Goal: Information Seeking & Learning: Learn about a topic

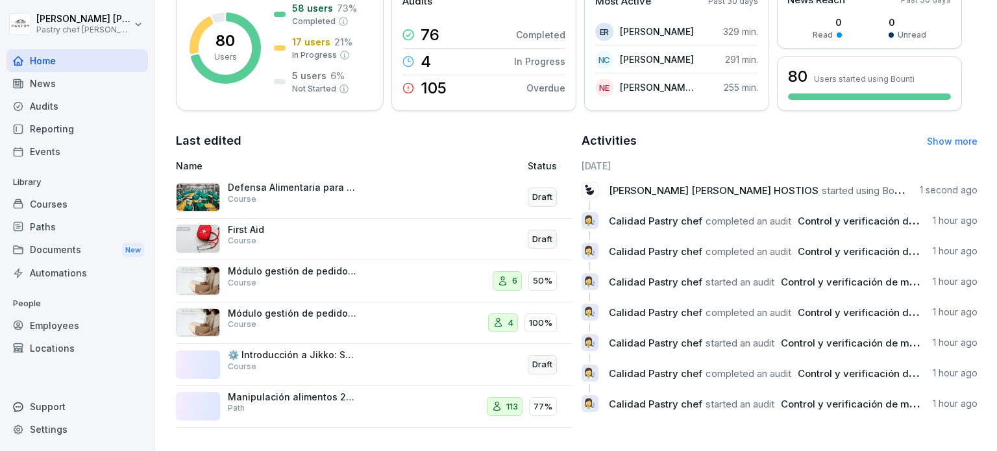
scroll to position [138, 0]
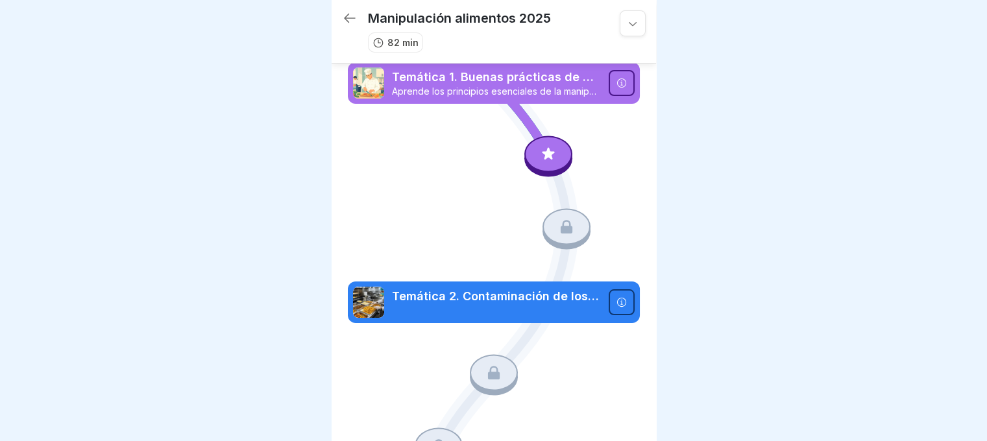
click at [491, 86] on p "Aprende los principios esenciales de la manipulación segura de alimentos, las B…" at bounding box center [496, 92] width 209 height 12
click at [545, 152] on icon at bounding box center [548, 153] width 17 height 17
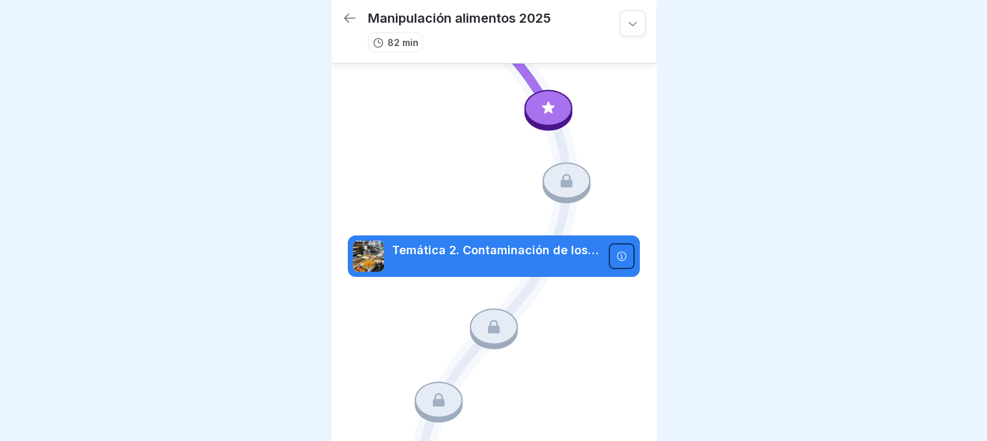
scroll to position [49, 0]
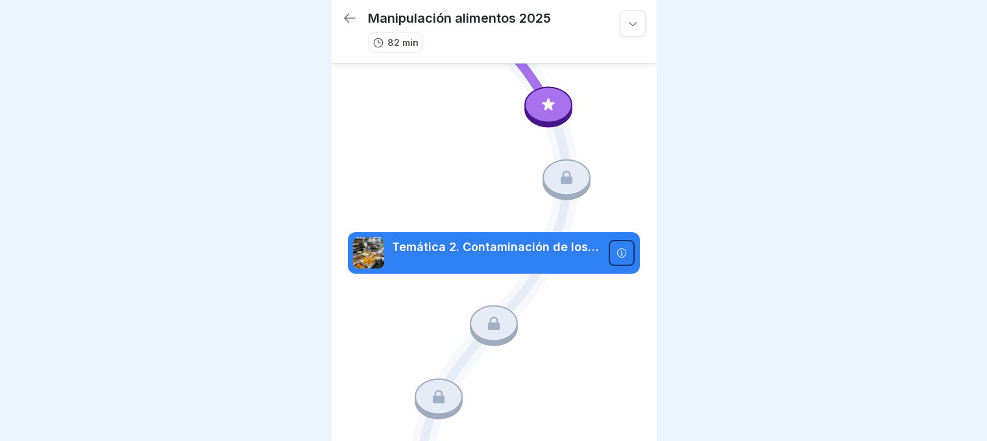
click at [532, 106] on div at bounding box center [548, 104] width 48 height 36
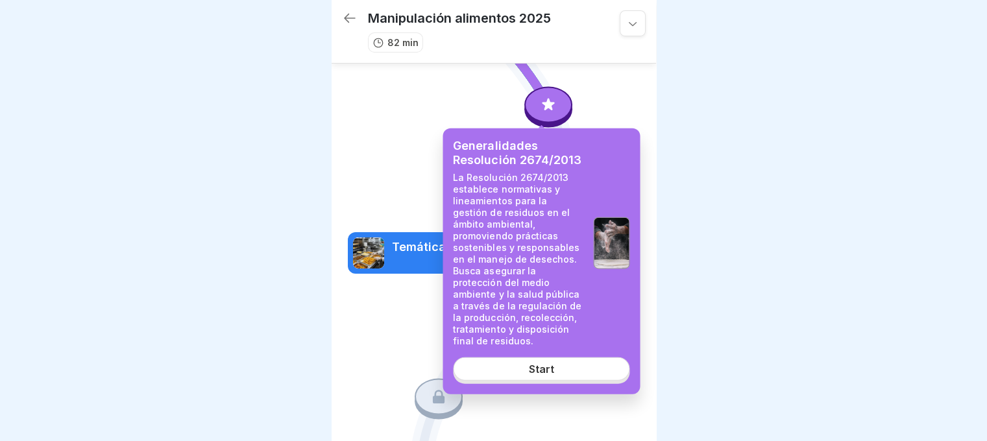
click at [540, 363] on div "Start" at bounding box center [541, 369] width 25 height 12
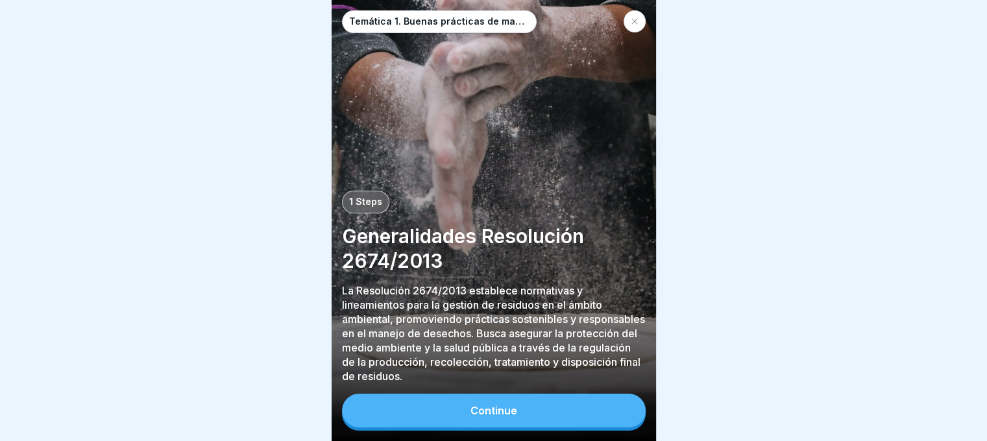
click at [472, 417] on div "Continue" at bounding box center [493, 411] width 47 height 12
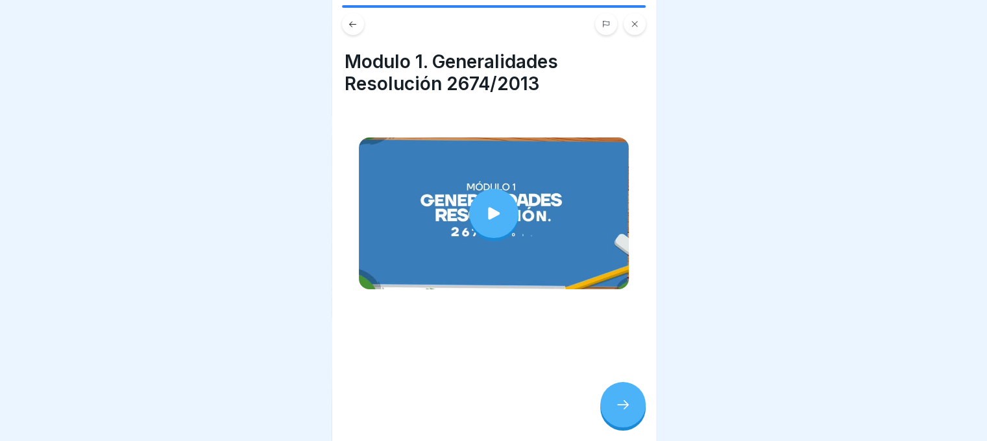
click at [491, 208] on icon at bounding box center [494, 213] width 18 height 18
click at [633, 417] on div at bounding box center [622, 404] width 45 height 45
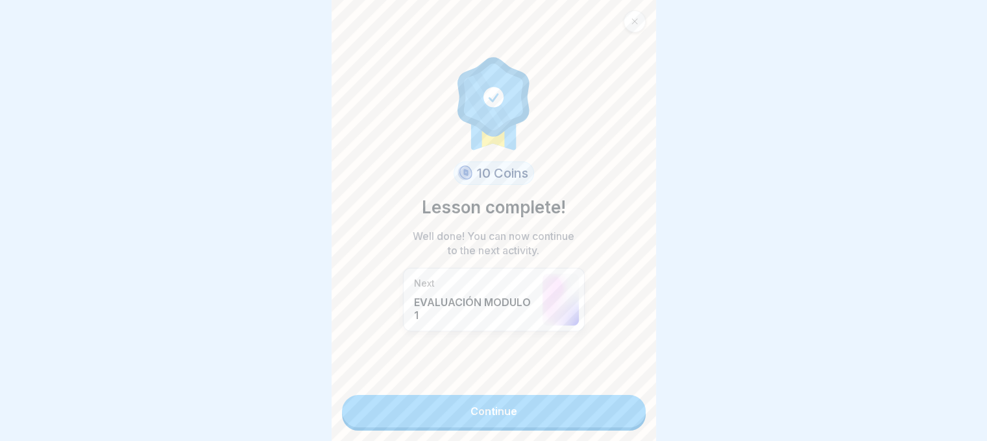
click at [483, 408] on link "Continue" at bounding box center [494, 411] width 304 height 32
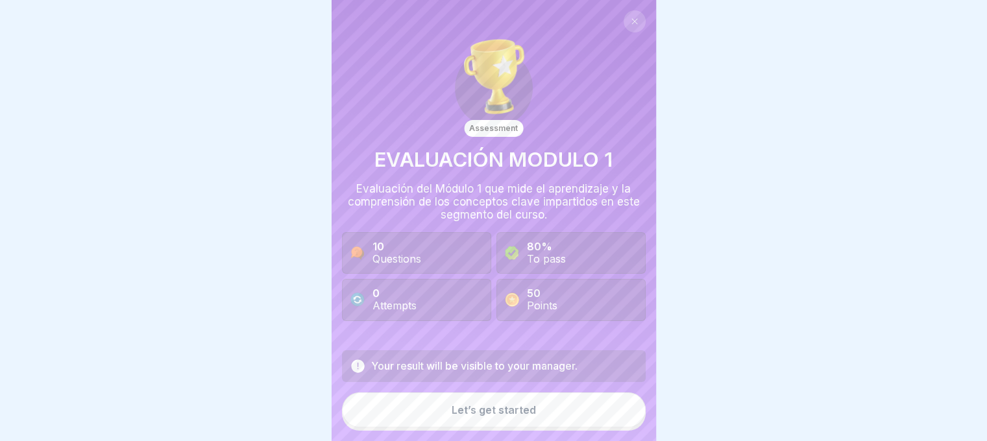
click at [488, 416] on div "Let’s get started" at bounding box center [494, 410] width 84 height 12
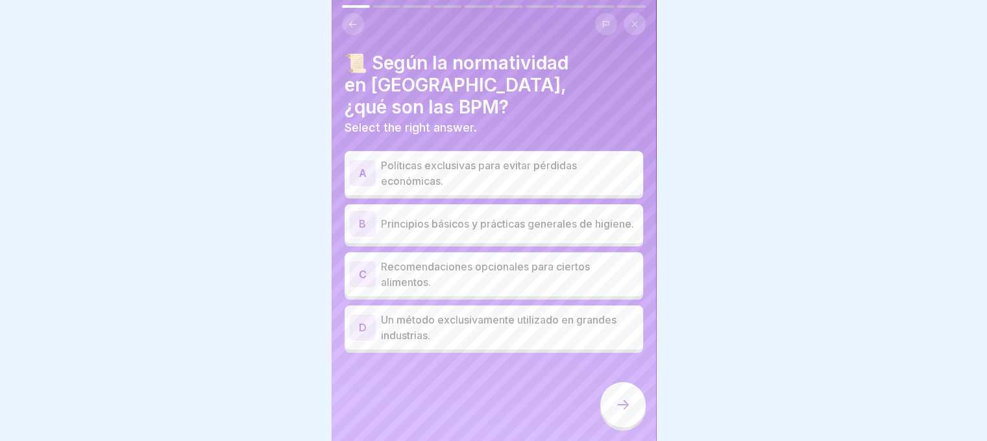
click at [440, 216] on p "Principios básicos y prácticas generales de higiene." at bounding box center [509, 224] width 257 height 16
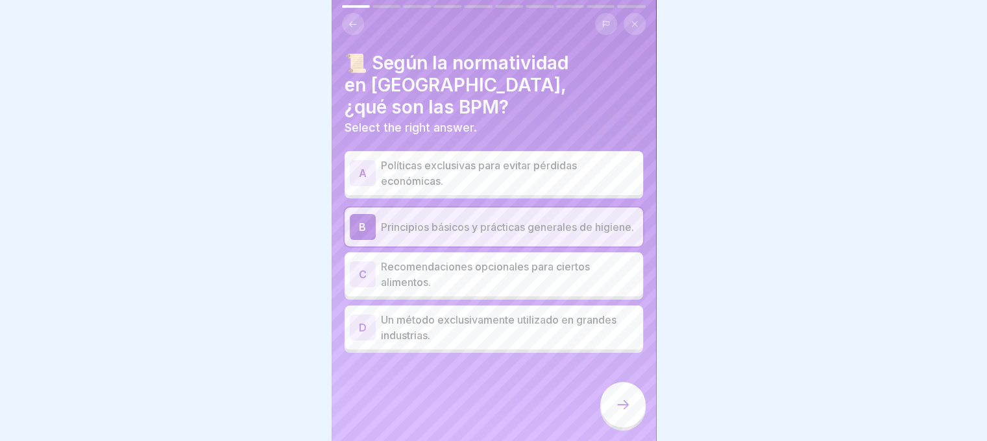
click at [621, 412] on icon at bounding box center [623, 405] width 16 height 16
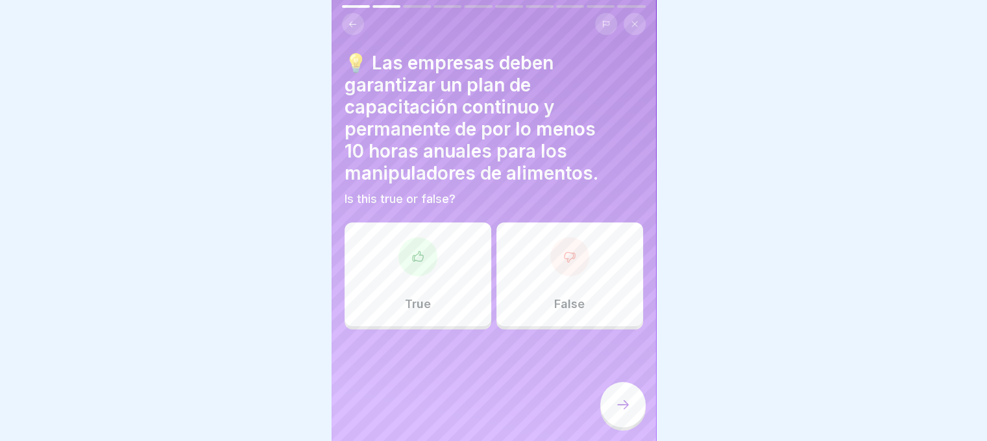
click at [404, 262] on div at bounding box center [417, 256] width 39 height 39
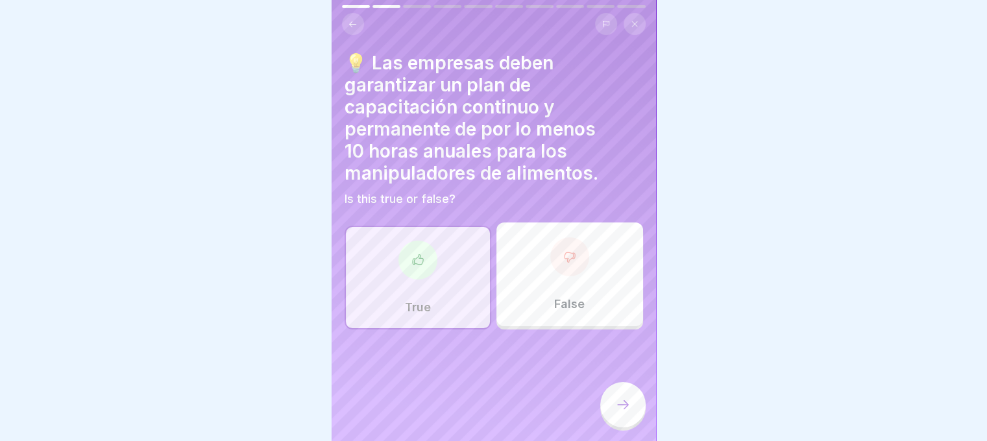
click at [620, 412] on icon at bounding box center [623, 405] width 16 height 16
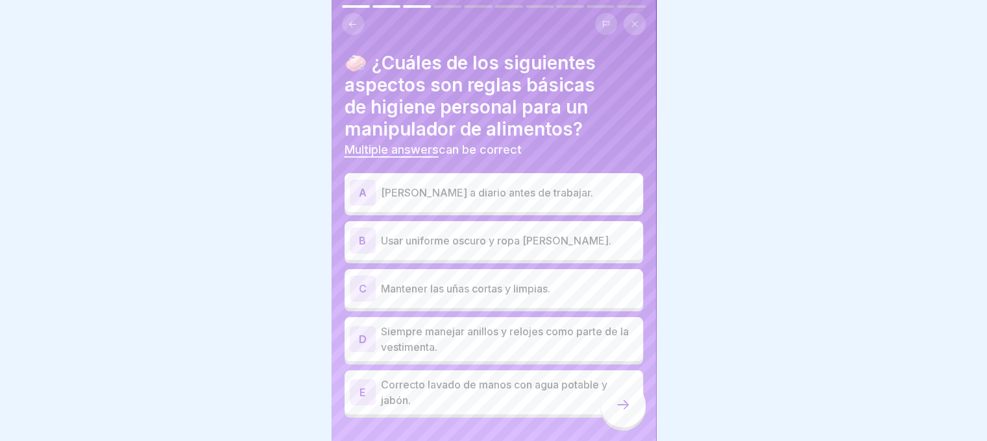
click at [467, 194] on p "[PERSON_NAME] a diario antes de trabajar." at bounding box center [509, 193] width 257 height 16
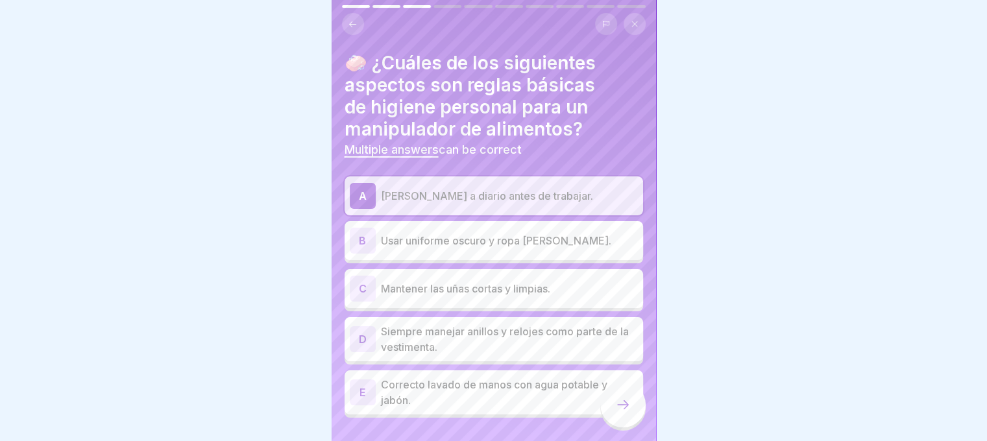
click at [397, 400] on p "Correcto lavado de manos con agua potable y jabón." at bounding box center [509, 392] width 257 height 31
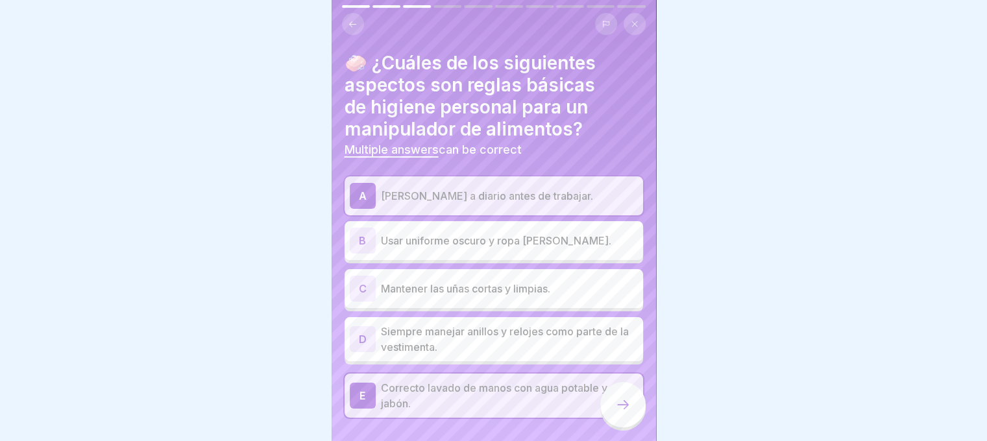
click at [446, 285] on p "Mantener las uñas cortas y limpias." at bounding box center [509, 289] width 257 height 16
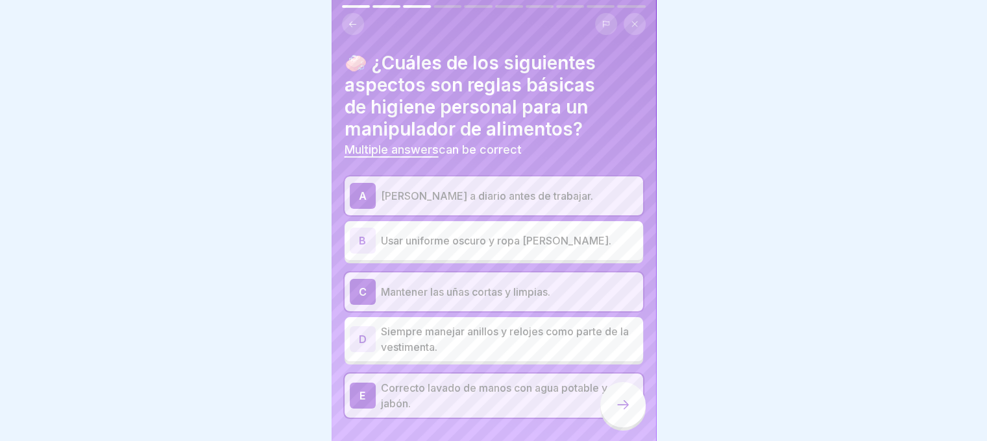
click at [623, 413] on icon at bounding box center [623, 405] width 16 height 16
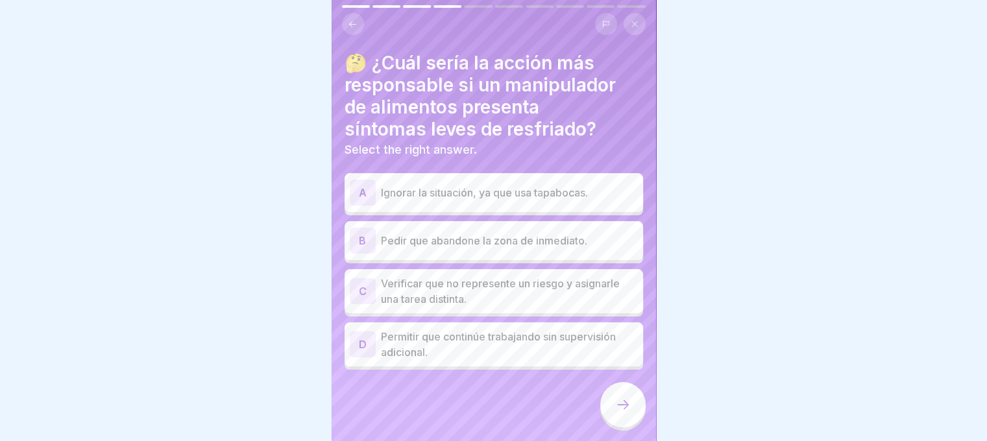
click at [489, 237] on p "Pedir que abandone la zona de inmediato." at bounding box center [509, 241] width 257 height 16
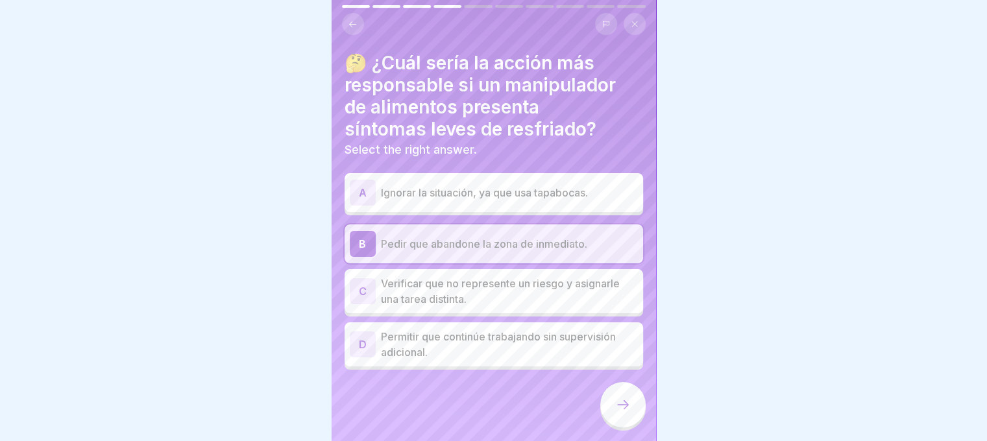
click at [618, 413] on icon at bounding box center [623, 405] width 16 height 16
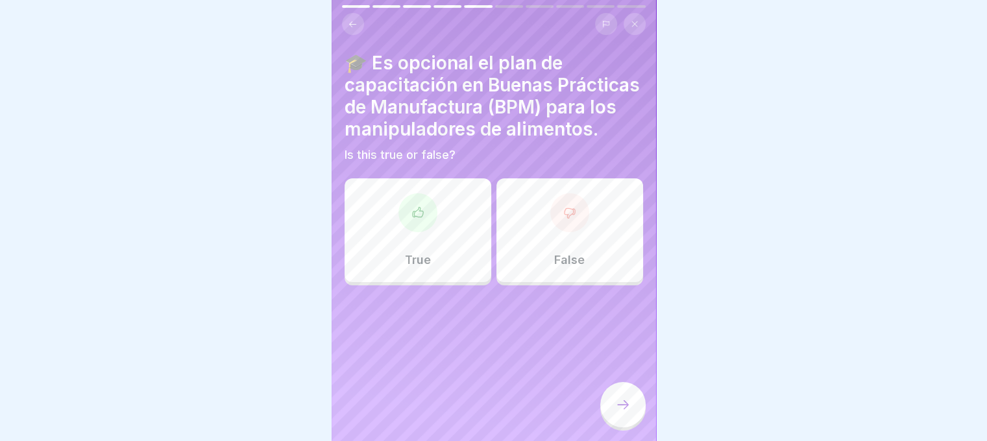
click at [564, 218] on icon at bounding box center [569, 213] width 10 height 10
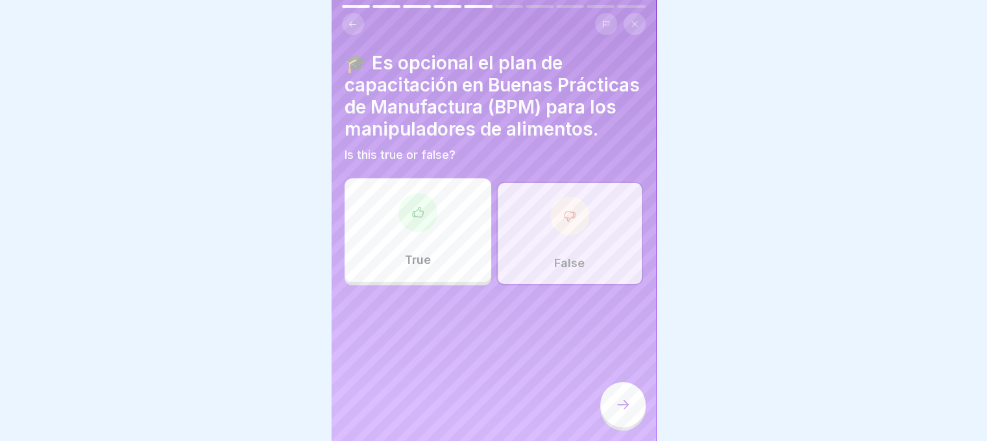
click at [620, 413] on icon at bounding box center [623, 405] width 16 height 16
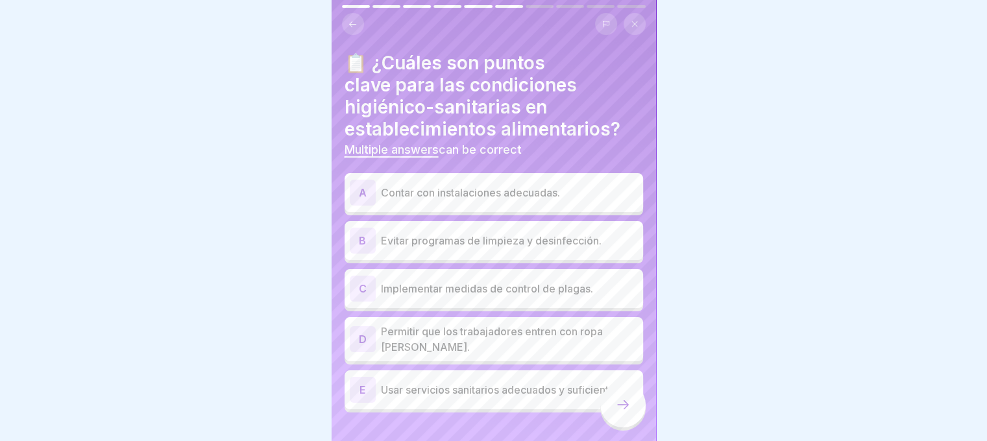
click at [516, 196] on p "Contar con instalaciones adecuadas." at bounding box center [509, 193] width 257 height 16
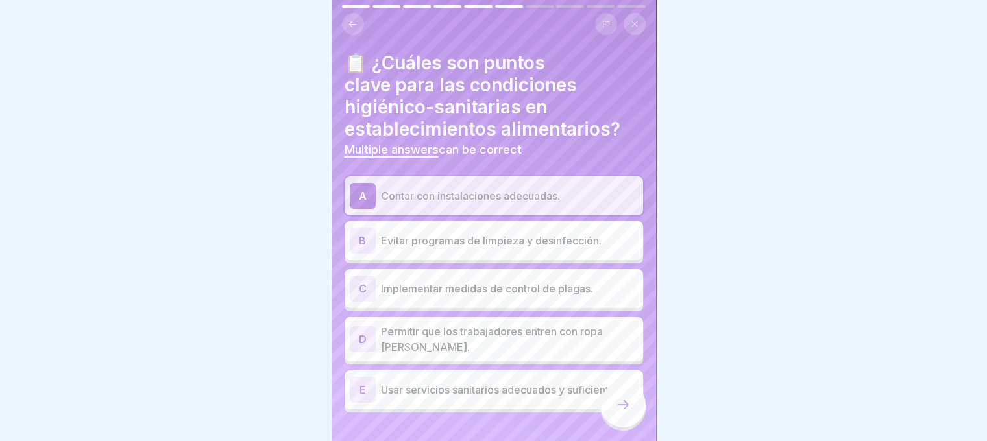
click at [474, 291] on p "Implementar medidas de control de plagas." at bounding box center [509, 289] width 257 height 16
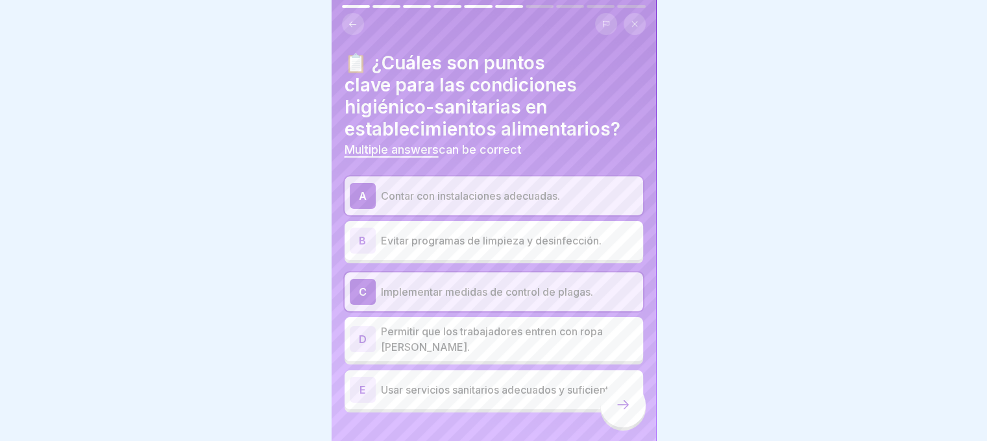
click at [459, 387] on p "Usar servicios sanitarios adecuados y suficientes." at bounding box center [509, 390] width 257 height 16
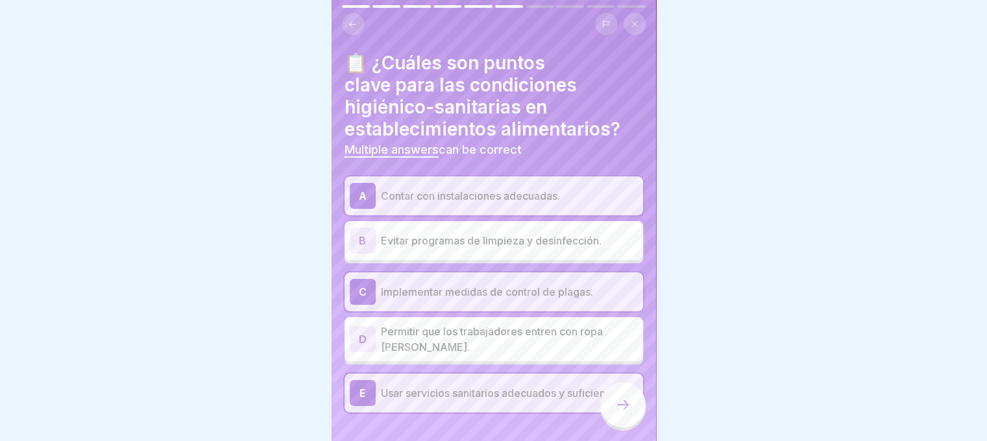
click at [535, 290] on p "Implementar medidas de control de plagas." at bounding box center [509, 292] width 257 height 16
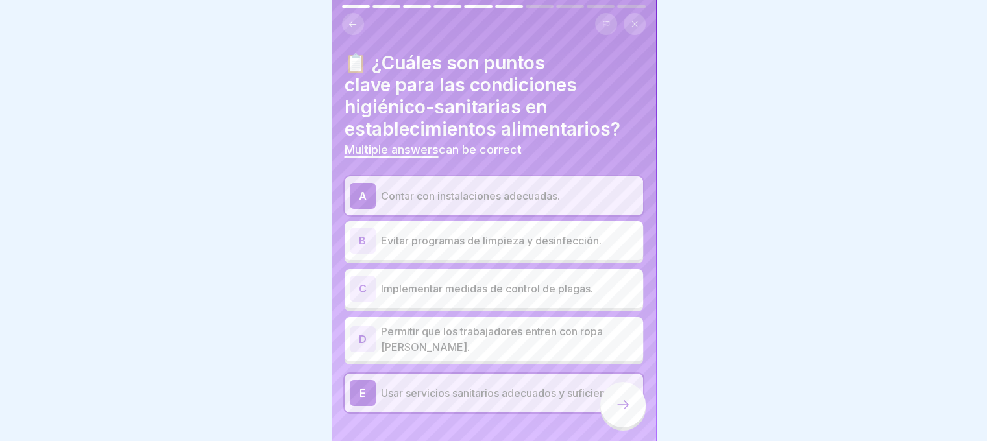
click at [550, 288] on p "Implementar medidas de control de plagas." at bounding box center [509, 289] width 257 height 16
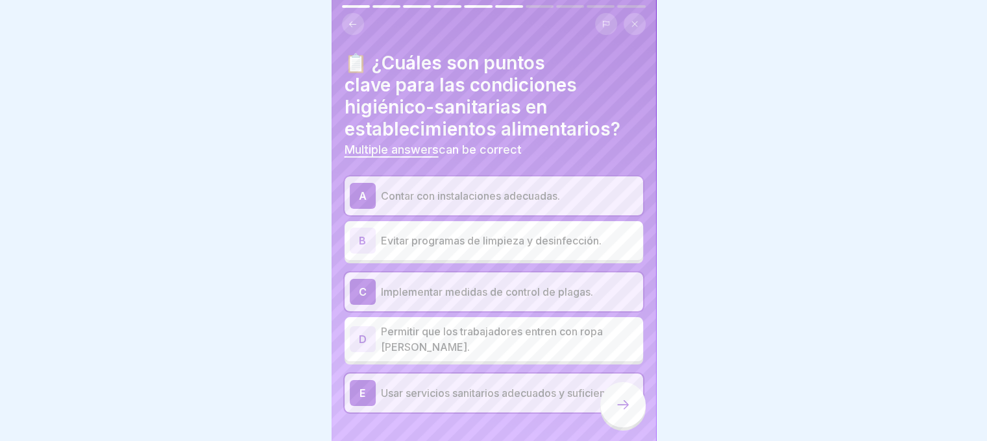
click at [618, 413] on icon at bounding box center [623, 405] width 16 height 16
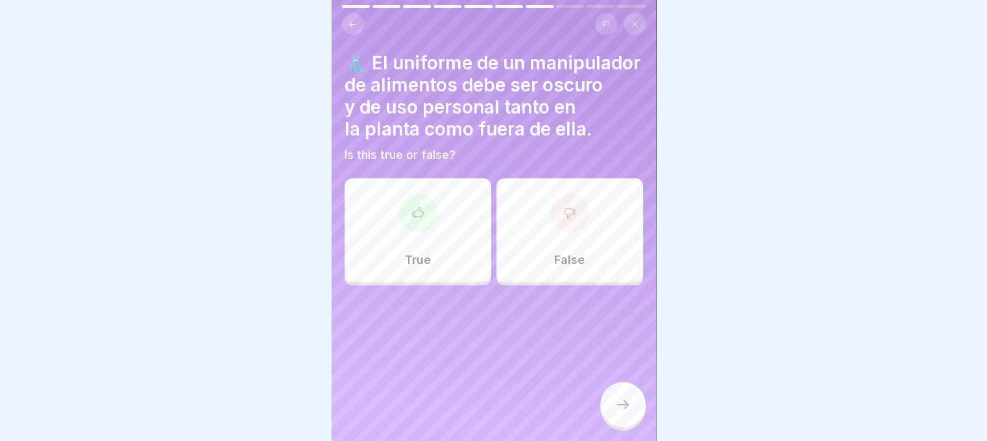
click at [545, 252] on div "False" at bounding box center [569, 230] width 147 height 104
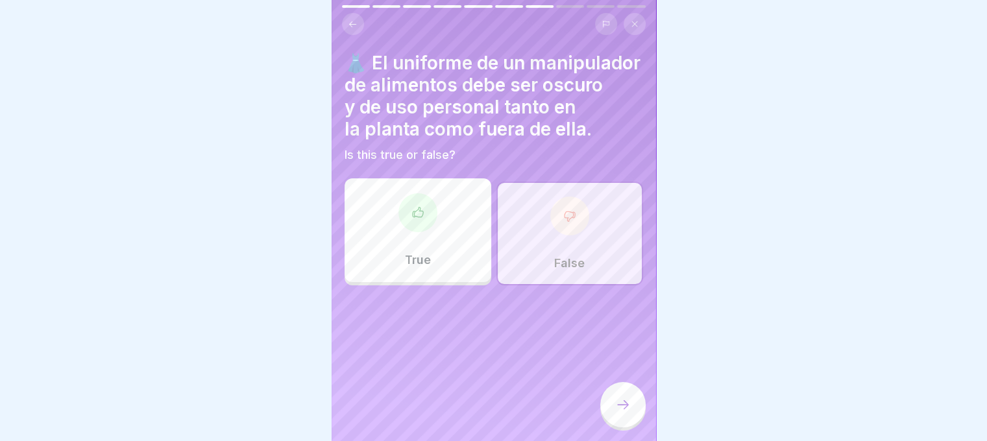
click at [619, 413] on icon at bounding box center [623, 405] width 16 height 16
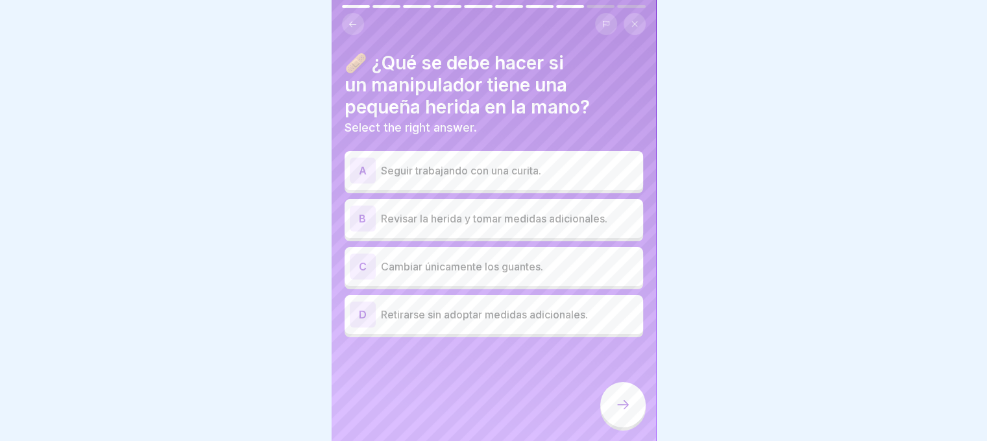
click at [463, 326] on div "D Retirarse sin adoptar medidas adicionales." at bounding box center [494, 315] width 288 height 26
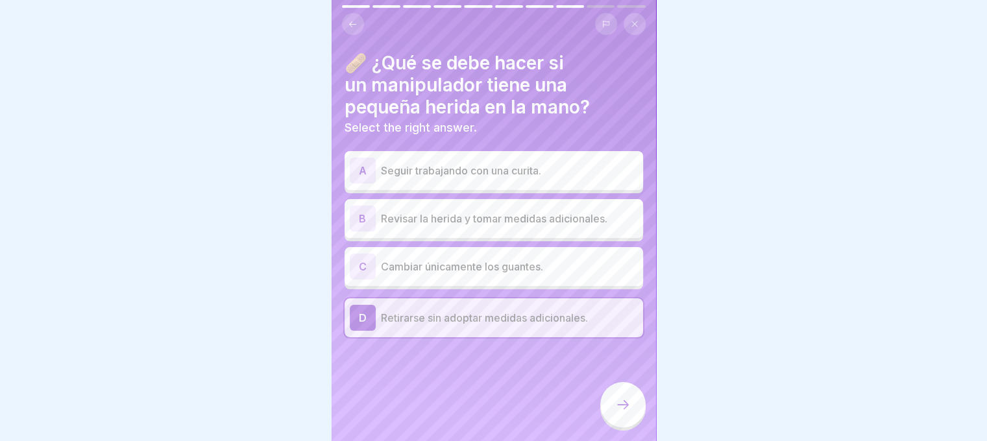
click at [556, 213] on p "Revisar la herida y tomar medidas adicionales." at bounding box center [509, 219] width 257 height 16
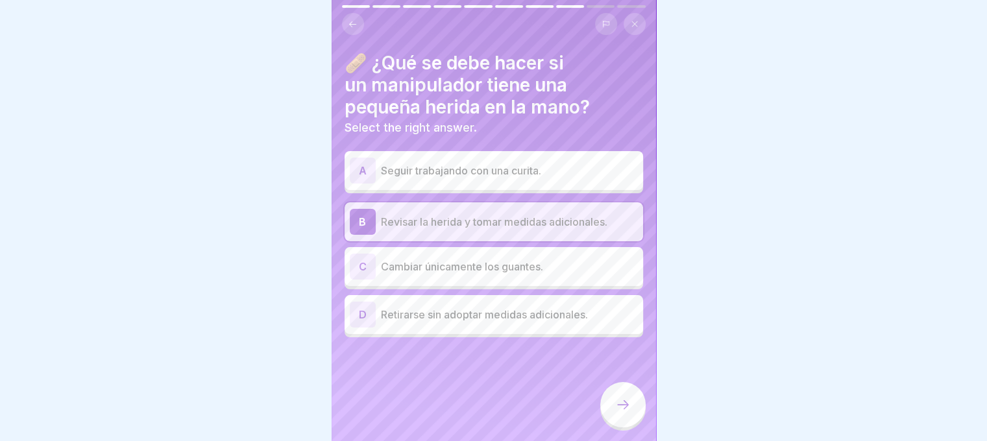
click at [616, 426] on div at bounding box center [622, 404] width 45 height 45
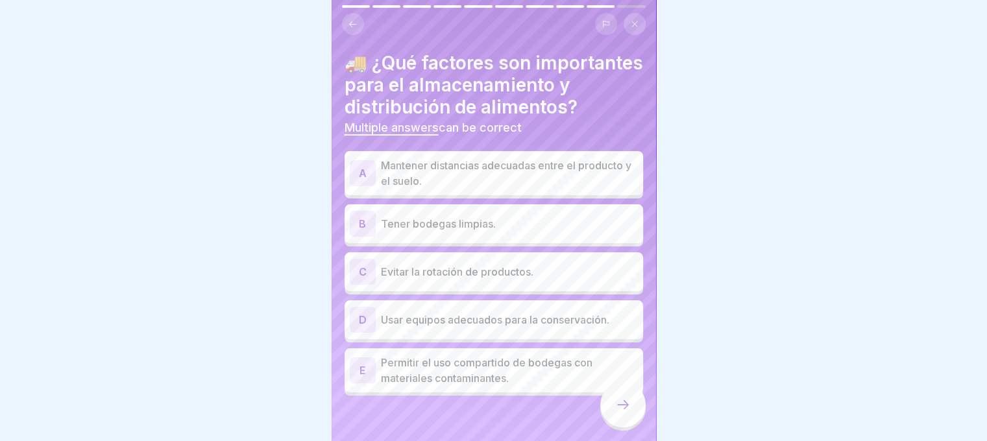
click at [531, 232] on p "Tener bodegas limpias." at bounding box center [509, 224] width 257 height 16
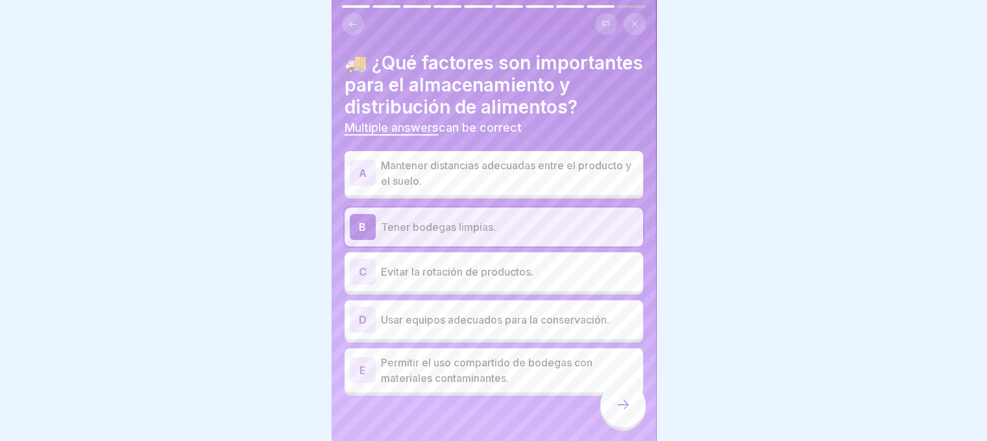
click at [494, 328] on p "Usar equipos adecuados para la conservación." at bounding box center [509, 320] width 257 height 16
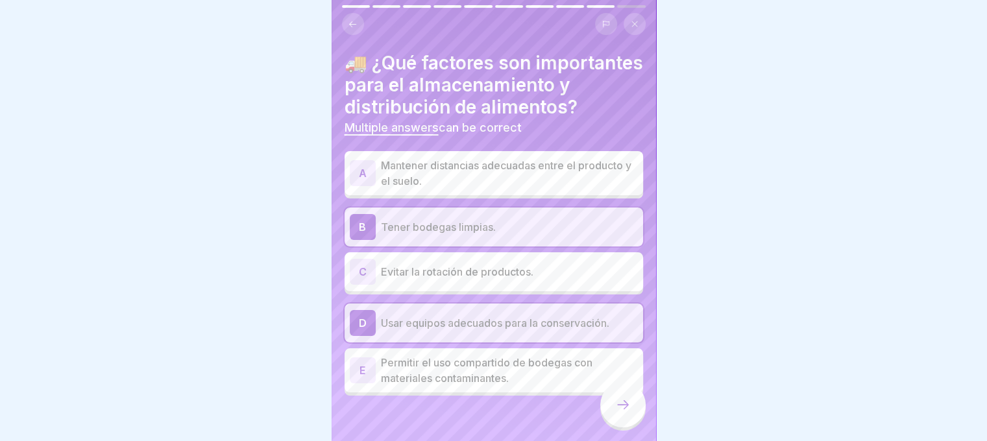
click at [496, 189] on p "Mantener distancias adecuadas entre el producto y el suelo." at bounding box center [509, 173] width 257 height 31
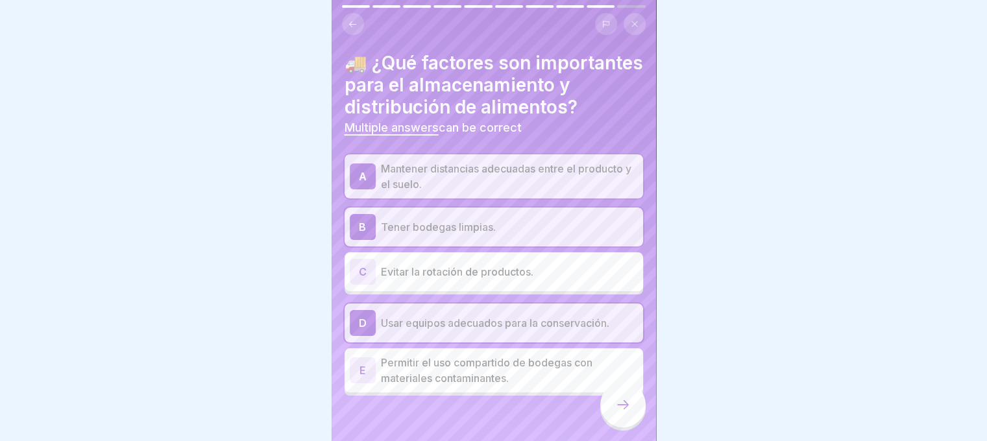
click at [628, 407] on div at bounding box center [622, 404] width 45 height 45
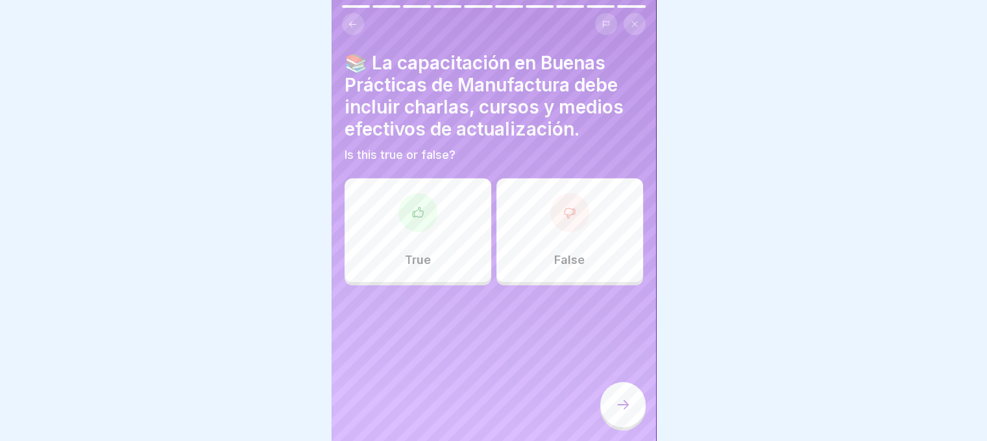
click at [411, 217] on icon at bounding box center [417, 212] width 13 height 13
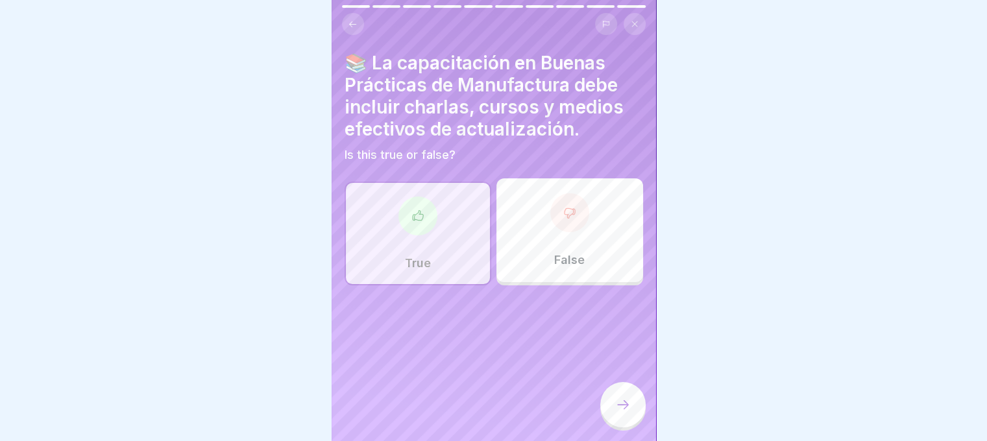
click at [618, 413] on icon at bounding box center [623, 405] width 16 height 16
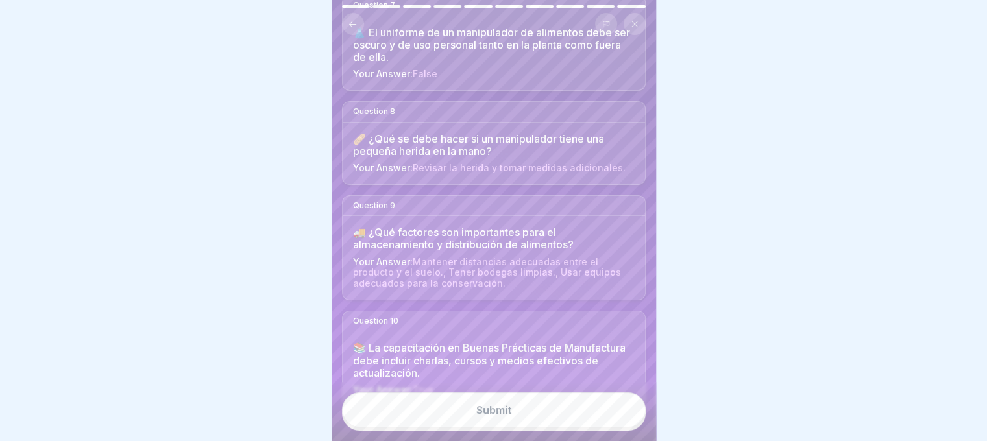
scroll to position [825, 0]
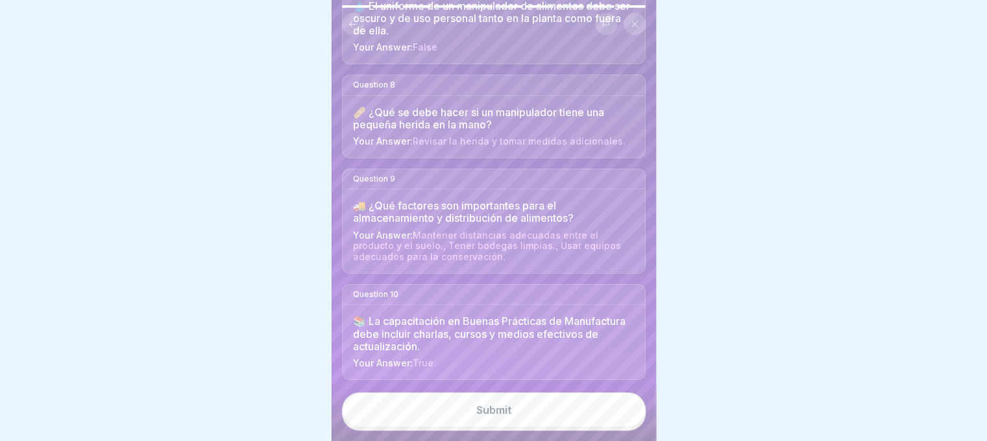
click at [478, 416] on div "Submit" at bounding box center [493, 410] width 35 height 12
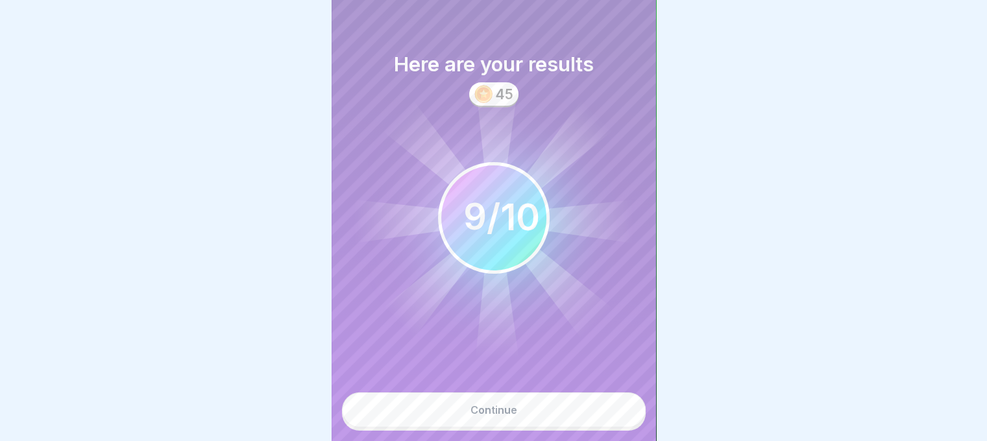
click at [483, 416] on div "Continue" at bounding box center [493, 410] width 47 height 12
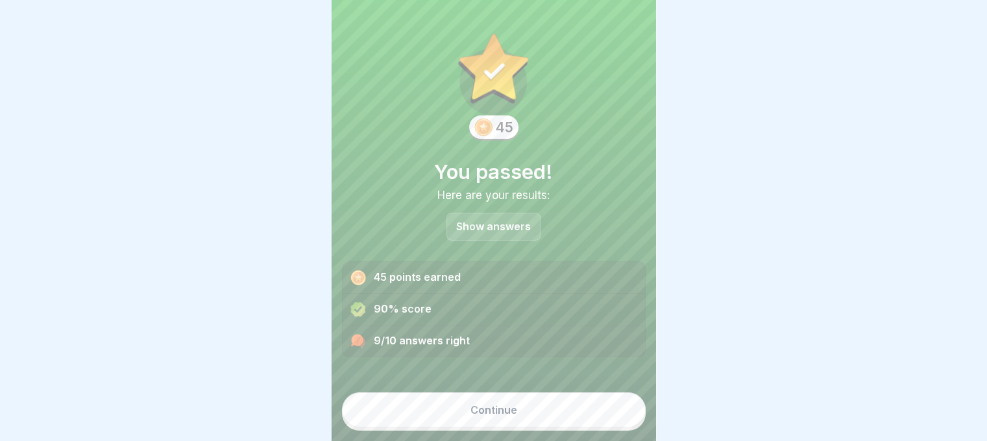
click at [483, 416] on div "Continue" at bounding box center [493, 410] width 47 height 12
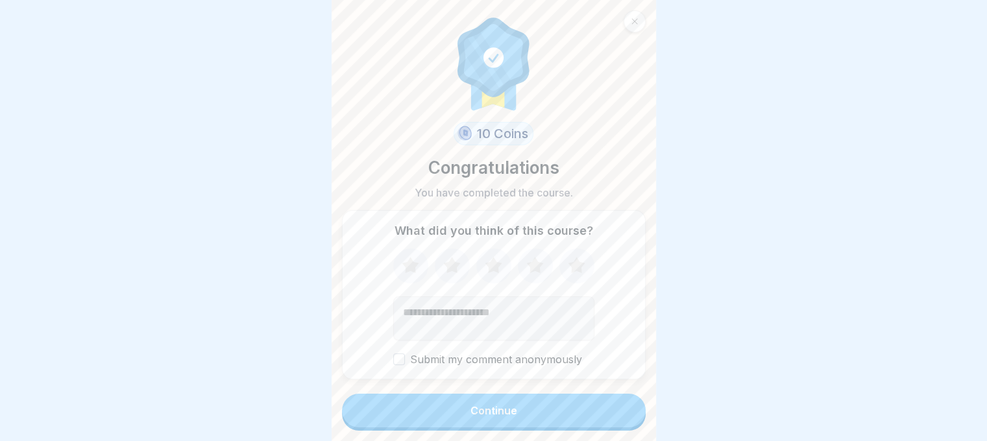
click at [483, 417] on div "Continue" at bounding box center [493, 411] width 47 height 12
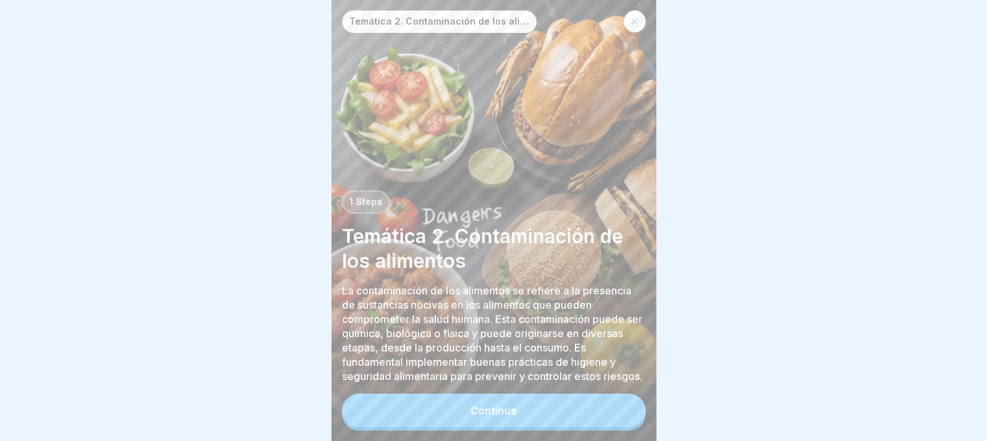
click at [500, 417] on div "Continue" at bounding box center [493, 411] width 47 height 12
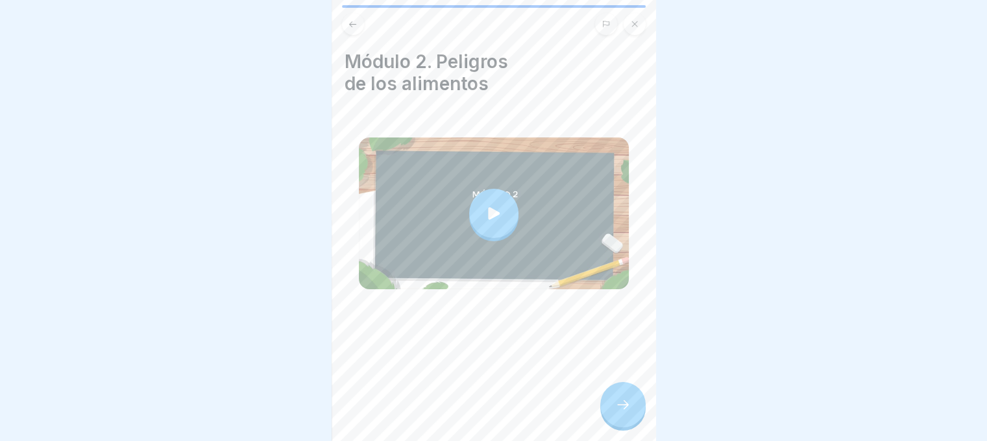
click at [487, 207] on icon at bounding box center [494, 213] width 18 height 18
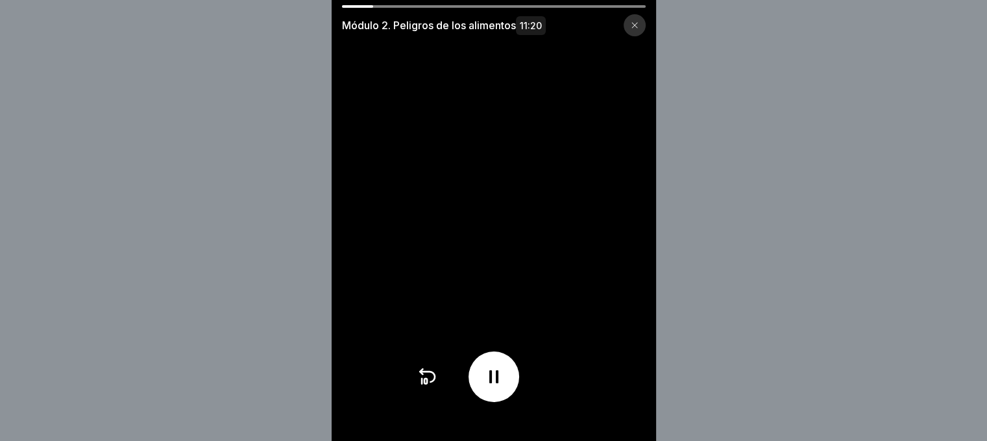
drag, startPoint x: 382, startPoint y: 5, endPoint x: 359, endPoint y: 2, distance: 22.3
click at [359, 2] on div "Módulo 2. Peligros de los alimentos 11:20" at bounding box center [494, 220] width 324 height 441
drag, startPoint x: 373, startPoint y: 7, endPoint x: 350, endPoint y: 8, distance: 23.4
click at [350, 8] on div "Módulo 2. Peligros de los alimentos 11:20" at bounding box center [494, 20] width 324 height 31
click at [433, 381] on icon at bounding box center [427, 377] width 15 height 10
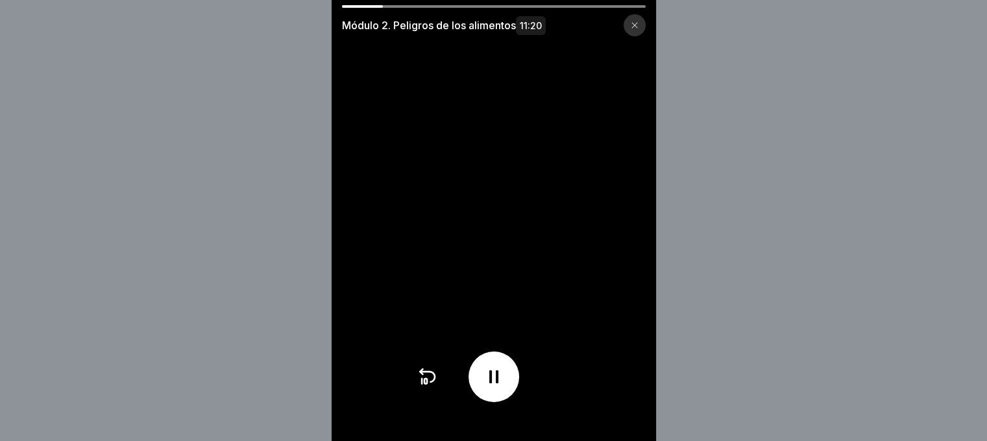
click at [433, 381] on icon at bounding box center [427, 377] width 15 height 10
click at [433, 385] on icon at bounding box center [427, 377] width 21 height 21
click at [427, 384] on icon at bounding box center [425, 381] width 3 height 5
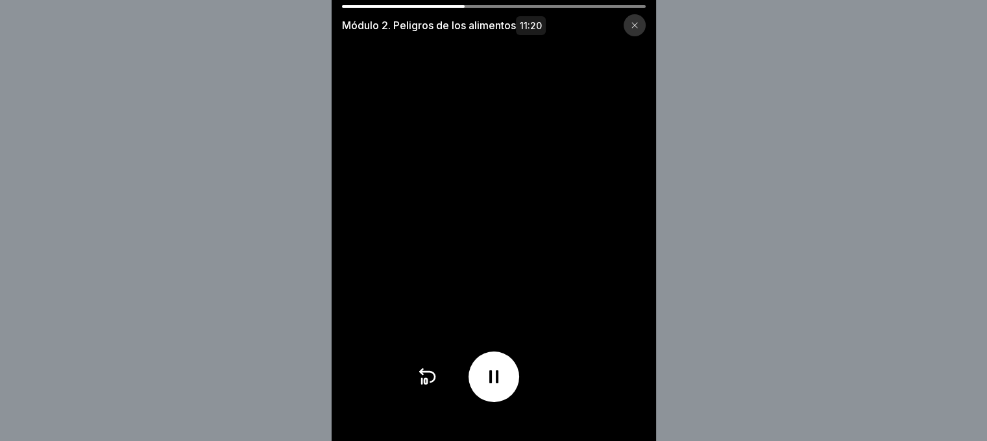
click at [492, 383] on icon at bounding box center [493, 377] width 21 height 21
click at [492, 383] on icon at bounding box center [493, 377] width 13 height 14
drag, startPoint x: 492, startPoint y: 382, endPoint x: 496, endPoint y: 393, distance: 11.7
drag, startPoint x: 496, startPoint y: 393, endPoint x: 390, endPoint y: 364, distance: 109.5
drag, startPoint x: 390, startPoint y: 364, endPoint x: 600, endPoint y: 397, distance: 212.2
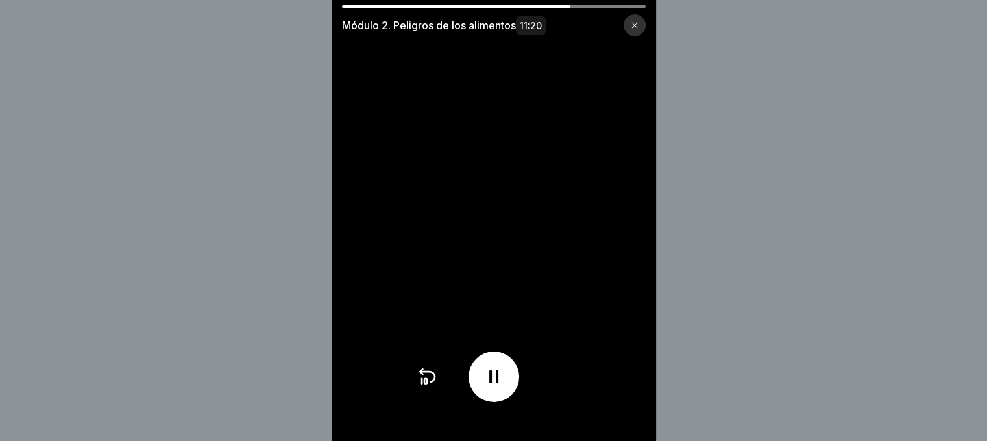
drag, startPoint x: 600, startPoint y: 397, endPoint x: 576, endPoint y: 358, distance: 45.4
click at [576, 358] on video at bounding box center [494, 220] width 324 height 441
click at [514, 384] on div at bounding box center [493, 377] width 51 height 51
click at [499, 383] on icon at bounding box center [493, 377] width 13 height 14
click at [499, 383] on icon at bounding box center [493, 377] width 21 height 21
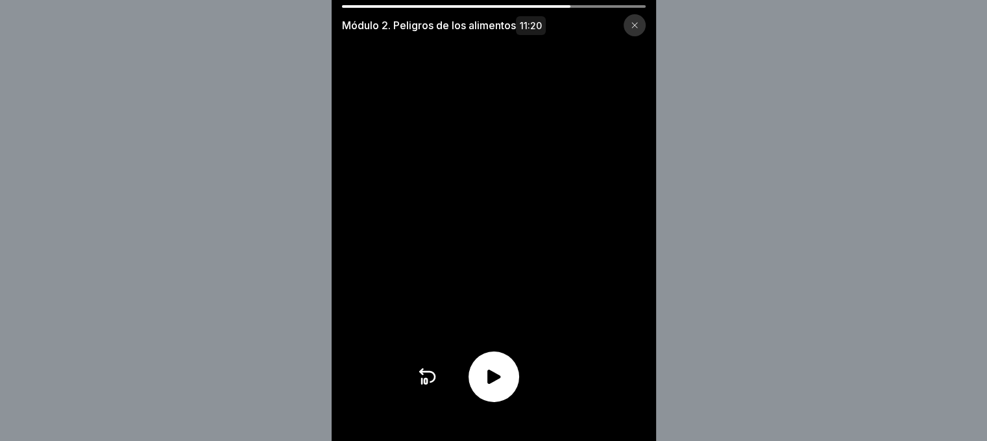
drag, startPoint x: 564, startPoint y: 3, endPoint x: 430, endPoint y: 383, distance: 402.6
drag, startPoint x: 430, startPoint y: 383, endPoint x: 390, endPoint y: 385, distance: 39.7
click at [390, 385] on video at bounding box center [494, 220] width 324 height 441
click at [436, 386] on icon at bounding box center [427, 377] width 21 height 21
drag, startPoint x: 494, startPoint y: 386, endPoint x: 422, endPoint y: 338, distance: 86.6
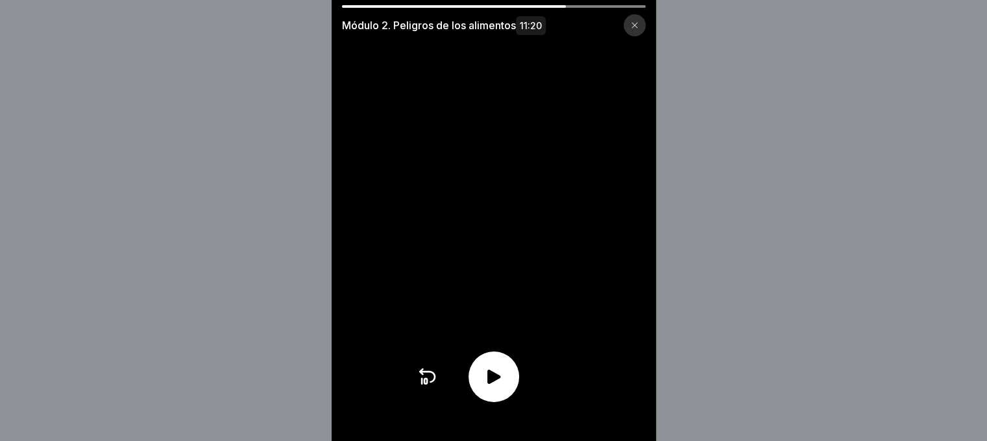
drag, startPoint x: 422, startPoint y: 338, endPoint x: 615, endPoint y: 405, distance: 204.0
drag, startPoint x: 615, startPoint y: 405, endPoint x: 380, endPoint y: 54, distance: 422.4
click at [380, 54] on video at bounding box center [494, 220] width 324 height 441
click at [493, 384] on icon at bounding box center [493, 377] width 13 height 14
drag, startPoint x: 986, startPoint y: 437, endPoint x: 519, endPoint y: 321, distance: 481.2
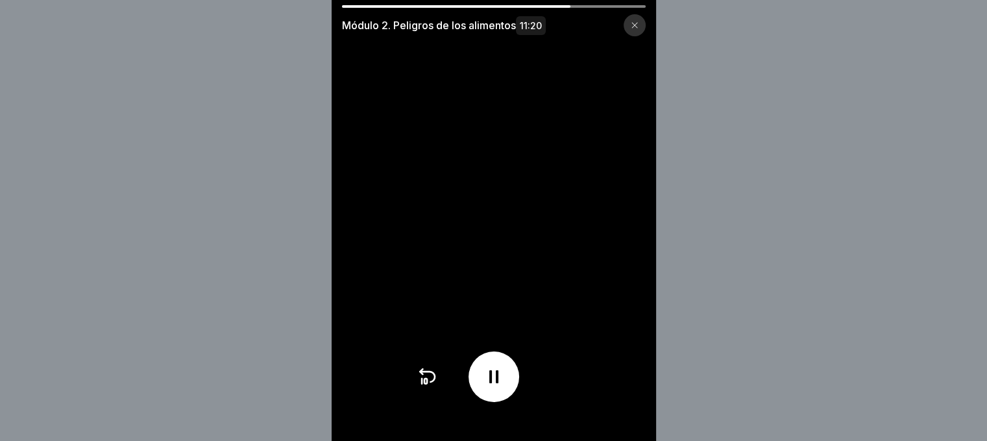
drag, startPoint x: 519, startPoint y: 321, endPoint x: 424, endPoint y: 364, distance: 104.6
click at [424, 364] on div at bounding box center [494, 377] width 154 height 51
drag, startPoint x: 498, startPoint y: 380, endPoint x: 451, endPoint y: 358, distance: 52.3
click at [451, 358] on video at bounding box center [494, 220] width 324 height 441
drag, startPoint x: 550, startPoint y: 5, endPoint x: 465, endPoint y: 98, distance: 126.3
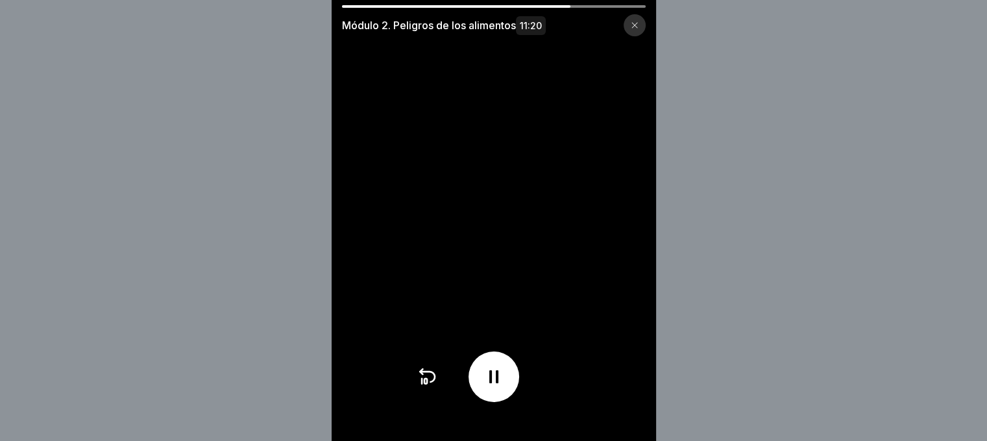
drag, startPoint x: 465, startPoint y: 98, endPoint x: 371, endPoint y: 334, distance: 253.4
drag, startPoint x: 371, startPoint y: 334, endPoint x: 372, endPoint y: 376, distance: 42.8
click at [372, 376] on video at bounding box center [494, 220] width 324 height 441
click at [497, 384] on icon at bounding box center [493, 377] width 21 height 21
click at [497, 381] on icon at bounding box center [493, 377] width 21 height 21
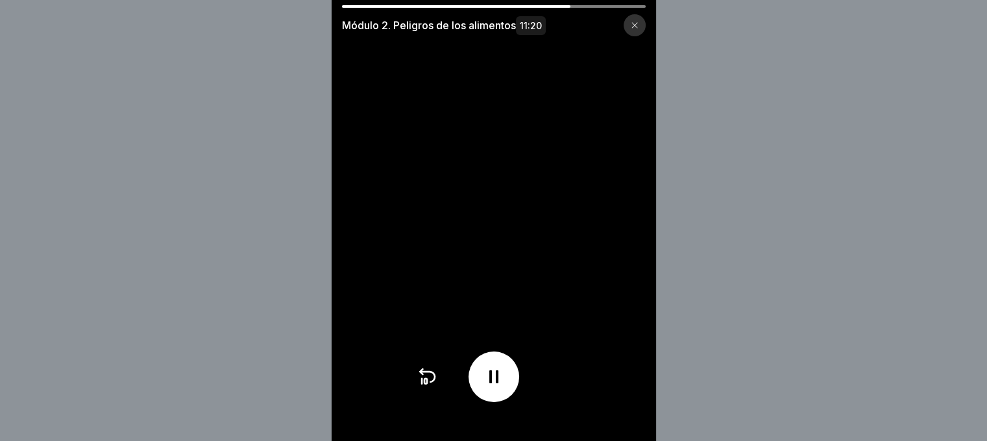
click at [497, 381] on icon at bounding box center [493, 377] width 21 height 21
drag, startPoint x: 568, startPoint y: 5, endPoint x: 556, endPoint y: -3, distance: 14.9
drag, startPoint x: 556, startPoint y: -3, endPoint x: 521, endPoint y: 62, distance: 74.3
drag, startPoint x: 521, startPoint y: 62, endPoint x: 416, endPoint y: 91, distance: 108.9
click at [416, 91] on video at bounding box center [494, 220] width 324 height 441
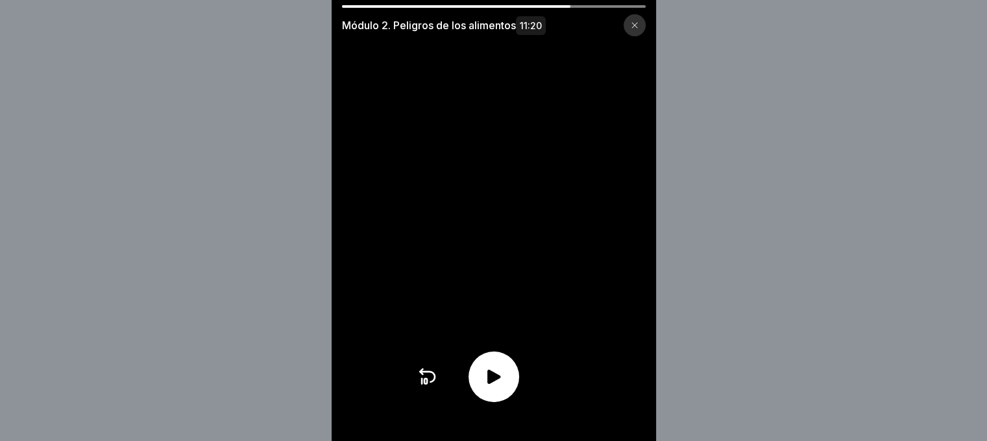
click at [416, 91] on video at bounding box center [494, 220] width 324 height 441
drag, startPoint x: 574, startPoint y: 4, endPoint x: 566, endPoint y: 5, distance: 7.8
click at [566, 5] on div "Módulo 2. Peligros de los alimentos 11:20" at bounding box center [494, 220] width 324 height 441
click at [566, 6] on div at bounding box center [456, 6] width 228 height 3
click at [426, 385] on icon at bounding box center [427, 377] width 21 height 21
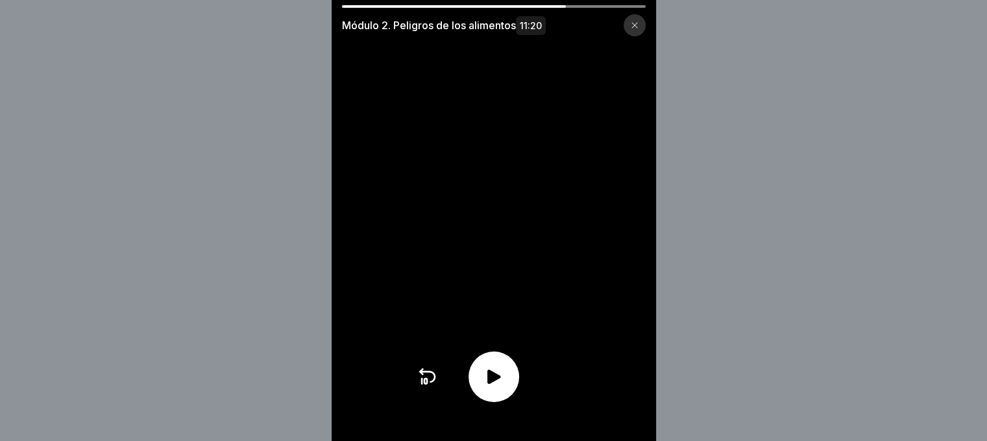
click at [424, 386] on icon at bounding box center [427, 377] width 21 height 21
click at [498, 382] on icon at bounding box center [493, 377] width 13 height 14
click at [500, 387] on icon at bounding box center [493, 377] width 21 height 21
click at [500, 384] on icon at bounding box center [493, 377] width 13 height 14
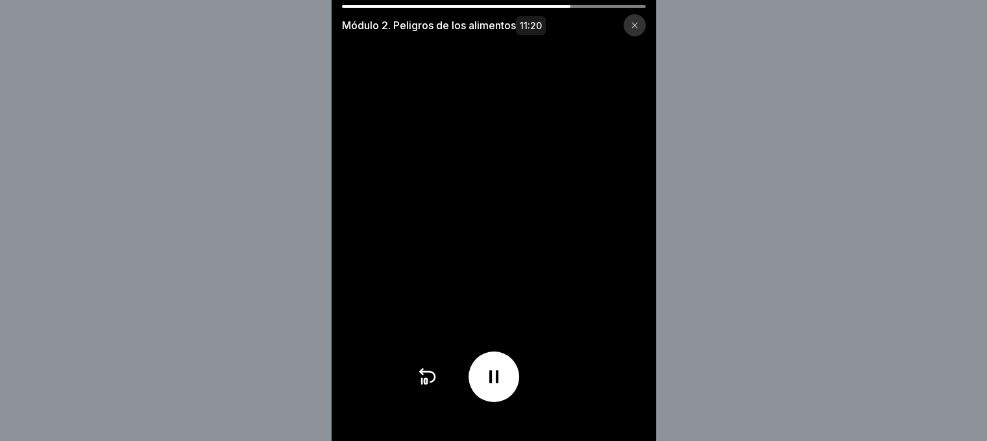
click at [428, 387] on icon at bounding box center [427, 377] width 21 height 21
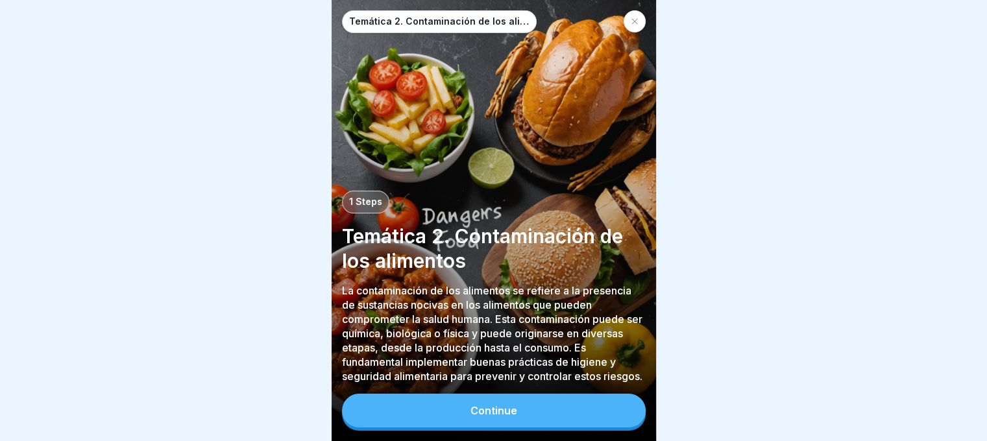
click at [514, 417] on div "Continue" at bounding box center [493, 411] width 47 height 12
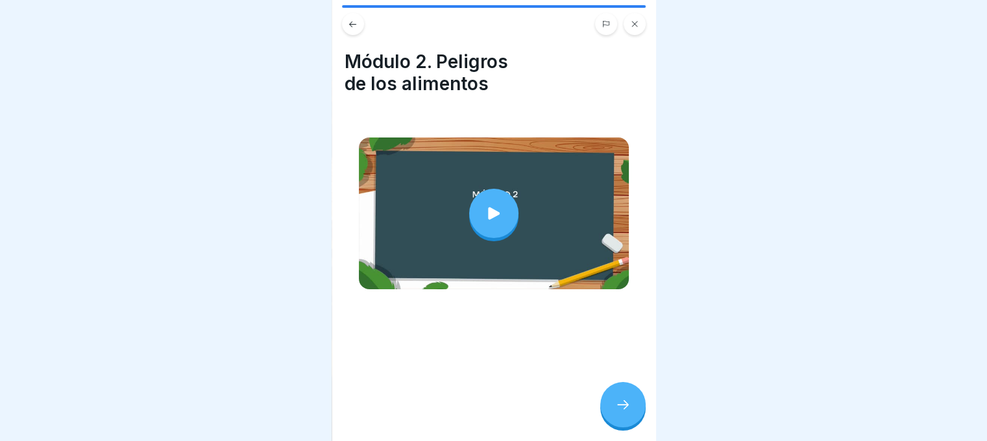
click at [625, 413] on icon at bounding box center [623, 405] width 16 height 16
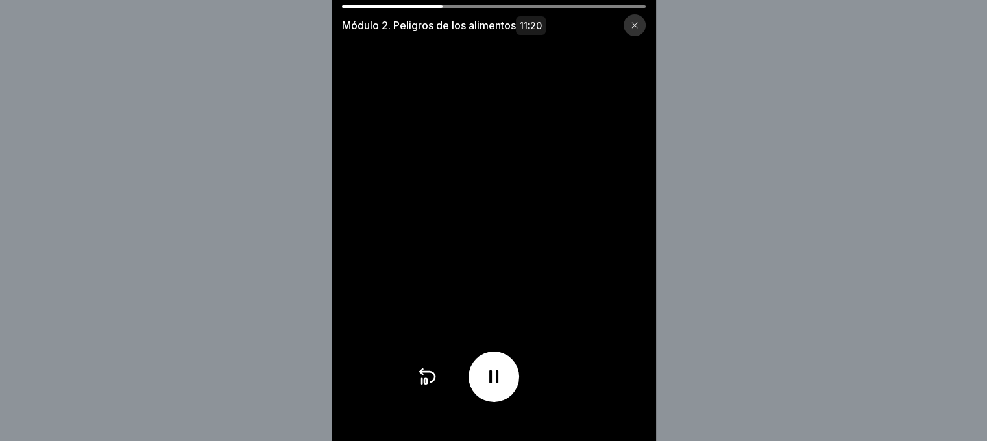
click at [446, 380] on div at bounding box center [494, 377] width 154 height 51
click at [435, 385] on icon at bounding box center [427, 377] width 21 height 21
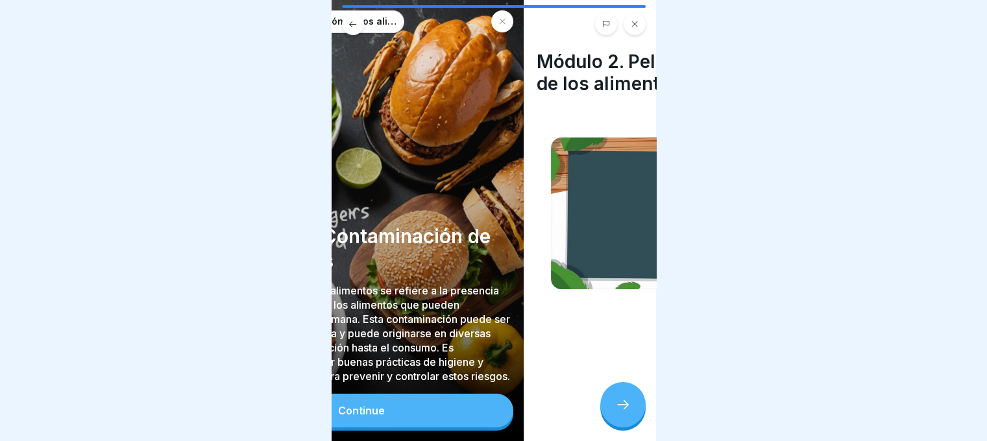
click at [606, 407] on div "Temática 2. Contaminación de los alimentos 1 Steps Temática 2. Contaminación de…" at bounding box center [494, 220] width 324 height 441
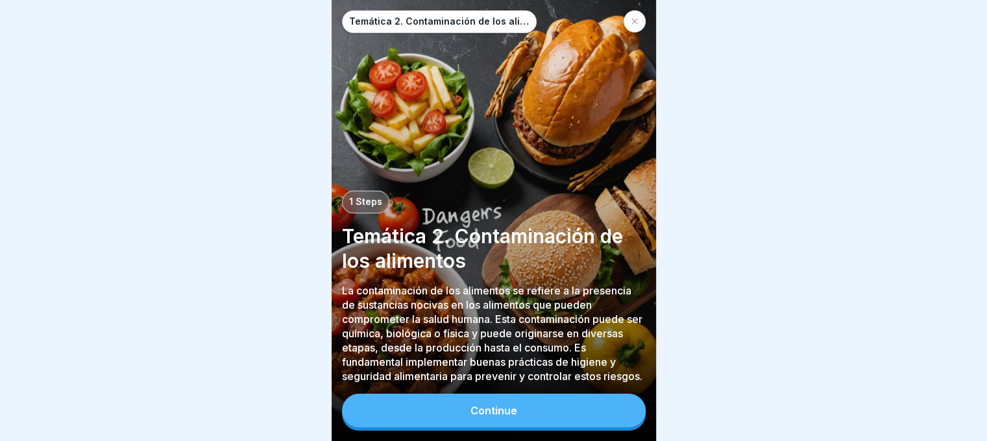
click at [502, 417] on div "Continue" at bounding box center [493, 411] width 47 height 12
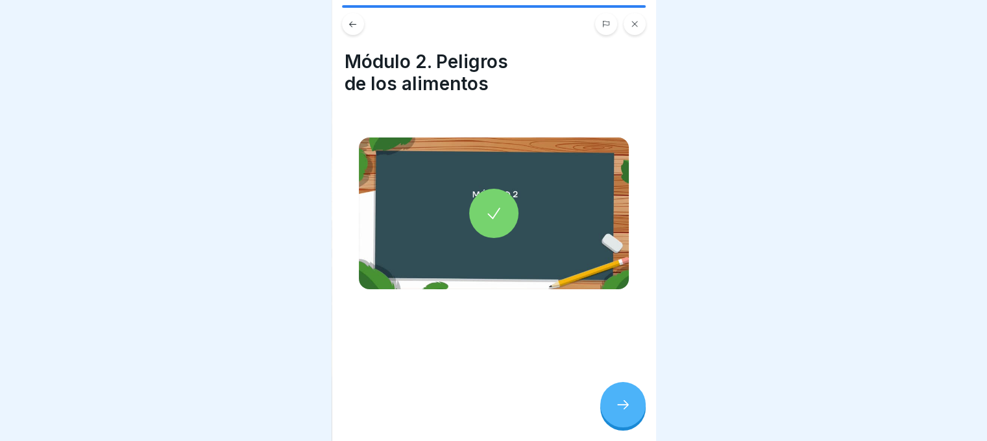
click at [619, 411] on icon at bounding box center [623, 405] width 16 height 16
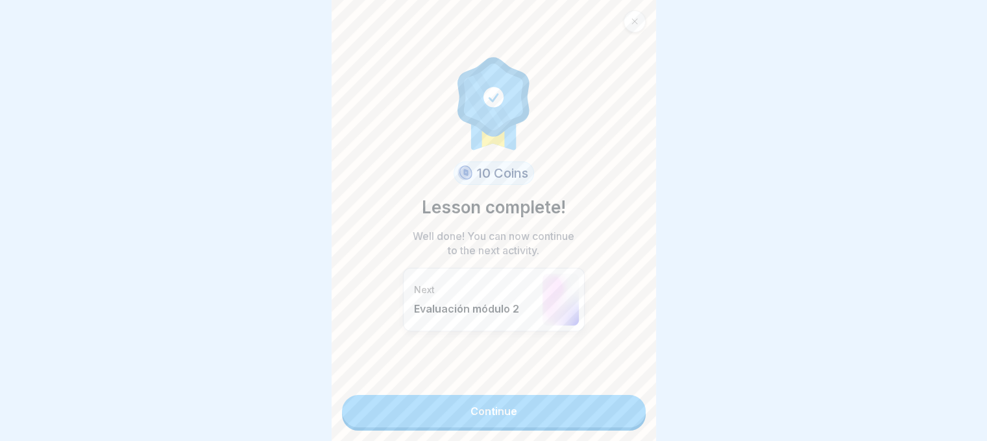
click at [512, 409] on link "Continue" at bounding box center [494, 411] width 304 height 32
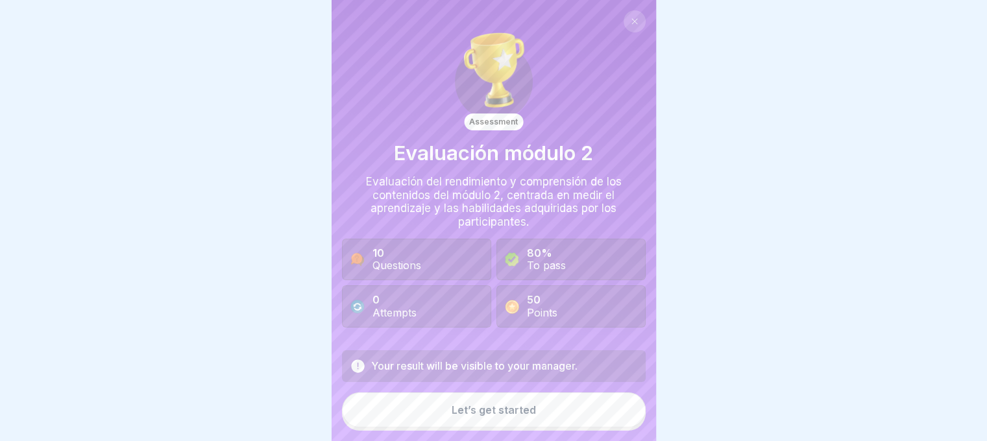
click at [508, 416] on div "Let’s get started" at bounding box center [494, 410] width 84 height 12
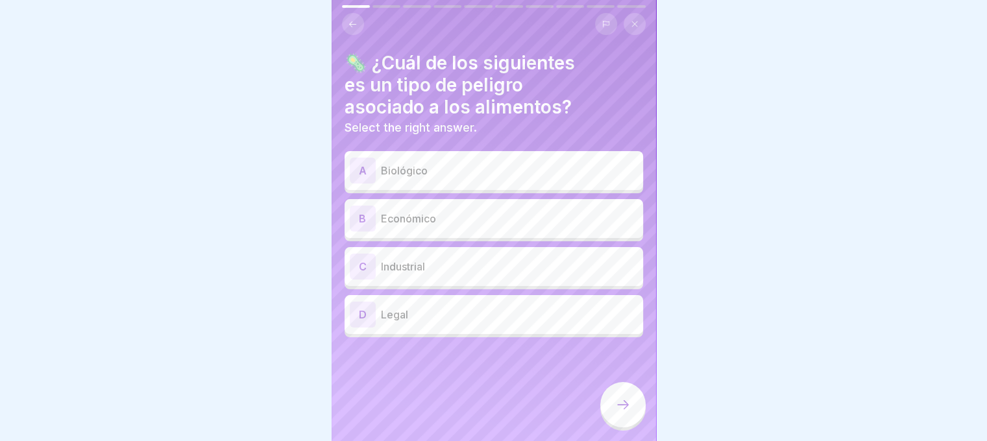
click at [436, 169] on p "Biológico" at bounding box center [509, 171] width 257 height 16
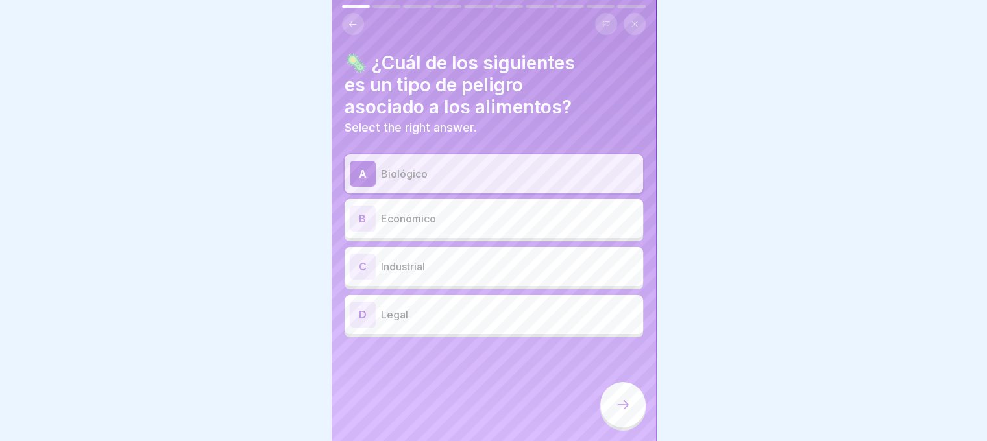
click at [436, 169] on p "Biológico" at bounding box center [509, 174] width 257 height 16
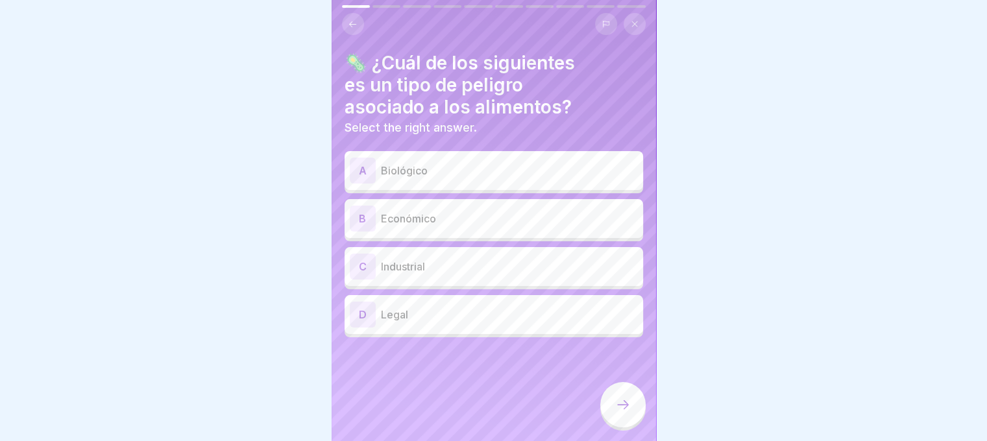
click at [527, 165] on p "Biológico" at bounding box center [509, 171] width 257 height 16
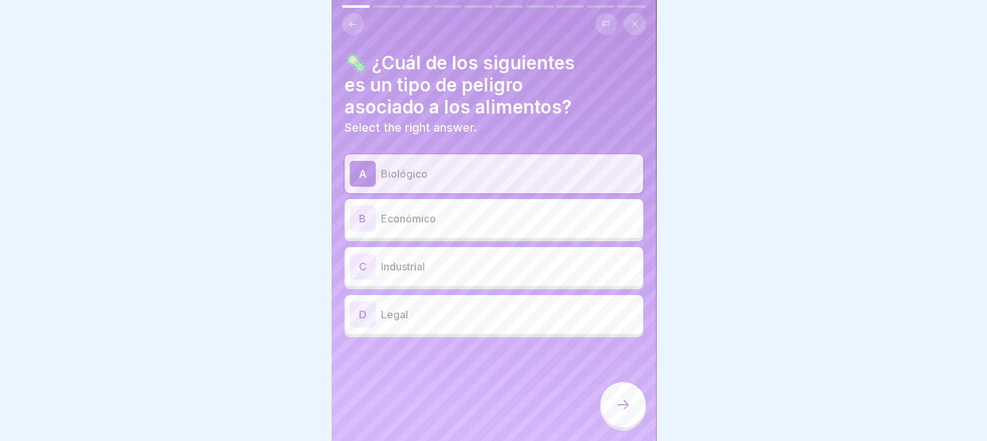
click at [624, 413] on icon at bounding box center [623, 405] width 16 height 16
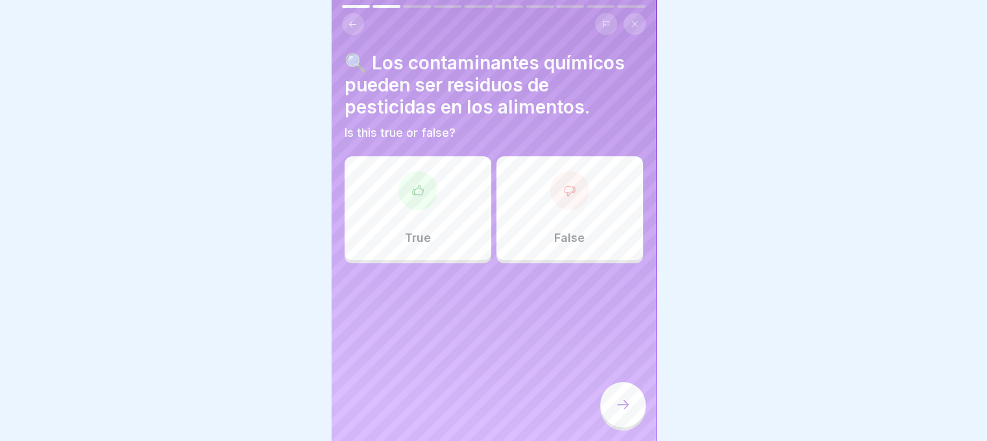
click at [415, 191] on icon at bounding box center [417, 190] width 13 height 13
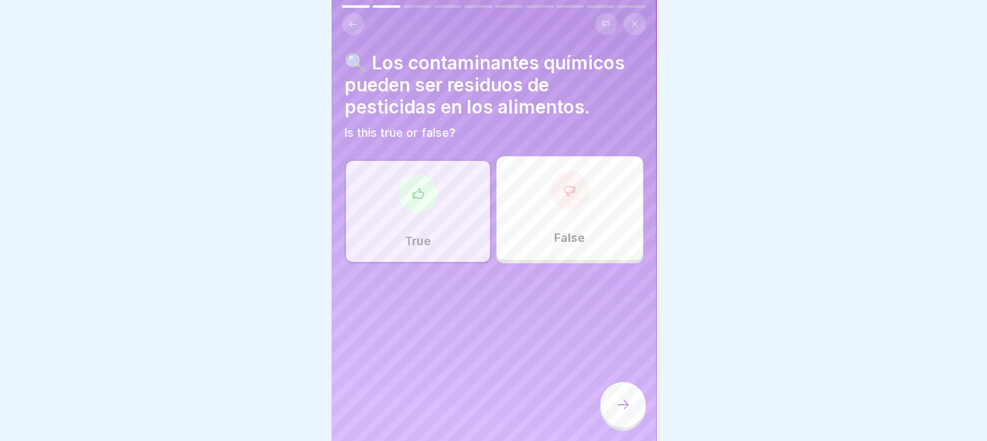
click at [620, 413] on icon at bounding box center [623, 405] width 16 height 16
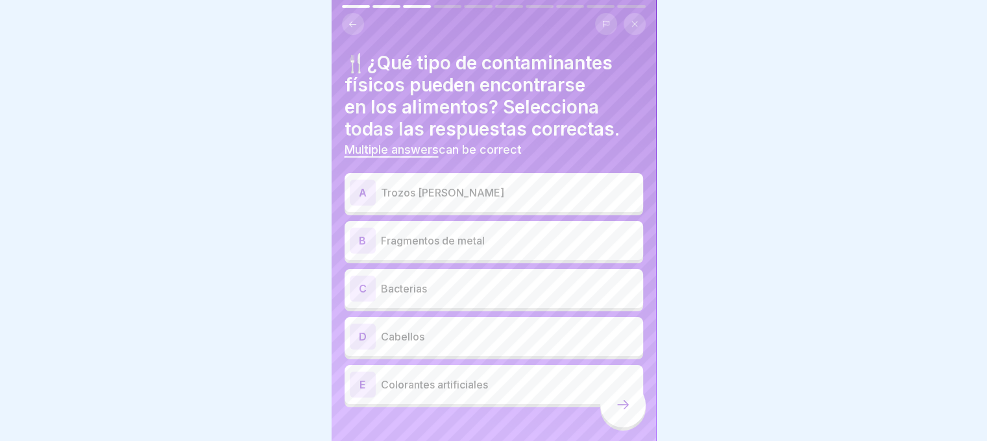
click at [498, 191] on p "Trozos de vidrio" at bounding box center [509, 193] width 257 height 16
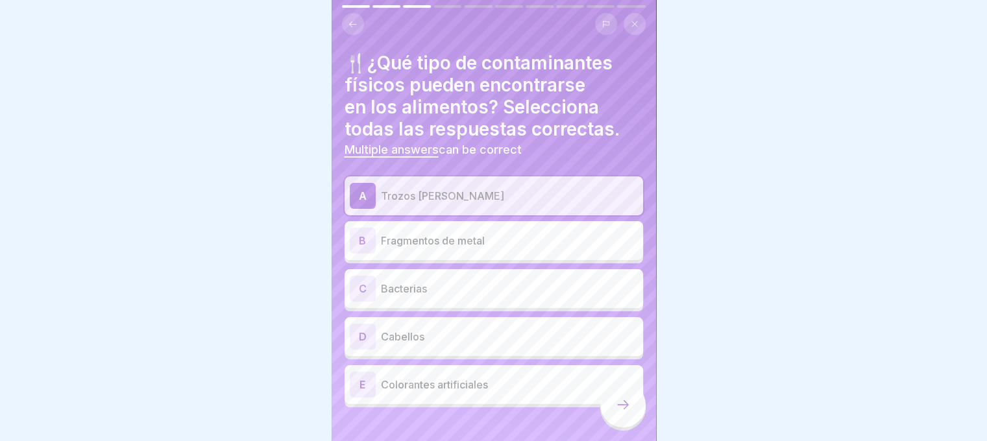
click at [446, 230] on div "B Fragmentos de metal" at bounding box center [494, 241] width 288 height 26
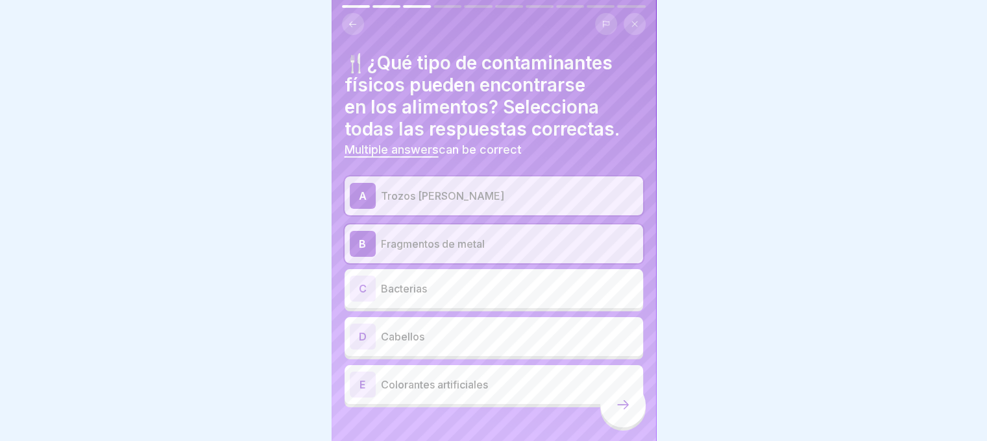
click at [415, 340] on p "Cabellos" at bounding box center [509, 337] width 257 height 16
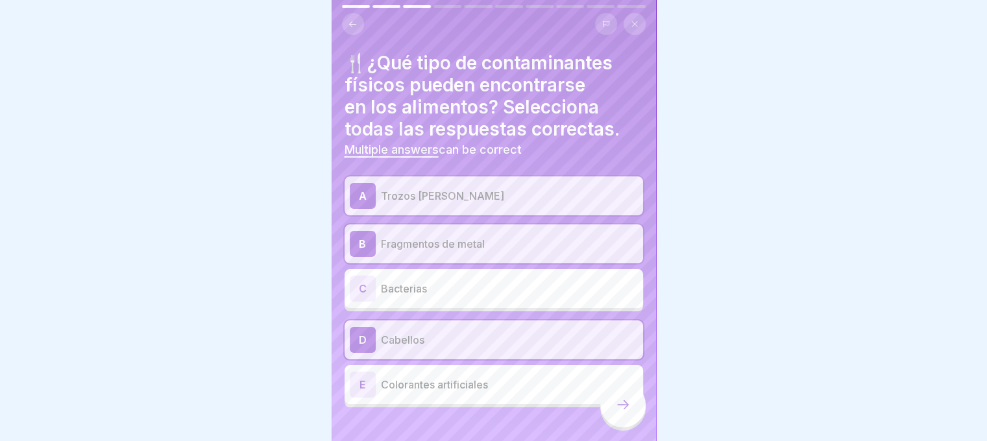
click at [631, 420] on div at bounding box center [622, 404] width 45 height 45
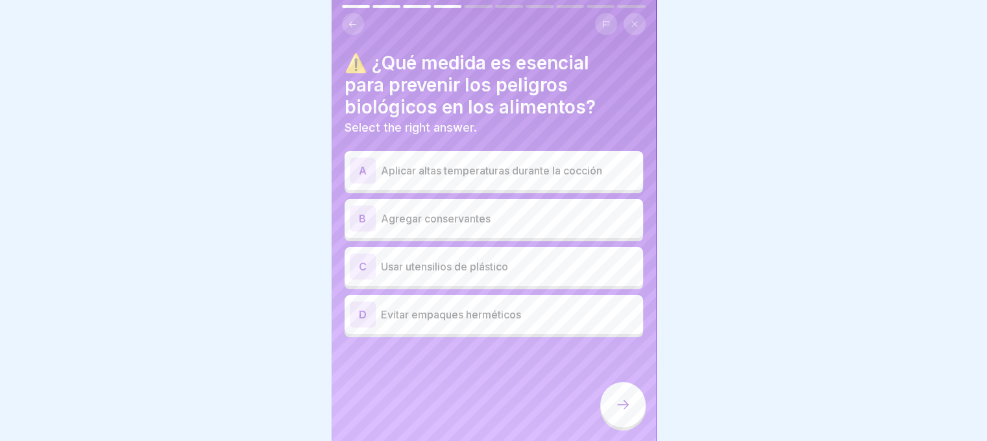
click at [448, 176] on p "Aplicar altas temperaturas durante la cocción" at bounding box center [509, 171] width 257 height 16
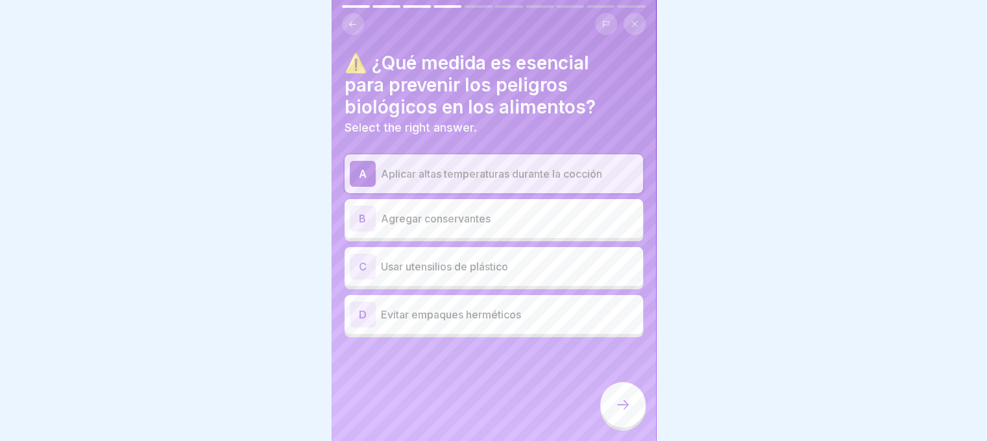
click at [618, 413] on icon at bounding box center [623, 405] width 16 height 16
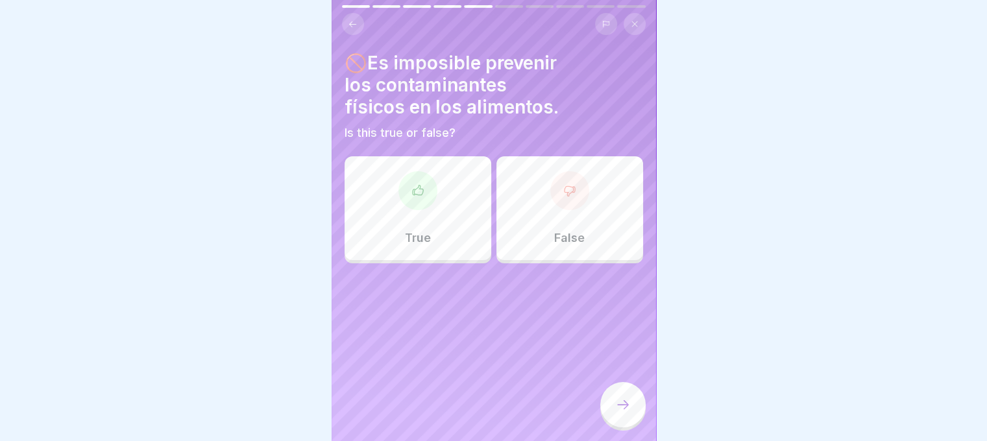
click at [574, 186] on div at bounding box center [569, 190] width 39 height 39
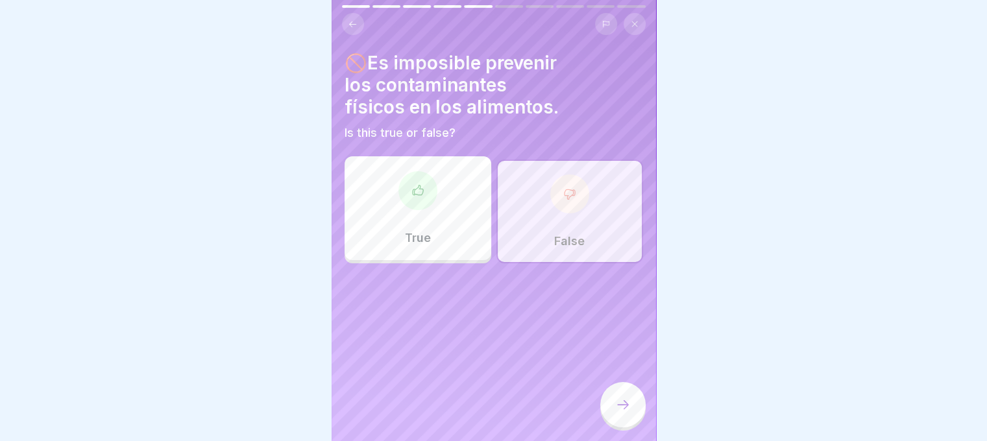
click at [625, 410] on icon at bounding box center [623, 405] width 16 height 16
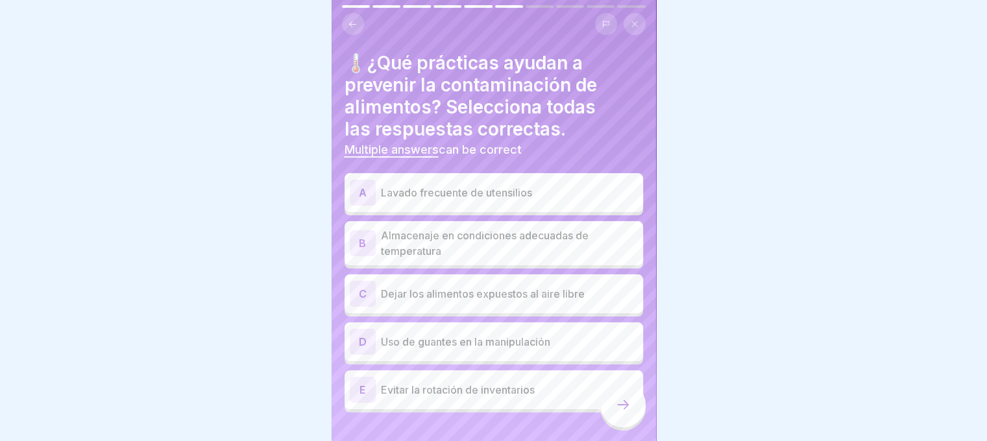
click at [457, 191] on p "Lavado frecuente de utensilios" at bounding box center [509, 193] width 257 height 16
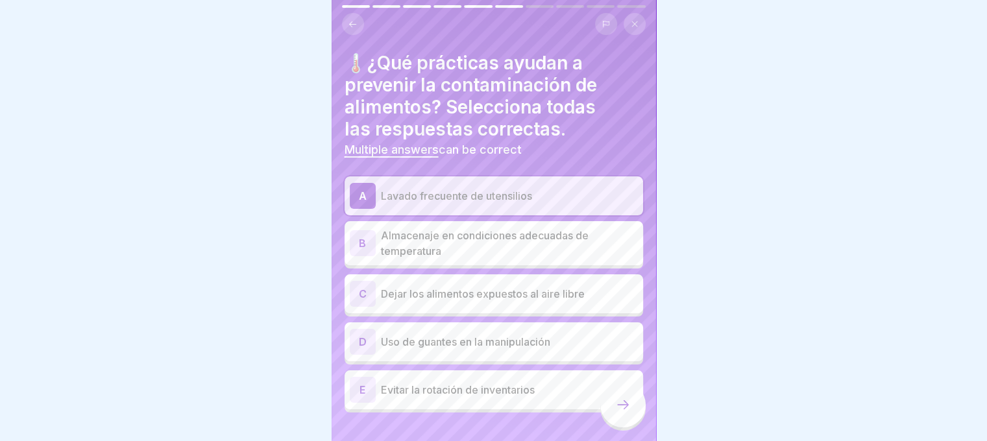
click at [448, 241] on p "Almacenaje en condiciones adecuadas de temperatura" at bounding box center [509, 243] width 257 height 31
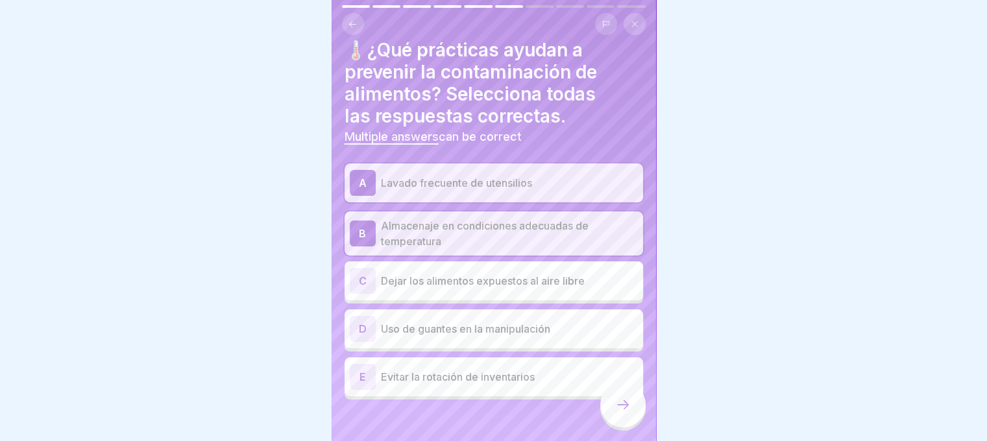
scroll to position [23, 0]
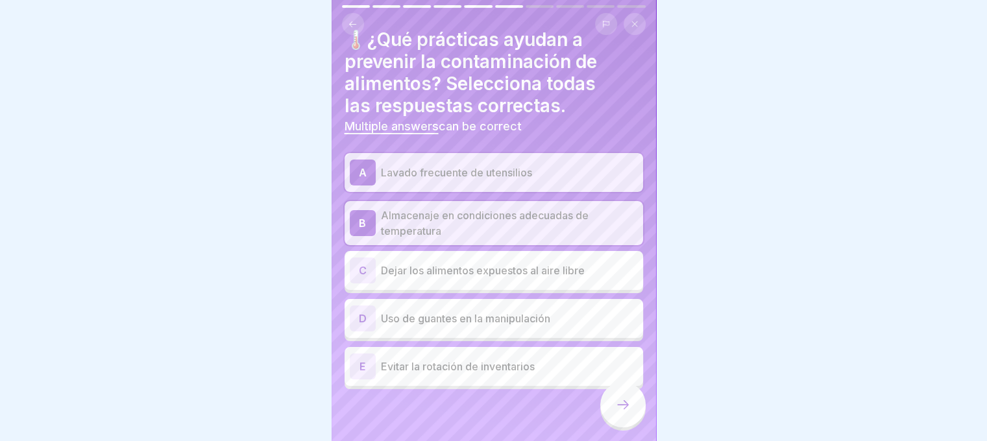
click at [482, 321] on p "Uso de guantes en la manipulación" at bounding box center [509, 319] width 257 height 16
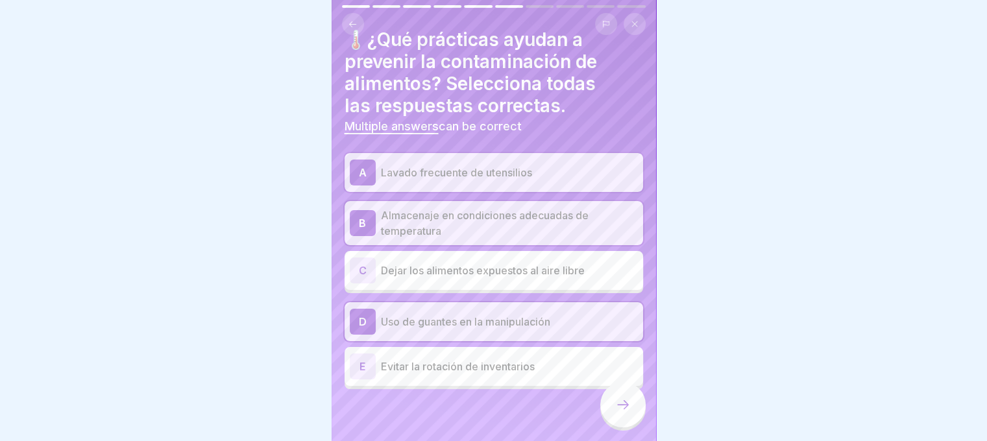
click at [631, 422] on div at bounding box center [622, 404] width 45 height 45
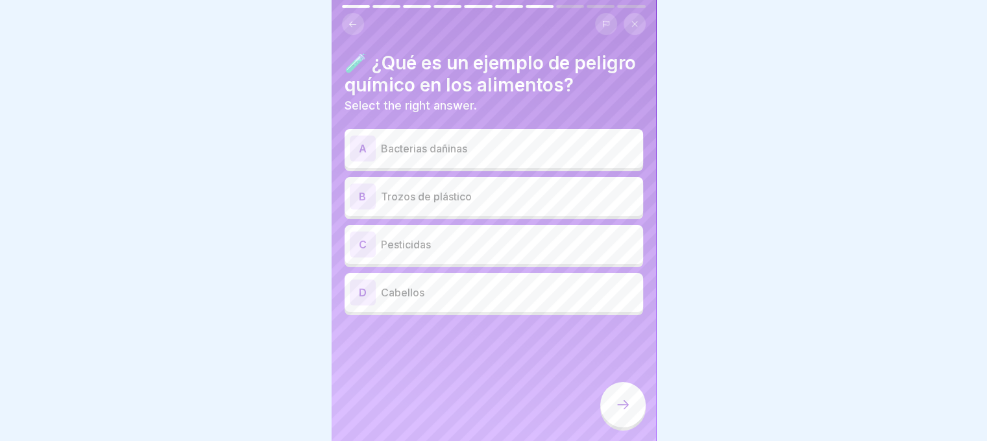
click at [397, 252] on p "Pesticidas" at bounding box center [509, 245] width 257 height 16
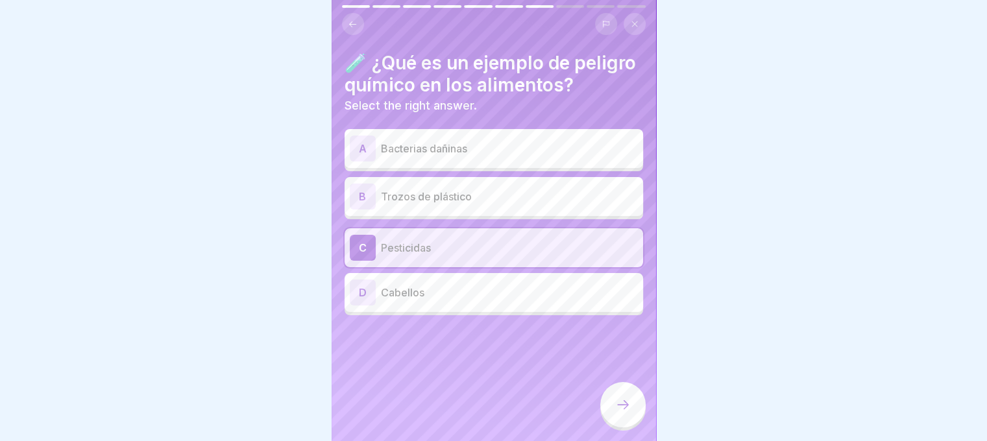
click at [620, 413] on icon at bounding box center [623, 405] width 16 height 16
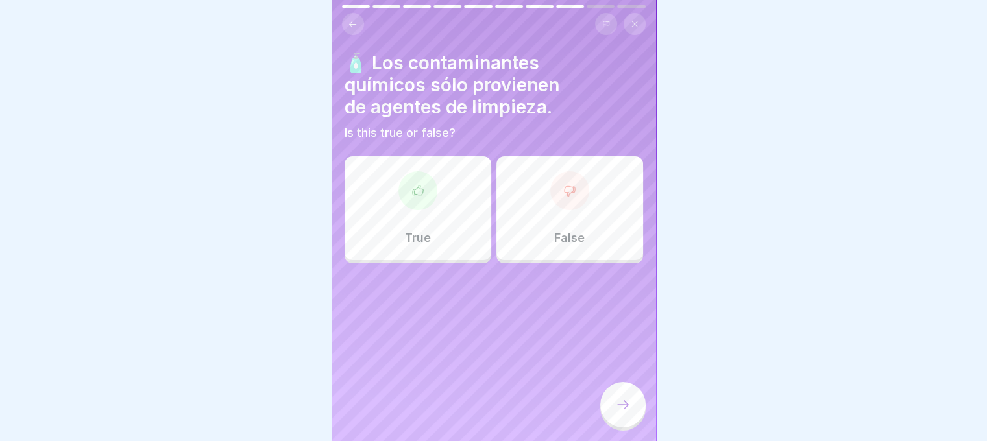
click at [584, 207] on div "False" at bounding box center [569, 208] width 147 height 104
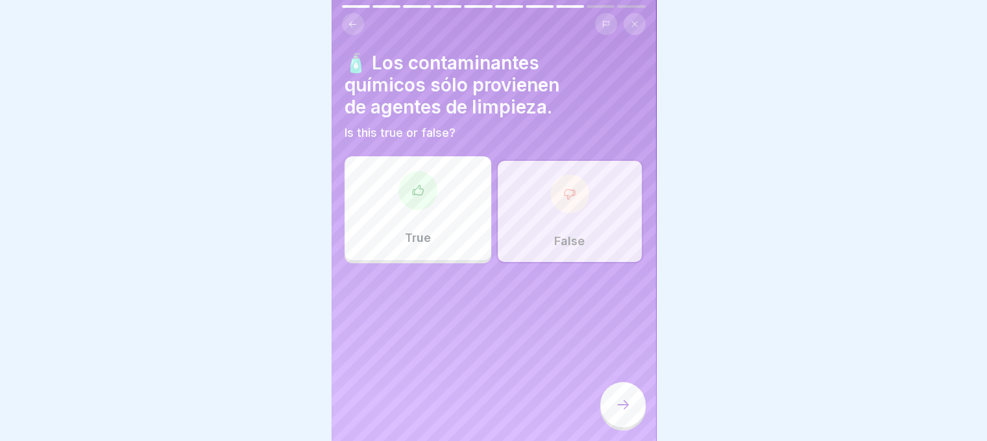
click at [626, 409] on icon at bounding box center [623, 404] width 12 height 9
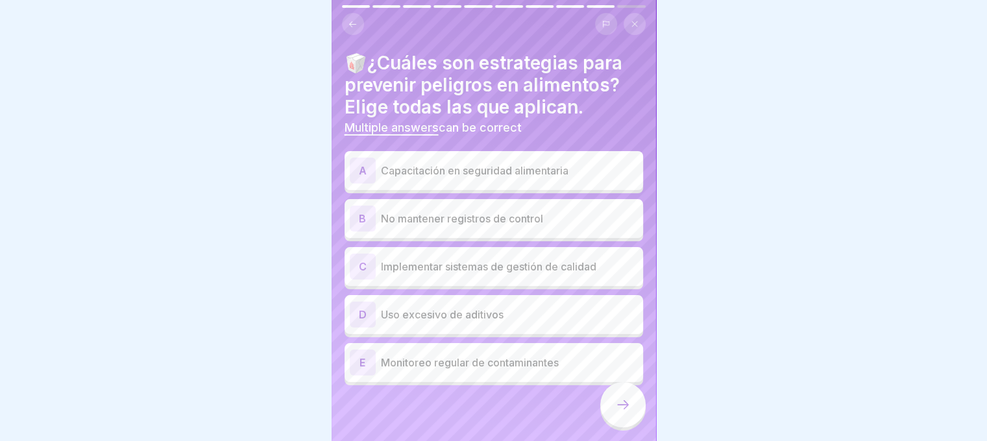
click at [470, 171] on p "Capacitación en seguridad alimentaria" at bounding box center [509, 171] width 257 height 16
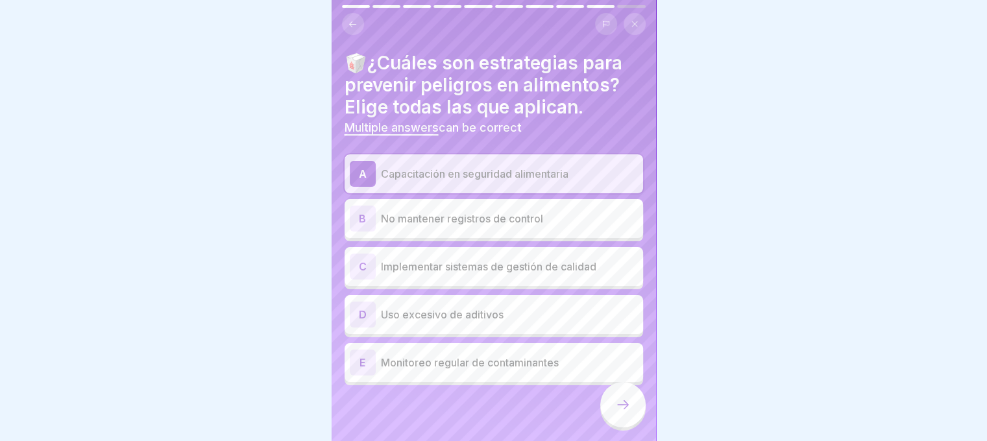
click at [481, 275] on div "C Implementar sistemas de gestión de calidad" at bounding box center [494, 267] width 288 height 26
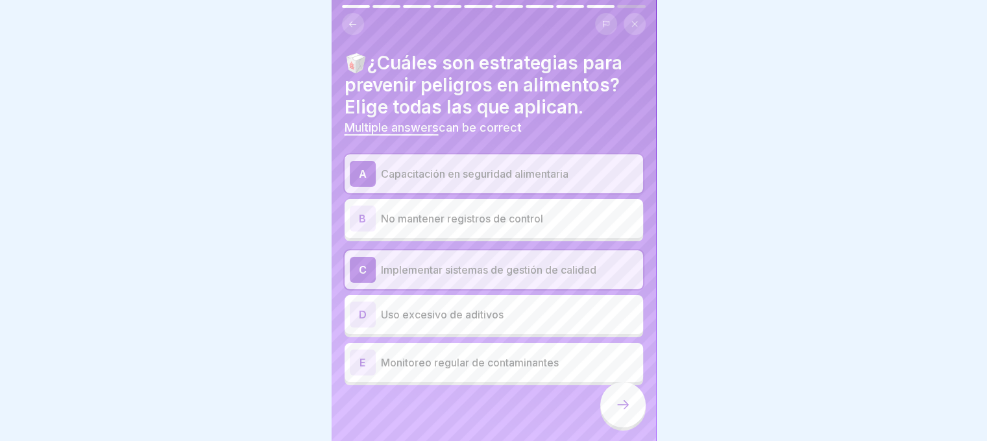
click at [472, 370] on div "E Monitoreo regular de contaminantes" at bounding box center [494, 363] width 288 height 26
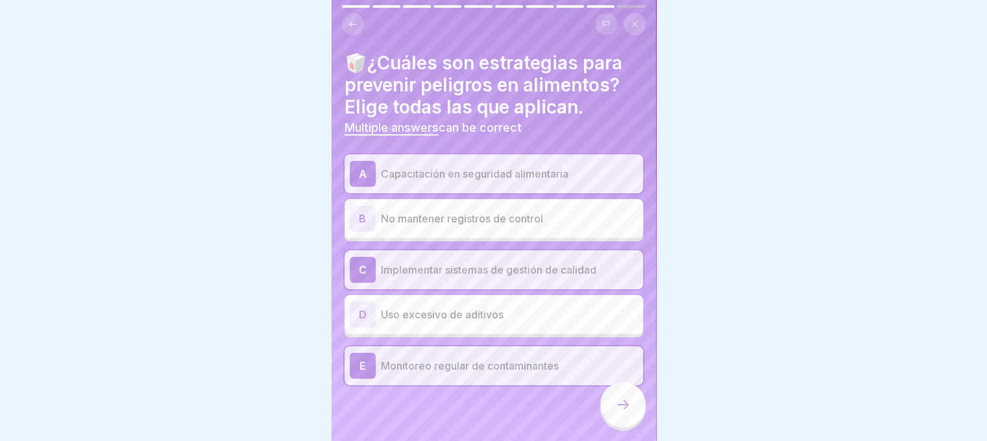
click at [626, 413] on icon at bounding box center [623, 405] width 16 height 16
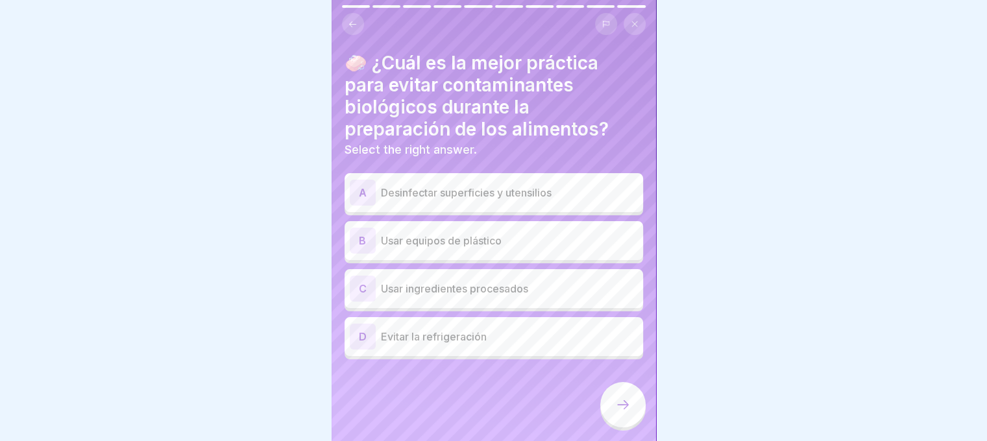
click at [499, 180] on div "A Desinfectar superficies y utensilios" at bounding box center [494, 193] width 288 height 26
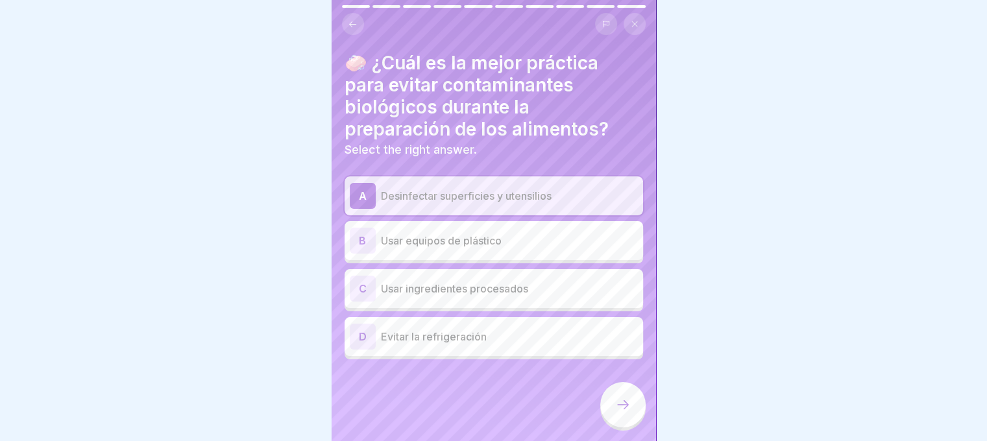
click at [622, 428] on div at bounding box center [622, 404] width 45 height 45
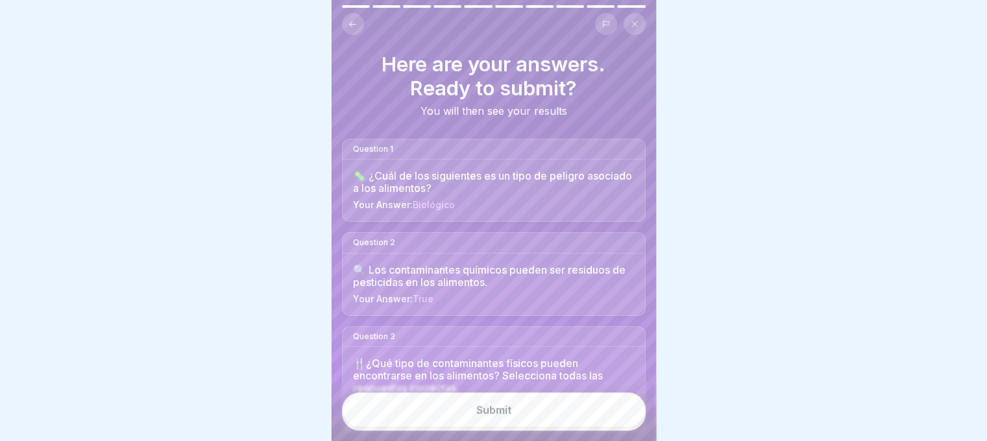
click at [492, 415] on div "Submit" at bounding box center [493, 410] width 35 height 12
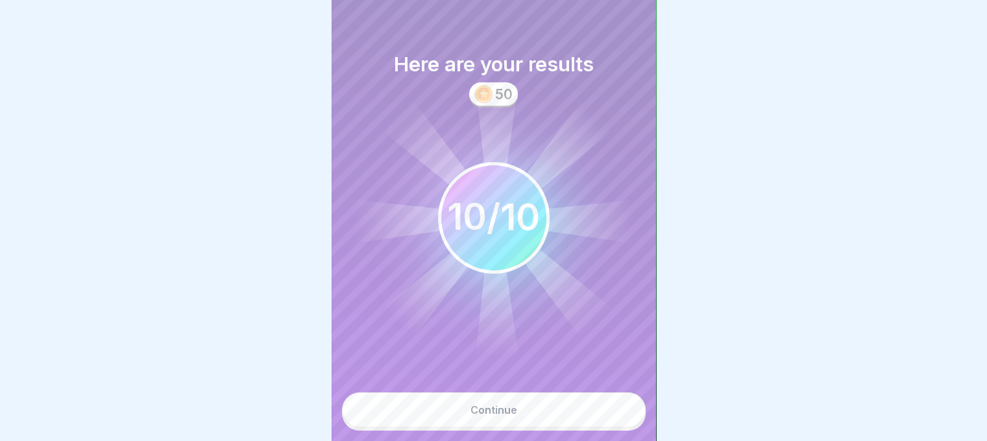
click at [492, 415] on div "Continue" at bounding box center [493, 410] width 47 height 12
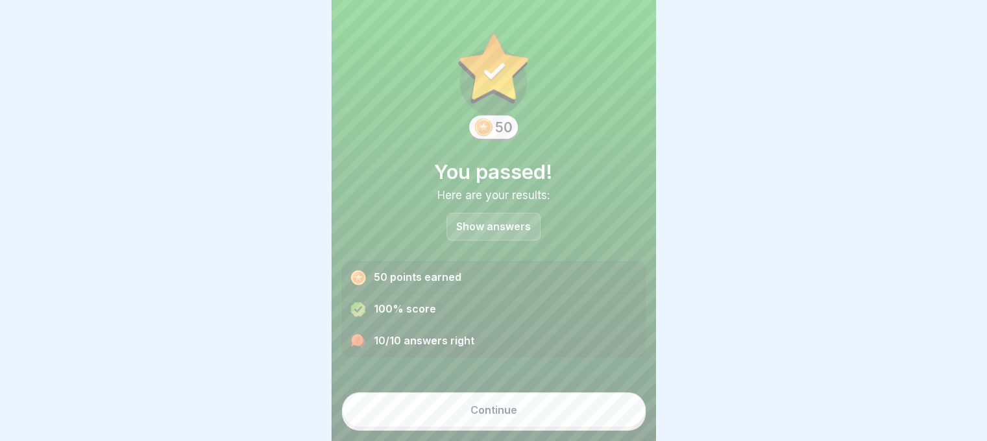
click at [492, 415] on div "Continue" at bounding box center [493, 410] width 47 height 12
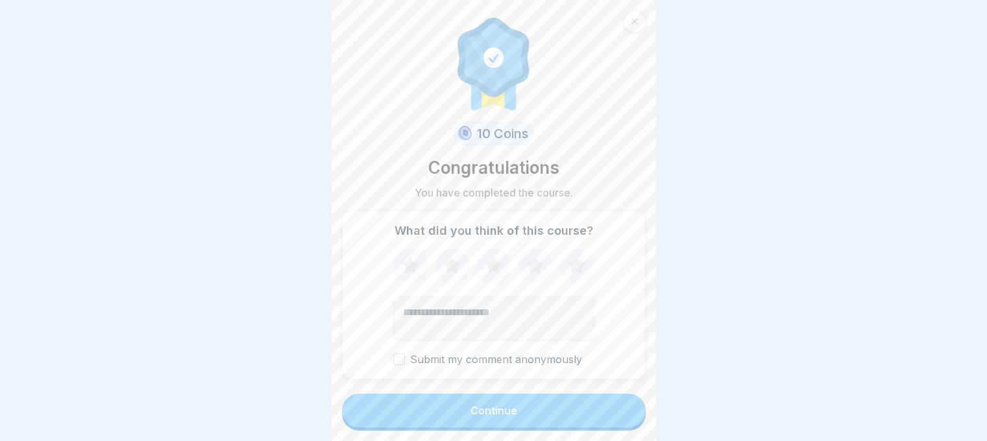
click at [492, 415] on div "Continue" at bounding box center [493, 411] width 47 height 12
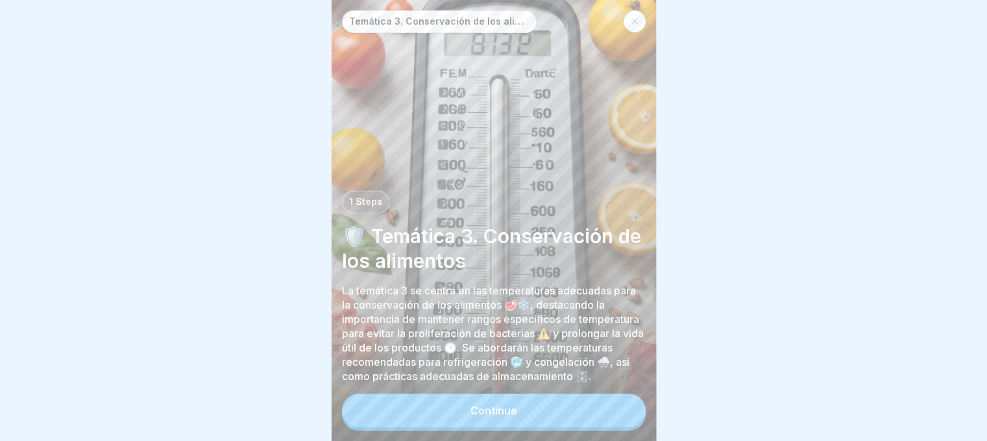
click at [492, 415] on button "Continue" at bounding box center [494, 411] width 304 height 34
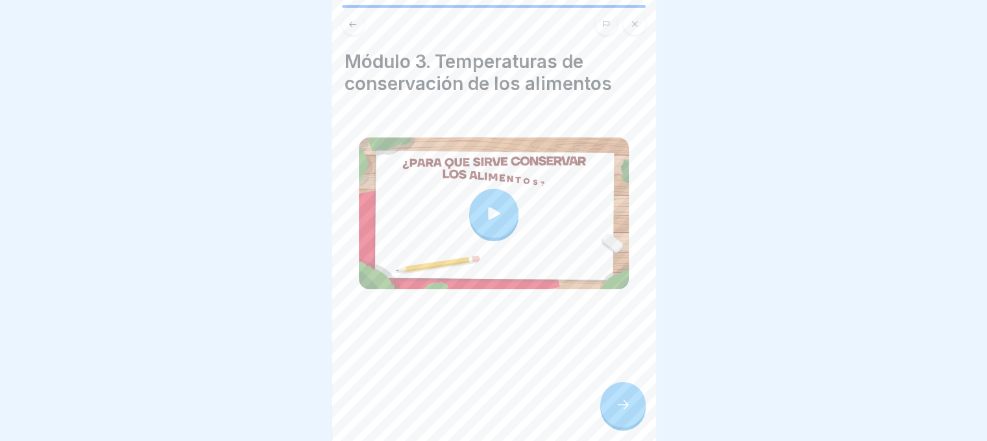
click at [489, 210] on icon at bounding box center [494, 213] width 12 height 12
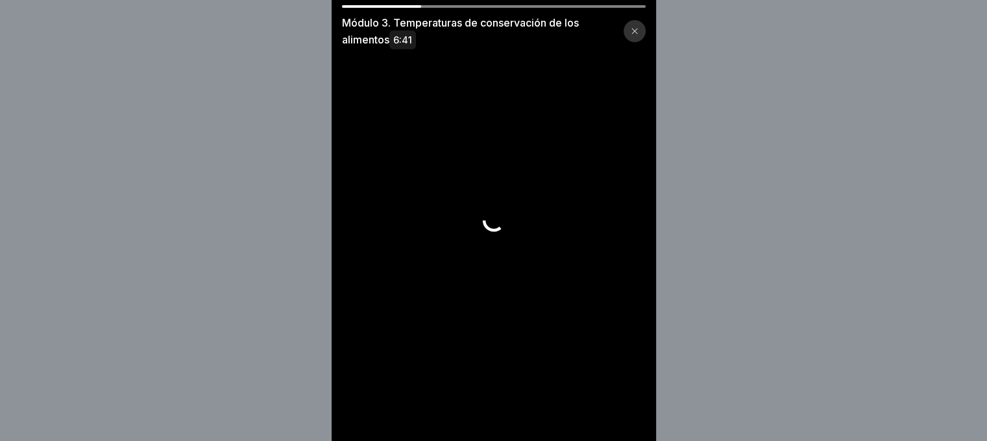
click at [638, 28] on icon at bounding box center [635, 31] width 8 height 8
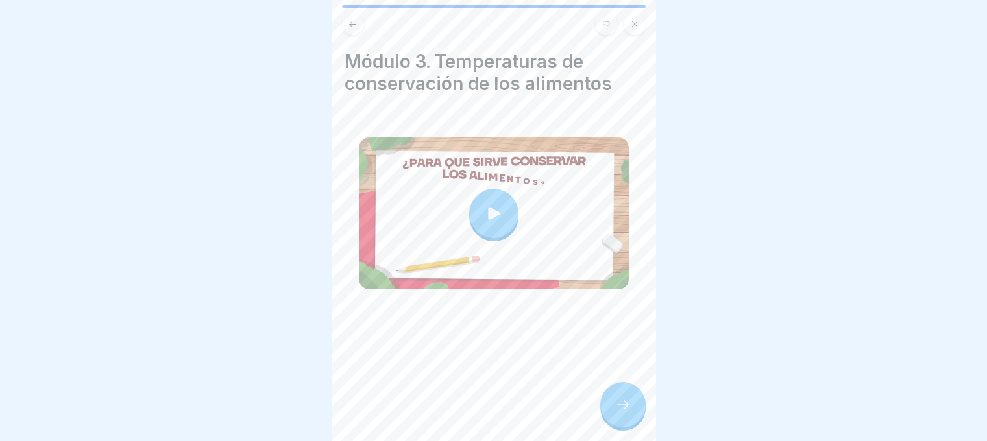
click at [488, 215] on icon at bounding box center [494, 213] width 12 height 12
click at [622, 412] on icon at bounding box center [623, 405] width 16 height 16
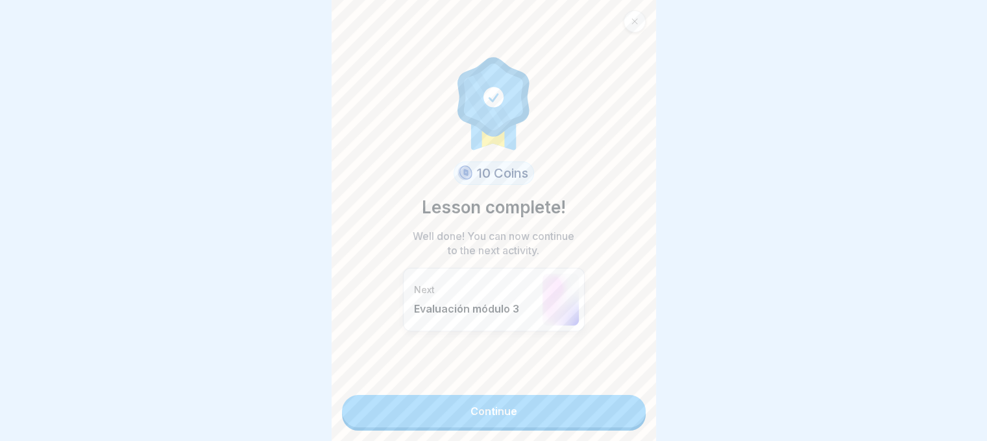
click at [521, 409] on link "Continue" at bounding box center [494, 411] width 304 height 32
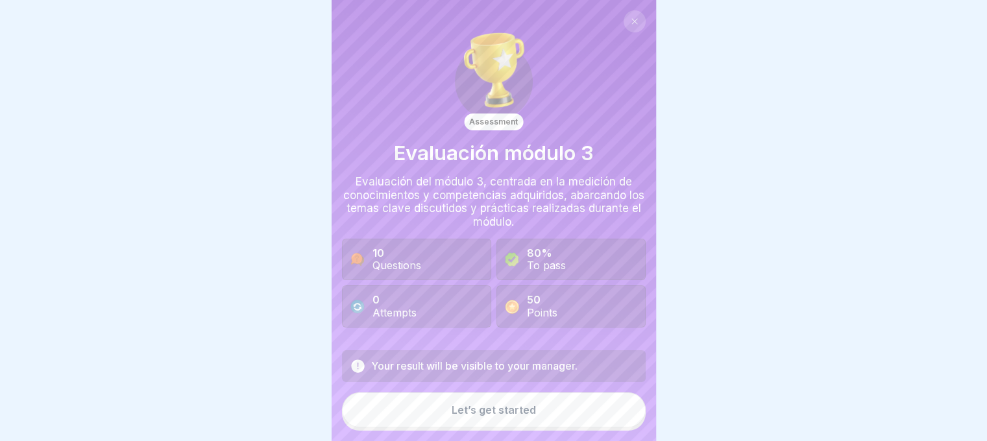
click at [483, 416] on div "Let’s get started" at bounding box center [494, 410] width 84 height 12
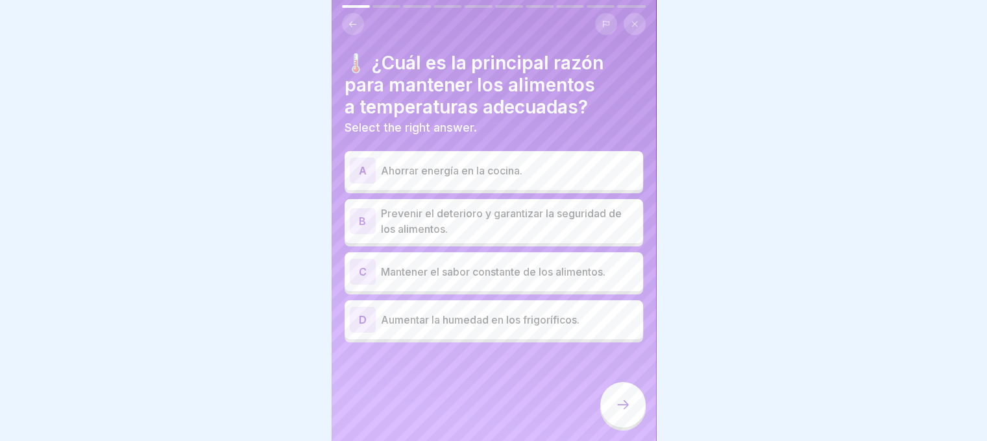
click at [454, 210] on p "Prevenir el deterioro y garantizar la seguridad de los alimentos." at bounding box center [509, 221] width 257 height 31
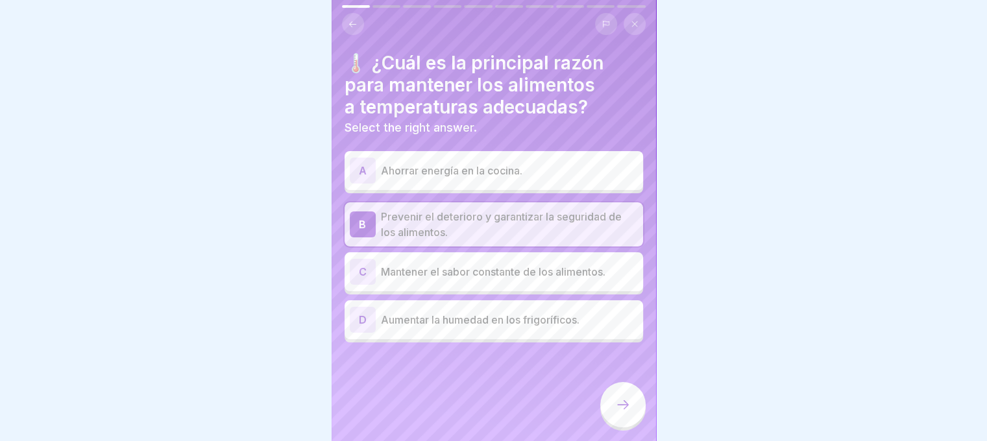
click at [632, 404] on div at bounding box center [622, 404] width 45 height 45
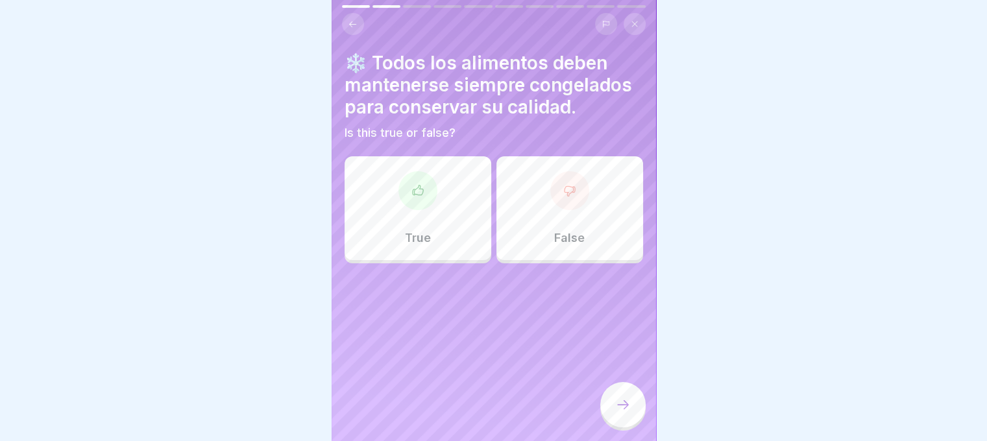
click at [571, 195] on div at bounding box center [569, 190] width 39 height 39
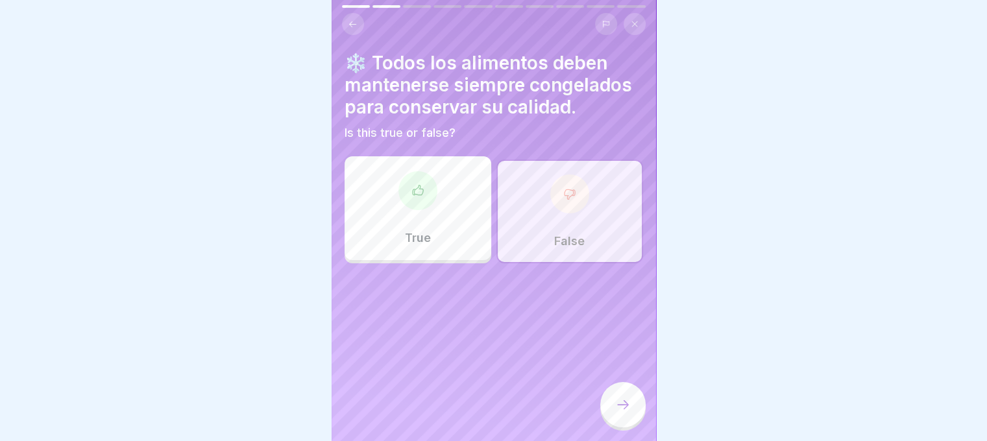
click at [420, 181] on div at bounding box center [417, 190] width 39 height 39
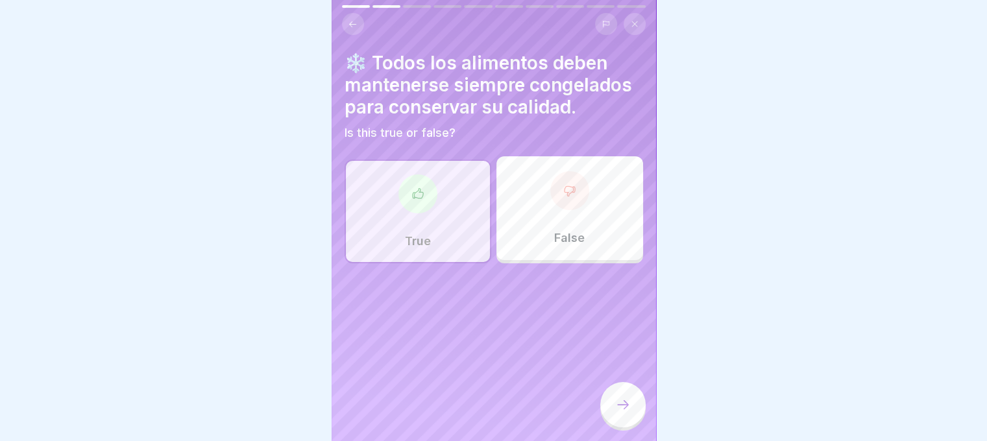
click at [625, 409] on icon at bounding box center [623, 405] width 16 height 16
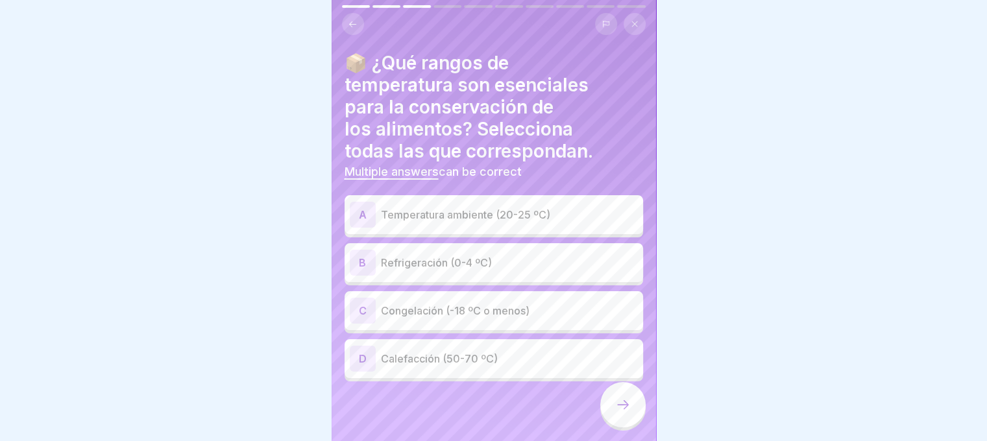
click at [461, 299] on div "C Congelación (-18 ºC o menos)" at bounding box center [494, 311] width 288 height 26
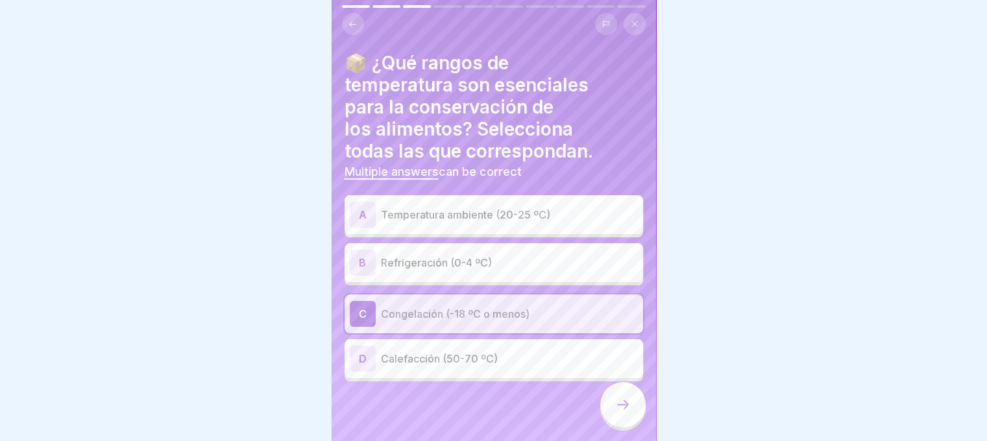
click at [624, 413] on icon at bounding box center [623, 405] width 16 height 16
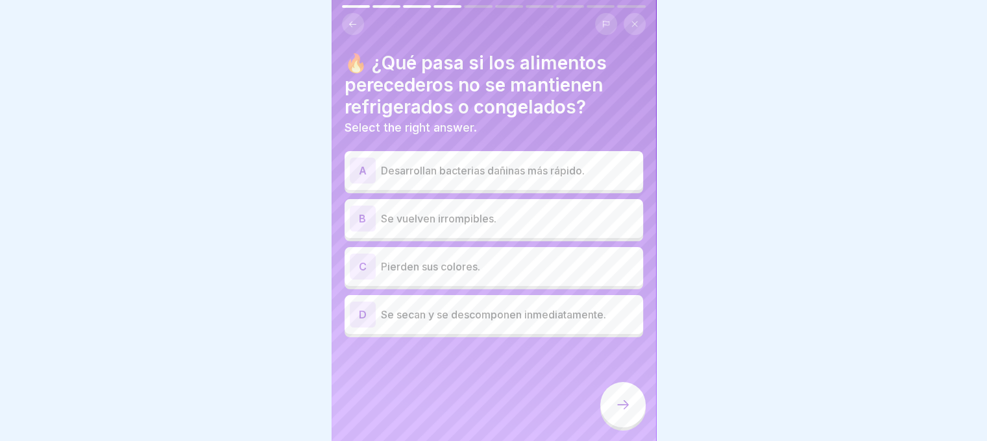
click at [440, 4] on div "🔥 ¿Qué pasa si los alimentos perecederos no se mantienen refrigerados o congela…" at bounding box center [494, 220] width 324 height 441
click at [424, 7] on div at bounding box center [494, 20] width 304 height 30
click at [443, 174] on p "Desarrollan bacterias dañinas más rápido." at bounding box center [509, 171] width 257 height 16
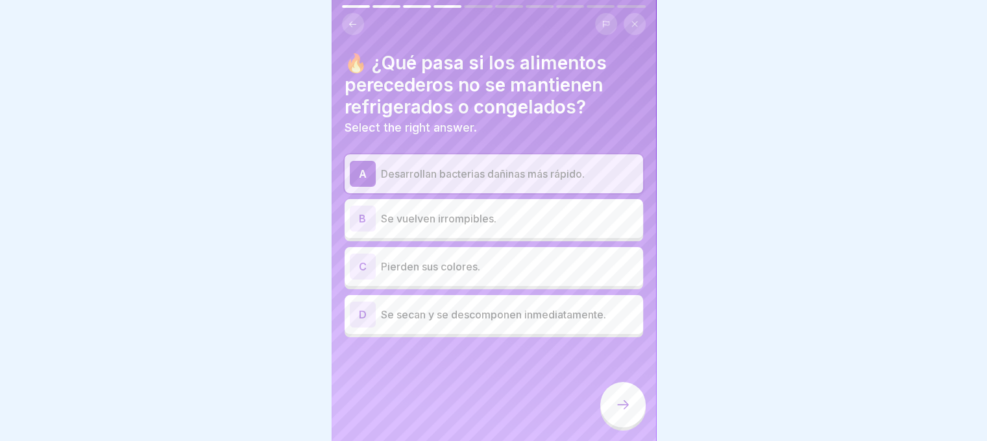
click at [623, 413] on icon at bounding box center [623, 405] width 16 height 16
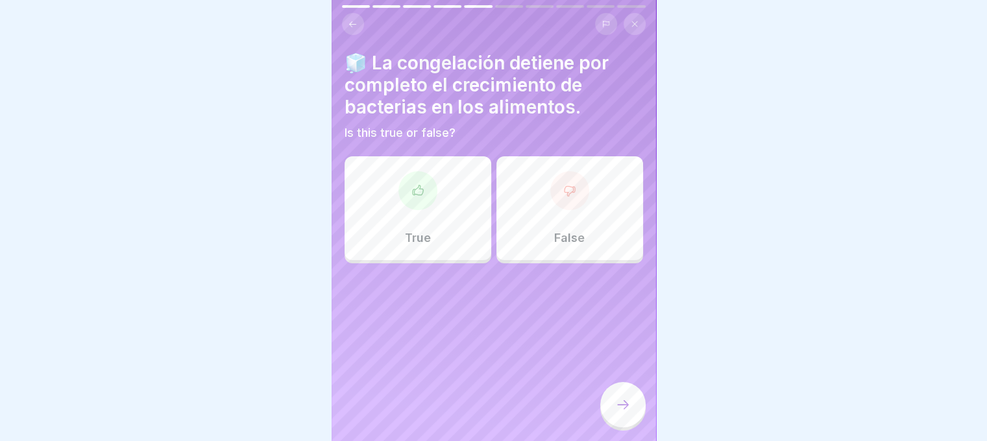
click at [413, 196] on icon at bounding box center [417, 190] width 13 height 13
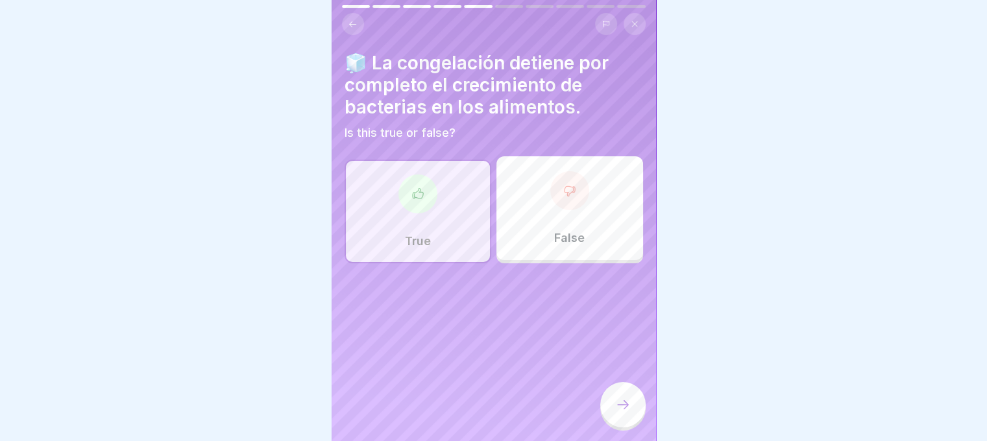
click at [628, 411] on icon at bounding box center [623, 405] width 16 height 16
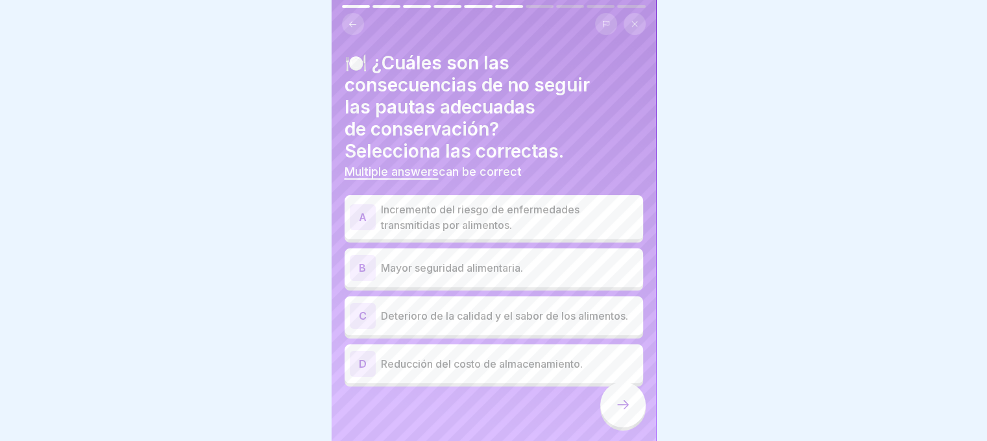
click at [478, 219] on p "Incremento del riesgo de enfermedades transmitidas por alimentos." at bounding box center [509, 217] width 257 height 31
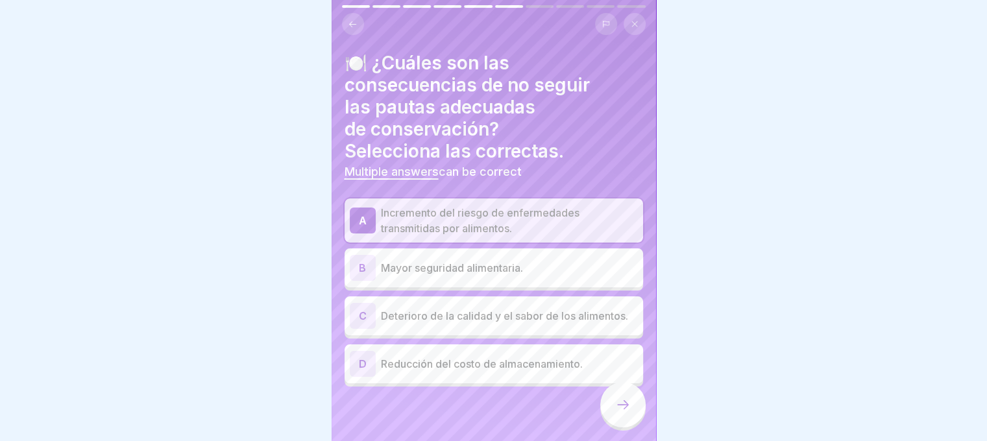
click at [500, 315] on p "Deterioro de la calidad y el sabor de los alimentos." at bounding box center [509, 316] width 257 height 16
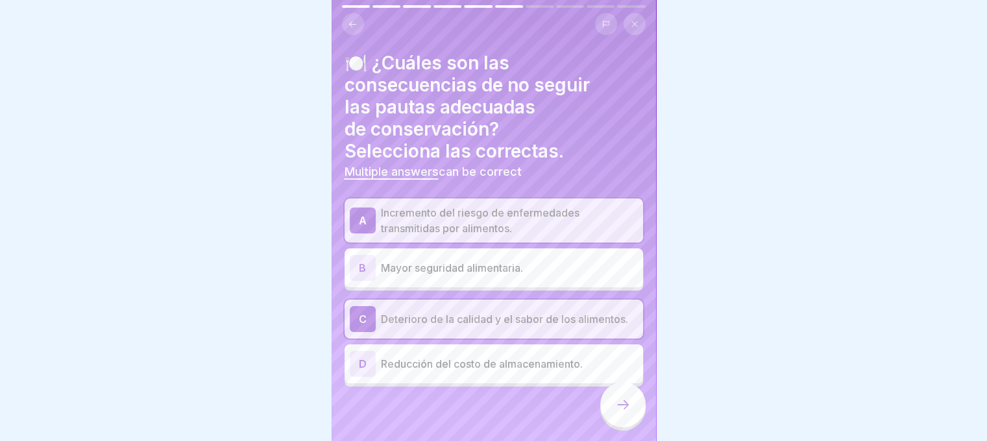
click at [626, 413] on icon at bounding box center [623, 405] width 16 height 16
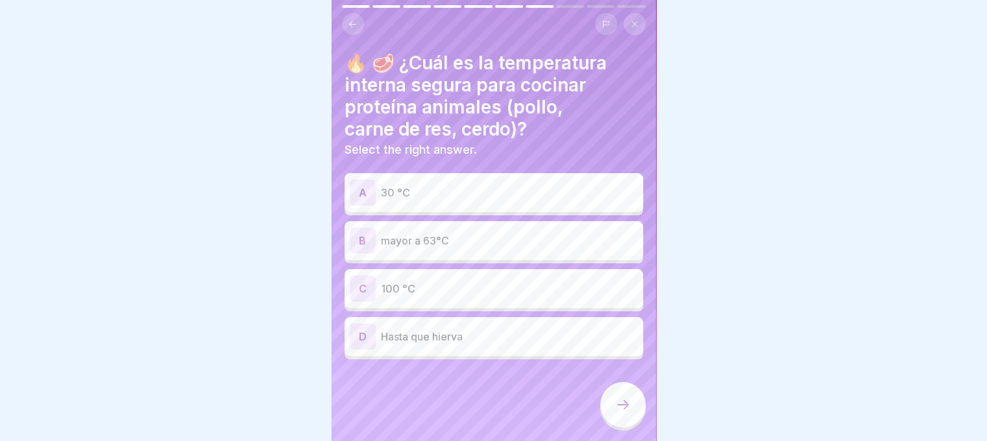
click at [418, 247] on p "mayor a 63°C" at bounding box center [509, 241] width 257 height 16
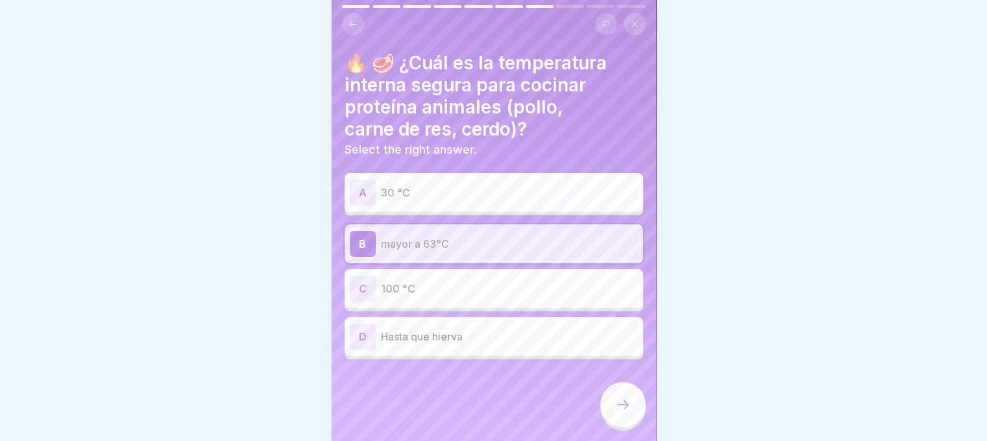
click at [622, 413] on icon at bounding box center [623, 405] width 16 height 16
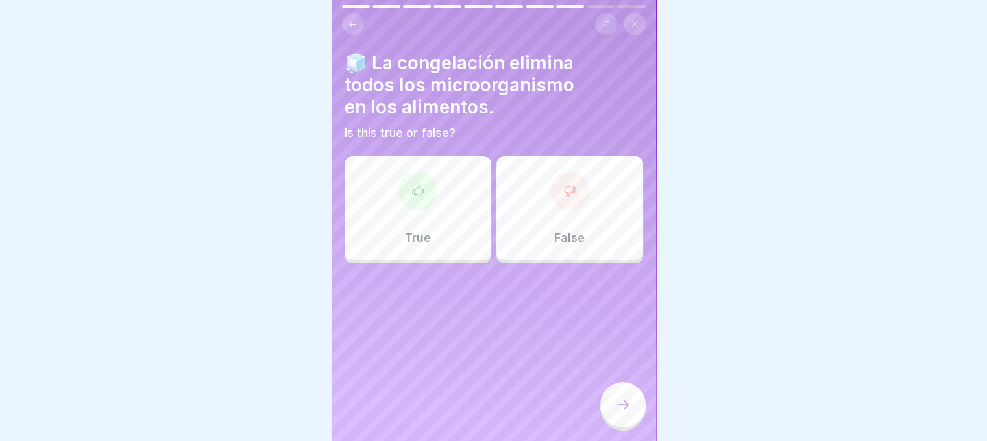
click at [581, 191] on div "False" at bounding box center [569, 208] width 147 height 104
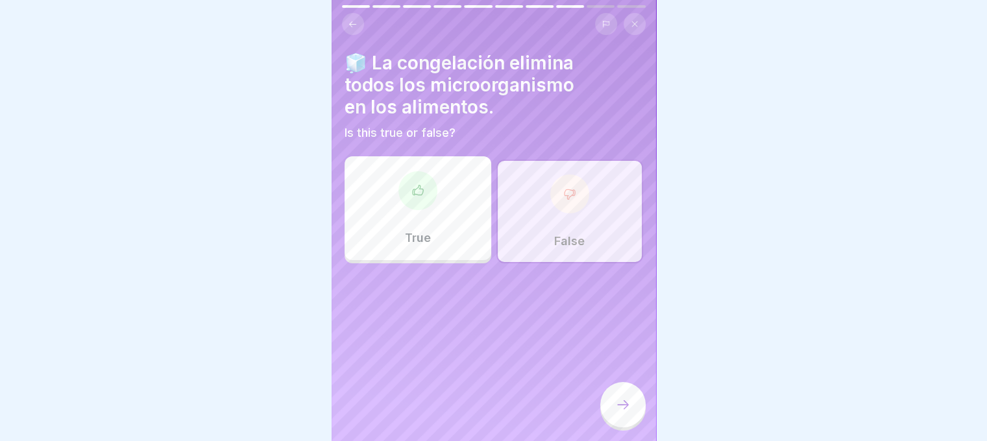
click at [633, 419] on div at bounding box center [622, 404] width 45 height 45
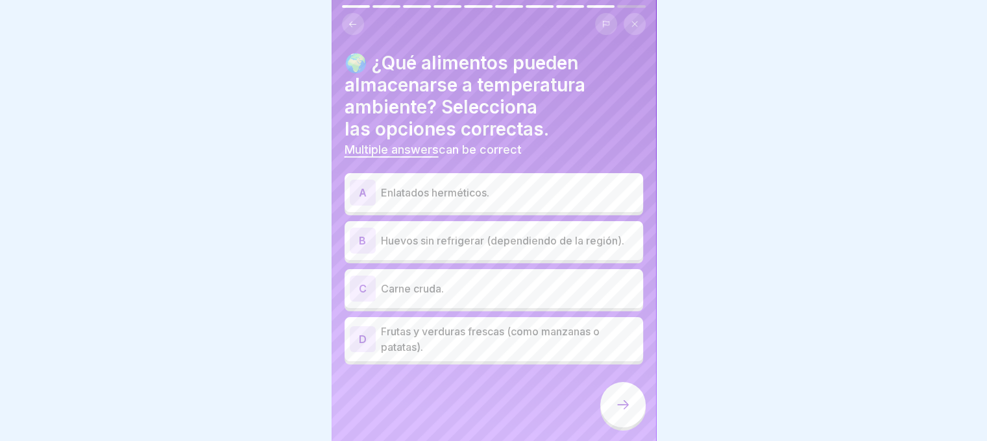
click at [453, 191] on p "Enlatados herméticos." at bounding box center [509, 193] width 257 height 16
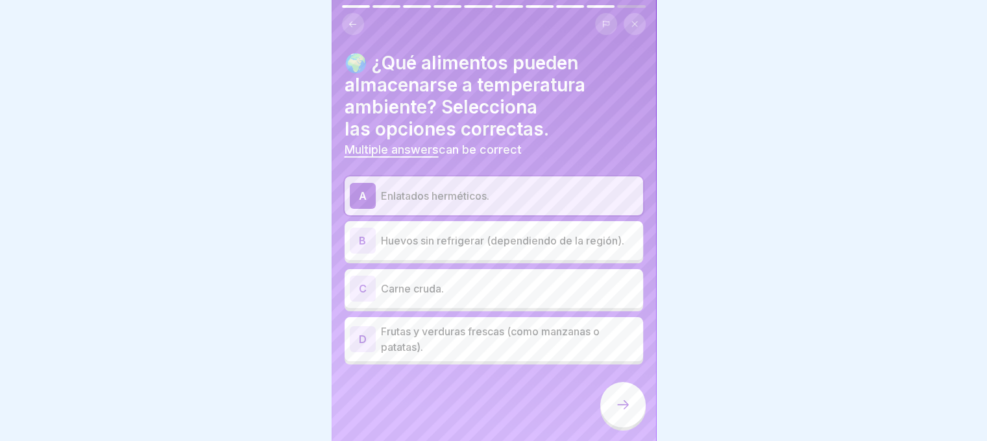
click at [413, 236] on p "Huevos sin refrigerar (dependiendo de la región)." at bounding box center [509, 241] width 257 height 16
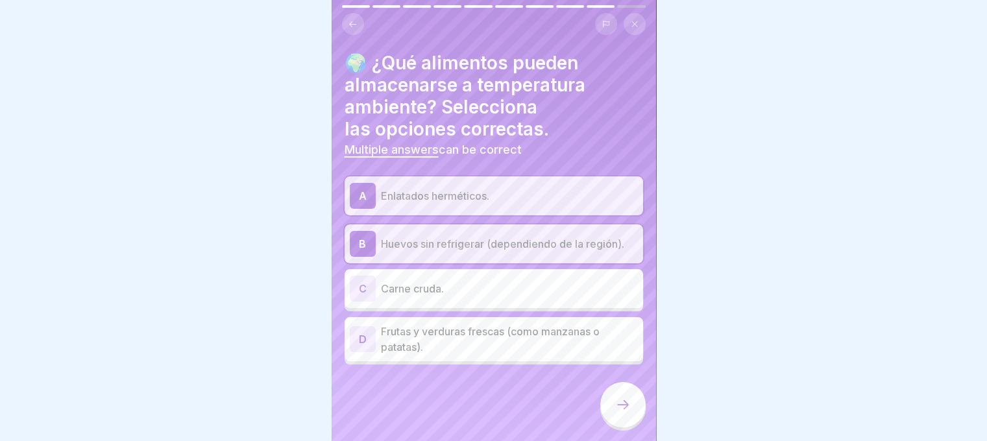
click at [480, 335] on p "Frutas y verduras frescas (como manzanas o patatas)." at bounding box center [509, 339] width 257 height 31
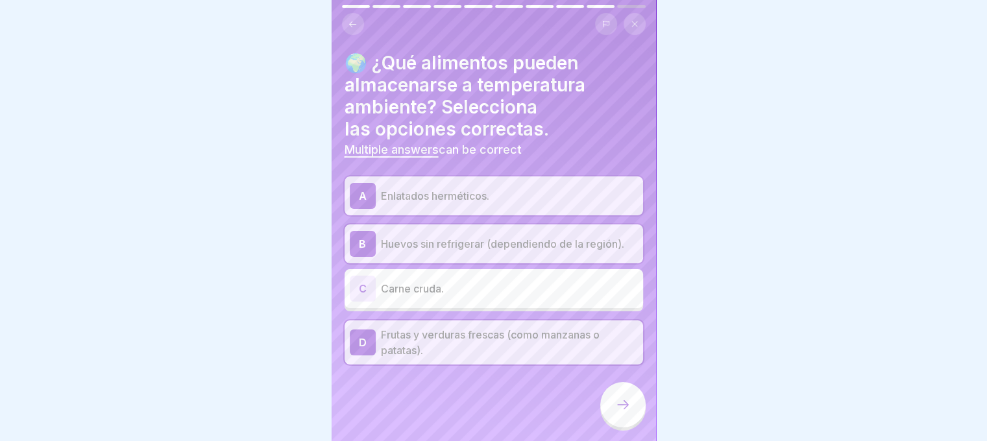
click at [622, 413] on icon at bounding box center [623, 405] width 16 height 16
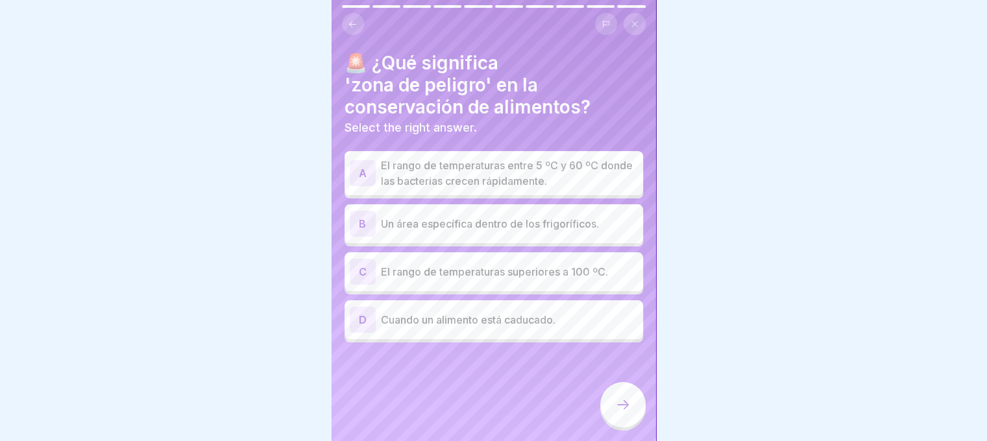
click at [502, 183] on p "El rango de temperaturas entre 5 ºC y 60 ºC donde las bacterias crecen rápidame…" at bounding box center [509, 173] width 257 height 31
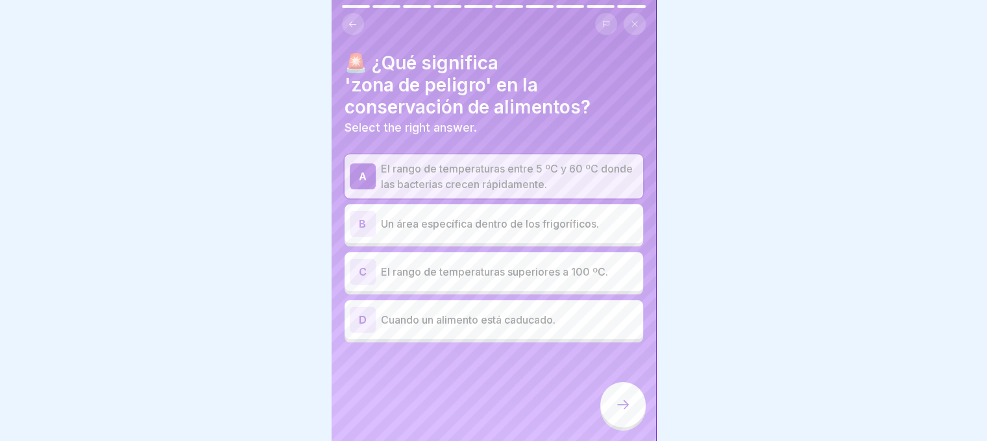
click at [405, 321] on p "Cuando un alimento está caducado." at bounding box center [509, 320] width 257 height 16
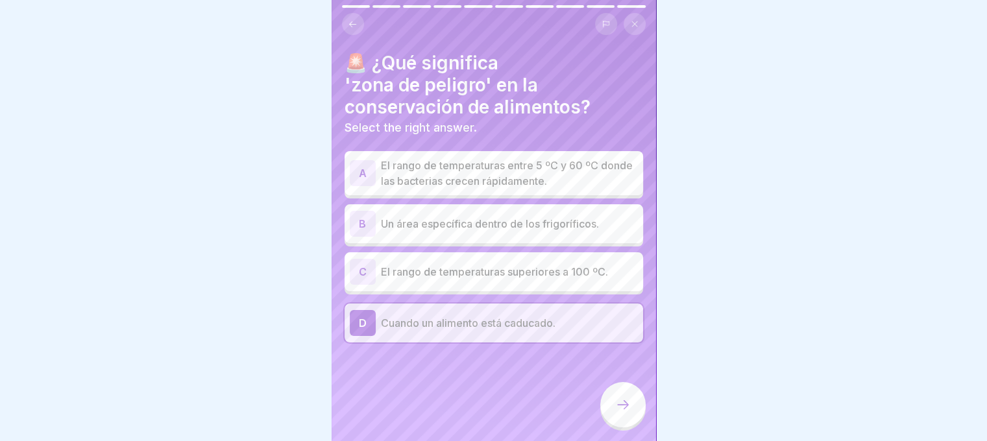
click at [614, 417] on div at bounding box center [622, 404] width 45 height 45
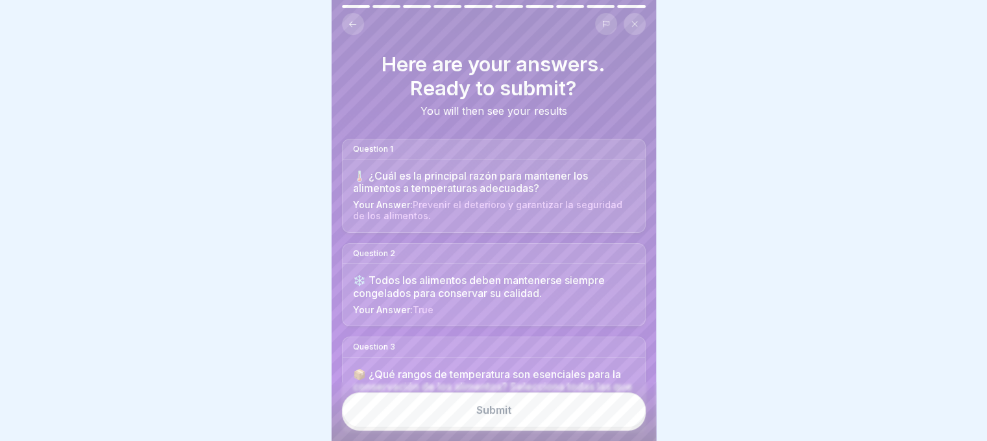
click at [495, 428] on button "Submit" at bounding box center [494, 410] width 304 height 35
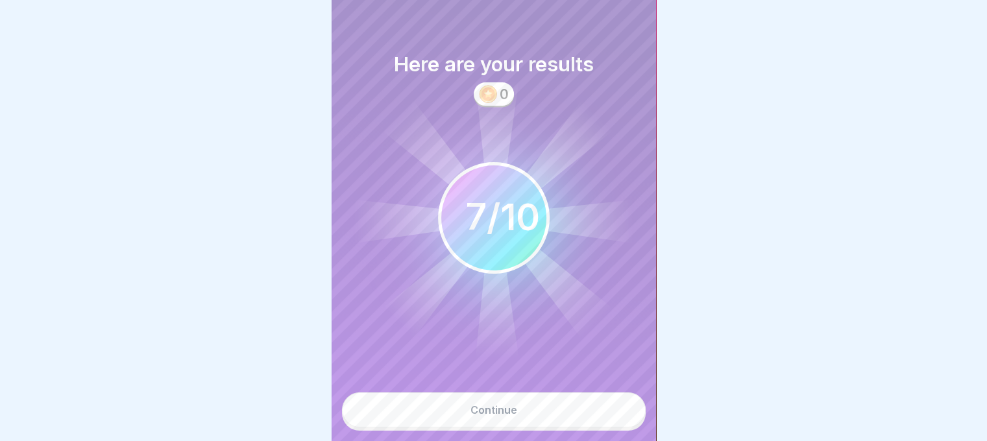
click at [496, 416] on div "Continue" at bounding box center [493, 410] width 47 height 12
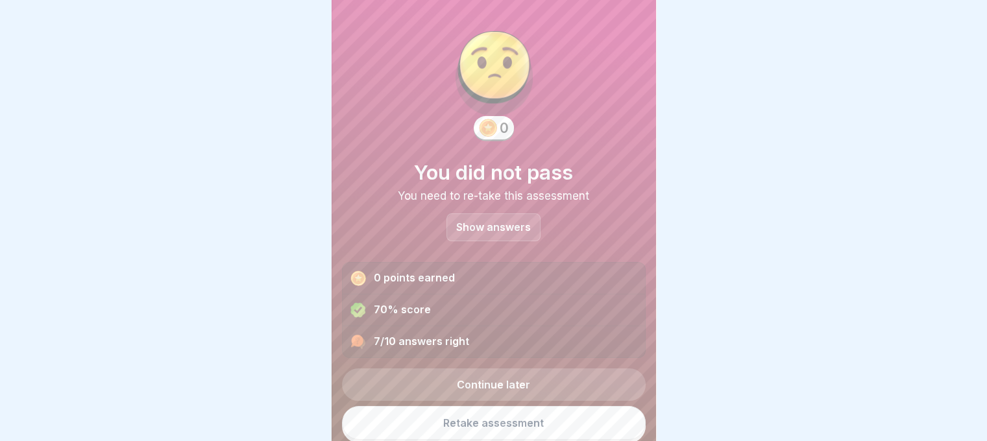
click at [466, 230] on p "Show answers" at bounding box center [493, 227] width 75 height 11
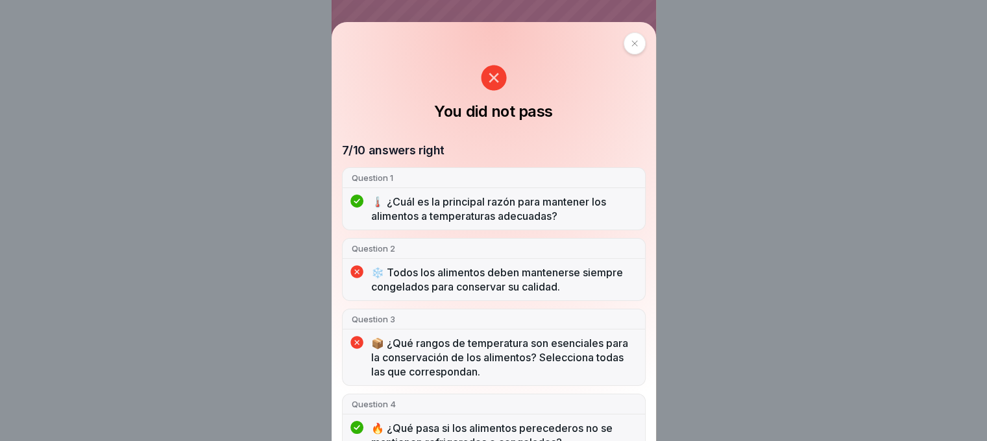
drag, startPoint x: 661, startPoint y: 143, endPoint x: 666, endPoint y: 165, distance: 22.5
click at [666, 165] on div "You did not pass 7/10 answers right Question 1 🌡️ ¿Cuál es la principal razón p…" at bounding box center [493, 220] width 987 height 441
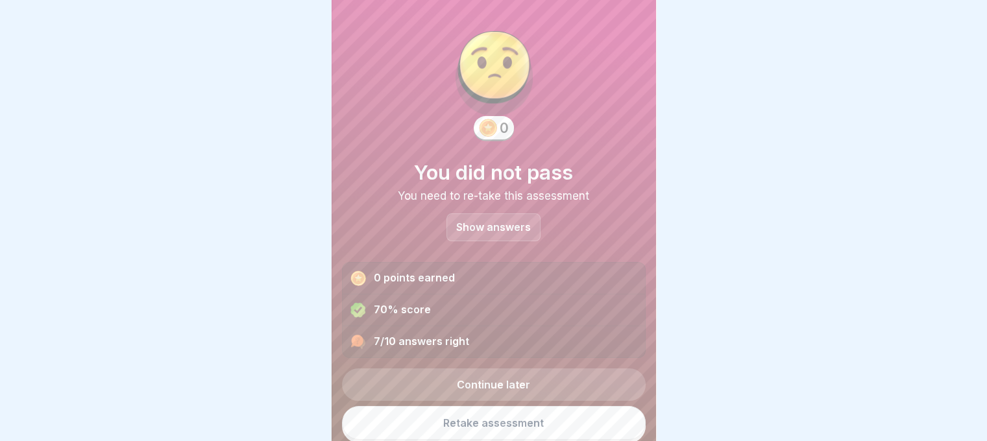
click at [502, 215] on div "Show answers" at bounding box center [493, 227] width 94 height 28
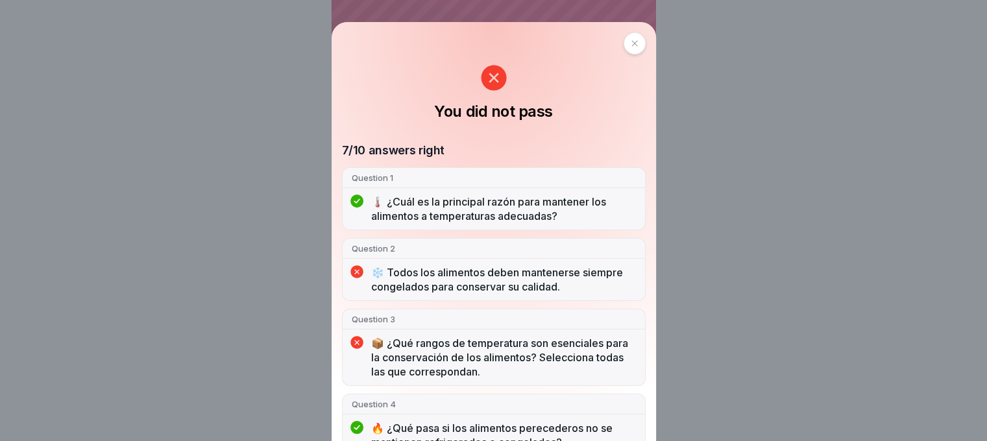
drag, startPoint x: 660, startPoint y: 184, endPoint x: 637, endPoint y: 96, distance: 91.1
click at [637, 96] on div "You did not pass 7/10 answers right Question 1 🌡️ ¿Cuál es la principal razón p…" at bounding box center [494, 231] width 324 height 419
click at [635, 41] on div at bounding box center [635, 43] width 22 height 22
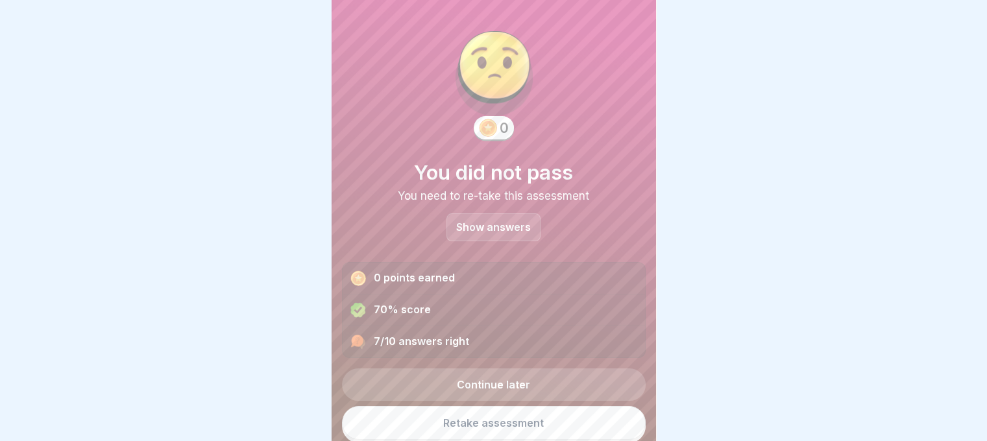
click at [478, 419] on link "Retake assessment" at bounding box center [494, 423] width 304 height 34
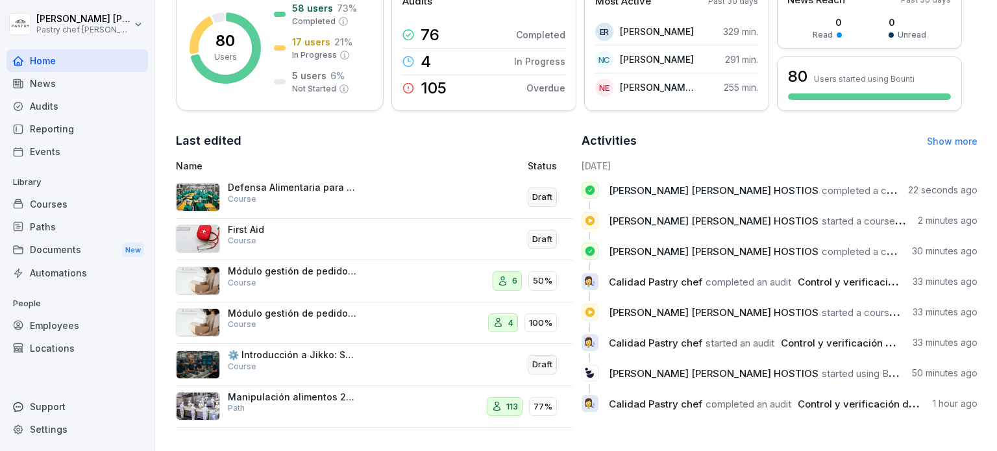
scroll to position [138, 0]
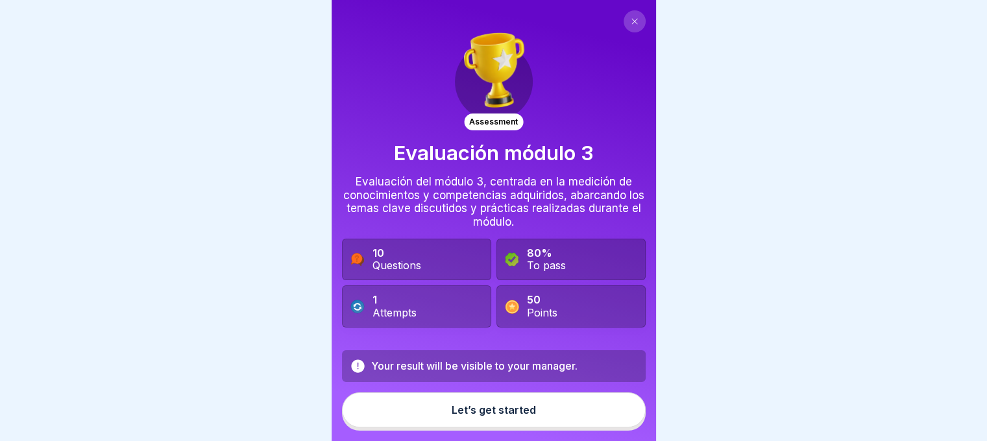
click at [483, 416] on div "Let’s get started" at bounding box center [494, 410] width 84 height 12
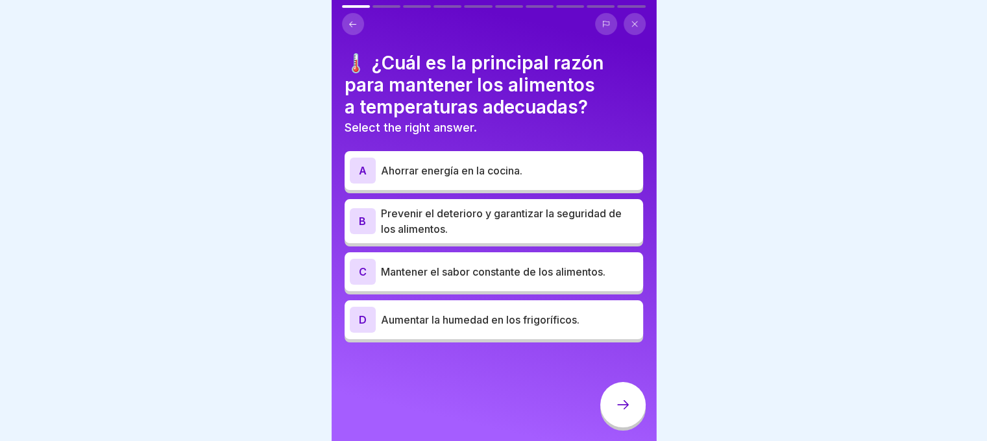
click at [426, 230] on p "Prevenir el deterioro y garantizar la seguridad de los alimentos." at bounding box center [509, 221] width 257 height 31
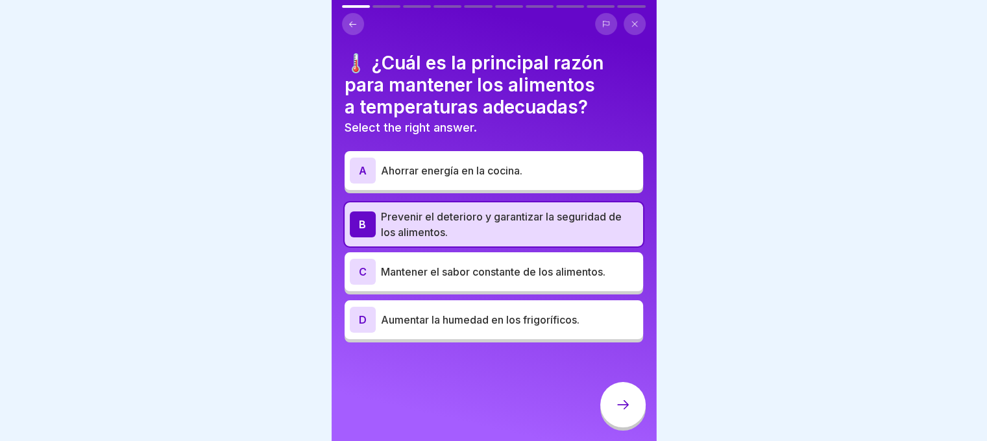
click at [547, 329] on div "D Aumentar la humedad en los frigoríficos." at bounding box center [494, 320] width 288 height 26
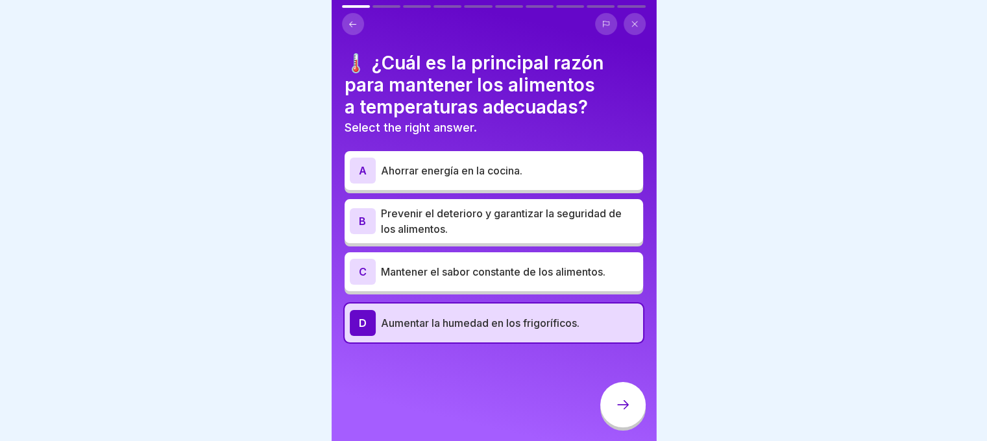
click at [505, 213] on p "Prevenir el deterioro y garantizar la seguridad de los alimentos." at bounding box center [509, 221] width 257 height 31
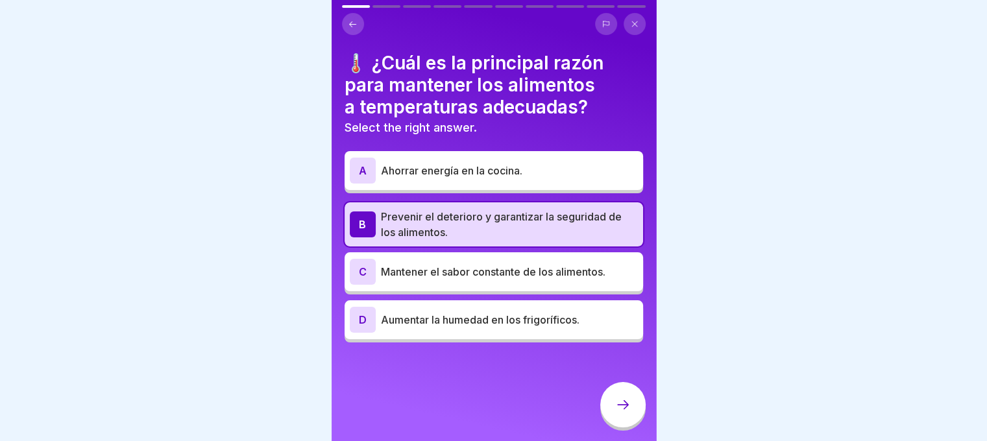
click at [624, 409] on icon at bounding box center [623, 405] width 16 height 16
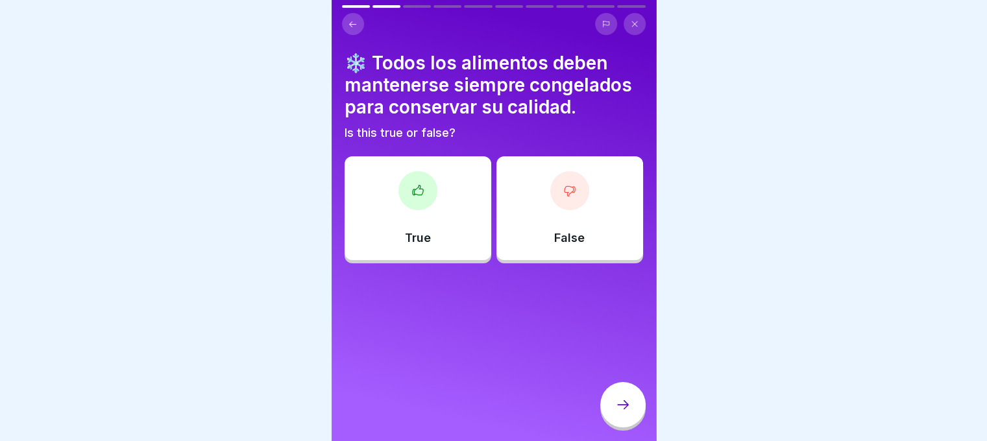
click at [411, 185] on icon at bounding box center [417, 190] width 13 height 13
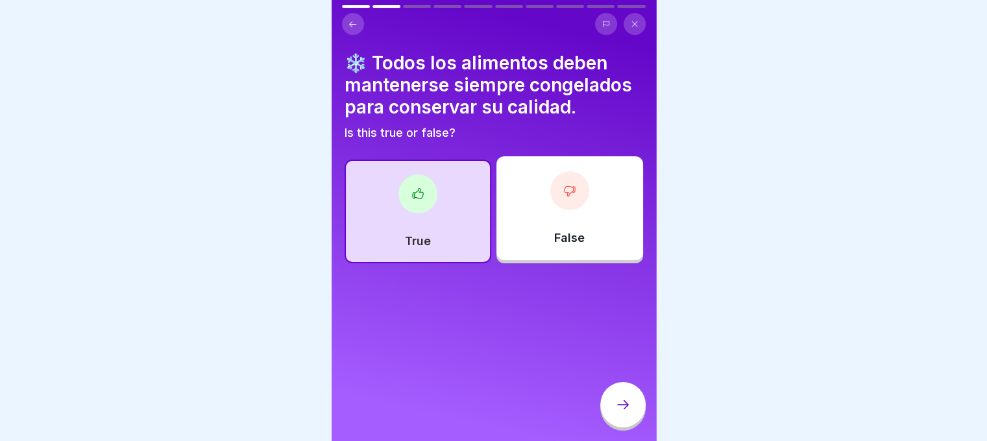
click at [621, 413] on icon at bounding box center [623, 405] width 16 height 16
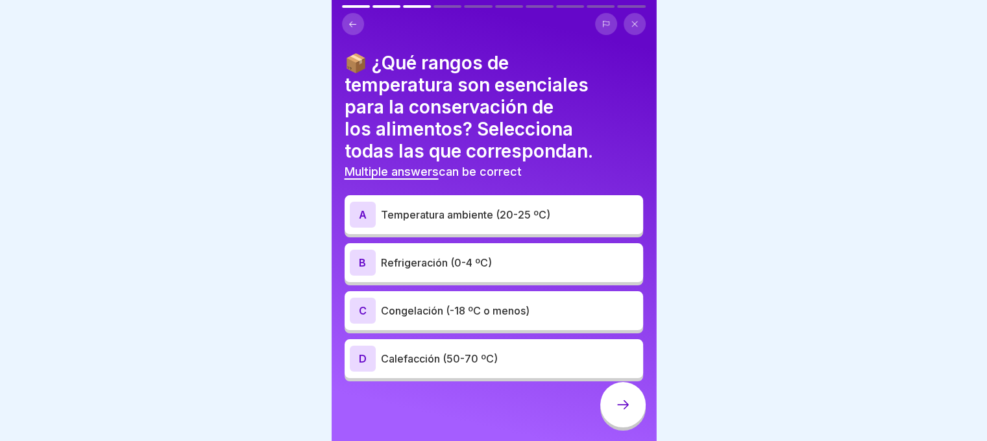
click at [446, 303] on p "Congelación (-18 ºC o menos)" at bounding box center [509, 311] width 257 height 16
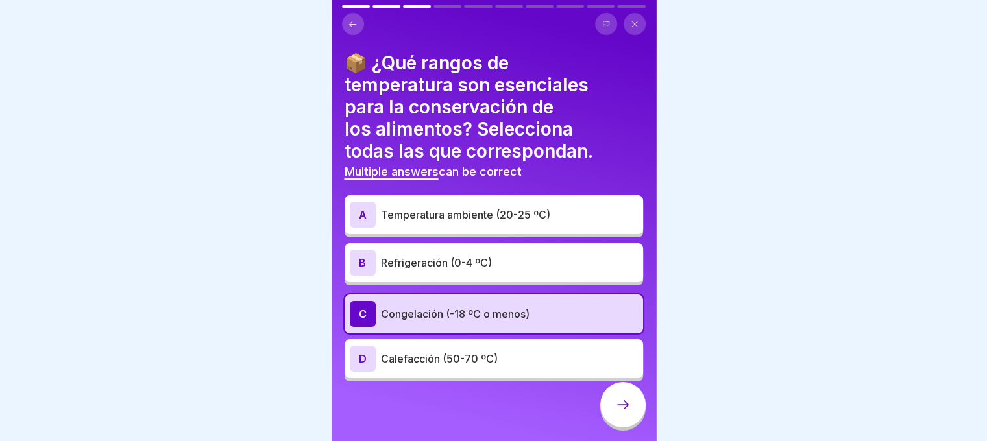
click at [451, 367] on div "D Calefacción (50-70 ºC)" at bounding box center [494, 359] width 288 height 26
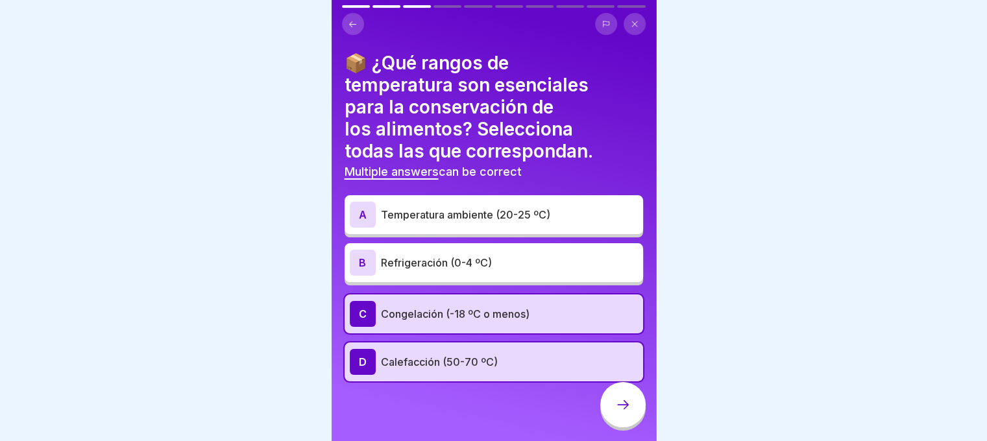
click at [624, 413] on icon at bounding box center [623, 405] width 16 height 16
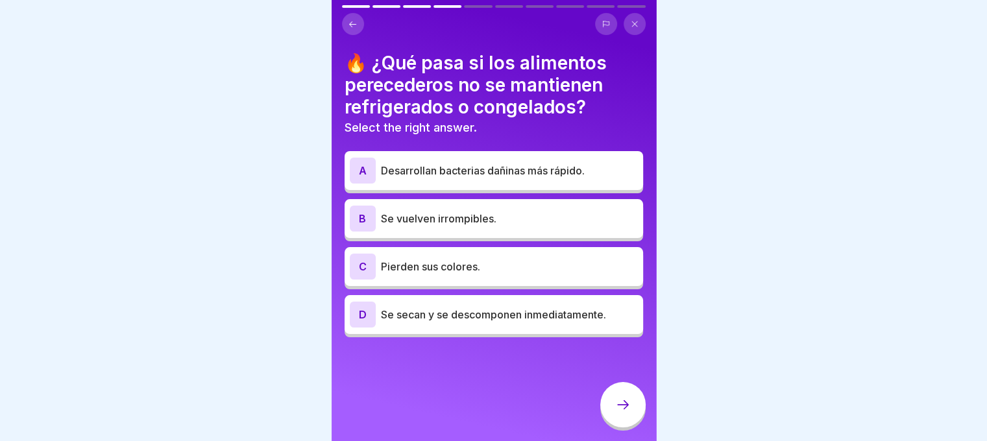
click at [481, 167] on p "Desarrollan bacterias dañinas más rápido." at bounding box center [509, 171] width 257 height 16
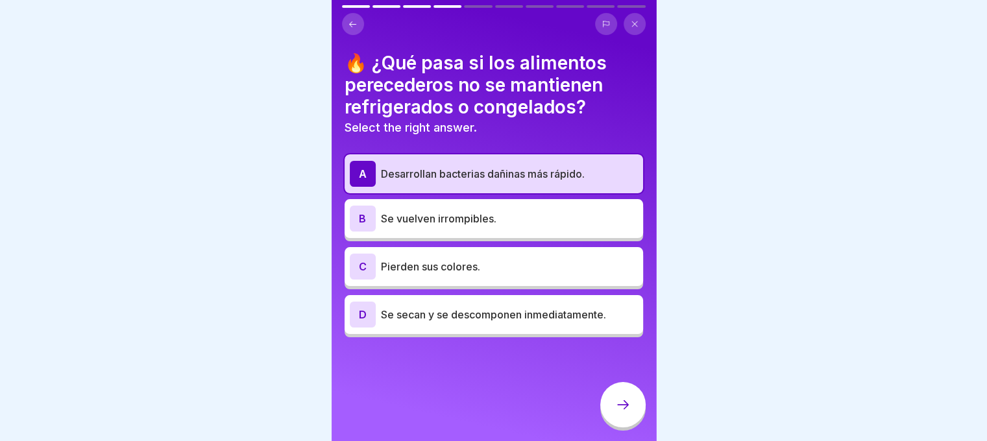
click at [410, 266] on p "Pierden sus colores." at bounding box center [509, 267] width 257 height 16
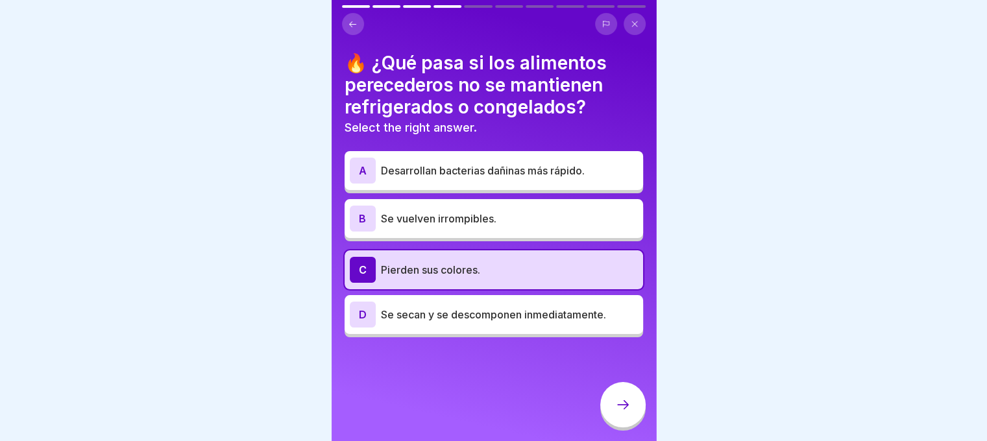
click at [435, 164] on p "Desarrollan bacterias dañinas más rápido." at bounding box center [509, 171] width 257 height 16
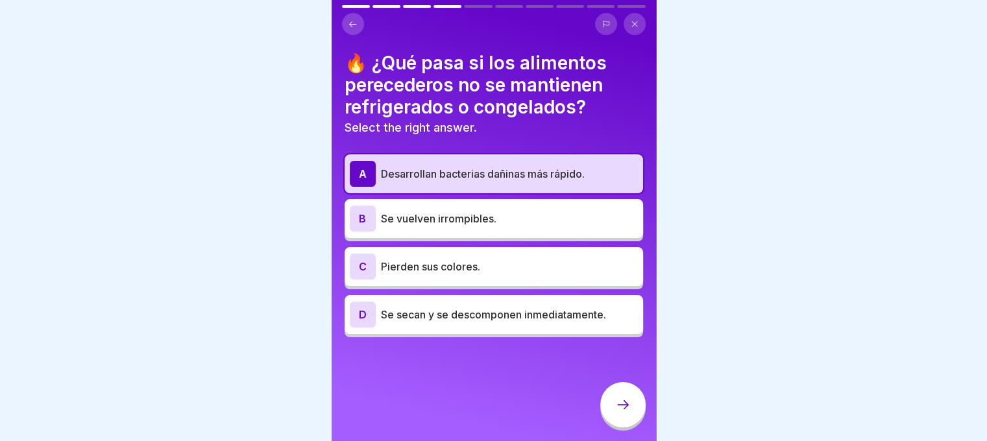
click at [626, 411] on icon at bounding box center [623, 405] width 16 height 16
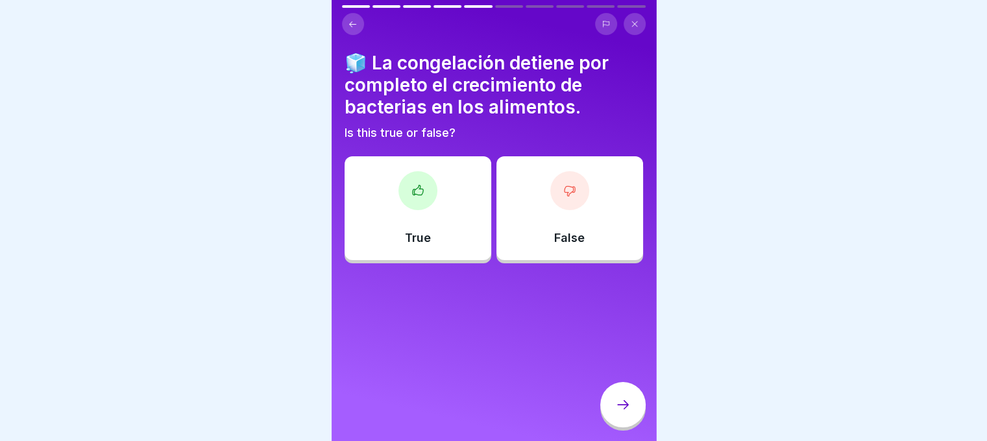
click at [399, 211] on div "True" at bounding box center [418, 208] width 147 height 104
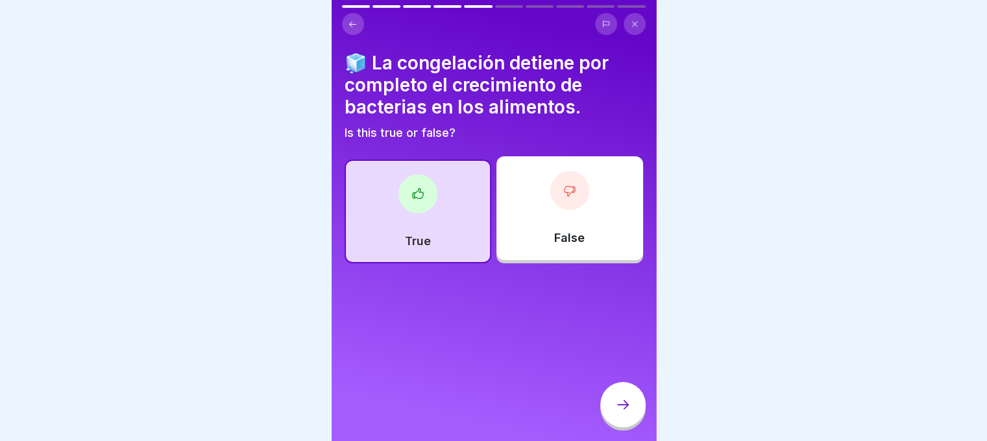
click at [622, 409] on icon at bounding box center [623, 405] width 16 height 16
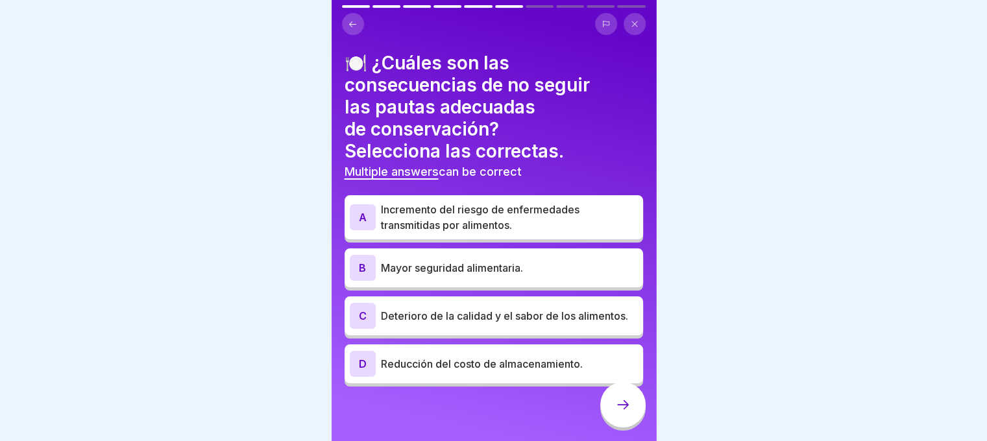
click at [439, 223] on p "Incremento del riesgo de enfermedades transmitidas por alimentos." at bounding box center [509, 217] width 257 height 31
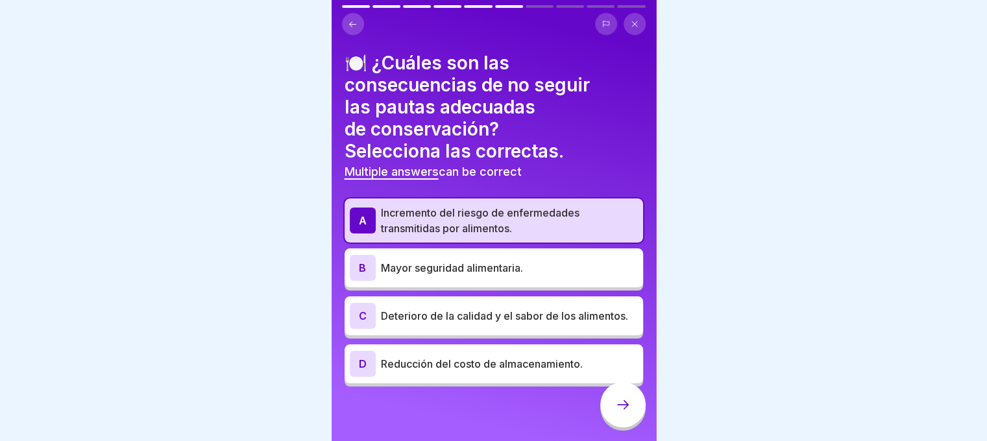
click at [451, 324] on p "Deterioro de la calidad y el sabor de los alimentos." at bounding box center [509, 316] width 257 height 16
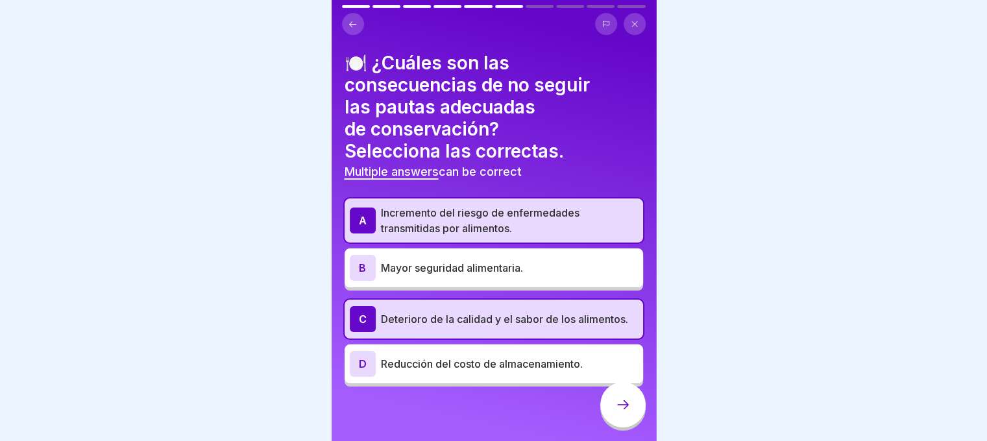
click at [614, 417] on div at bounding box center [622, 404] width 45 height 45
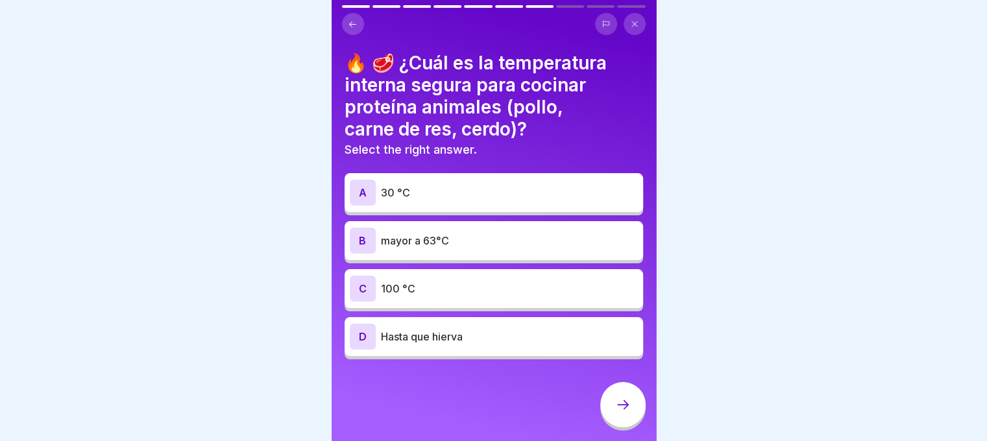
click at [435, 238] on p "mayor a 63°C" at bounding box center [509, 241] width 257 height 16
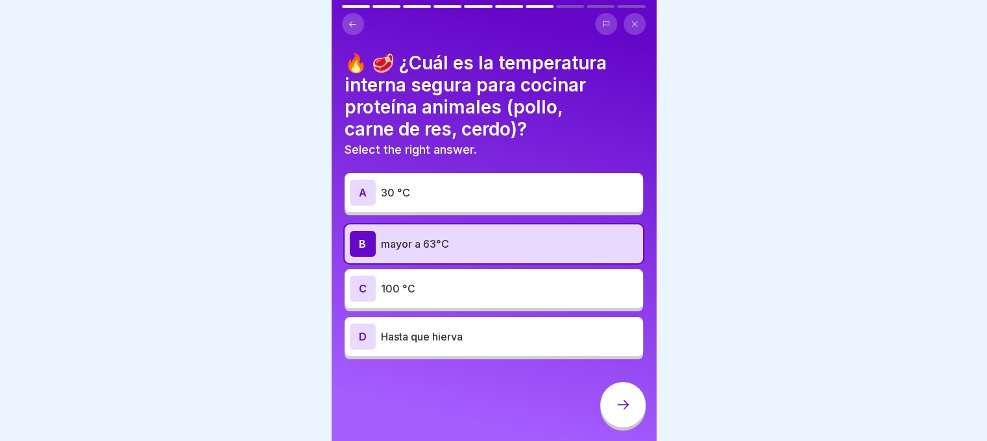
click at [620, 409] on icon at bounding box center [623, 405] width 16 height 16
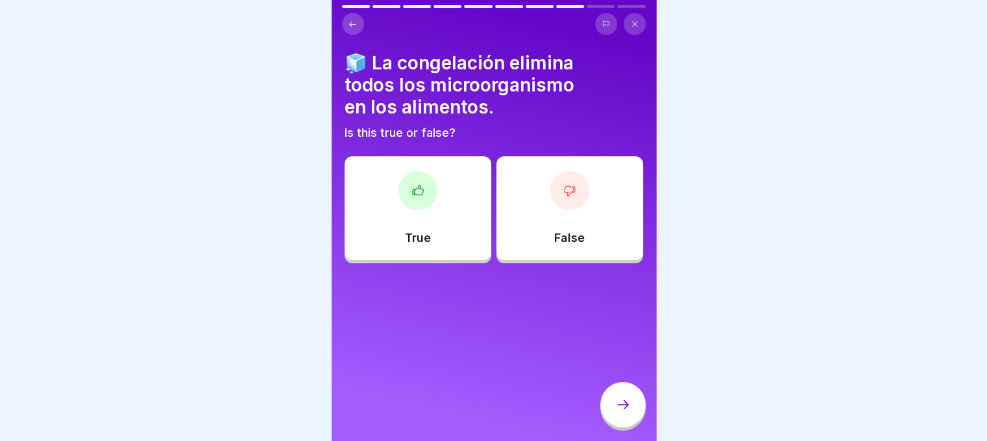
click at [418, 186] on icon at bounding box center [417, 190] width 13 height 13
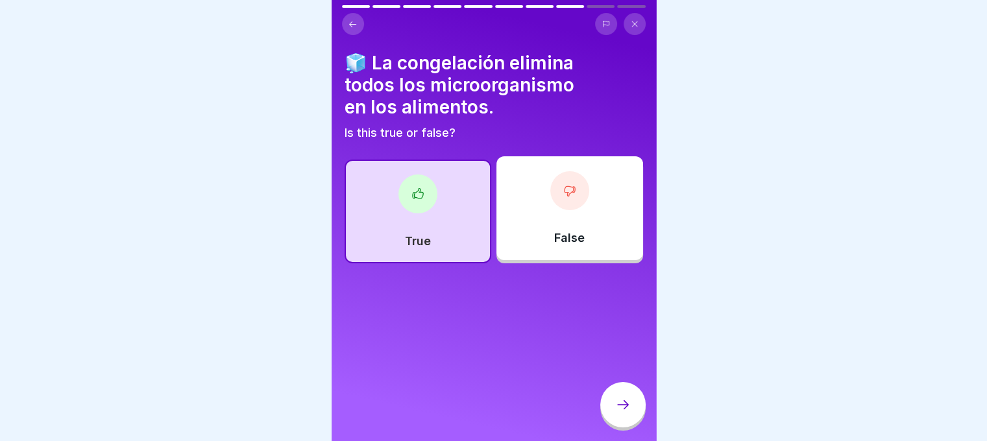
click at [629, 407] on div at bounding box center [622, 404] width 45 height 45
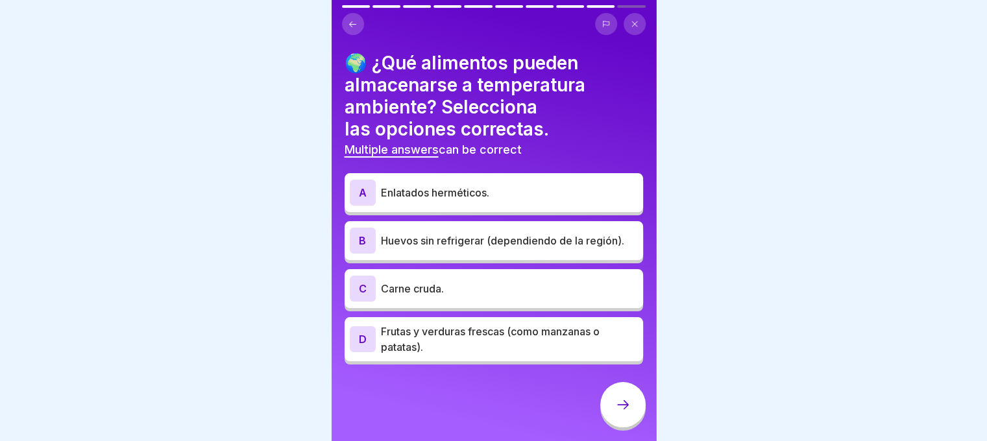
click at [450, 194] on p "Enlatados herméticos." at bounding box center [509, 193] width 257 height 16
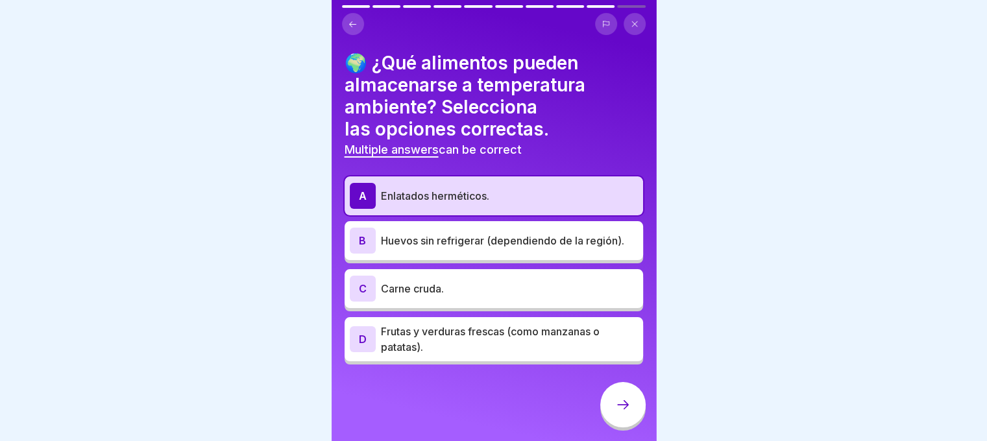
click at [441, 249] on div "B Huevos sin refrigerar (dependiendo de la región)." at bounding box center [494, 241] width 288 height 26
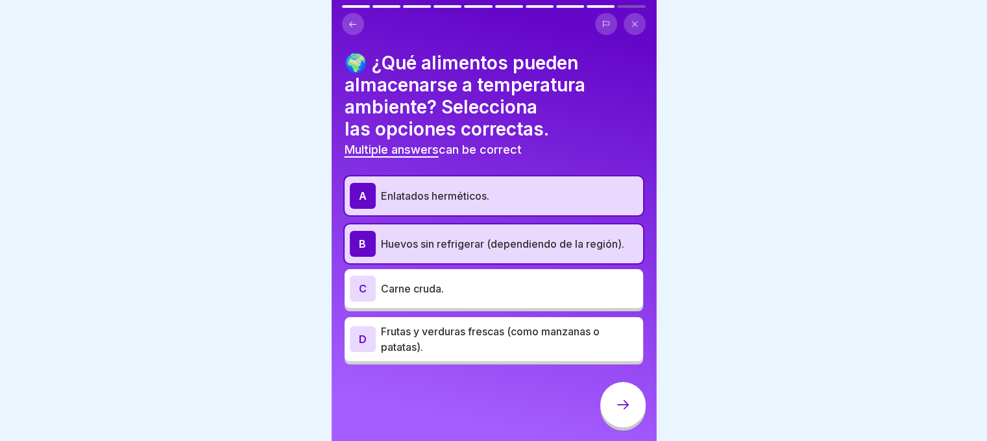
click at [620, 413] on icon at bounding box center [623, 405] width 16 height 16
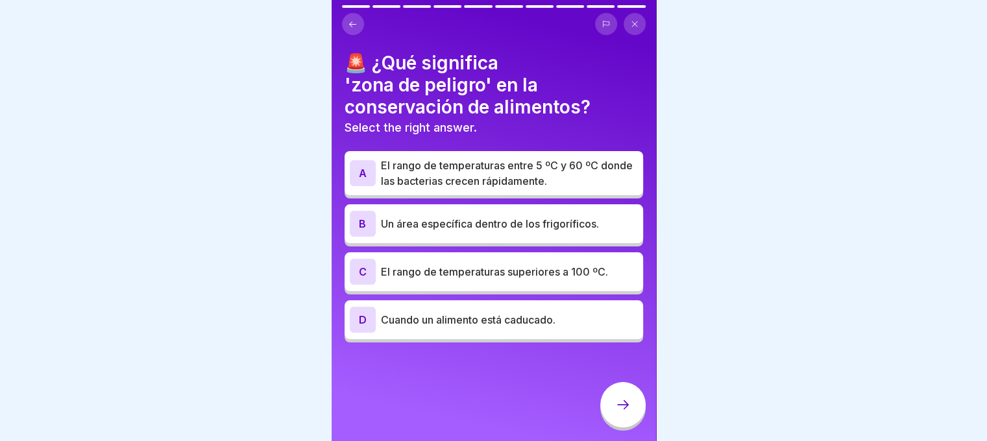
click at [496, 168] on p "El rango de temperaturas entre 5 ºC y 60 ºC donde las bacterias crecen rápidame…" at bounding box center [509, 173] width 257 height 31
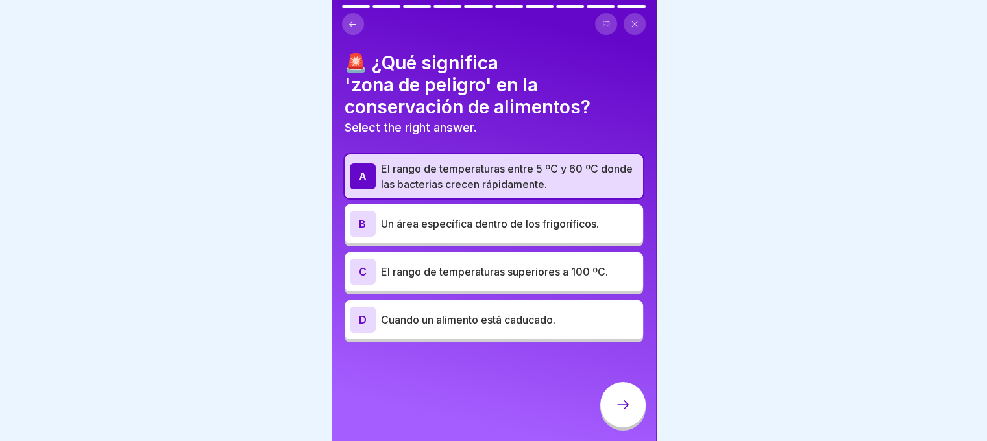
click at [511, 223] on p "Un área específica dentro de los frigoríficos." at bounding box center [509, 224] width 257 height 16
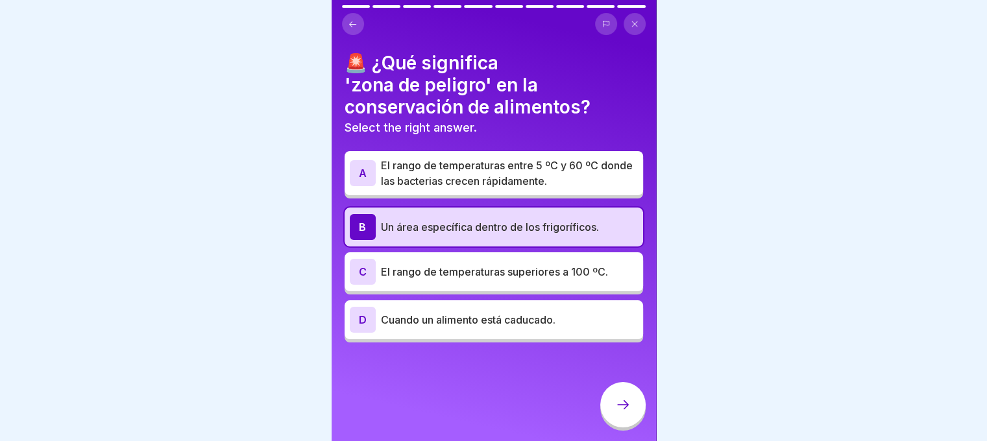
click at [505, 185] on p "El rango de temperaturas entre 5 ºC y 60 ºC donde las bacterias crecen rápidame…" at bounding box center [509, 173] width 257 height 31
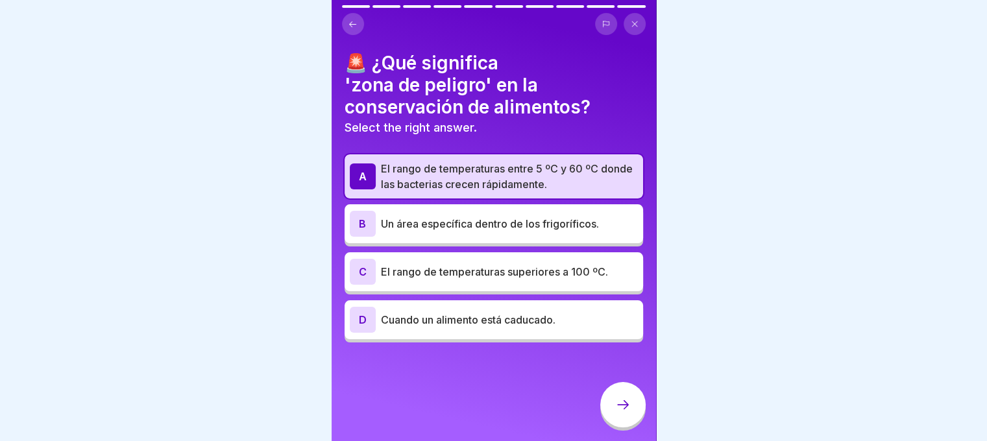
click at [616, 413] on icon at bounding box center [623, 405] width 16 height 16
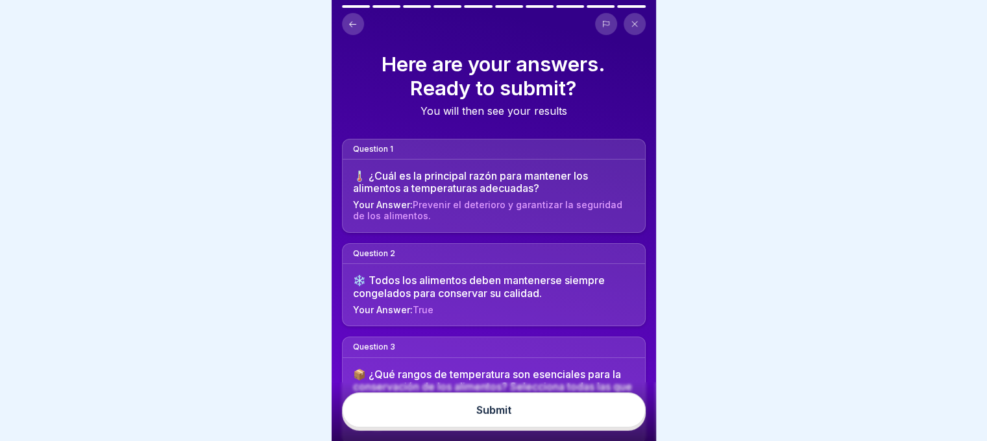
click at [503, 415] on div "Submit" at bounding box center [493, 410] width 35 height 12
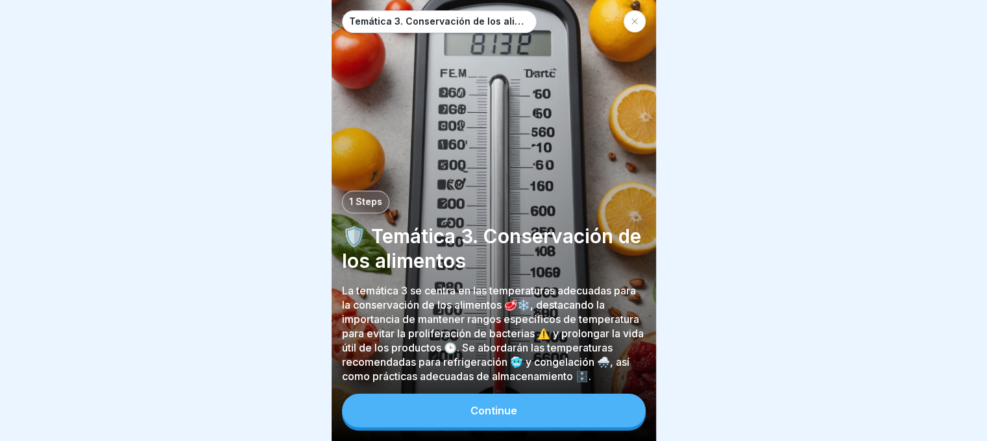
click at [500, 428] on button "Continue" at bounding box center [494, 411] width 304 height 34
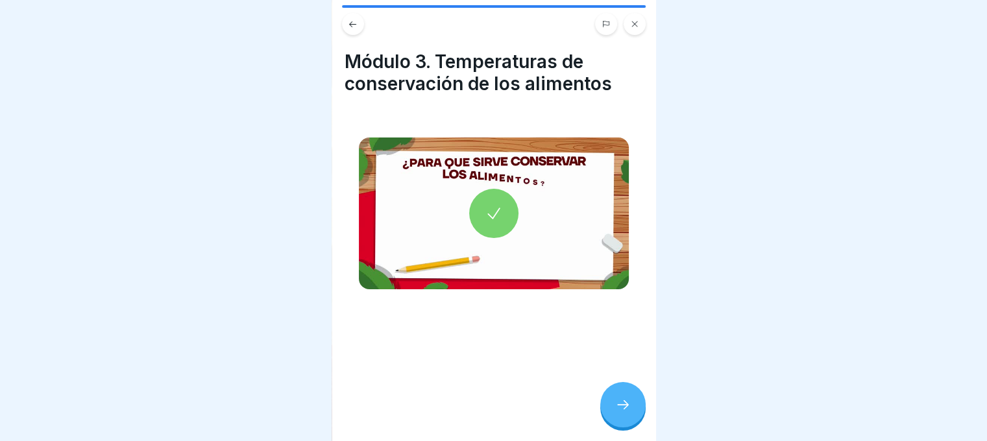
click at [486, 206] on icon at bounding box center [494, 213] width 18 height 18
click at [606, 417] on div at bounding box center [622, 404] width 45 height 45
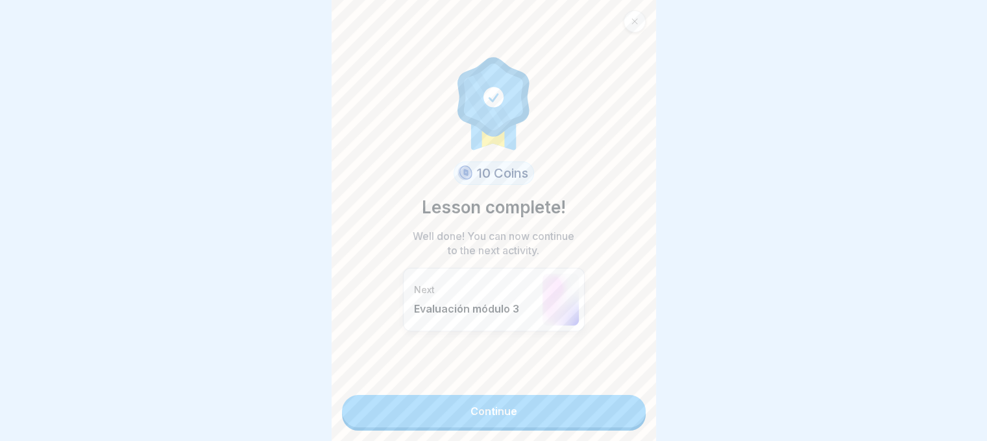
click at [497, 410] on link "Continue" at bounding box center [494, 411] width 304 height 32
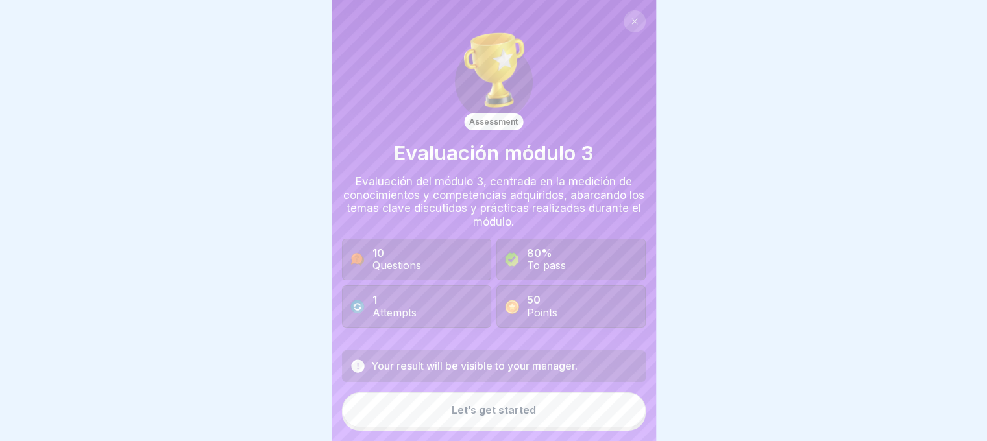
click at [485, 416] on div "Let’s get started" at bounding box center [494, 410] width 84 height 12
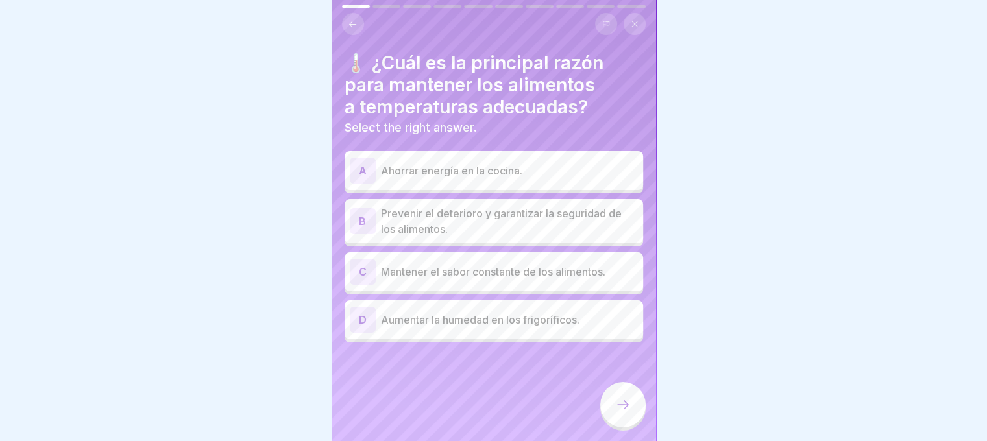
click at [436, 217] on p "Prevenir el deterioro y garantizar la seguridad de los alimentos." at bounding box center [509, 221] width 257 height 31
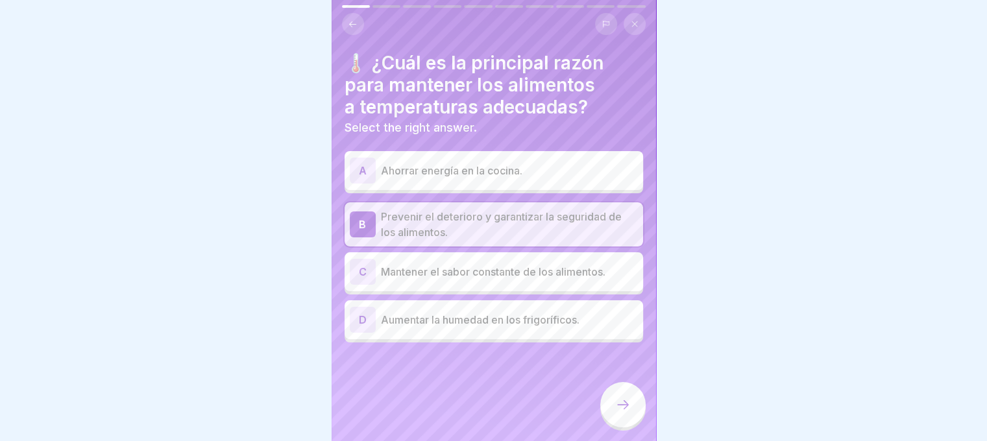
click at [421, 259] on div "C Mantener el sabor constante de los alimentos." at bounding box center [494, 272] width 288 height 26
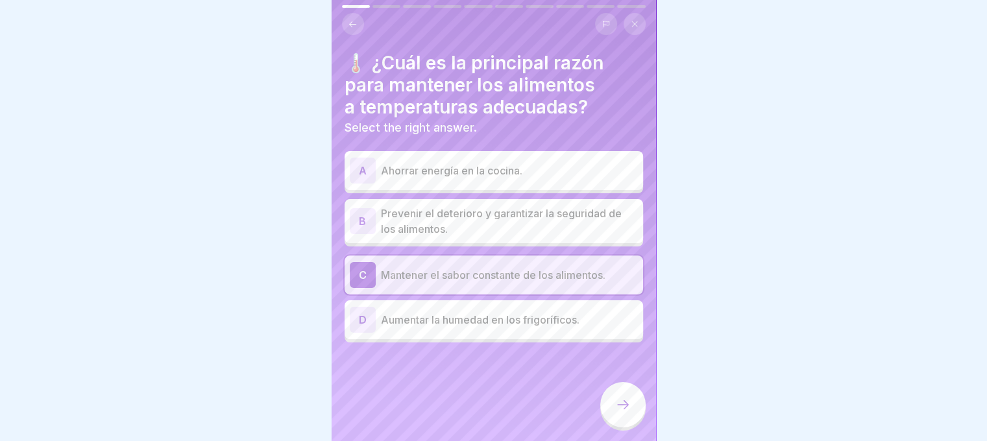
click at [416, 212] on p "Prevenir el deterioro y garantizar la seguridad de los alimentos." at bounding box center [509, 221] width 257 height 31
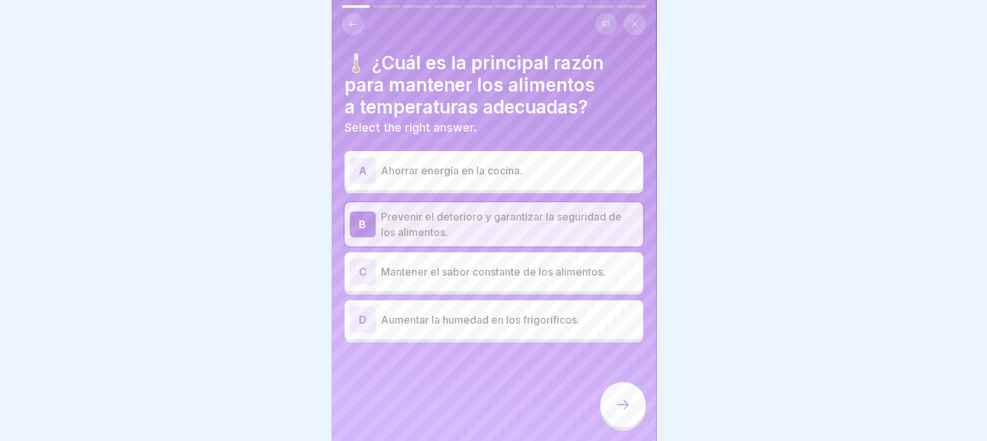
drag, startPoint x: 626, startPoint y: 411, endPoint x: 610, endPoint y: 415, distance: 15.9
click at [610, 415] on div at bounding box center [622, 404] width 45 height 45
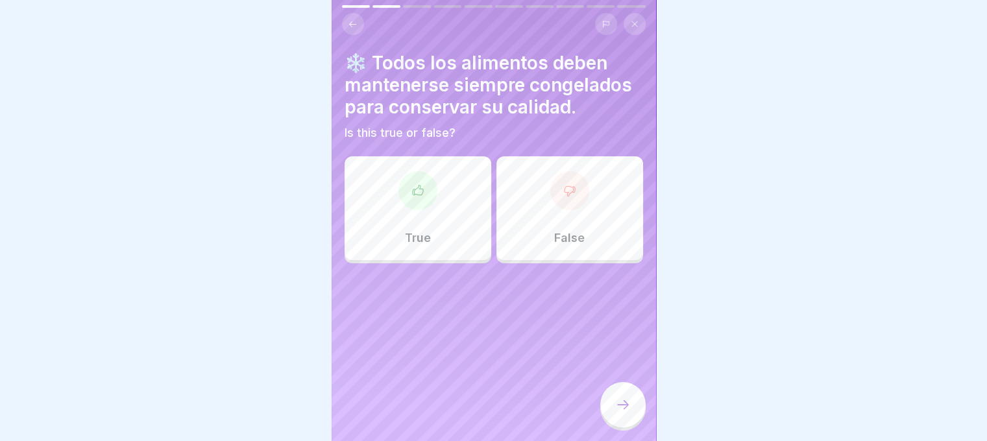
click at [420, 178] on div at bounding box center [417, 190] width 39 height 39
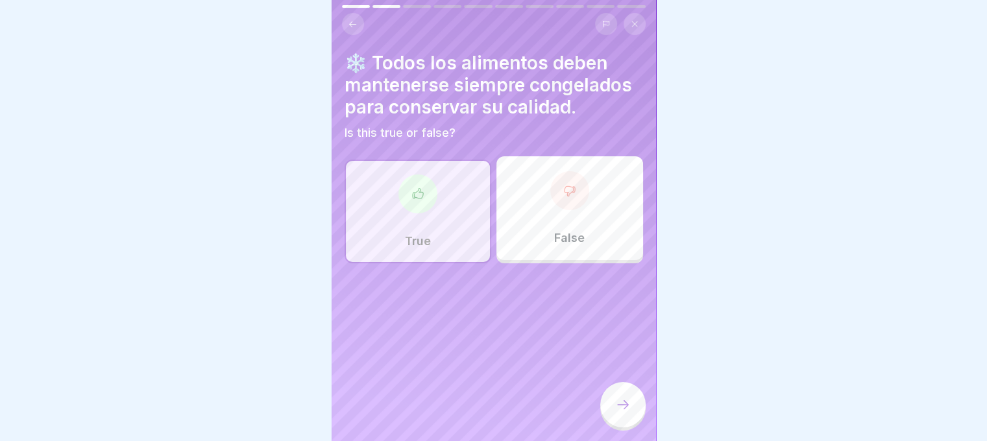
click at [621, 413] on icon at bounding box center [623, 405] width 16 height 16
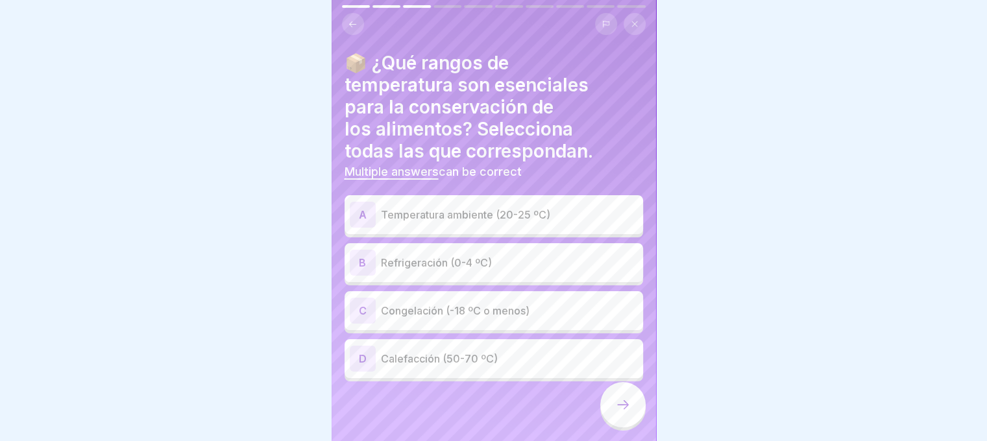
click at [420, 313] on p "Congelación (-18 ºC o menos)" at bounding box center [509, 311] width 257 height 16
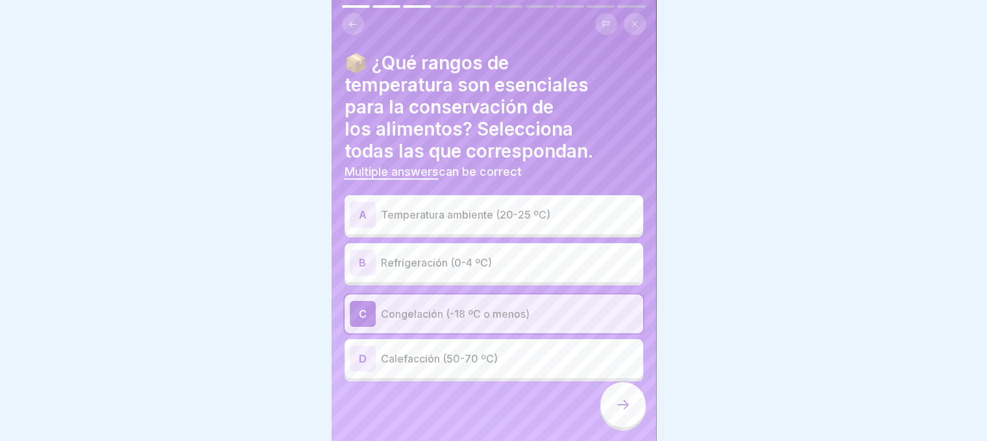
click at [428, 260] on p "Refrigeración (0-4 ºC)" at bounding box center [509, 263] width 257 height 16
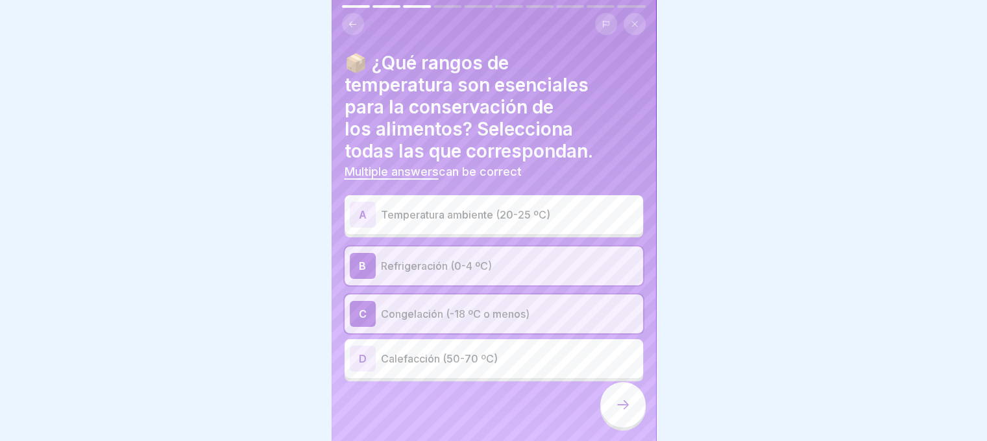
click at [629, 413] on icon at bounding box center [623, 405] width 16 height 16
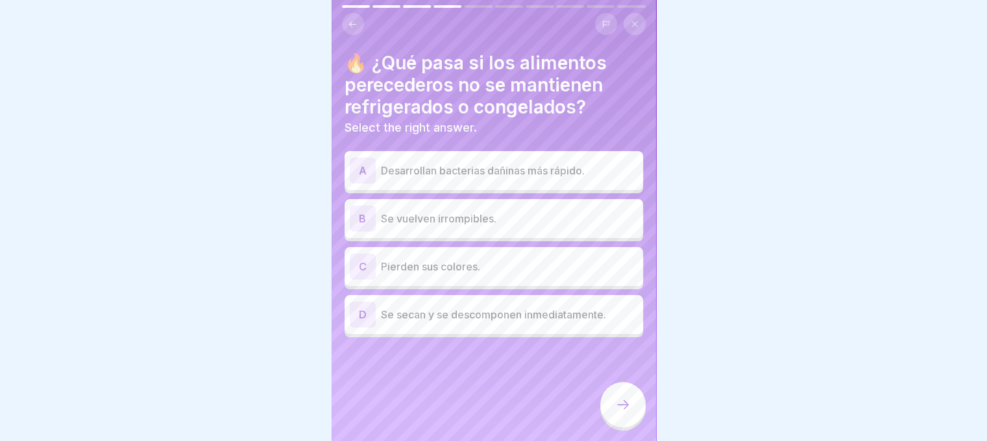
click at [434, 172] on p "Desarrollan bacterias dañinas más rápido." at bounding box center [509, 171] width 257 height 16
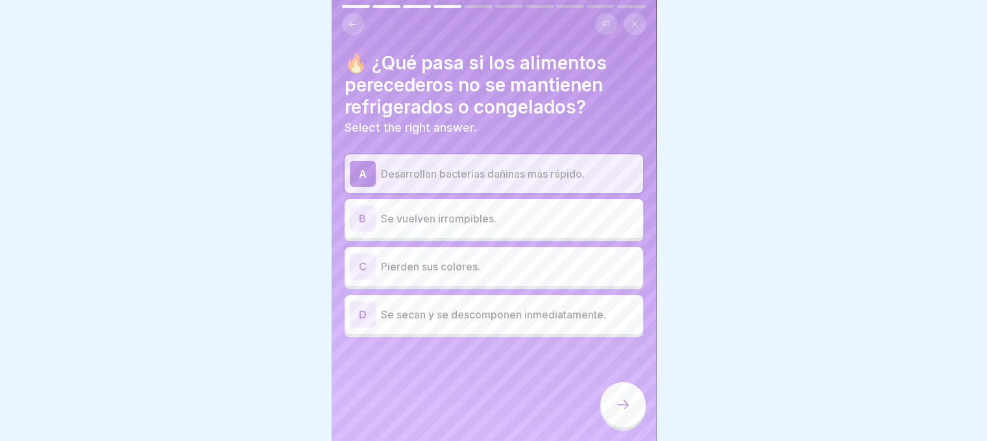
click at [490, 264] on p "Pierden sus colores." at bounding box center [509, 267] width 257 height 16
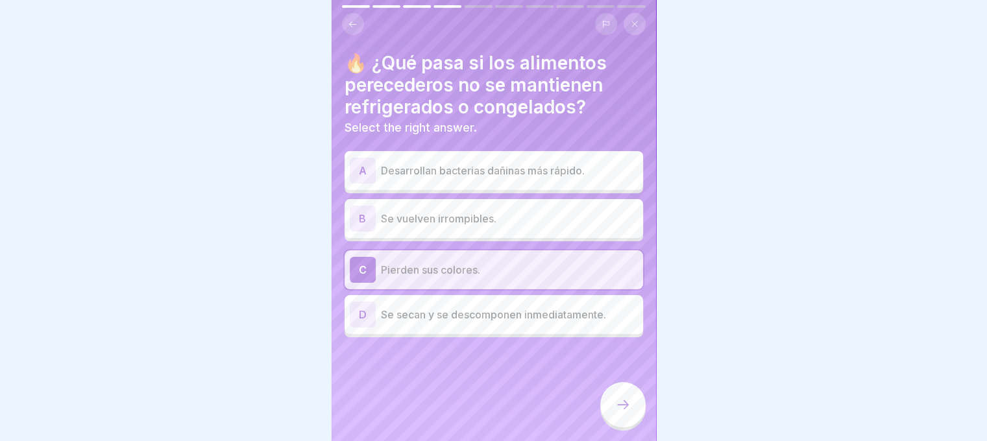
click at [474, 173] on p "Desarrollan bacterias dañinas más rápido." at bounding box center [509, 171] width 257 height 16
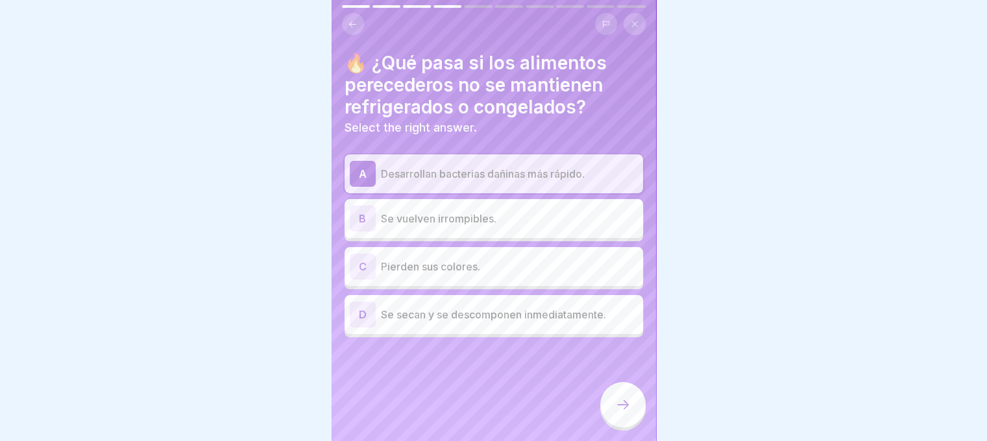
click at [626, 413] on icon at bounding box center [623, 405] width 16 height 16
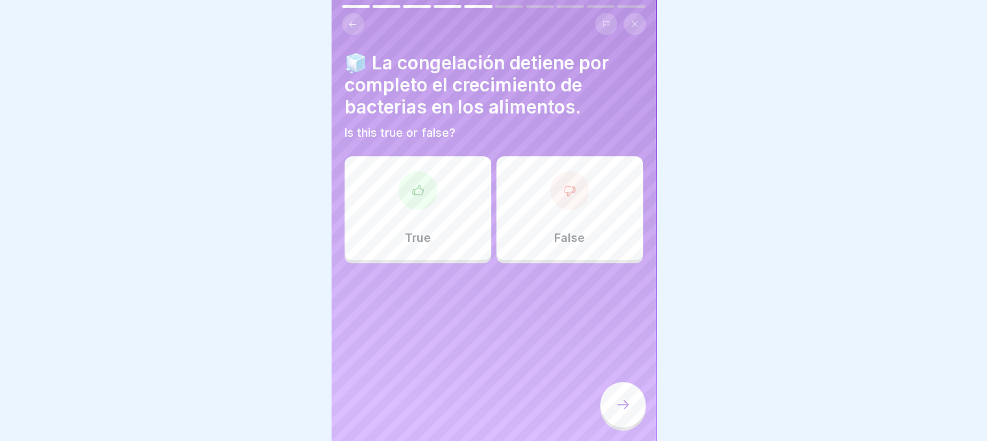
click at [406, 177] on div at bounding box center [417, 190] width 39 height 39
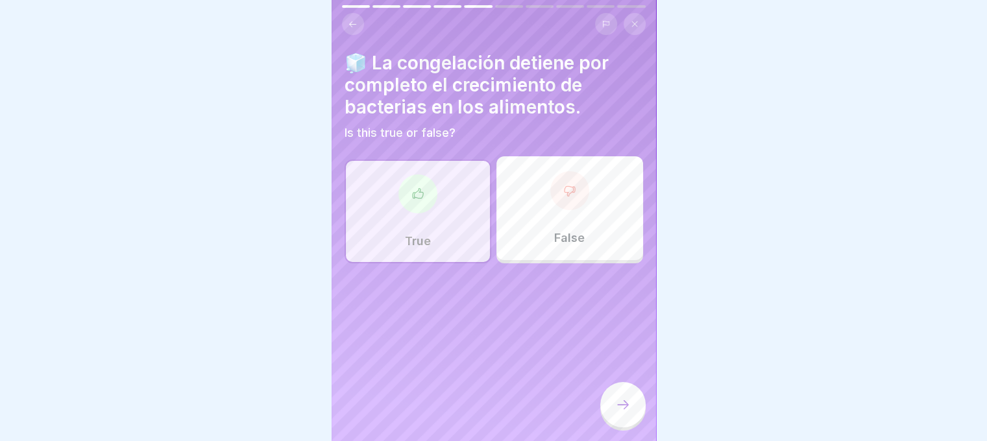
click at [631, 416] on div at bounding box center [622, 404] width 45 height 45
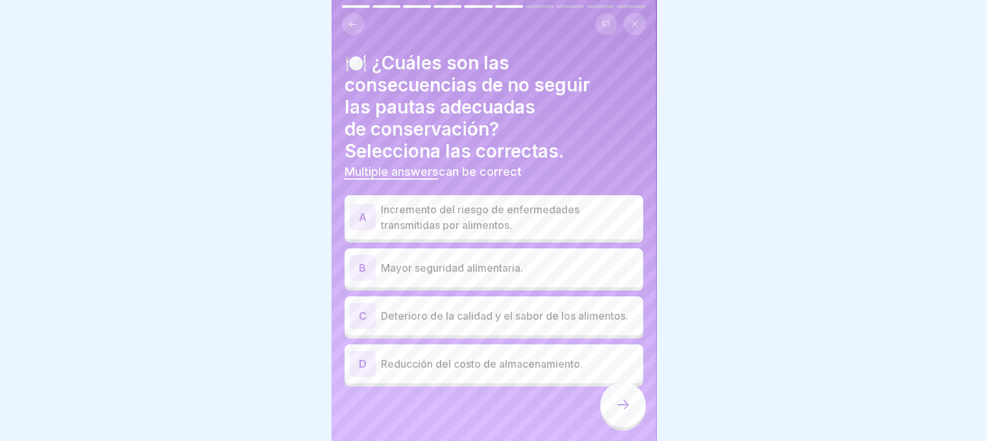
click at [409, 220] on p "Incremento del riesgo de enfermedades transmitidas por alimentos." at bounding box center [509, 217] width 257 height 31
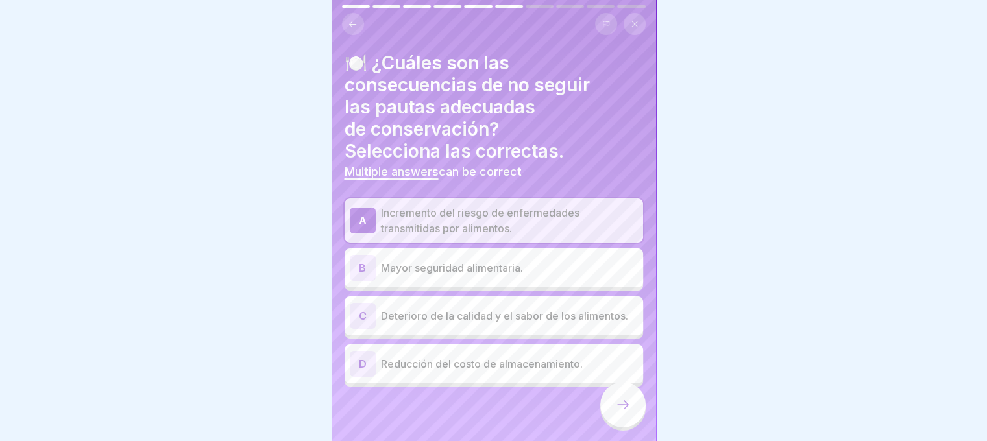
click at [413, 319] on p "Deterioro de la calidad y el sabor de los alimentos." at bounding box center [509, 316] width 257 height 16
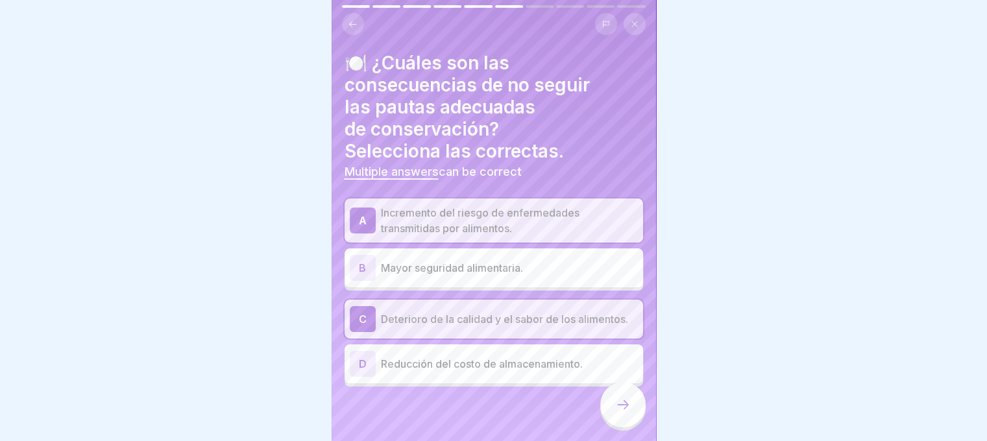
click at [625, 413] on icon at bounding box center [623, 405] width 16 height 16
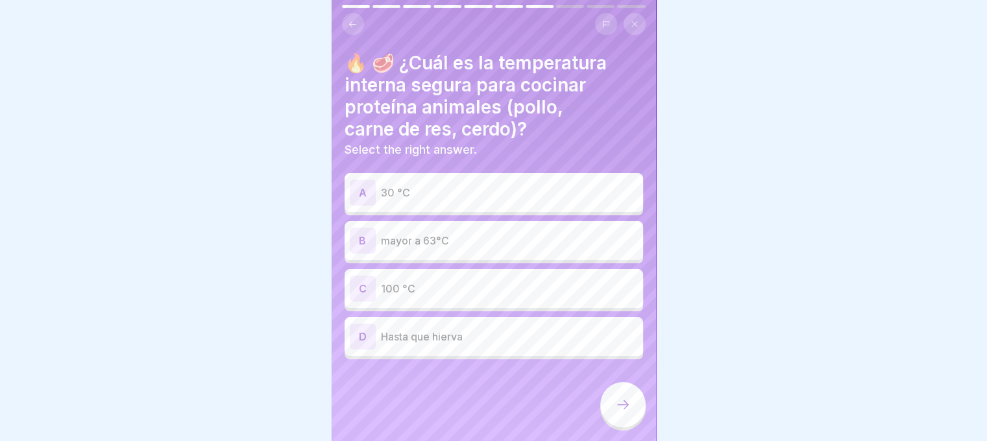
click at [409, 236] on p "mayor a 63°C" at bounding box center [509, 241] width 257 height 16
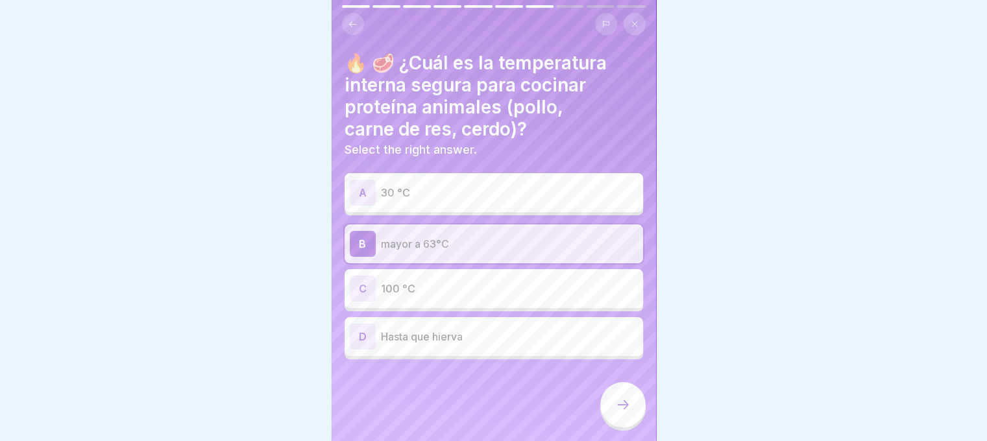
click at [613, 413] on div at bounding box center [622, 404] width 45 height 45
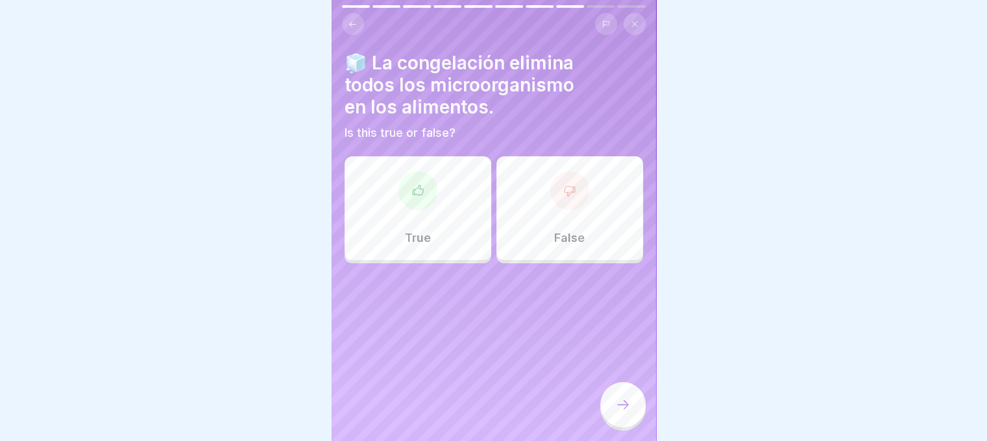
click at [565, 204] on div at bounding box center [569, 190] width 39 height 39
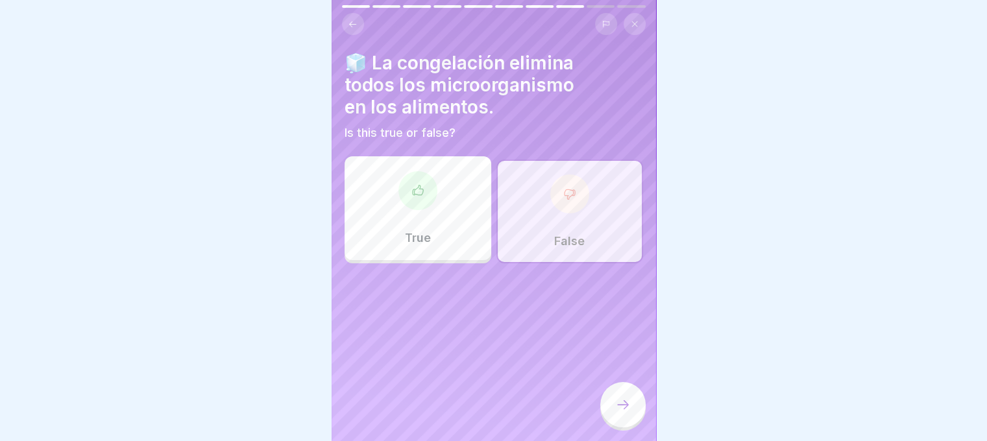
click at [616, 413] on icon at bounding box center [623, 405] width 16 height 16
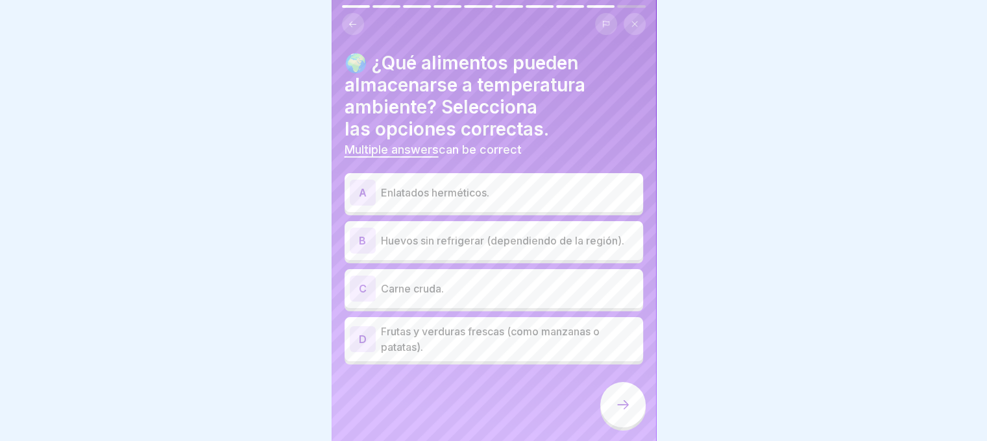
click at [395, 199] on p "Enlatados herméticos." at bounding box center [509, 193] width 257 height 16
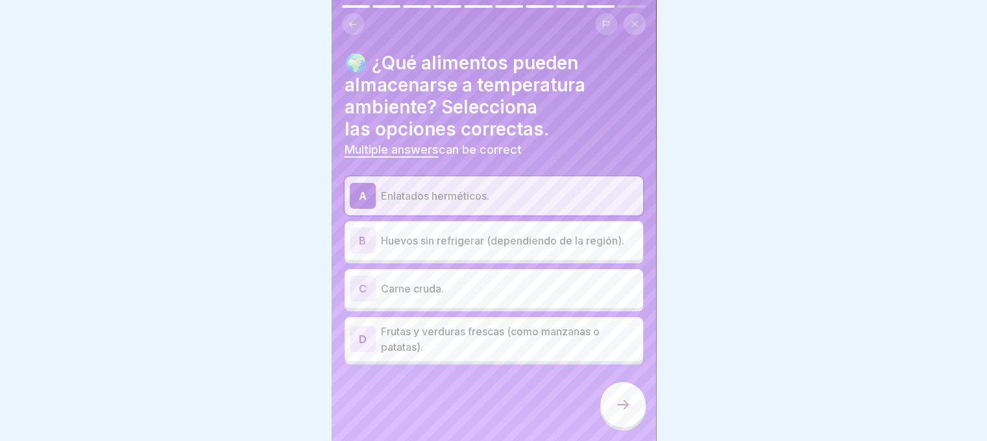
click at [413, 247] on p "Huevos sin refrigerar (dependiendo de la región)." at bounding box center [509, 241] width 257 height 16
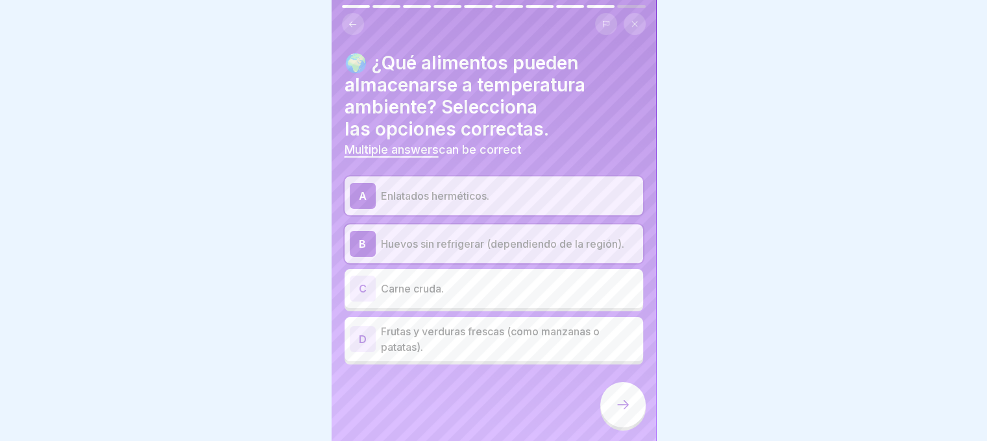
click at [424, 281] on p "Carne cruda." at bounding box center [509, 289] width 257 height 16
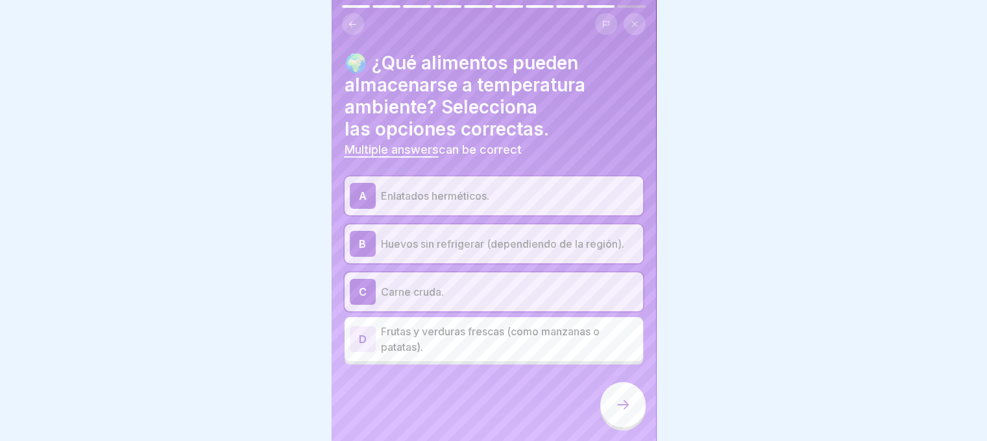
click at [423, 285] on p "Carne cruda." at bounding box center [509, 292] width 257 height 16
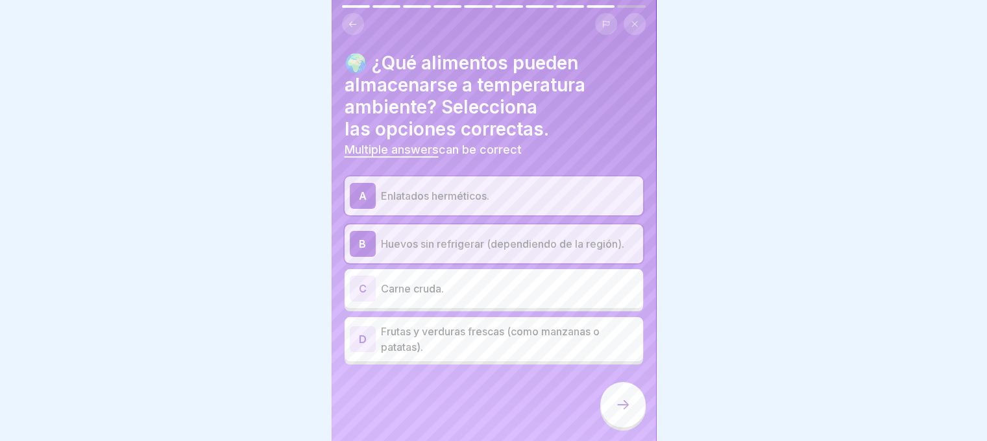
click at [610, 410] on div at bounding box center [622, 404] width 45 height 45
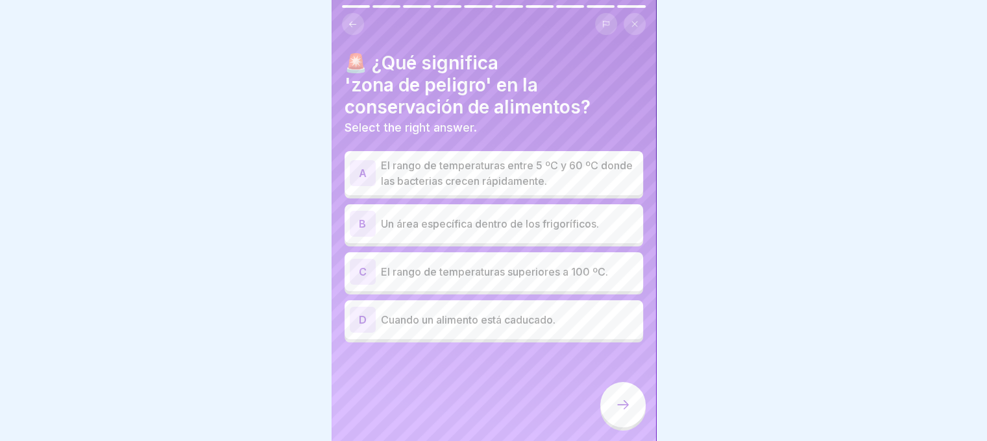
click at [509, 163] on p "El rango de temperaturas entre 5 ºC y 60 ºC donde las bacterias crecen rápidame…" at bounding box center [509, 173] width 257 height 31
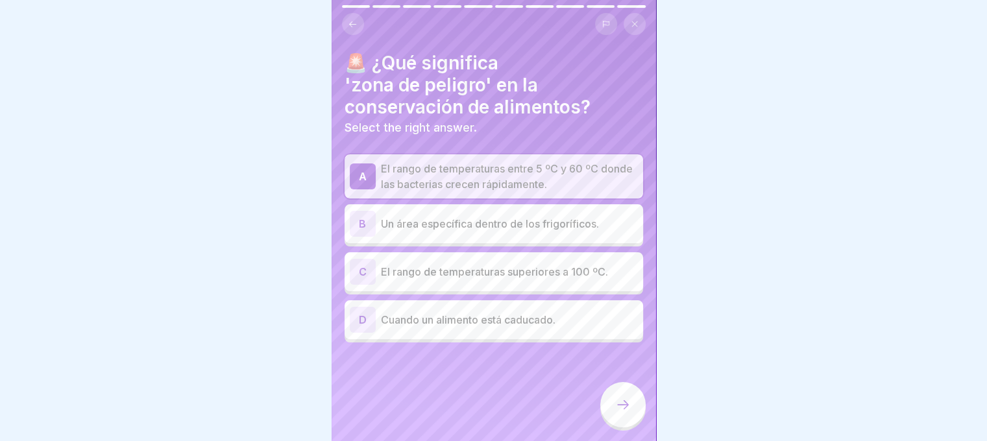
click at [618, 413] on icon at bounding box center [623, 405] width 16 height 16
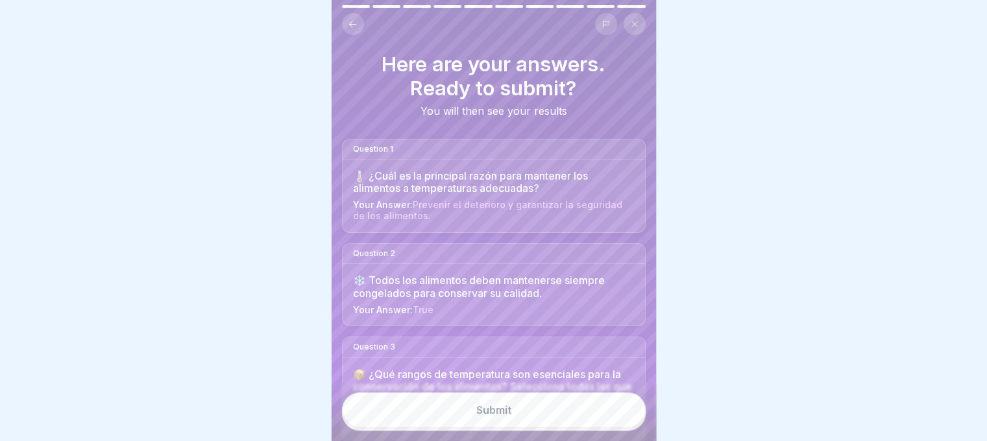
click at [509, 416] on div "Submit" at bounding box center [493, 410] width 35 height 12
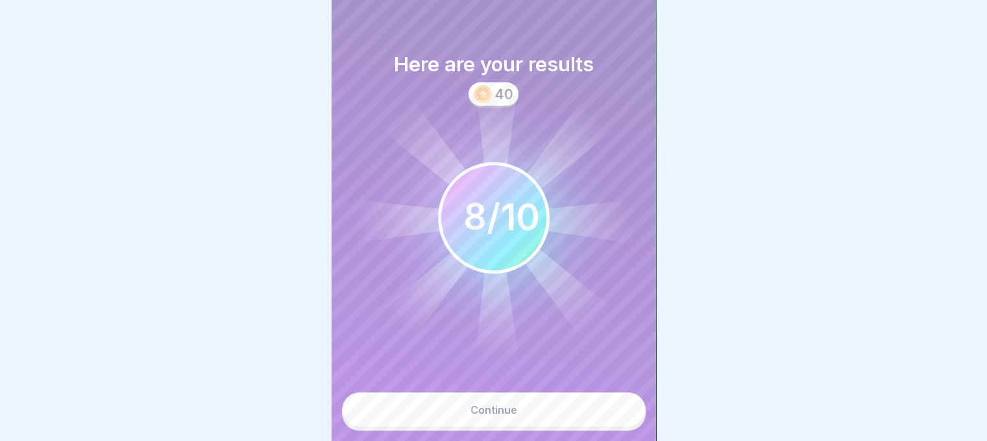
click at [499, 415] on div "Continue" at bounding box center [493, 410] width 47 height 12
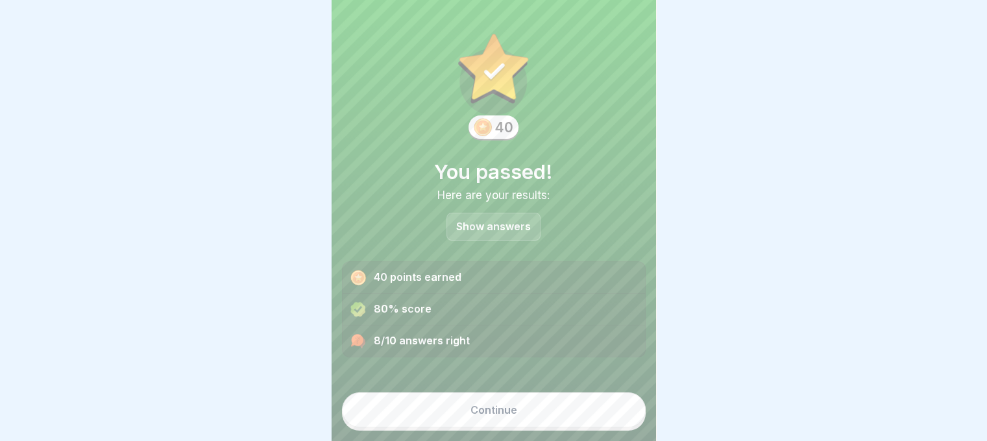
click at [491, 416] on div "Continue" at bounding box center [493, 410] width 47 height 12
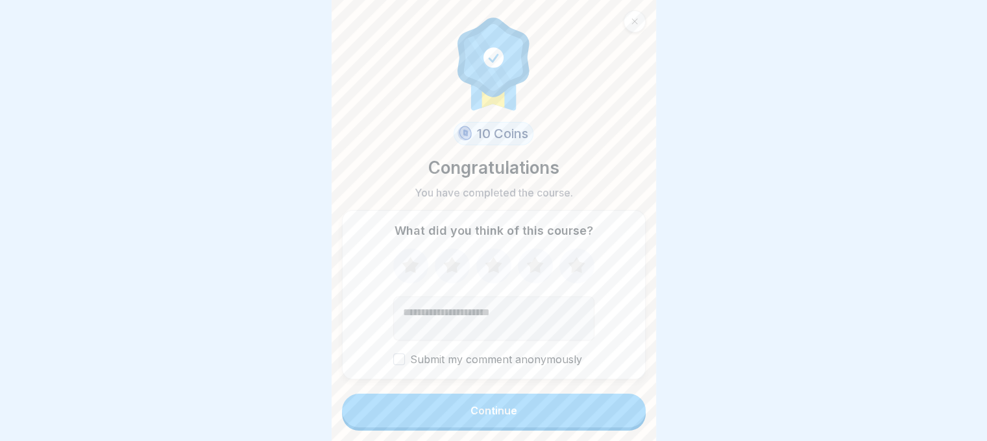
click at [491, 417] on div "Continue" at bounding box center [493, 411] width 47 height 12
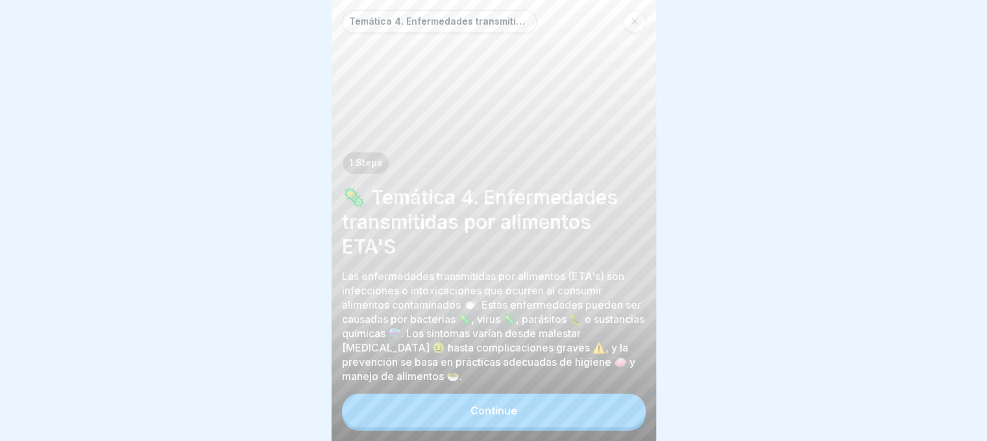
click at [495, 417] on div "Continue" at bounding box center [493, 411] width 47 height 12
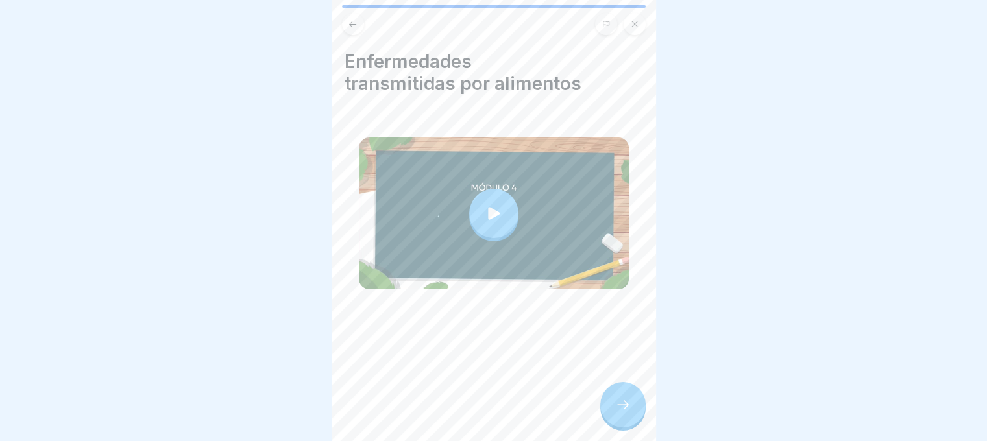
click at [488, 206] on icon at bounding box center [494, 213] width 18 height 18
click at [635, 414] on div at bounding box center [622, 404] width 45 height 45
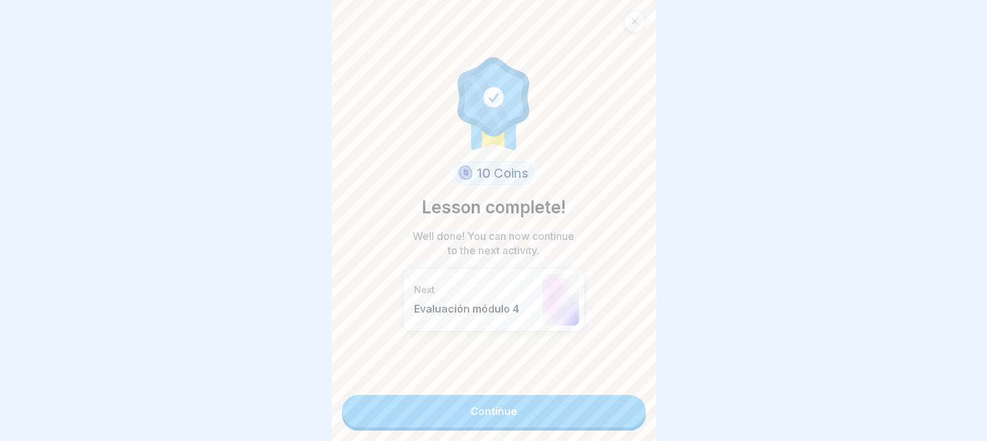
click at [473, 420] on link "Continue" at bounding box center [494, 411] width 304 height 32
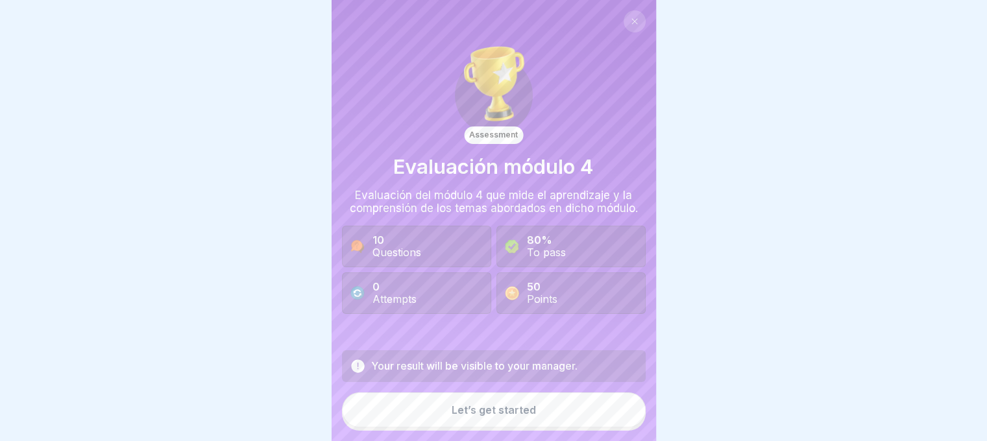
click at [475, 415] on button "Let’s get started" at bounding box center [494, 410] width 304 height 35
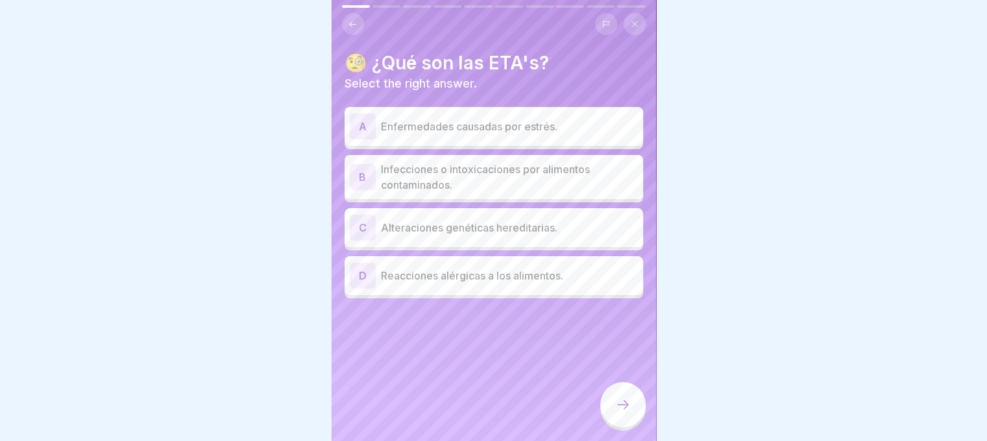
click at [465, 168] on p "Infecciones o intoxicaciones por alimentos contaminados." at bounding box center [509, 177] width 257 height 31
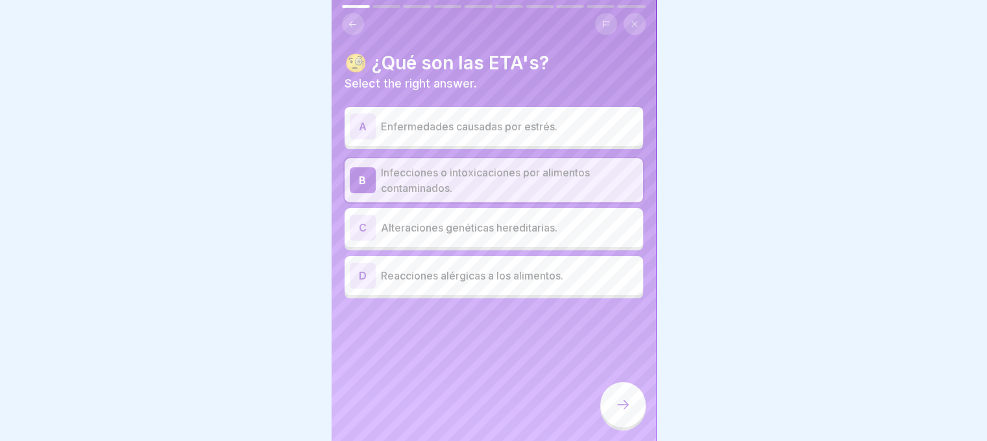
click at [613, 415] on div at bounding box center [622, 404] width 45 height 45
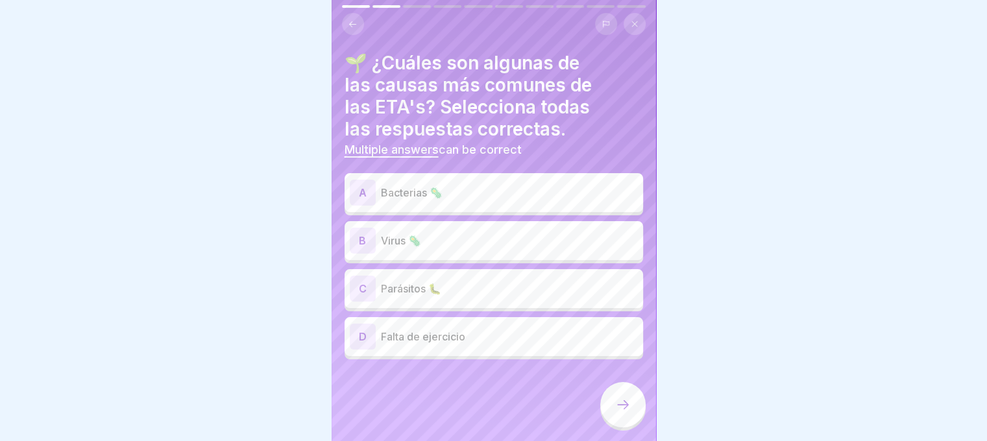
click at [399, 242] on p "Virus 🦠" at bounding box center [509, 241] width 257 height 16
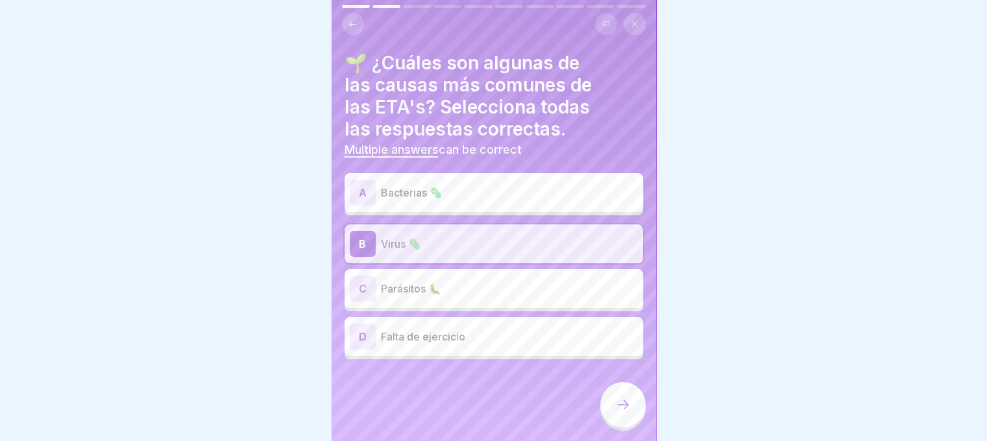
click at [418, 191] on p "Bacterias 🦠" at bounding box center [509, 193] width 257 height 16
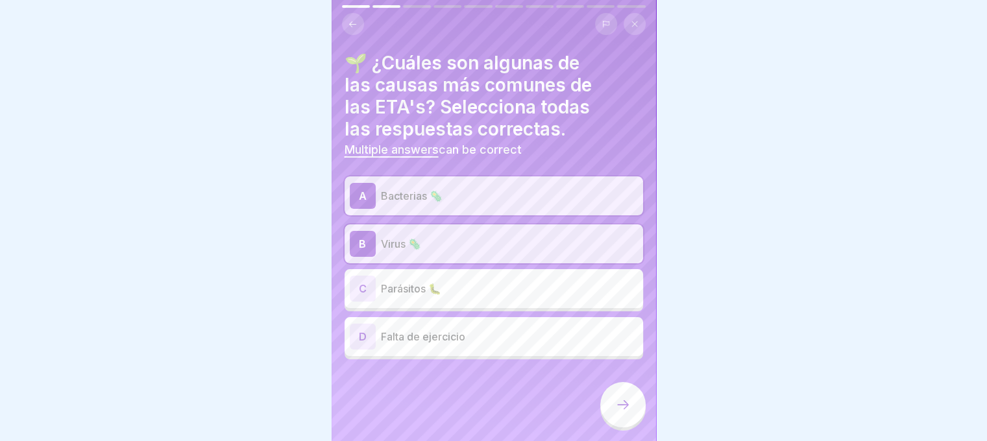
click at [389, 294] on p "Parásitos 🐛" at bounding box center [509, 289] width 257 height 16
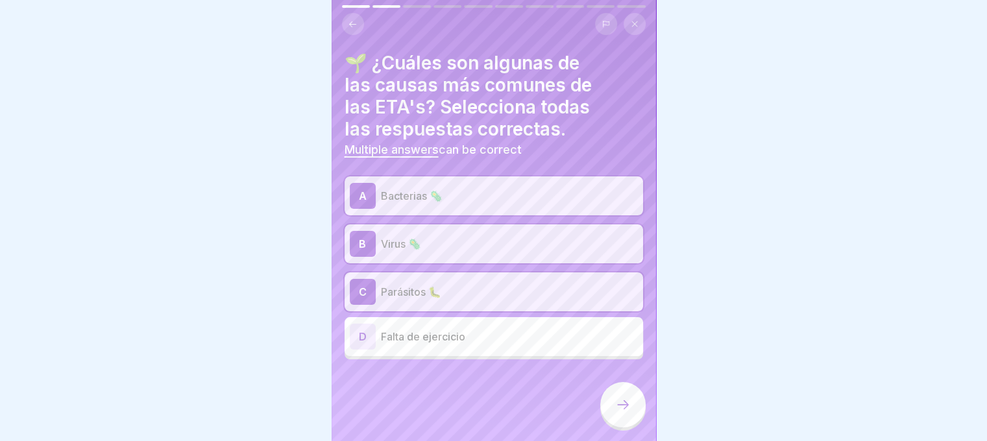
click at [620, 413] on icon at bounding box center [623, 405] width 16 height 16
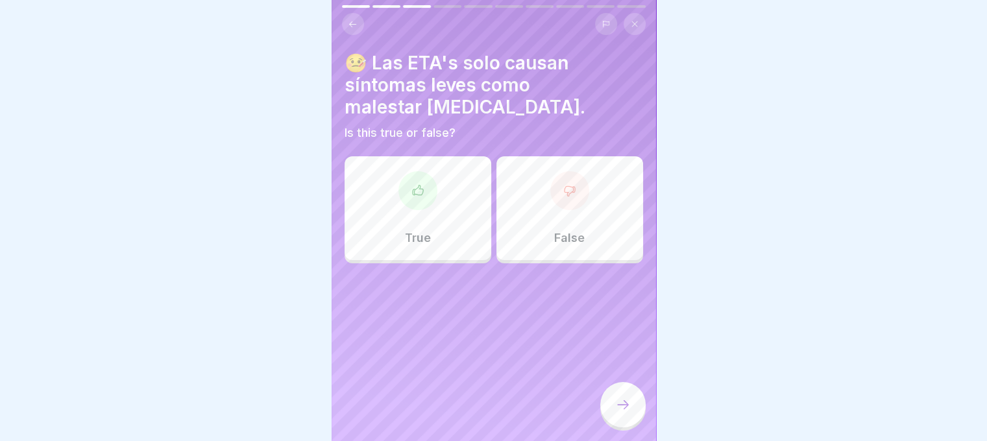
click at [550, 197] on div at bounding box center [569, 190] width 39 height 39
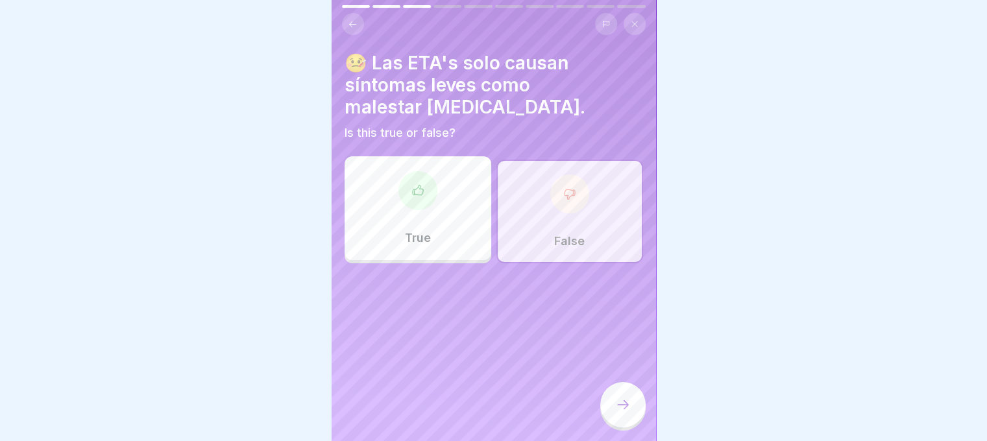
click at [622, 411] on icon at bounding box center [623, 405] width 16 height 16
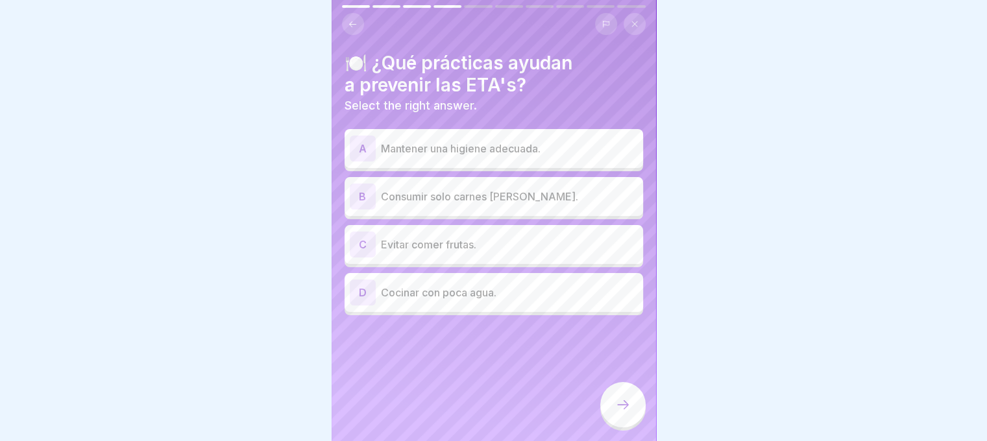
click at [463, 153] on p "Mantener una higiene adecuada." at bounding box center [509, 149] width 257 height 16
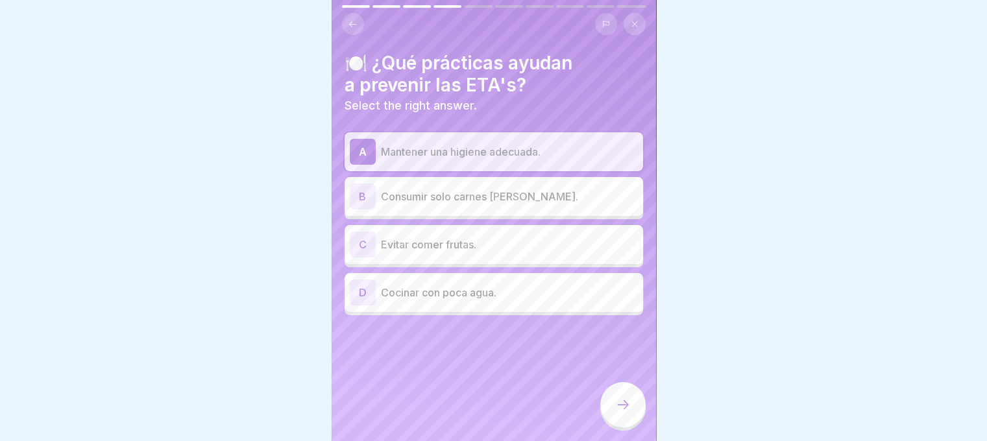
click at [624, 408] on div at bounding box center [622, 404] width 45 height 45
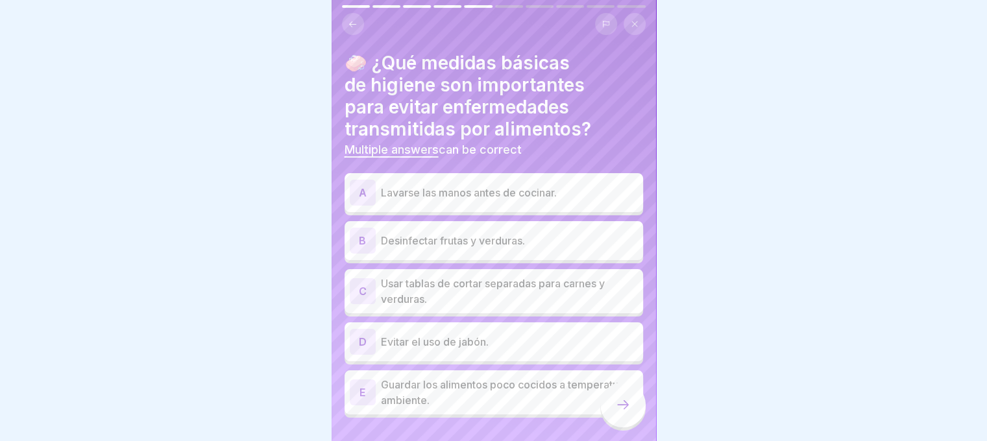
click at [491, 191] on p "Lavarse las manos antes de cocinar." at bounding box center [509, 193] width 257 height 16
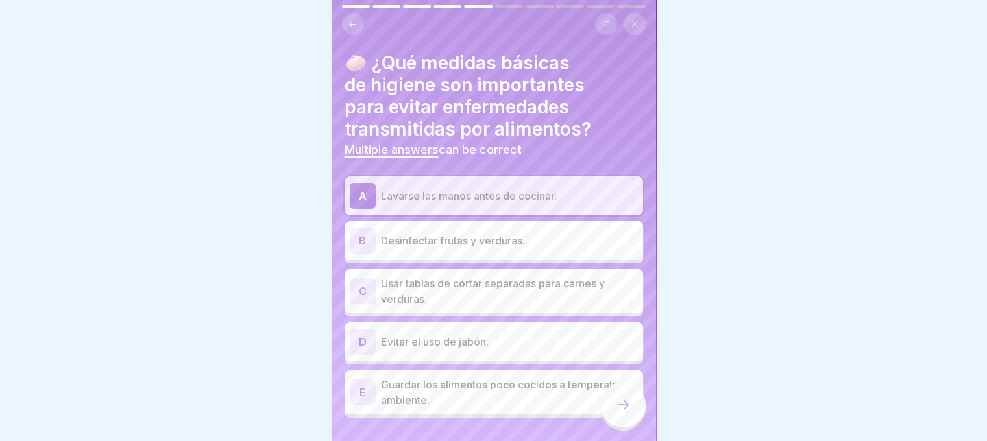
click at [474, 236] on p "Desinfectar frutas y verduras." at bounding box center [509, 241] width 257 height 16
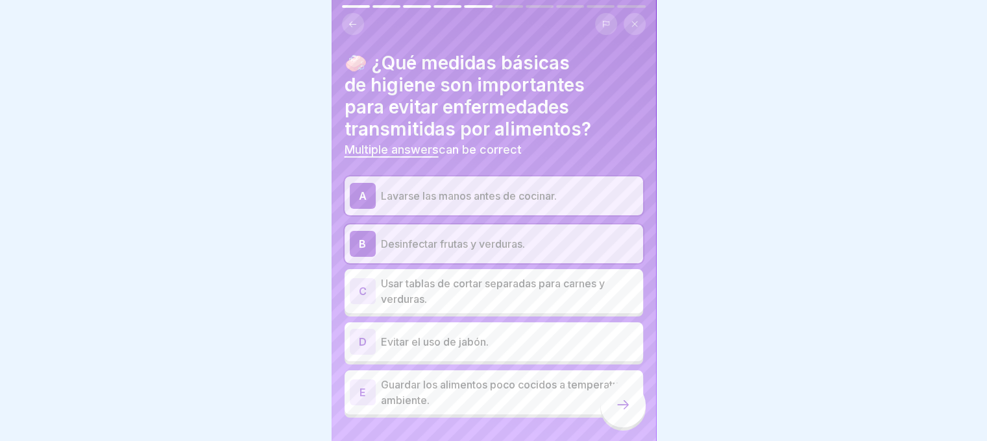
click at [458, 296] on p "Usar tablas de cortar separadas para carnes y verduras." at bounding box center [509, 291] width 257 height 31
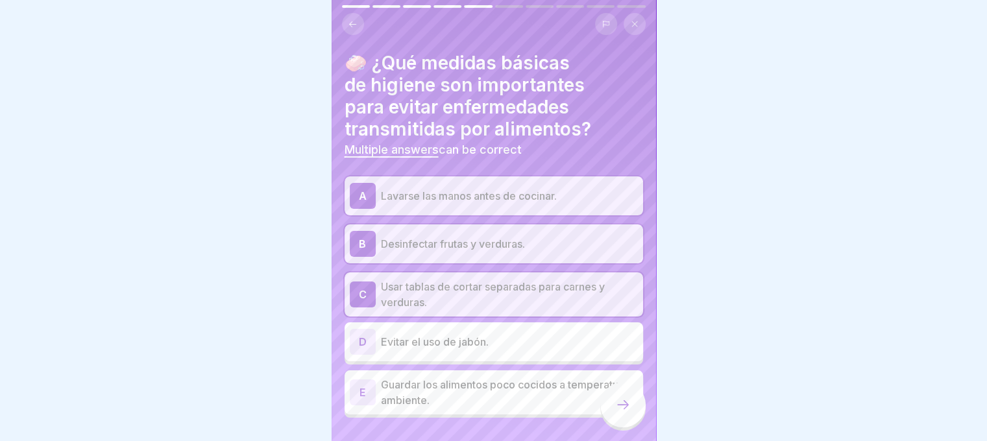
click at [623, 413] on icon at bounding box center [623, 405] width 16 height 16
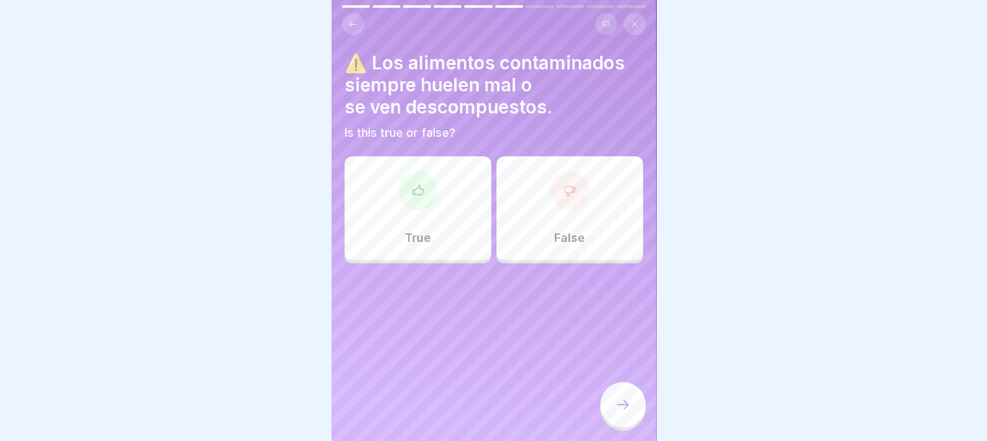
click at [563, 191] on icon at bounding box center [569, 190] width 13 height 13
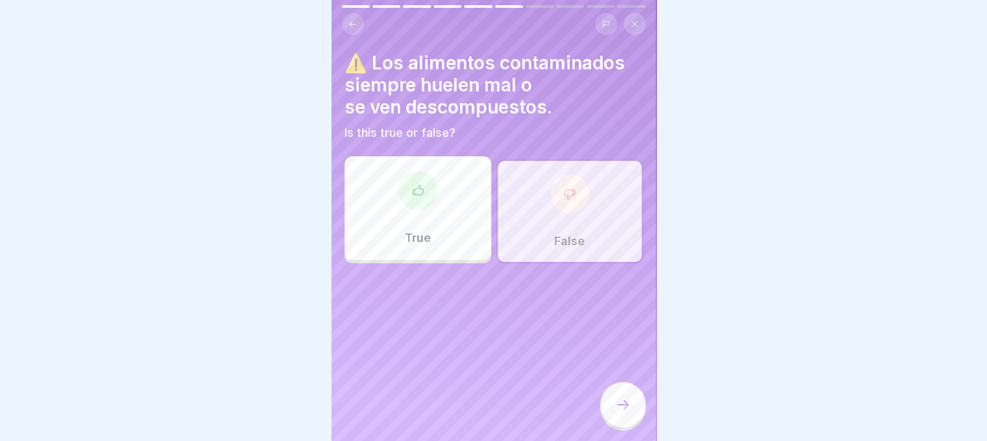
click at [609, 400] on div at bounding box center [622, 404] width 45 height 45
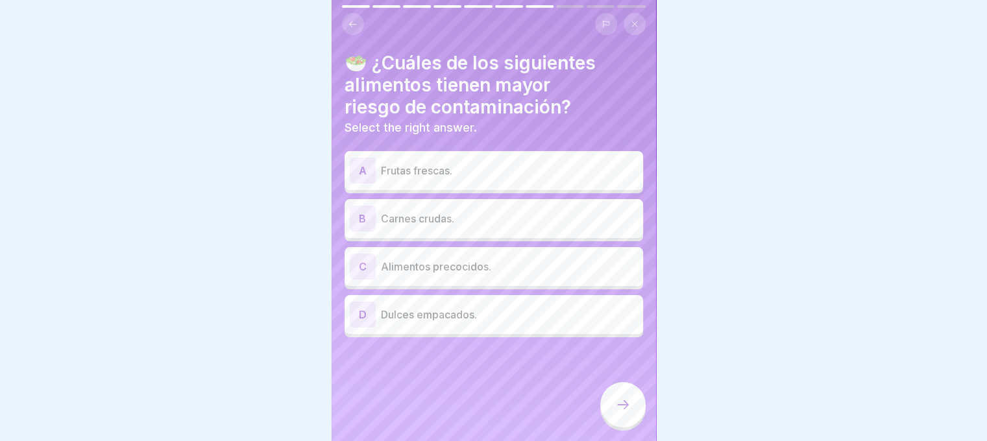
click at [416, 212] on p "Carnes crudas." at bounding box center [509, 219] width 257 height 16
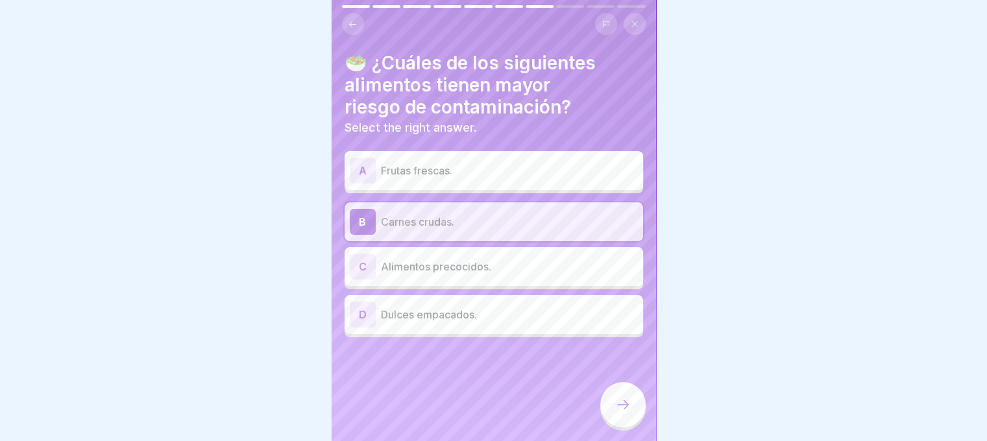
click at [426, 178] on div "A Frutas frescas." at bounding box center [494, 171] width 288 height 26
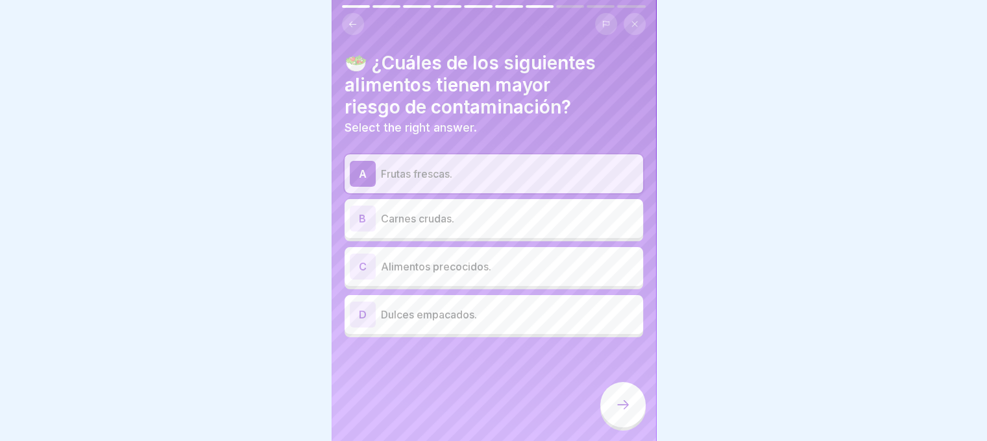
click at [422, 217] on p "Carnes crudas." at bounding box center [509, 219] width 257 height 16
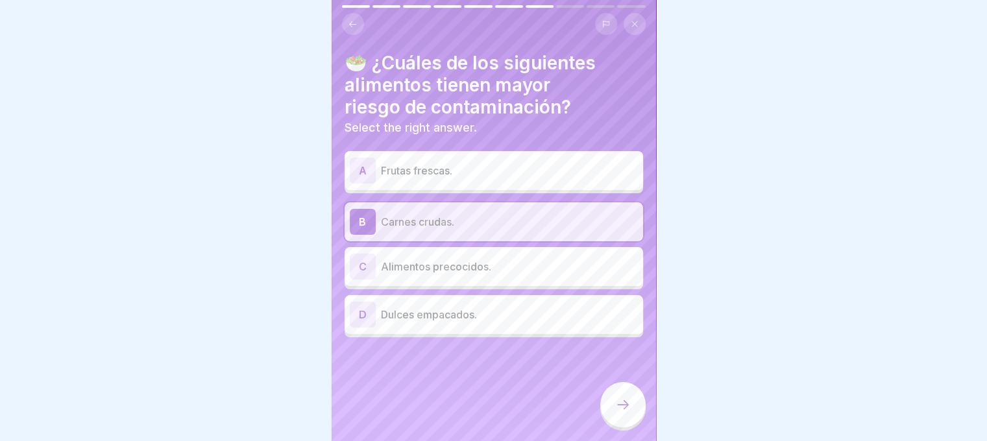
click at [615, 411] on icon at bounding box center [623, 405] width 16 height 16
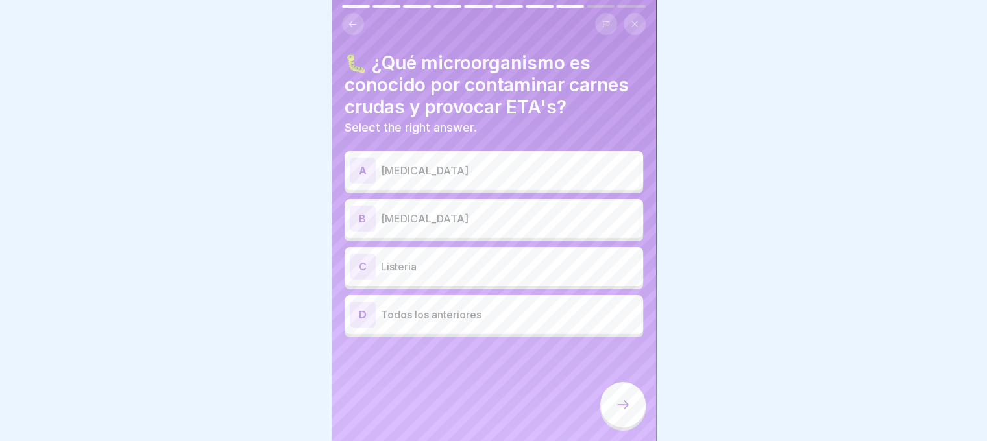
click at [404, 221] on p "E. coli" at bounding box center [509, 219] width 257 height 16
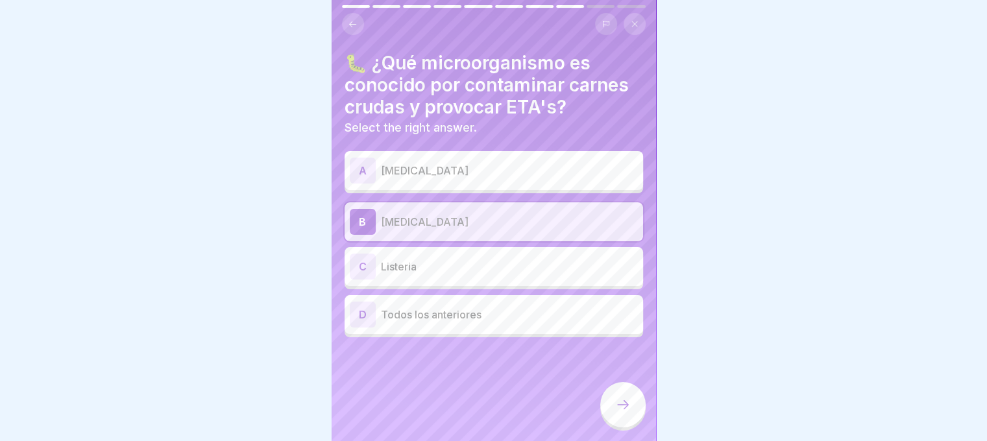
click at [408, 167] on p "Salmonella" at bounding box center [509, 171] width 257 height 16
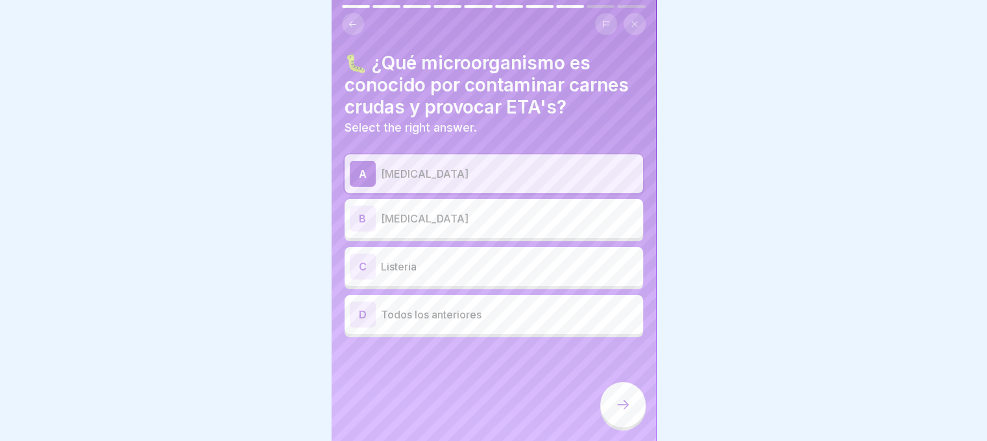
click at [635, 415] on div at bounding box center [622, 404] width 45 height 45
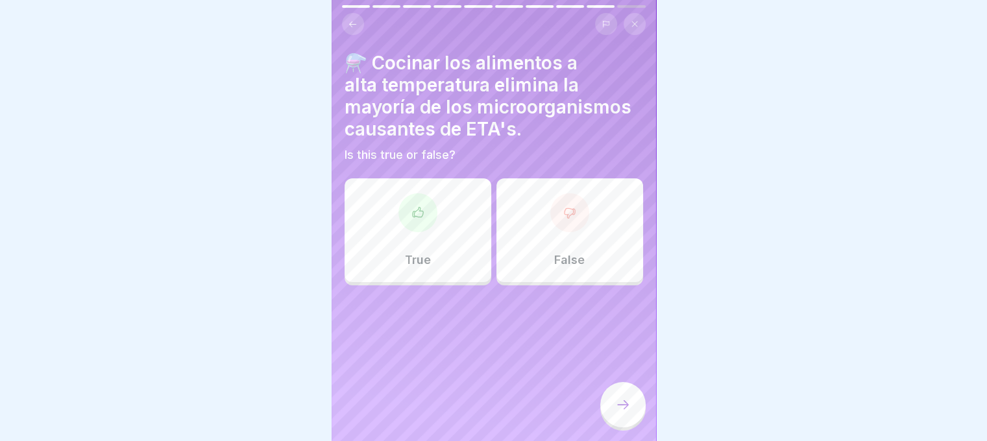
click at [420, 210] on icon at bounding box center [417, 212] width 13 height 13
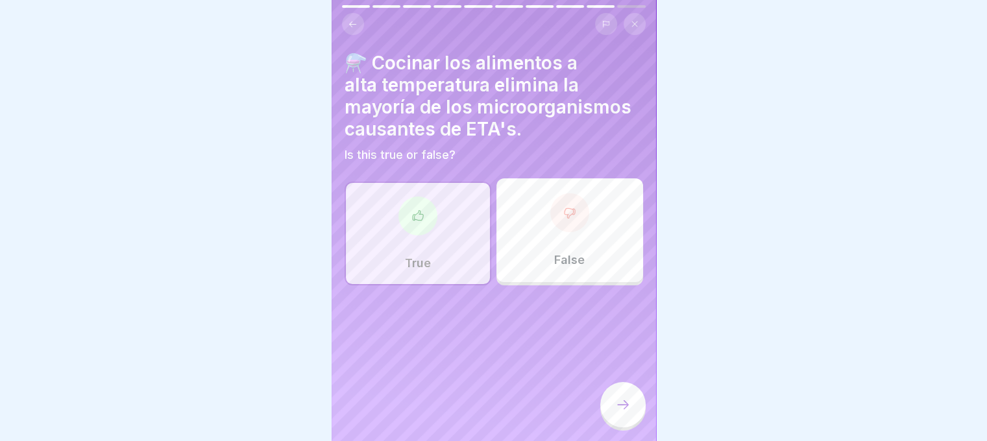
click at [624, 403] on div at bounding box center [622, 404] width 45 height 45
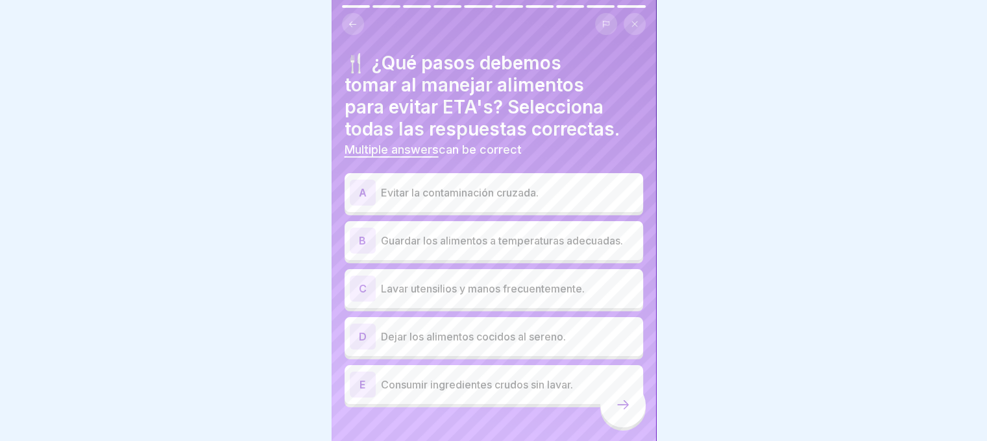
click at [515, 175] on div "A Evitar la contaminación cruzada." at bounding box center [494, 192] width 298 height 39
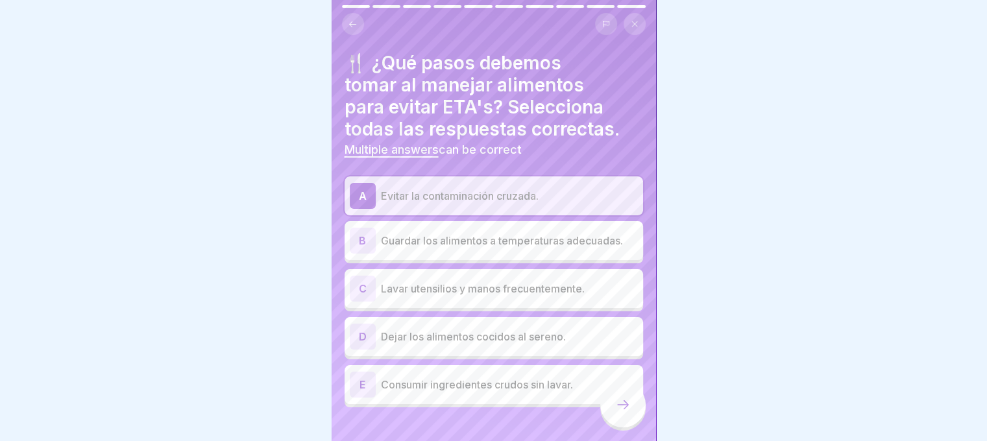
click at [472, 241] on p "Guardar los alimentos a temperaturas adecuadas." at bounding box center [509, 241] width 257 height 16
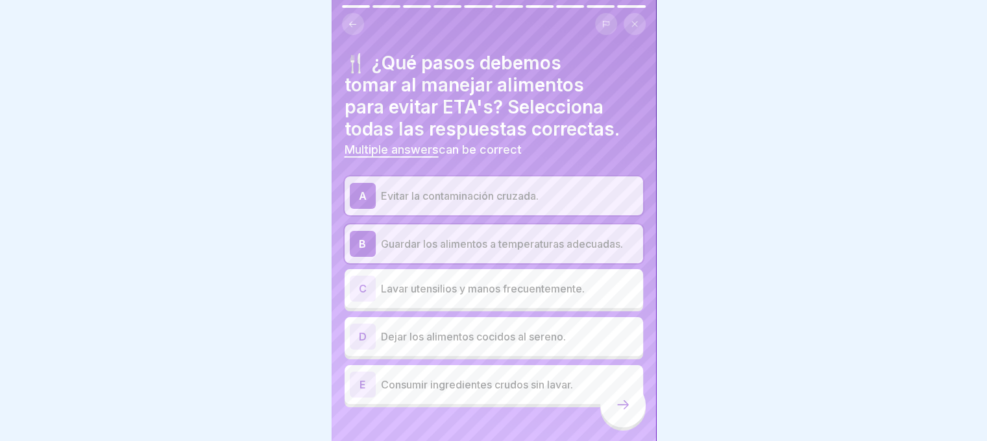
click at [456, 284] on p "Lavar utensilios y manos frecuentemente." at bounding box center [509, 289] width 257 height 16
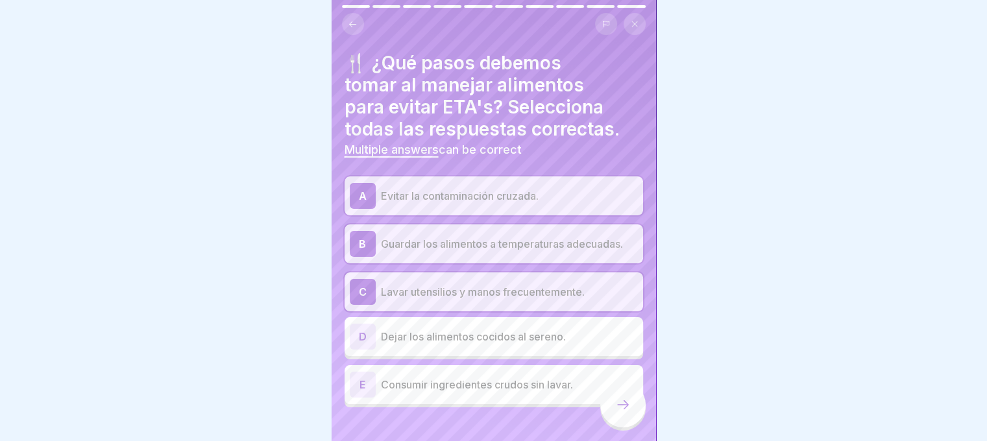
click at [635, 420] on div at bounding box center [622, 404] width 45 height 45
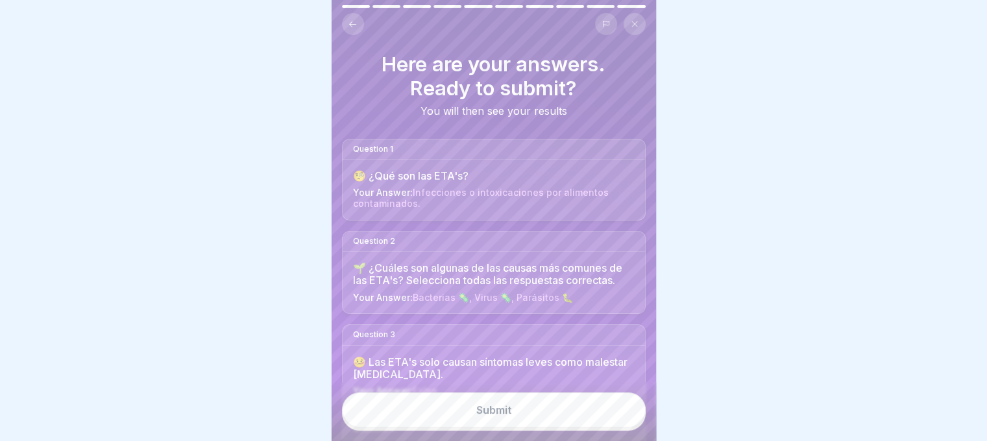
click at [522, 409] on button "Submit" at bounding box center [494, 410] width 304 height 35
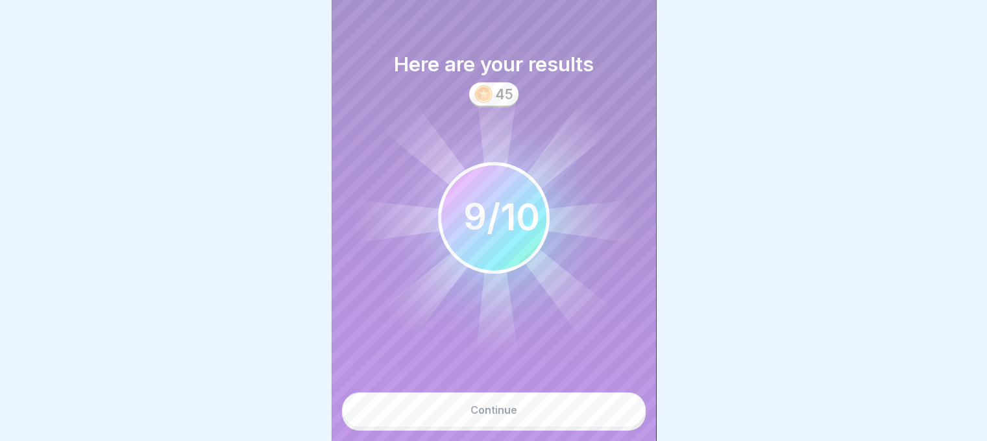
click at [518, 415] on button "Continue" at bounding box center [494, 410] width 304 height 35
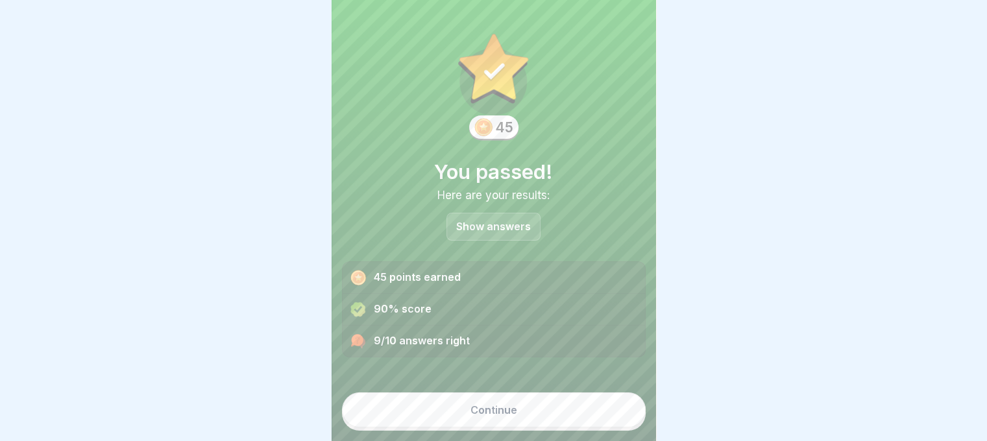
click at [505, 416] on div "Continue" at bounding box center [493, 410] width 47 height 12
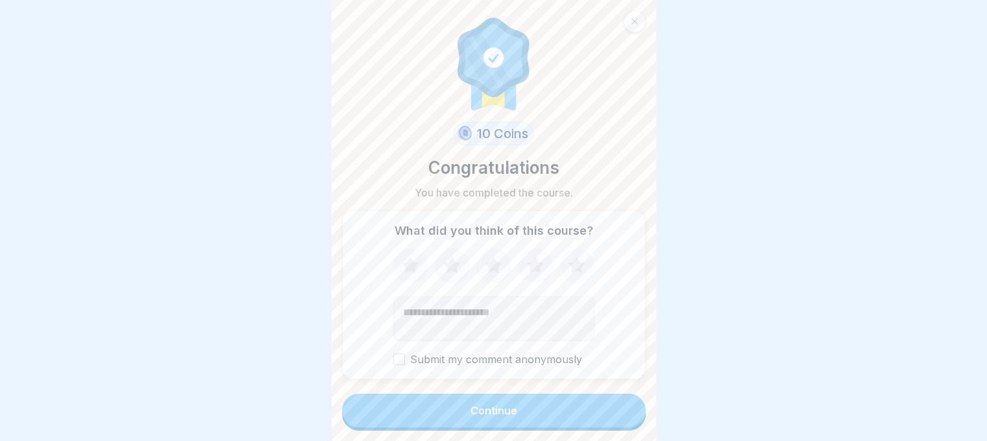
click at [505, 417] on div "Continue" at bounding box center [493, 411] width 47 height 12
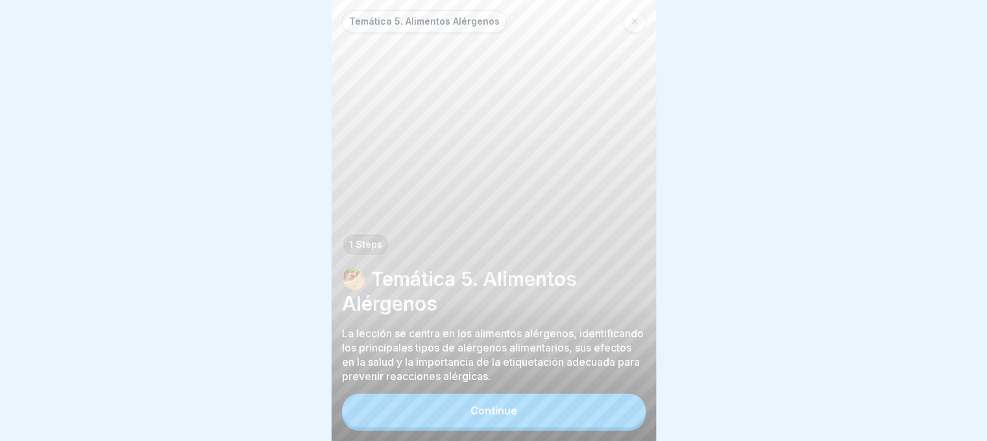
click at [505, 417] on div "Continue" at bounding box center [493, 411] width 47 height 12
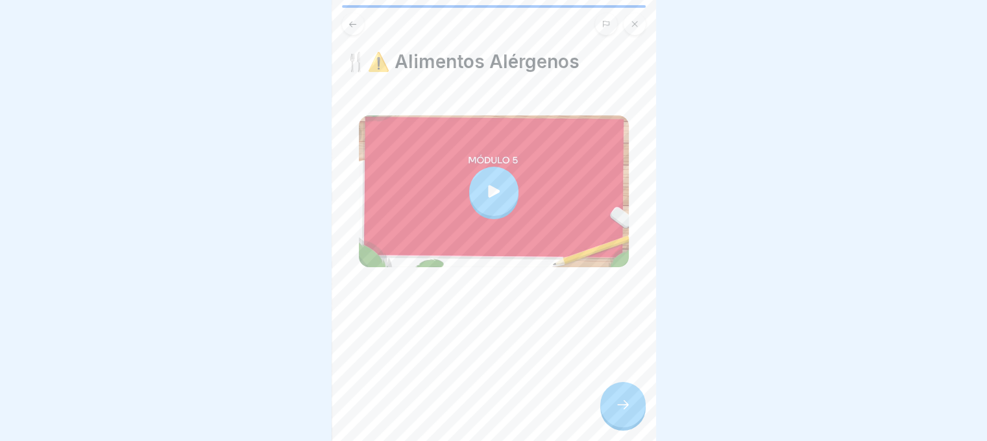
click at [491, 178] on div at bounding box center [493, 191] width 49 height 49
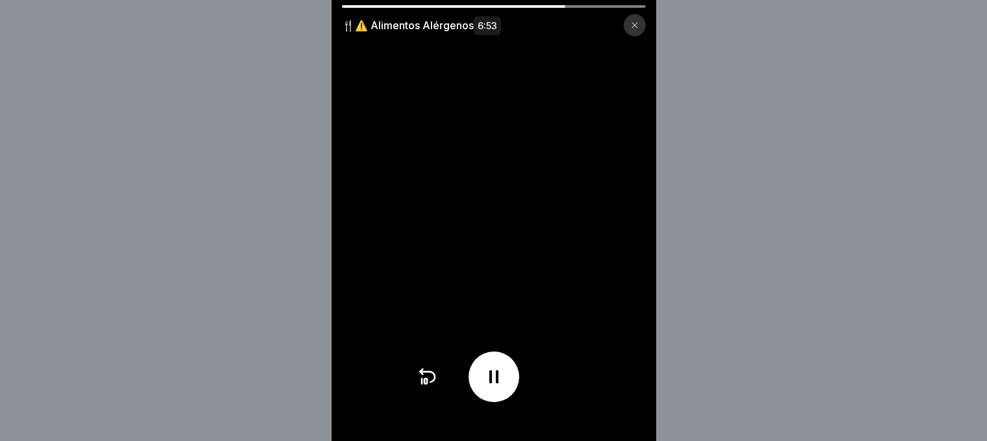
click at [493, 383] on icon at bounding box center [493, 377] width 21 height 21
click at [493, 383] on icon at bounding box center [493, 377] width 13 height 14
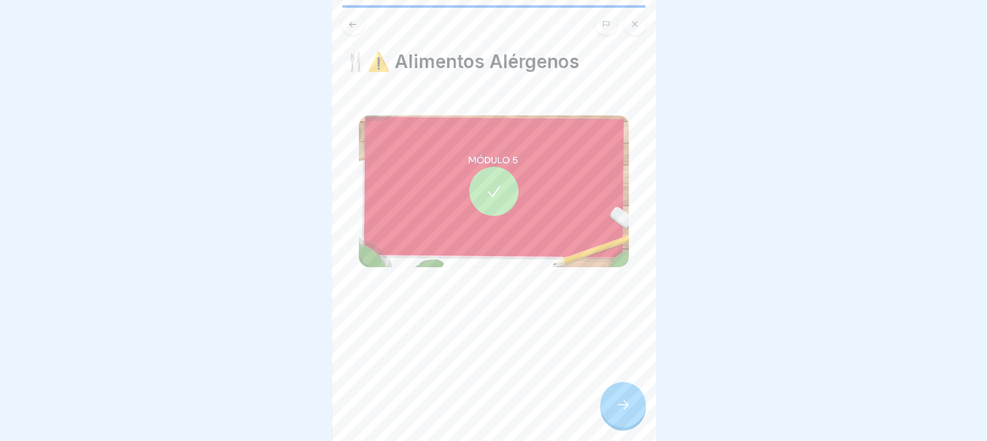
click at [622, 413] on icon at bounding box center [623, 405] width 16 height 16
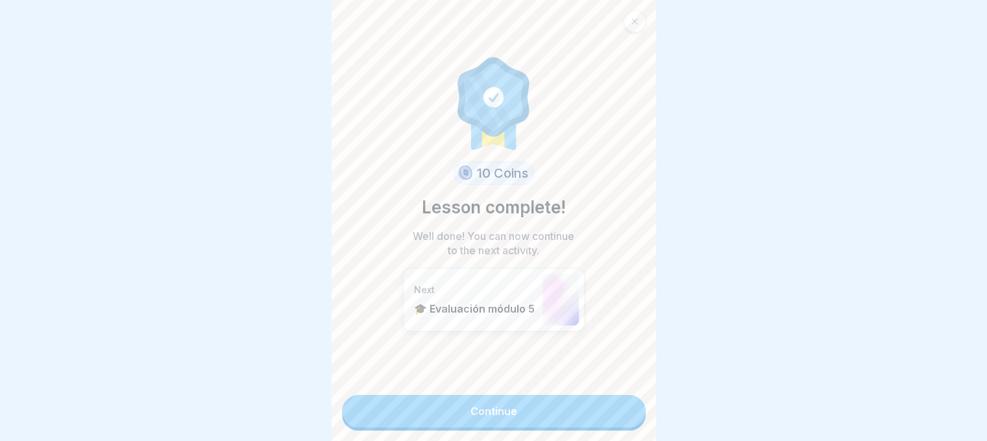
click at [514, 411] on link "Continue" at bounding box center [494, 411] width 304 height 32
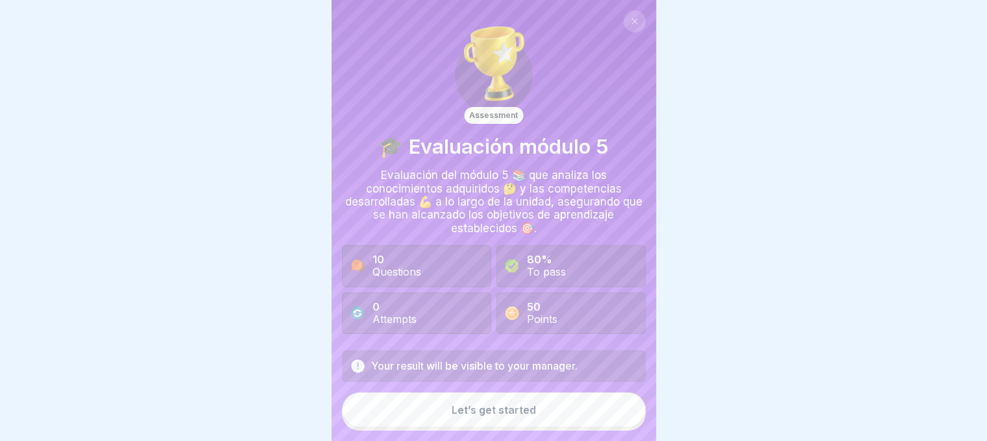
click at [477, 416] on div "Let’s get started" at bounding box center [494, 410] width 84 height 12
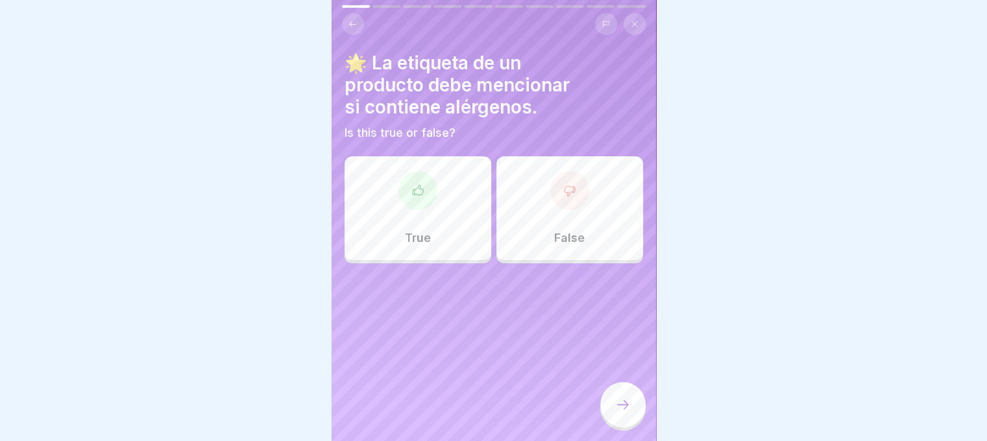
click at [421, 198] on div at bounding box center [417, 190] width 39 height 39
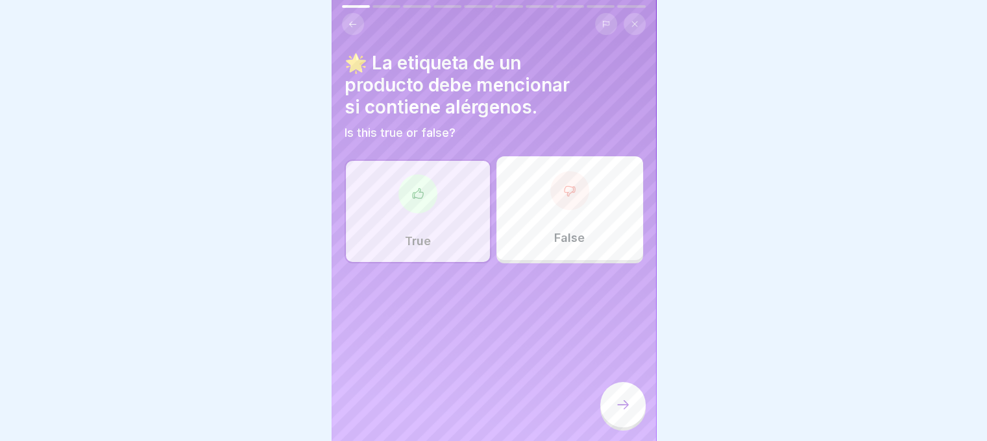
click at [622, 411] on icon at bounding box center [623, 405] width 16 height 16
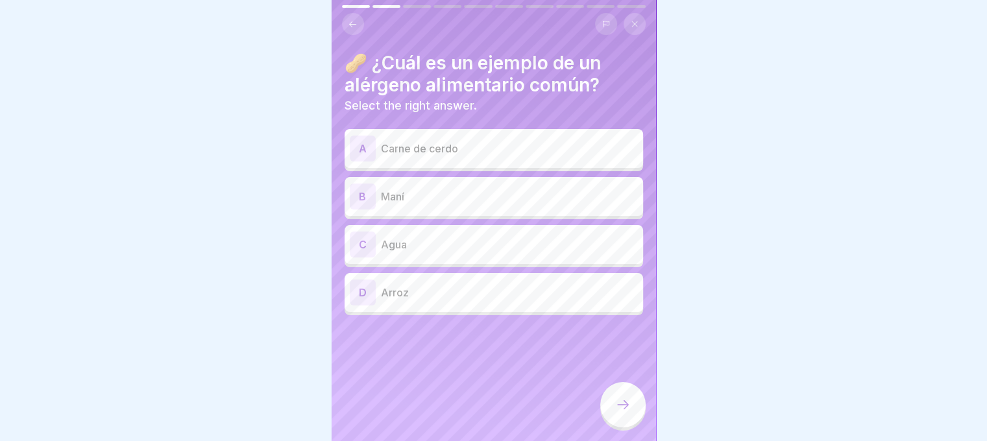
click at [424, 186] on div "B Maní" at bounding box center [494, 197] width 288 height 26
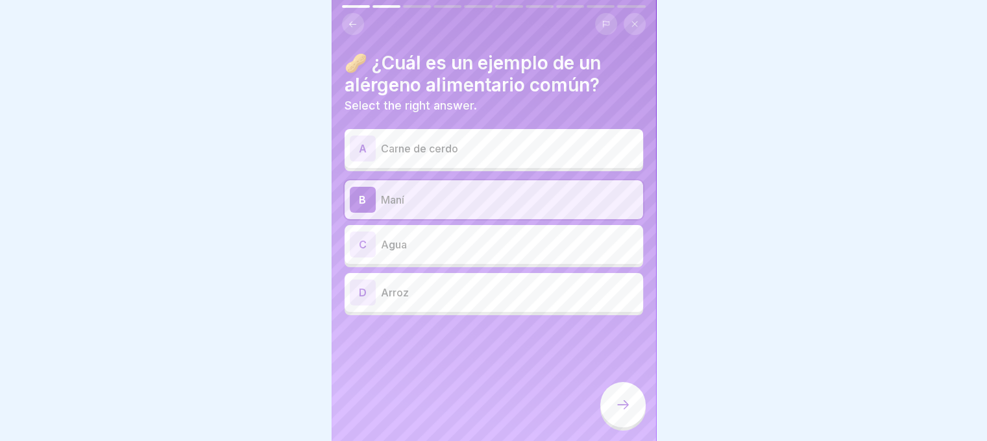
click at [619, 413] on icon at bounding box center [623, 405] width 16 height 16
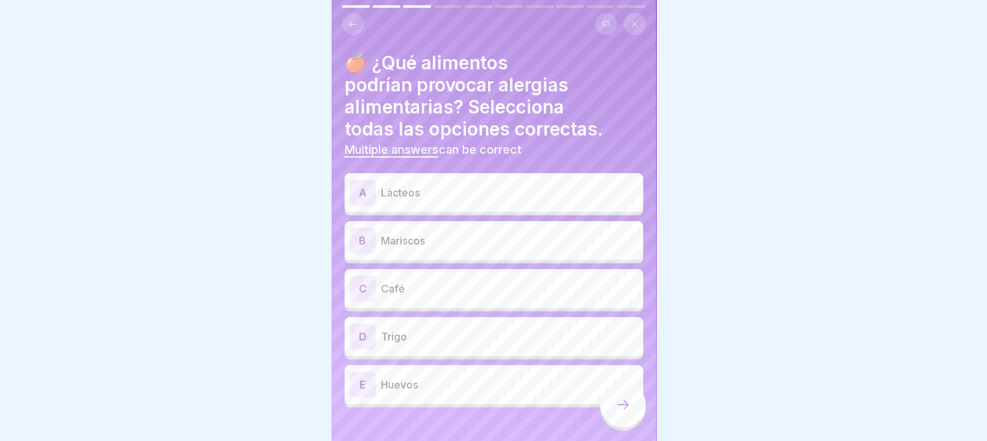
click at [428, 193] on p "Lácteos" at bounding box center [509, 193] width 257 height 16
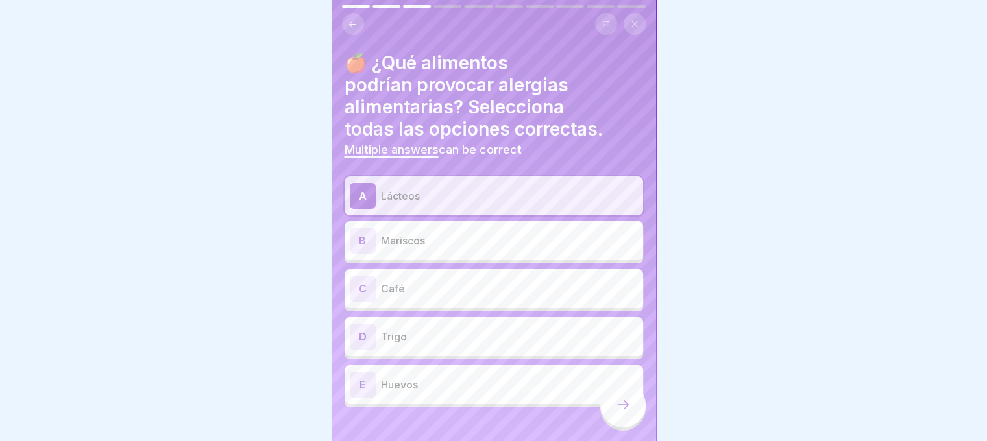
click at [423, 243] on p "Mariscos" at bounding box center [509, 241] width 257 height 16
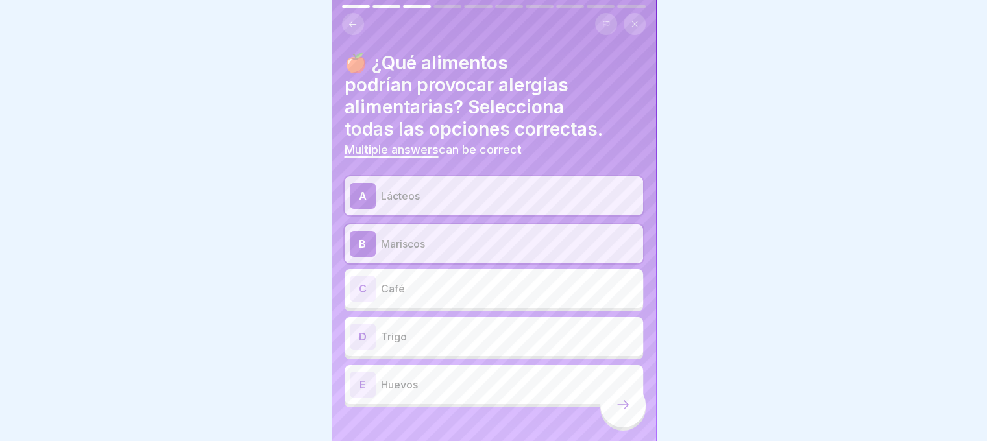
click at [424, 346] on div "D Trigo" at bounding box center [494, 337] width 288 height 26
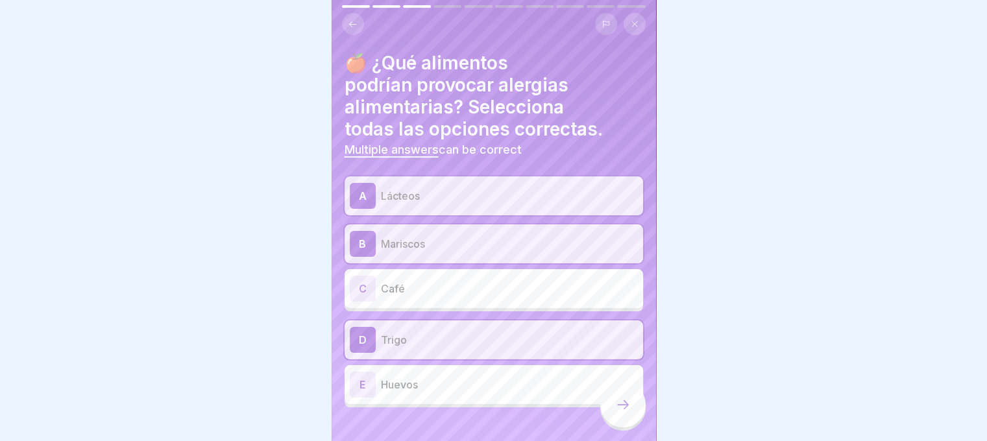
click at [428, 389] on p "Huevos" at bounding box center [509, 385] width 257 height 16
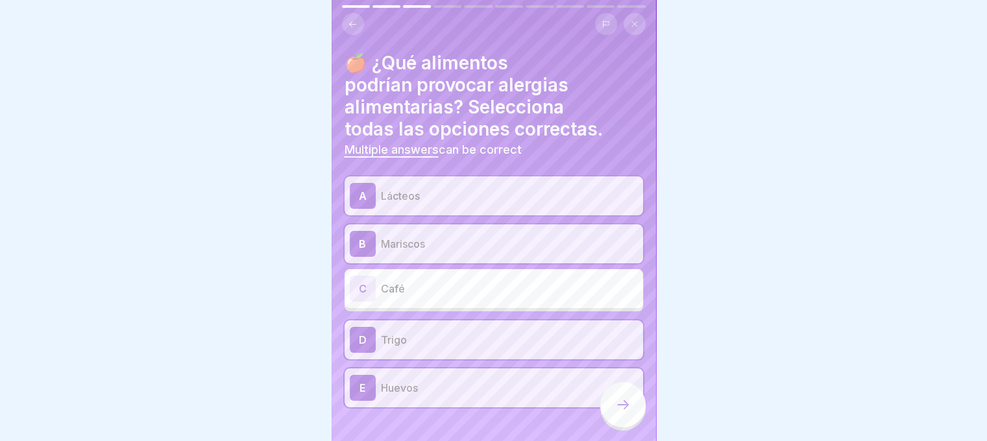
click at [618, 413] on icon at bounding box center [623, 405] width 16 height 16
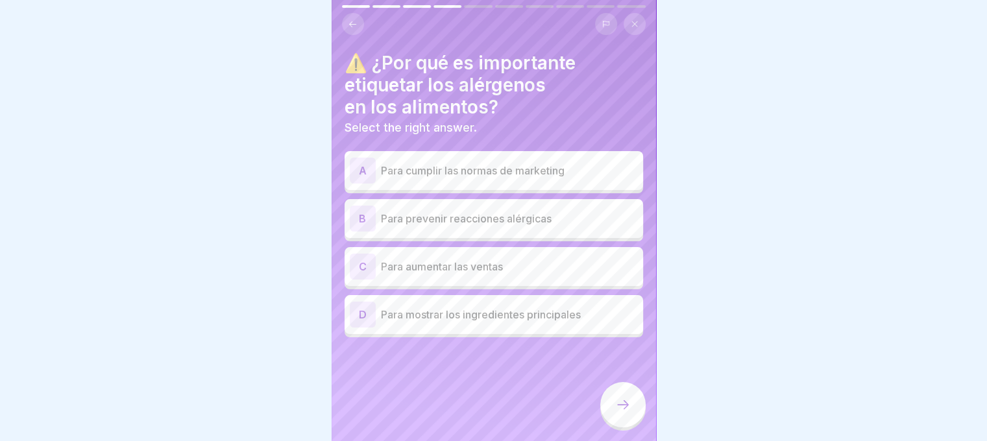
click at [465, 228] on div "B Para prevenir reacciones alérgicas" at bounding box center [494, 219] width 288 height 26
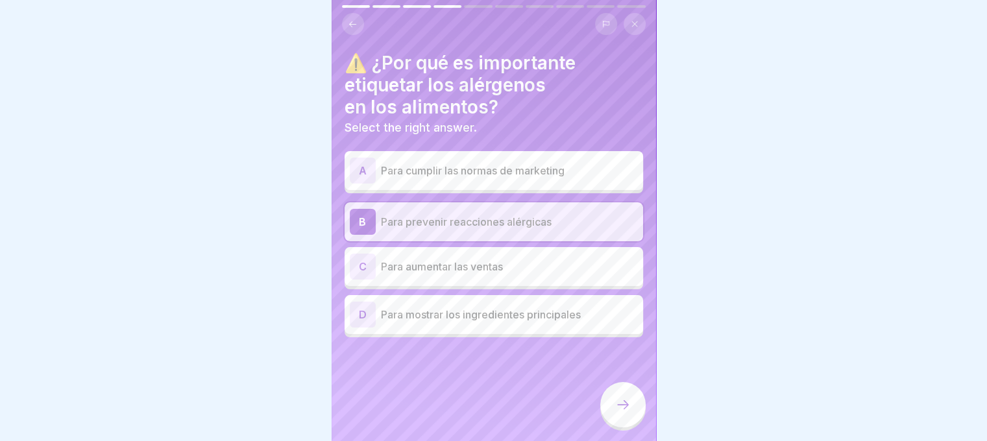
click at [629, 413] on icon at bounding box center [623, 405] width 16 height 16
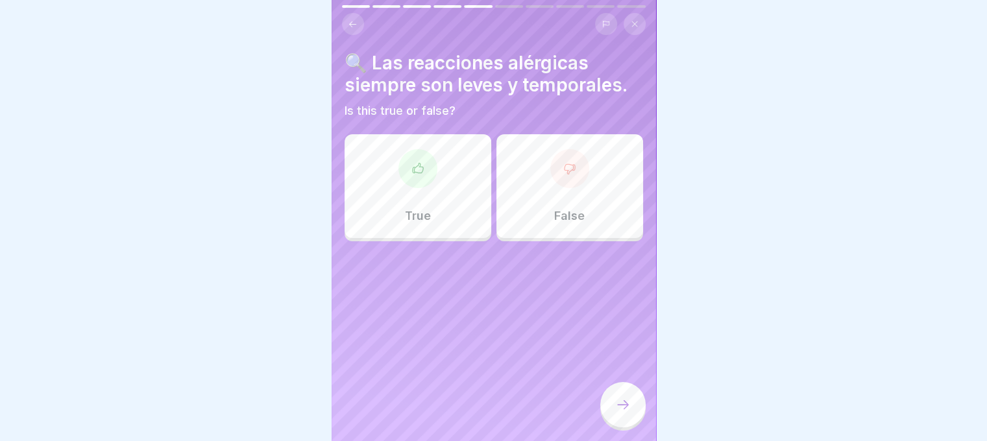
click at [574, 171] on div at bounding box center [569, 168] width 39 height 39
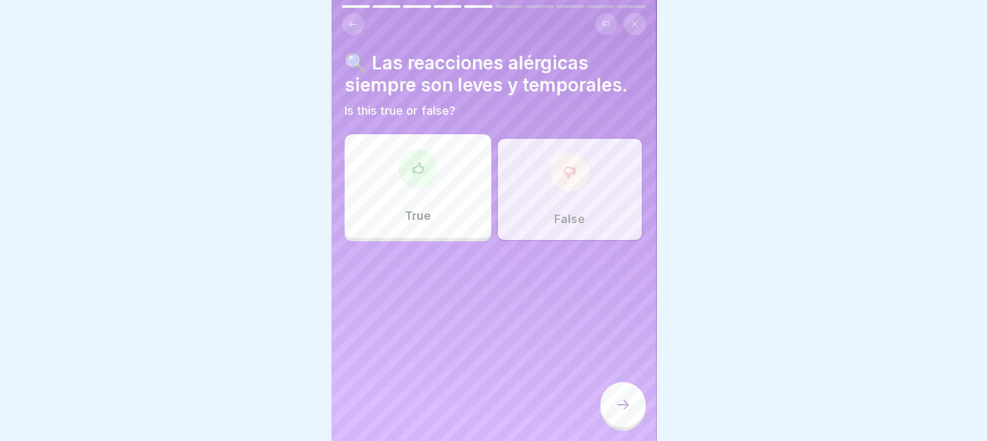
click at [622, 406] on div at bounding box center [622, 404] width 45 height 45
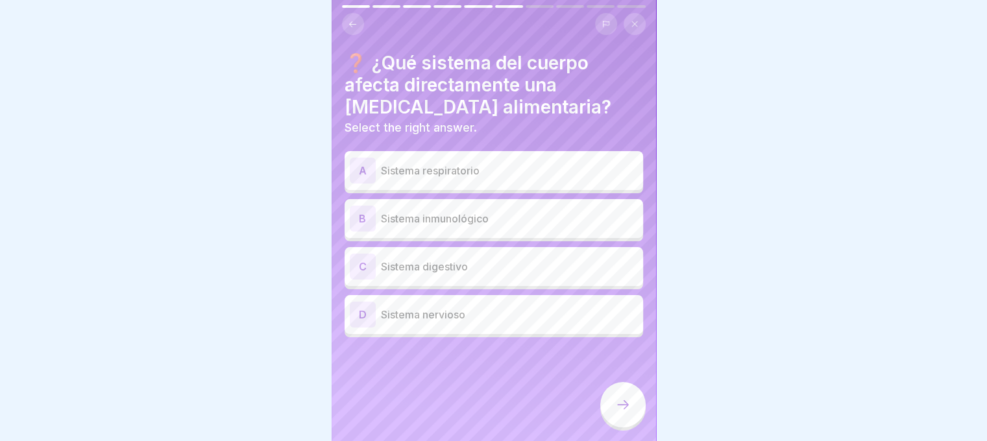
click at [468, 225] on p "Sistema inmunológico" at bounding box center [509, 219] width 257 height 16
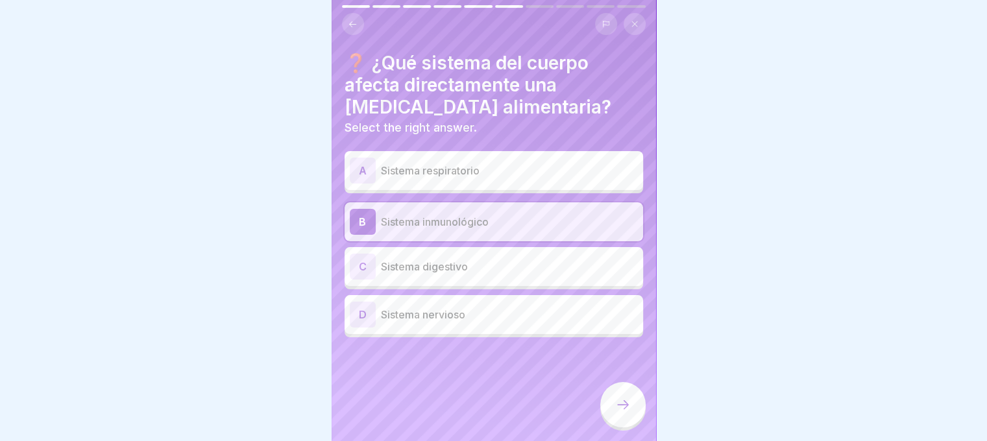
click at [450, 170] on p "Sistema respiratorio" at bounding box center [509, 171] width 257 height 16
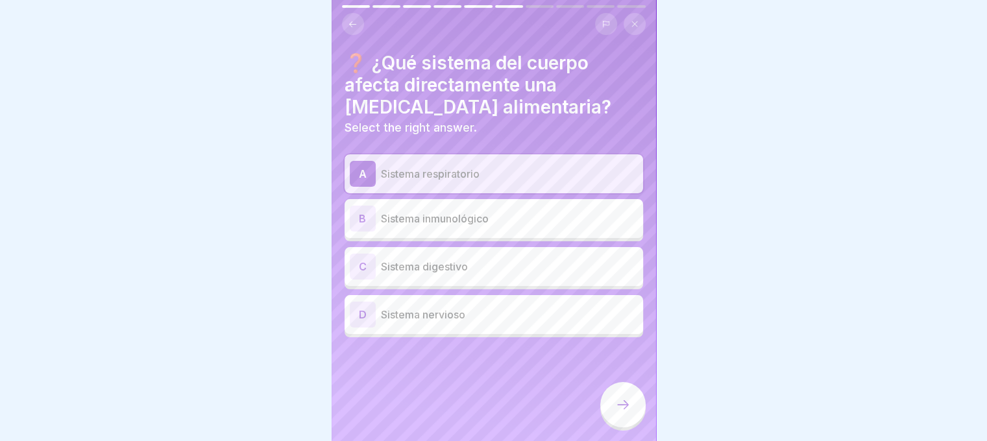
click at [448, 215] on p "Sistema inmunológico" at bounding box center [509, 219] width 257 height 16
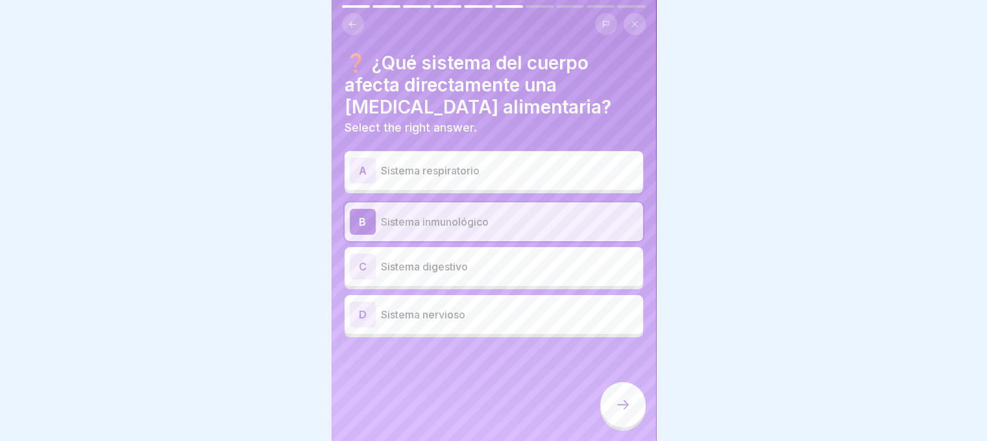
click at [493, 267] on p "Sistema digestivo" at bounding box center [509, 267] width 257 height 16
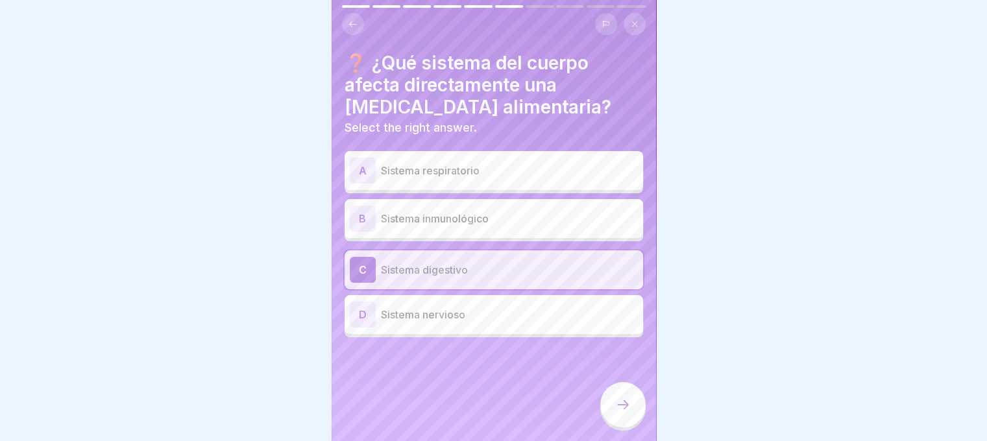
click at [459, 221] on p "Sistema inmunológico" at bounding box center [509, 219] width 257 height 16
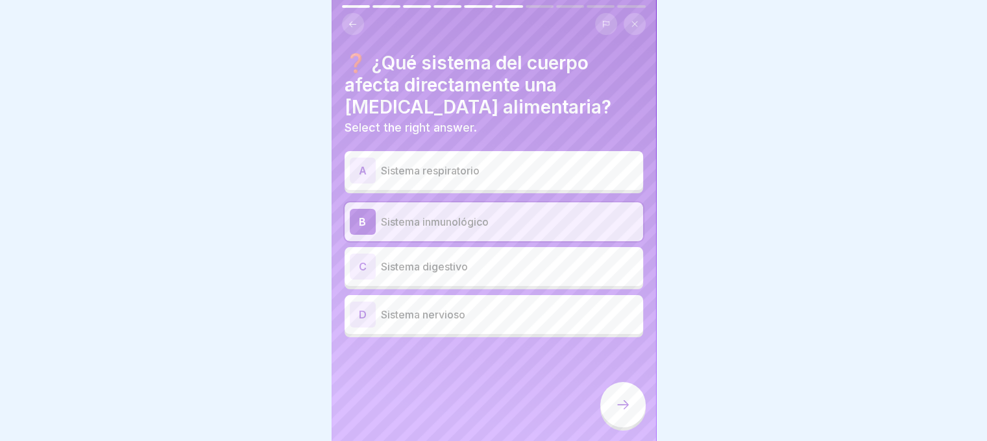
click at [620, 407] on div at bounding box center [622, 404] width 45 height 45
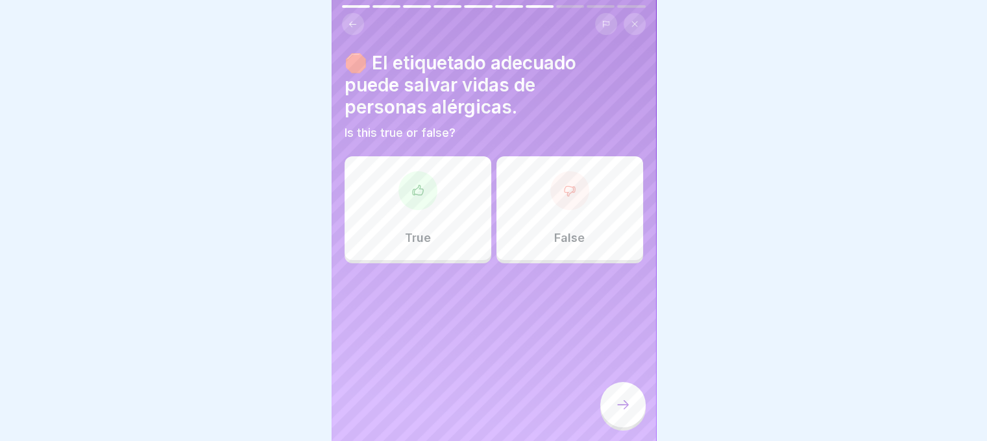
click at [431, 186] on div at bounding box center [417, 190] width 39 height 39
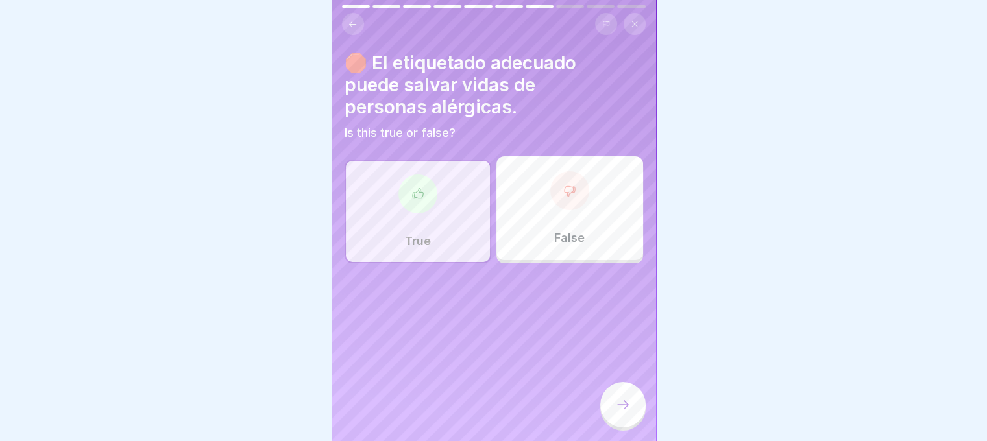
click at [622, 423] on div at bounding box center [622, 404] width 45 height 45
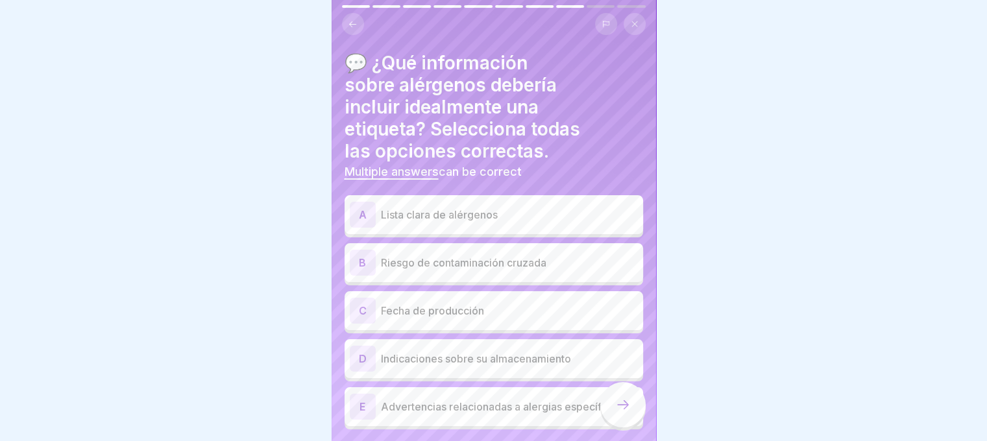
click at [465, 217] on p "Lista clara de alérgenos" at bounding box center [509, 215] width 257 height 16
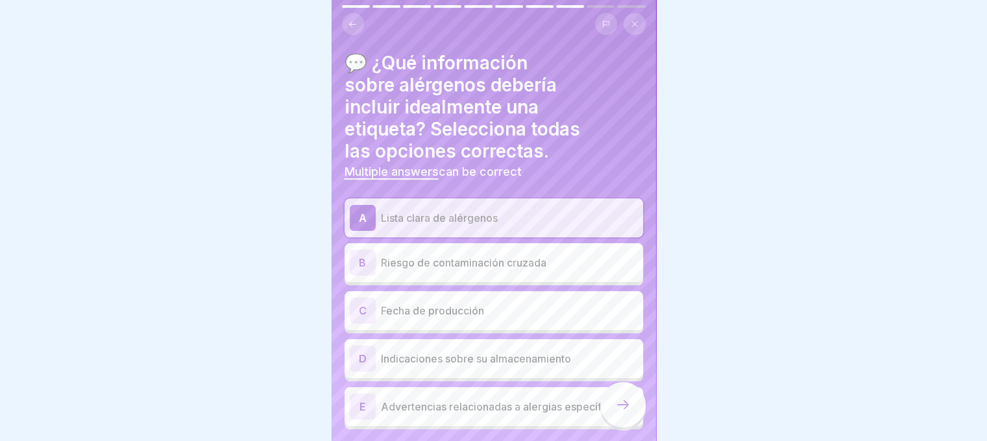
click at [466, 263] on p "Riesgo de contaminación cruzada" at bounding box center [509, 263] width 257 height 16
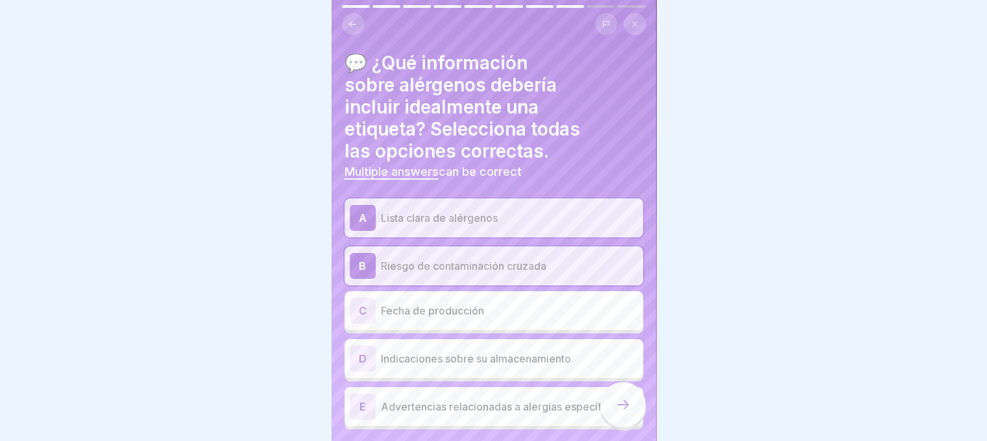
click at [542, 402] on p "Advertencias relacionadas a alergias específicas" at bounding box center [509, 407] width 257 height 16
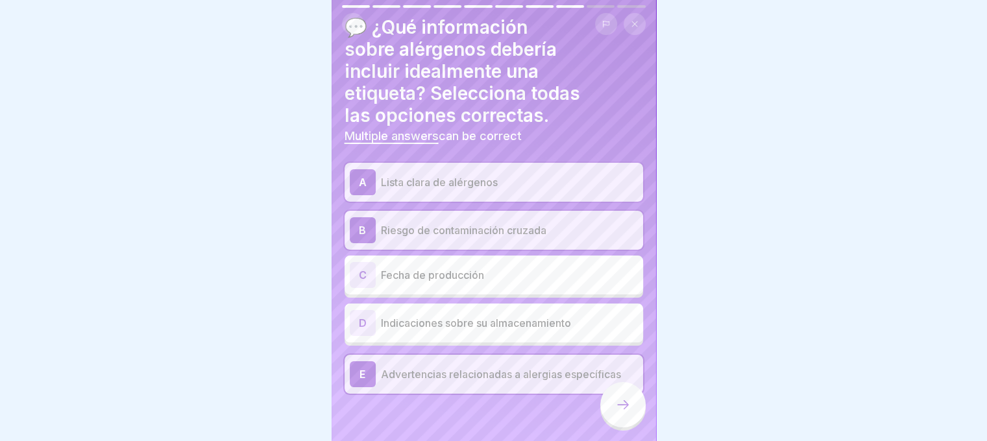
scroll to position [36, 0]
click at [620, 426] on div at bounding box center [622, 404] width 45 height 45
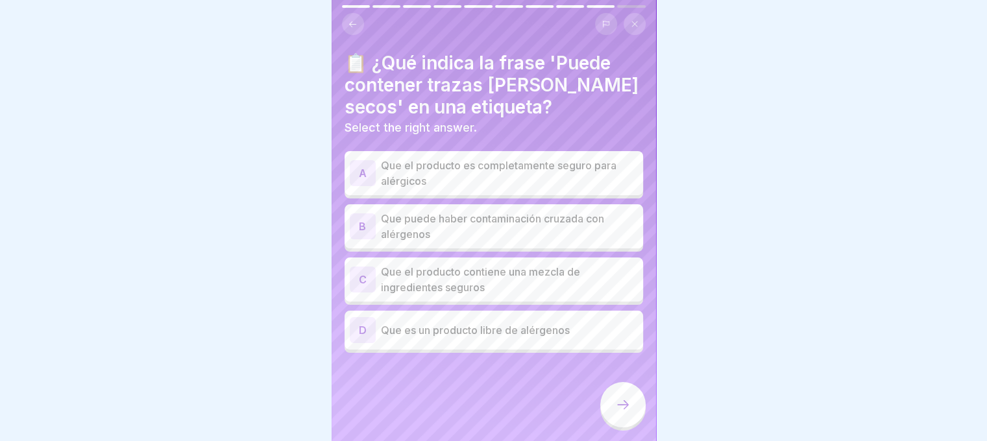
click at [507, 223] on p "Que puede haber contaminación cruzada con alérgenos" at bounding box center [509, 226] width 257 height 31
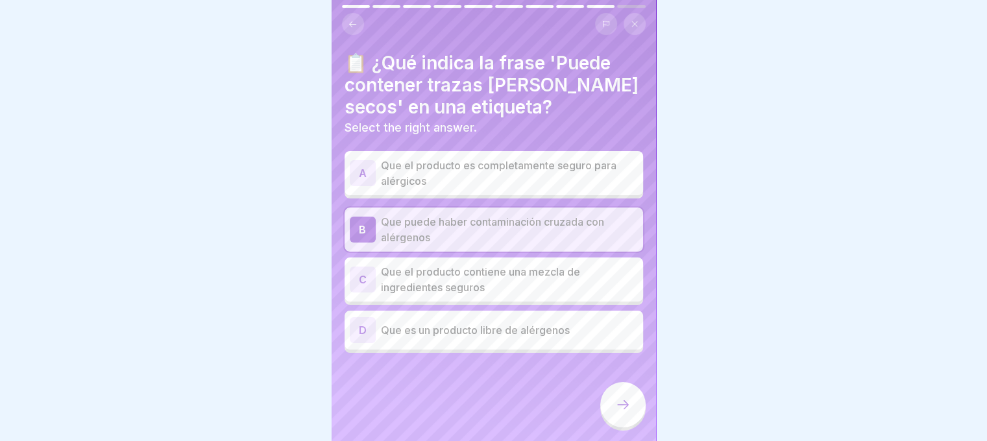
click at [620, 413] on icon at bounding box center [623, 405] width 16 height 16
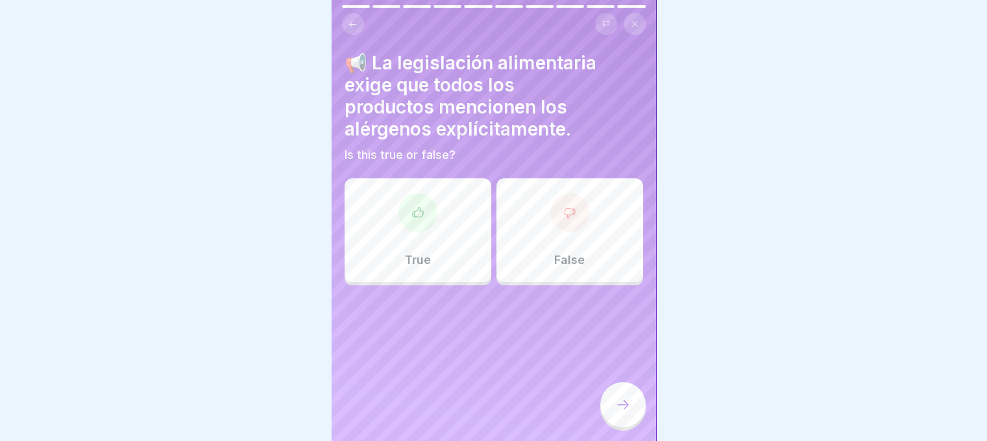
click at [421, 212] on div at bounding box center [417, 212] width 39 height 39
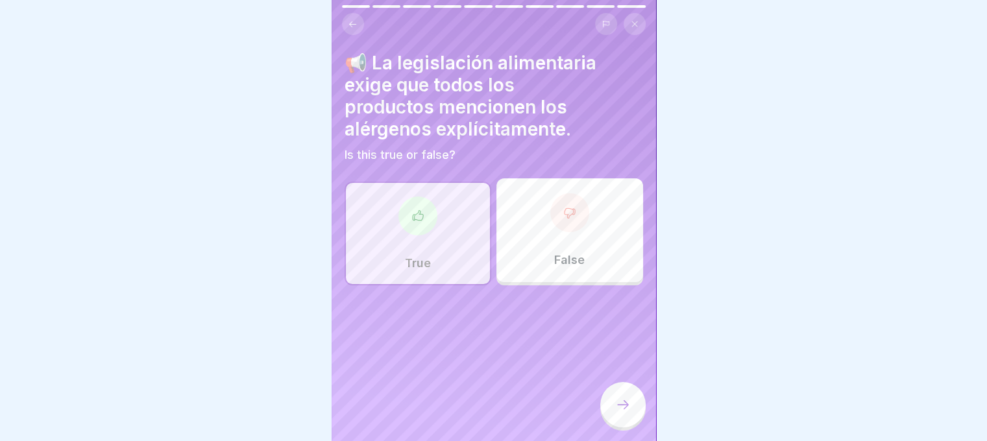
click at [630, 412] on icon at bounding box center [623, 405] width 16 height 16
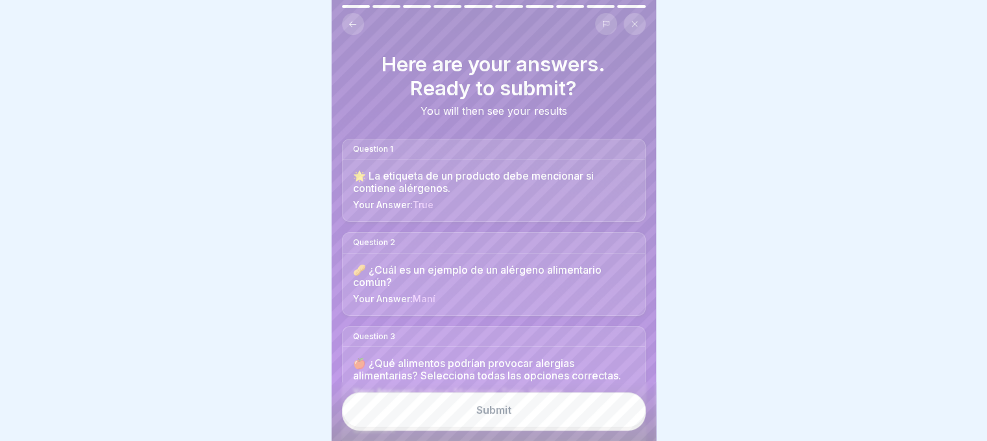
click at [547, 417] on button "Submit" at bounding box center [494, 410] width 304 height 35
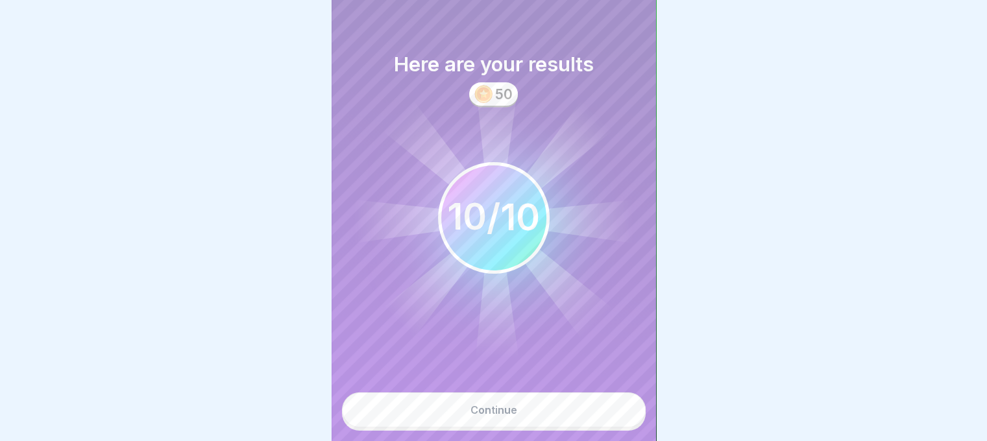
click at [494, 416] on div "Continue" at bounding box center [493, 410] width 47 height 12
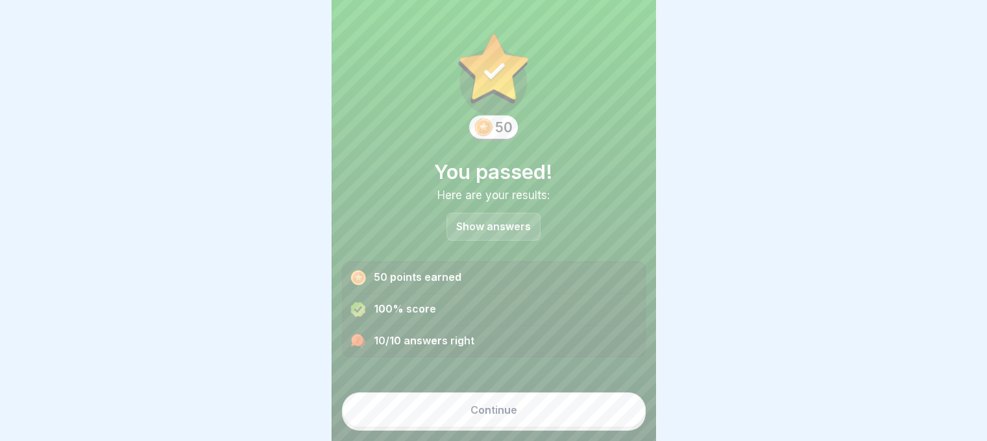
click at [493, 416] on div "Continue" at bounding box center [493, 410] width 47 height 12
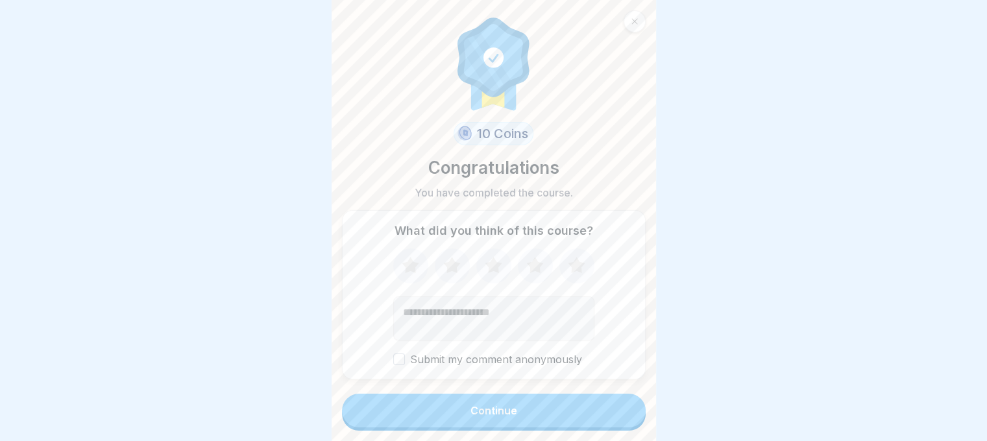
click at [493, 417] on div "Continue" at bounding box center [493, 411] width 47 height 12
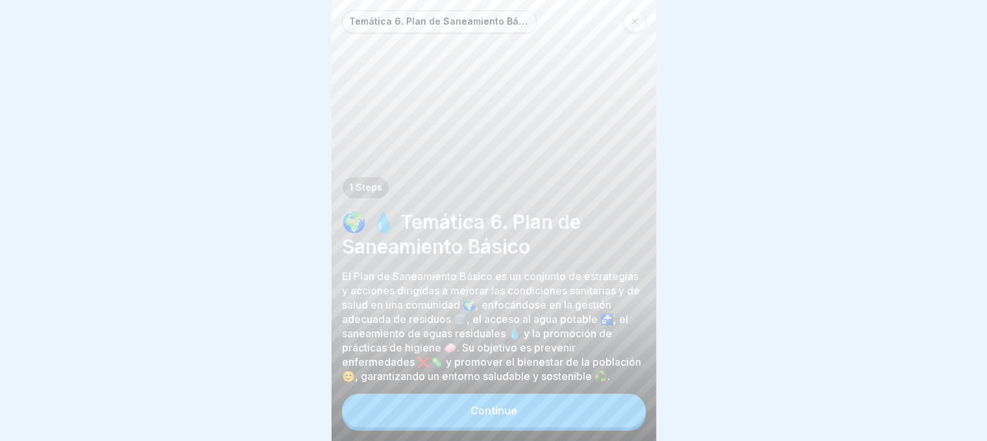
click at [504, 417] on div "Continue" at bounding box center [493, 411] width 47 height 12
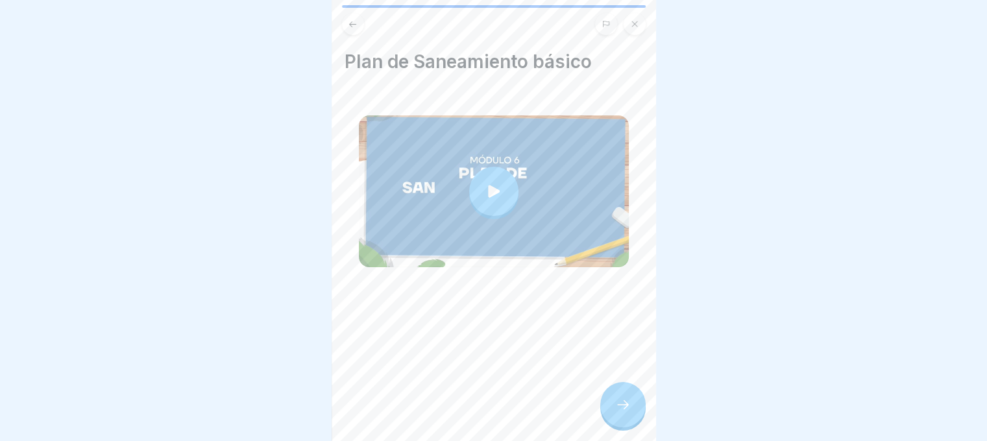
click at [488, 186] on icon at bounding box center [494, 191] width 12 height 12
click at [625, 411] on icon at bounding box center [623, 405] width 16 height 16
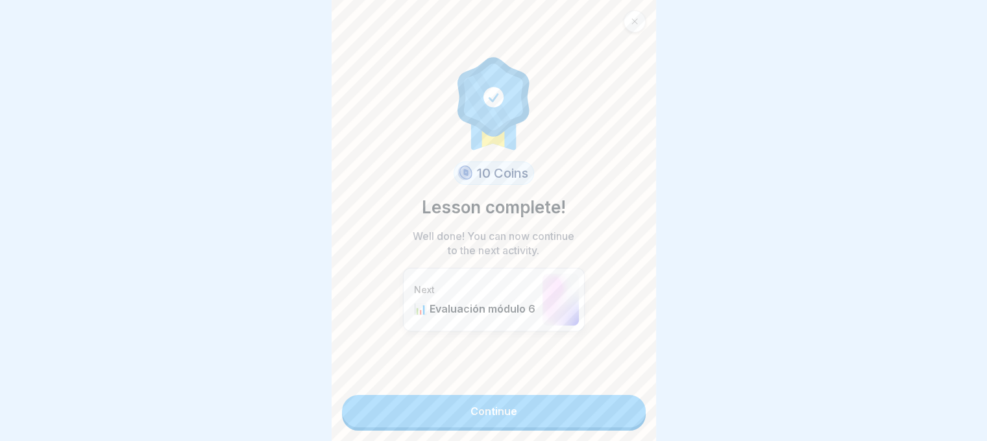
click at [533, 417] on link "Continue" at bounding box center [494, 411] width 304 height 32
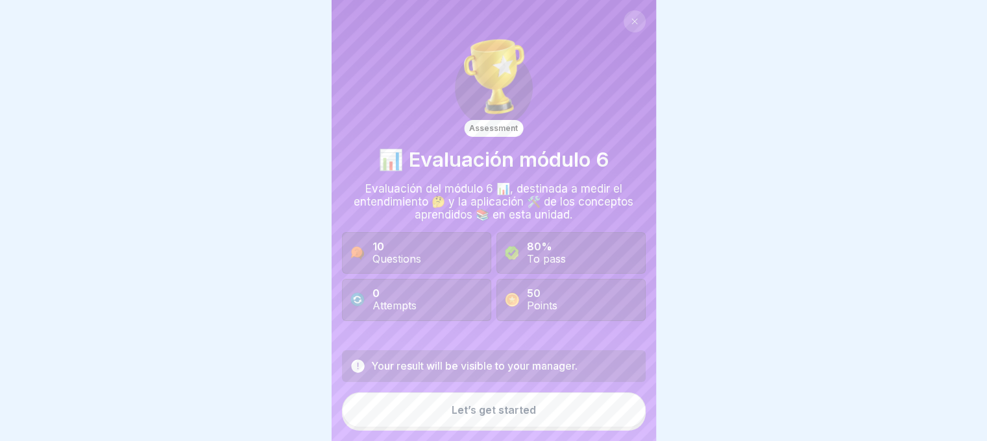
click at [470, 416] on div "Let’s get started" at bounding box center [494, 410] width 84 height 12
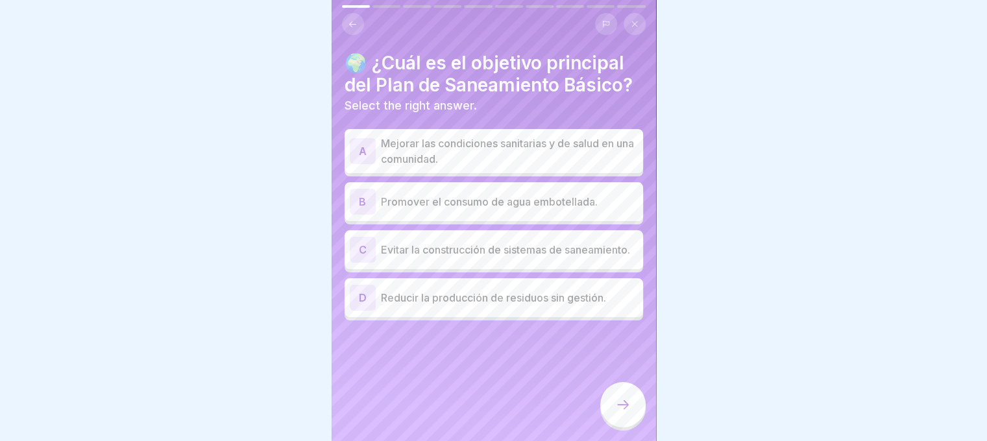
click at [529, 167] on p "Mejorar las condiciones sanitarias y de salud en una comunidad." at bounding box center [509, 151] width 257 height 31
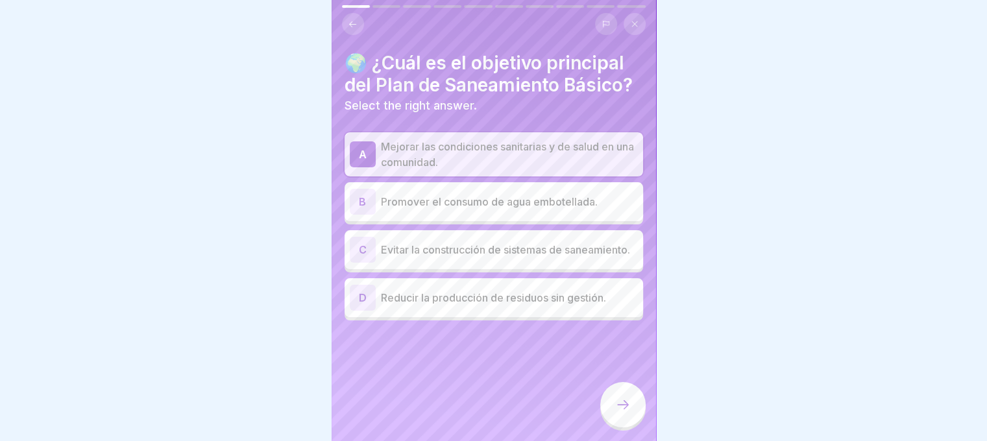
click at [553, 306] on p "Reducir la producción de residuos sin gestión." at bounding box center [509, 298] width 257 height 16
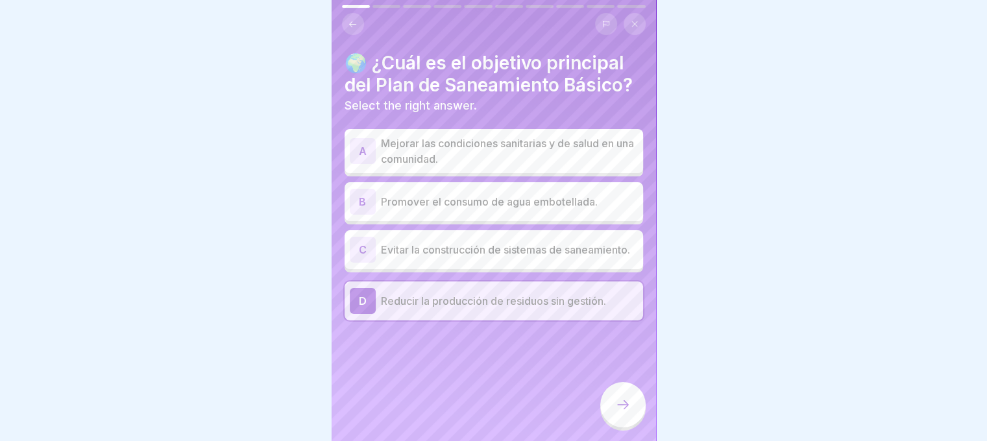
click at [488, 166] on p "Mejorar las condiciones sanitarias y de salud en una comunidad." at bounding box center [509, 151] width 257 height 31
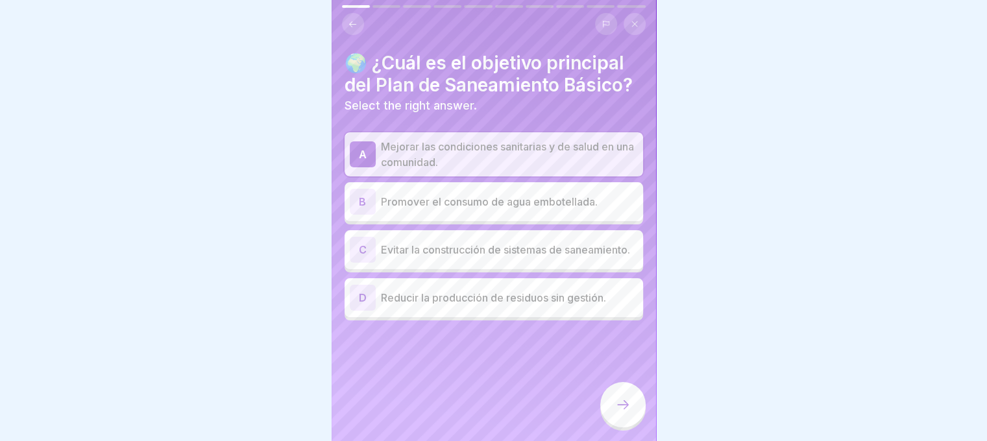
click at [620, 409] on icon at bounding box center [623, 405] width 16 height 16
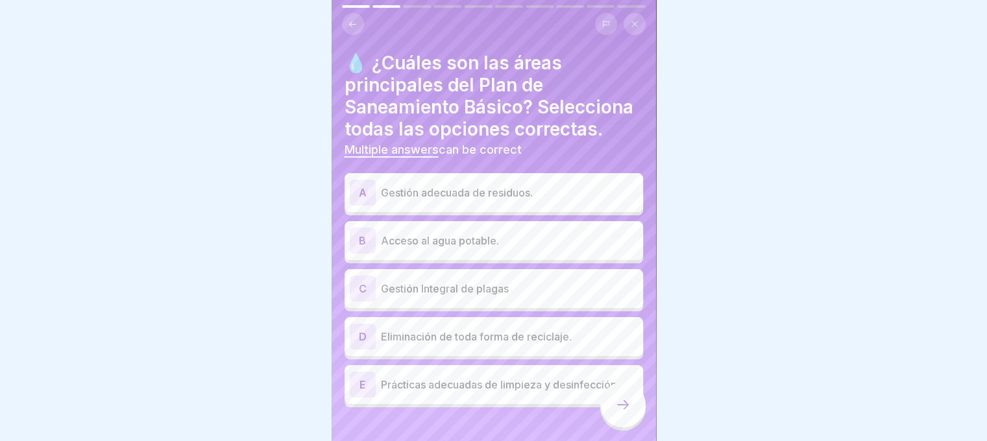
click at [436, 200] on p "Gestión adecuada de residuos." at bounding box center [509, 193] width 257 height 16
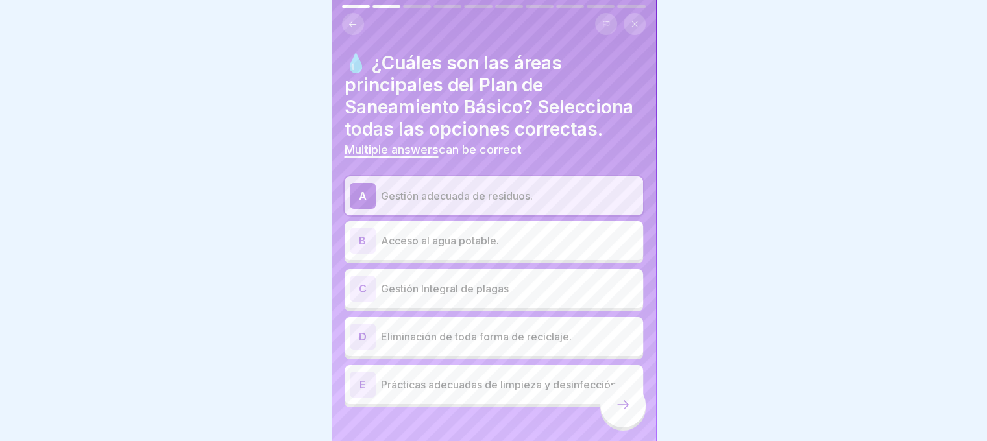
click at [448, 249] on p "Acceso al agua potable." at bounding box center [509, 241] width 257 height 16
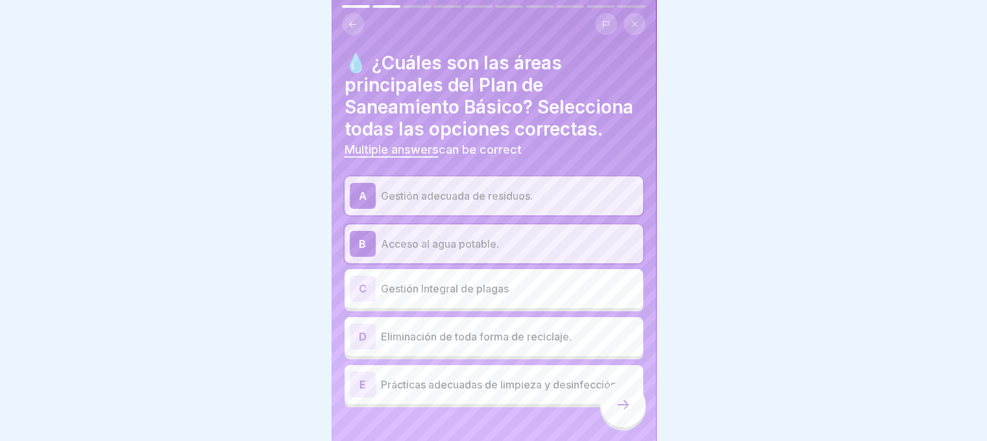
click at [455, 297] on p "Gestión Integral de plagas" at bounding box center [509, 289] width 257 height 16
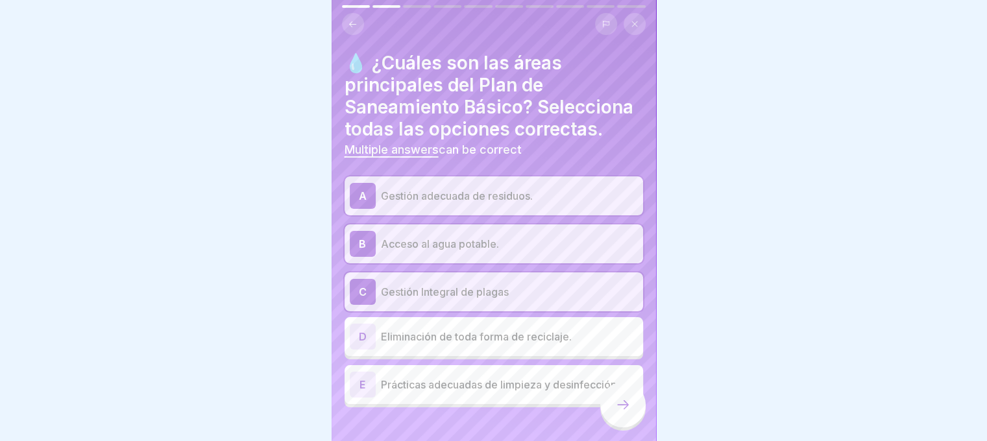
click at [468, 393] on p "Prácticas adecuadas de limpieza y desinfección" at bounding box center [509, 385] width 257 height 16
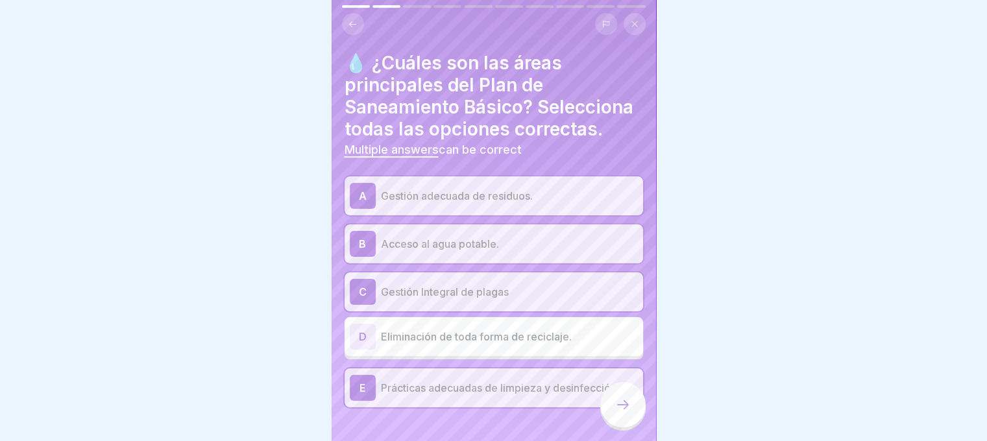
click at [626, 413] on icon at bounding box center [623, 405] width 16 height 16
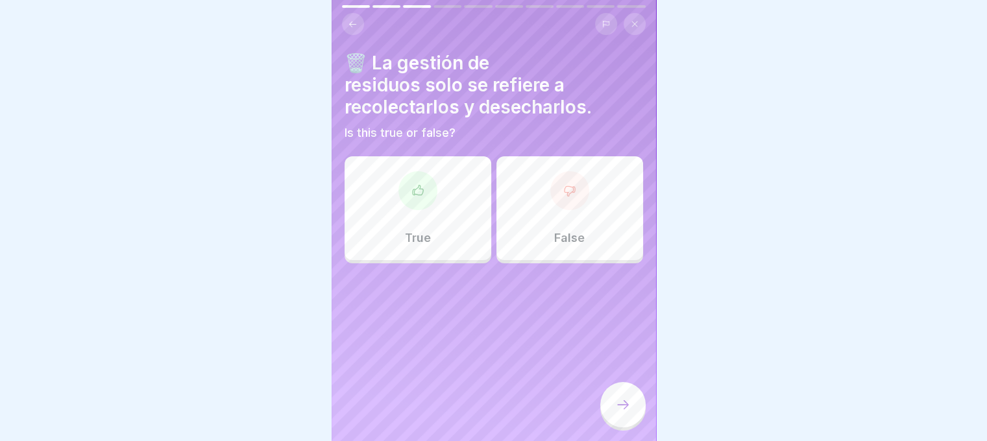
click at [563, 193] on icon at bounding box center [569, 190] width 13 height 13
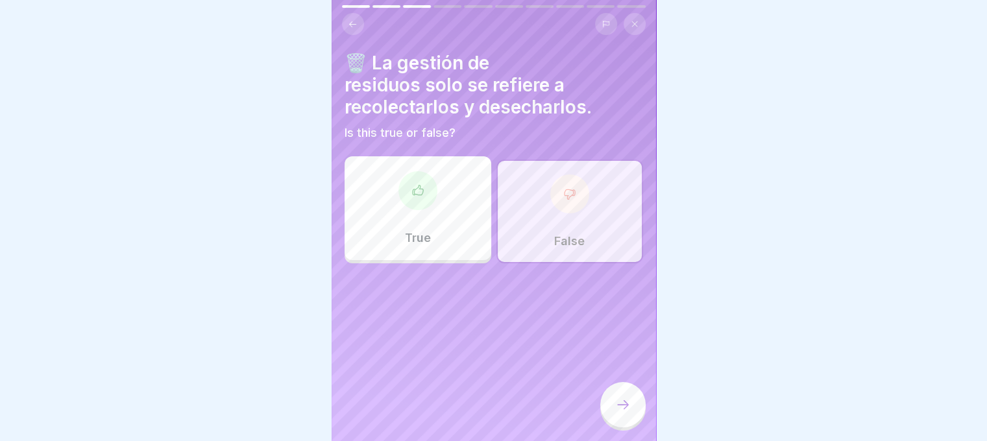
click at [620, 409] on icon at bounding box center [623, 405] width 16 height 16
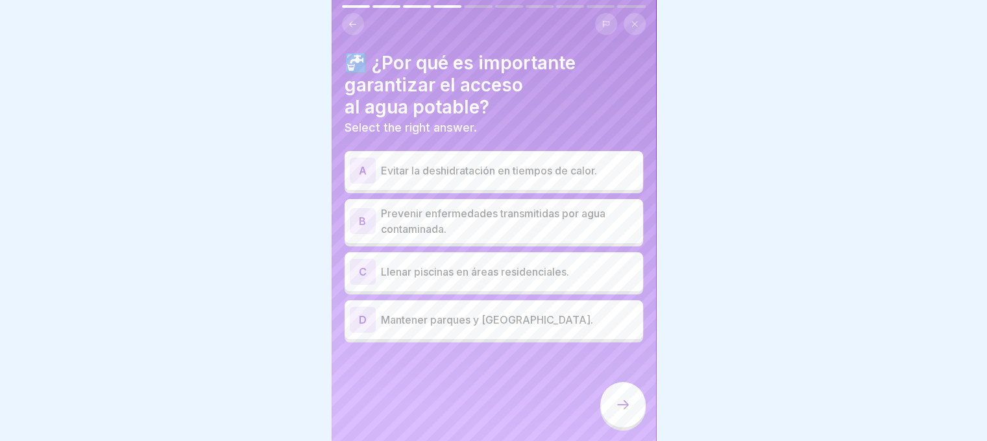
click at [474, 217] on p "Prevenir enfermedades transmitidas por agua contaminada." at bounding box center [509, 221] width 257 height 31
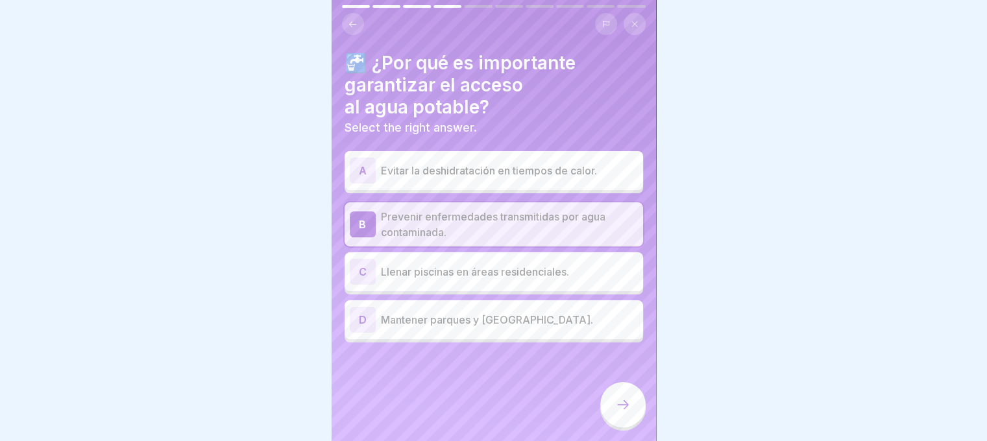
click at [621, 407] on div at bounding box center [622, 404] width 45 height 45
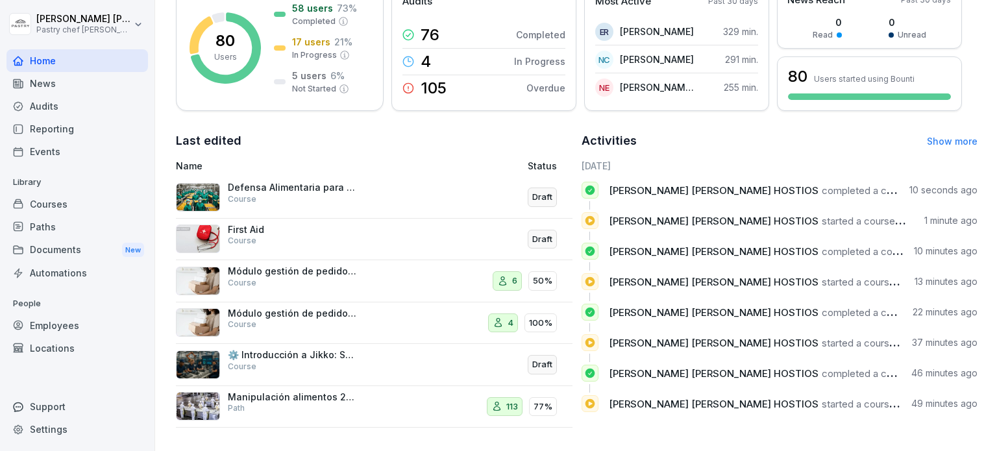
scroll to position [138, 0]
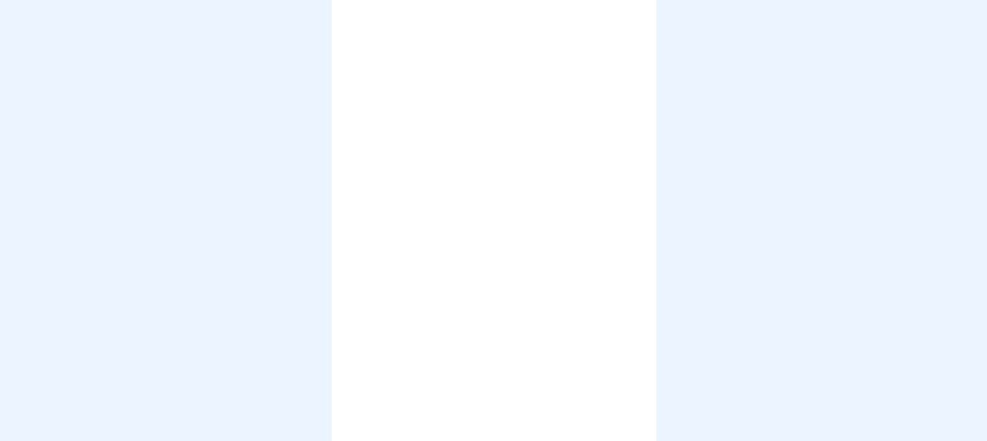
click at [411, 220] on div at bounding box center [494, 220] width 324 height 441
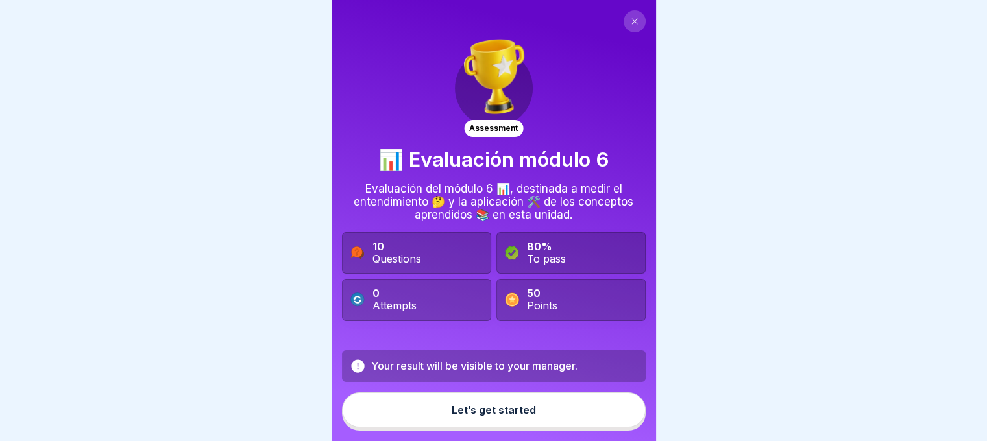
click at [484, 416] on div "Let’s get started" at bounding box center [494, 410] width 84 height 12
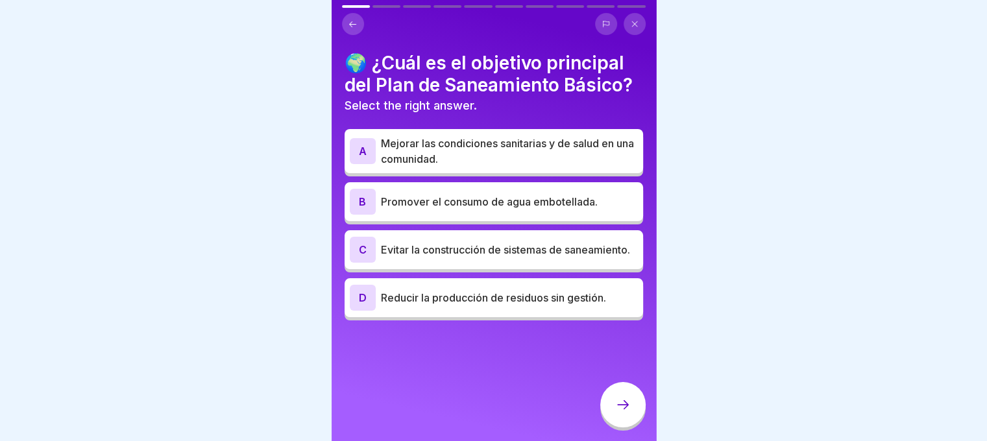
click at [430, 167] on p "Mejorar las condiciones sanitarias y de salud en una comunidad." at bounding box center [509, 151] width 257 height 31
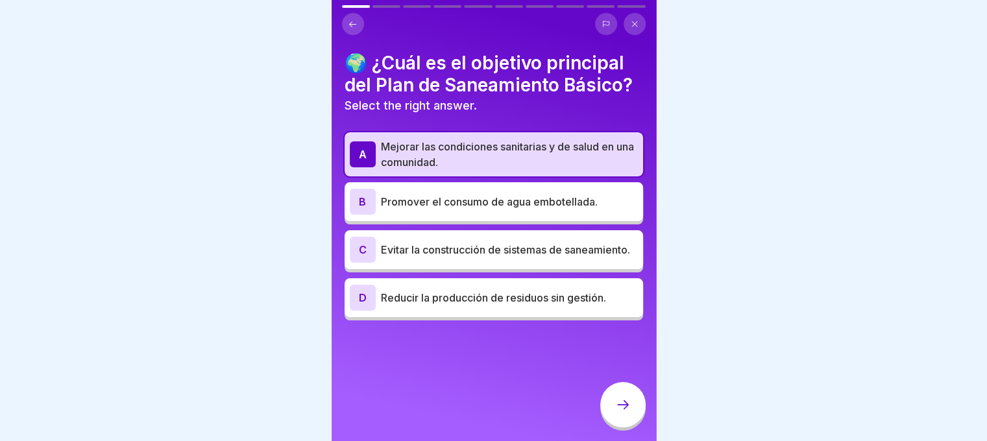
click at [622, 413] on icon at bounding box center [623, 405] width 16 height 16
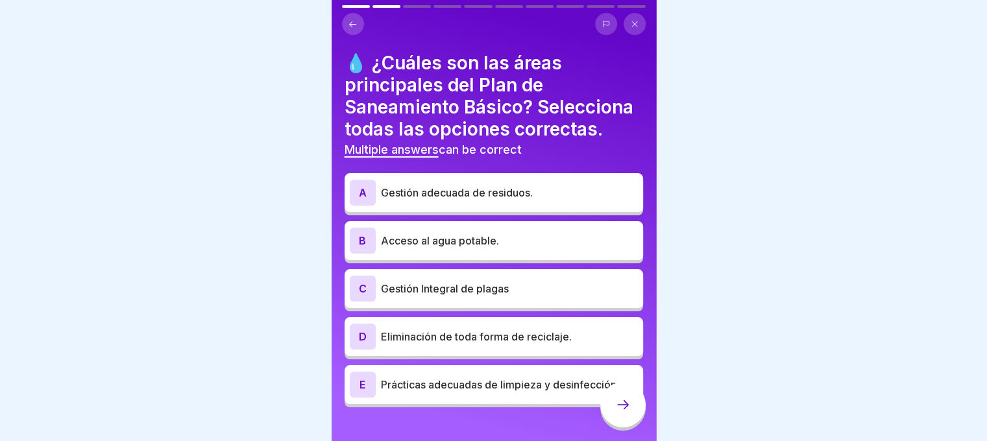
click at [411, 393] on p "Prácticas adecuadas de limpieza y desinfección" at bounding box center [509, 385] width 257 height 16
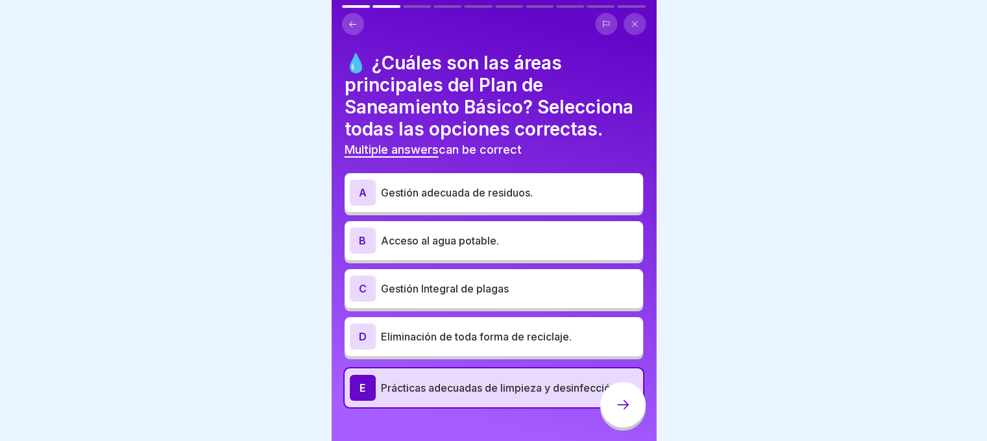
click at [413, 297] on p "Gestión Integral de plagas" at bounding box center [509, 289] width 257 height 16
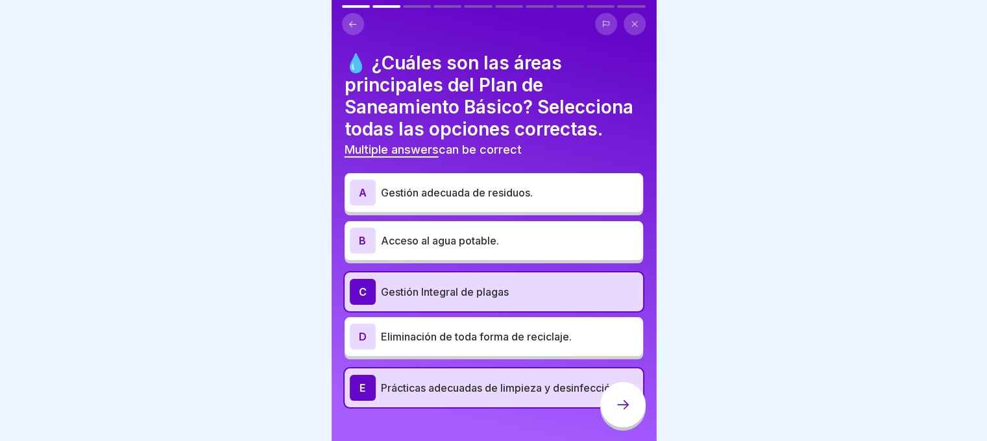
click at [405, 254] on div "B Acceso al agua potable." at bounding box center [494, 241] width 288 height 26
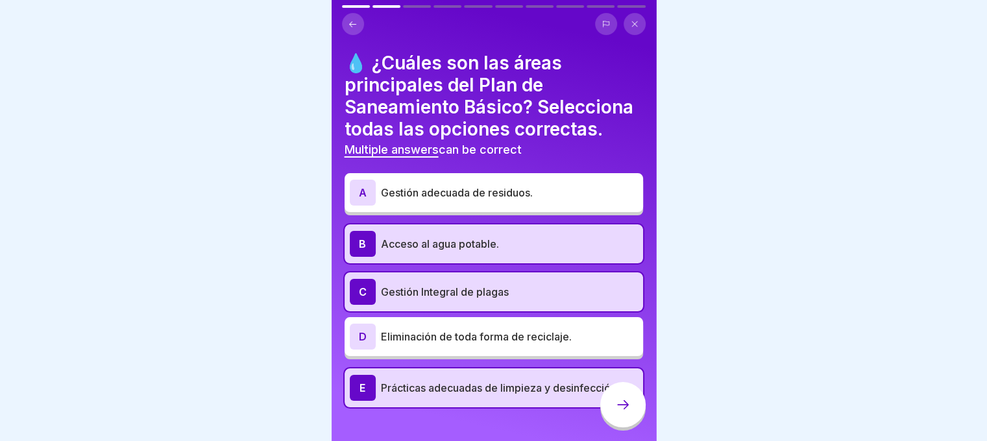
click at [405, 200] on p "Gestión adecuada de residuos." at bounding box center [509, 193] width 257 height 16
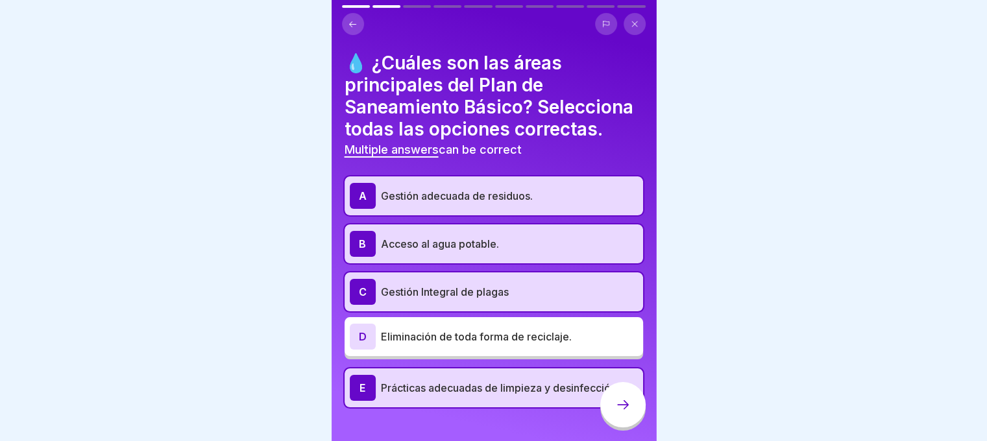
click at [626, 409] on icon at bounding box center [623, 404] width 12 height 9
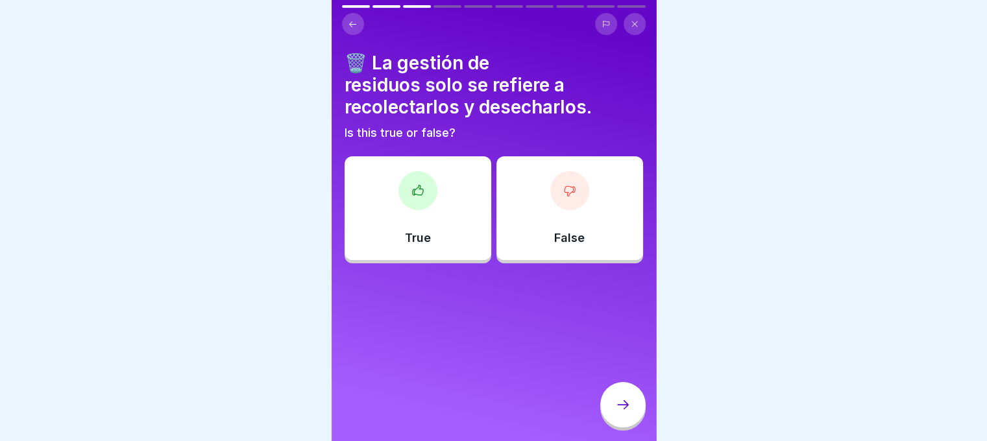
click at [563, 194] on icon at bounding box center [569, 190] width 13 height 13
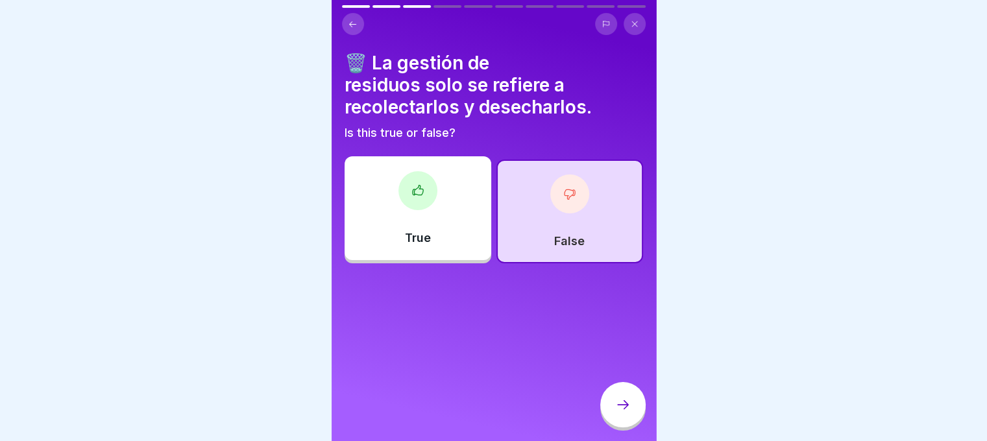
click at [624, 410] on icon at bounding box center [623, 405] width 16 height 16
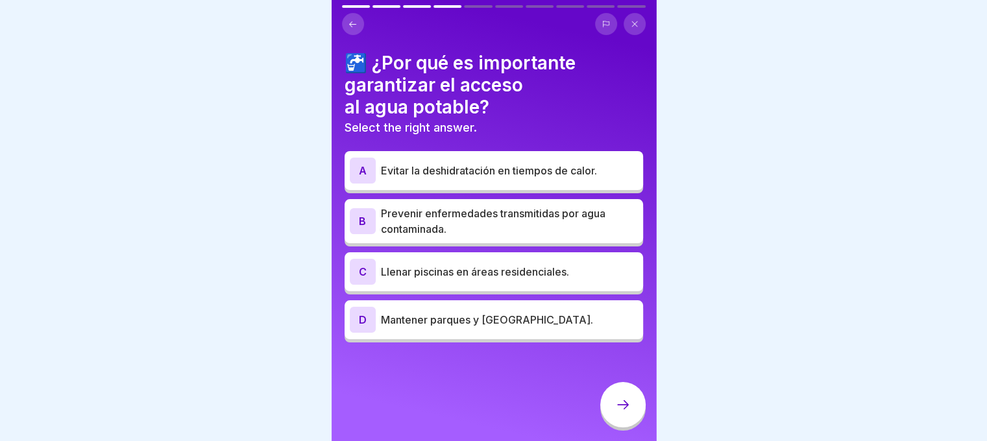
click at [439, 225] on p "Prevenir enfermedades transmitidas por agua contaminada." at bounding box center [509, 221] width 257 height 31
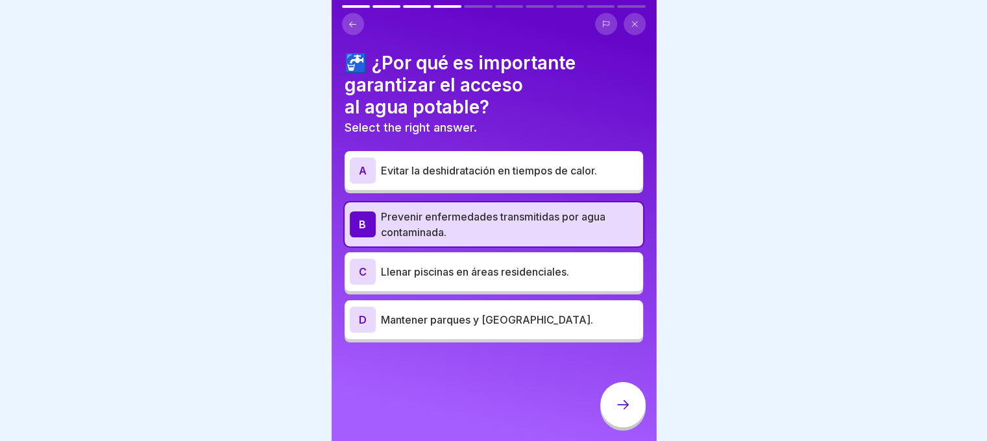
click at [628, 412] on icon at bounding box center [623, 405] width 16 height 16
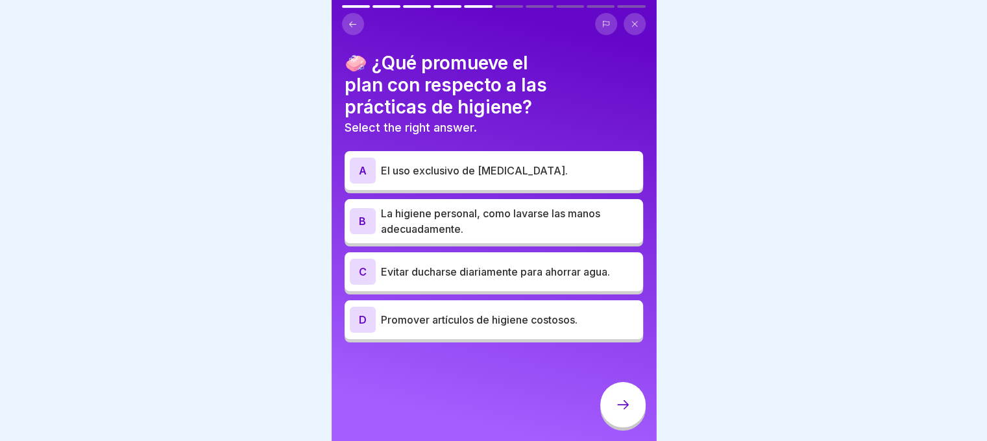
click at [485, 227] on p "La higiene personal, como lavarse las manos adecuadamente." at bounding box center [509, 221] width 257 height 31
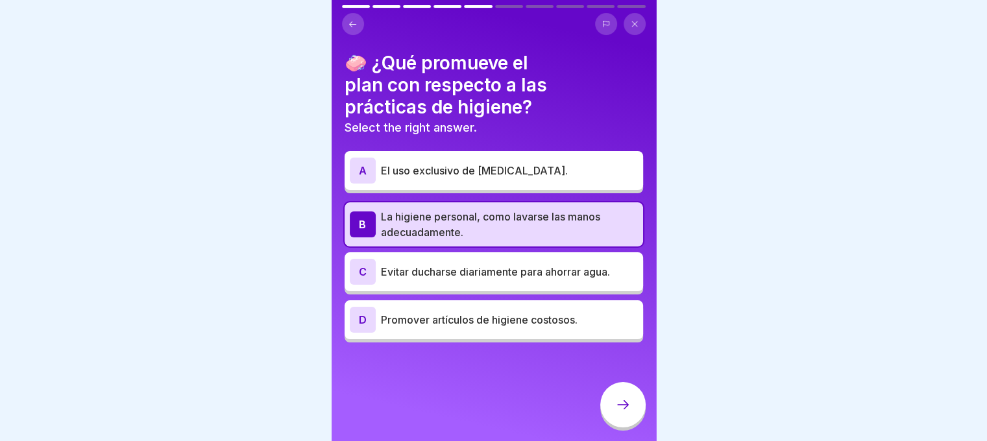
click at [626, 427] on div at bounding box center [622, 404] width 45 height 45
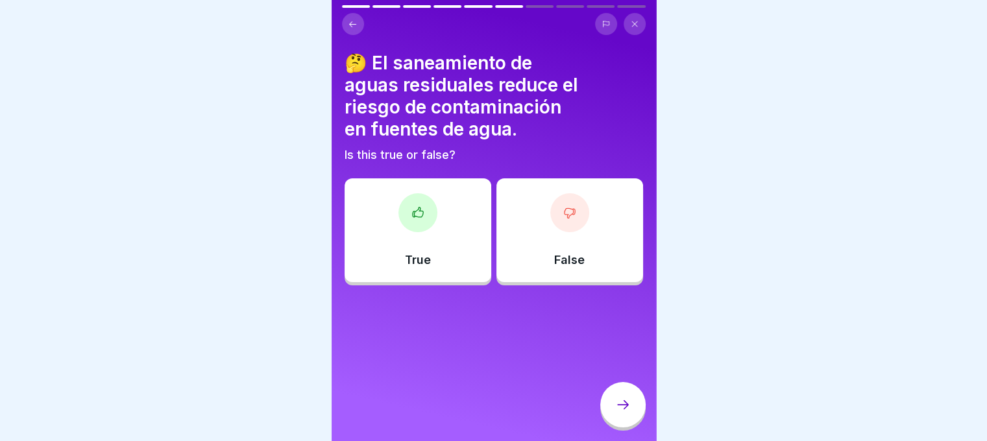
click at [399, 215] on div at bounding box center [417, 212] width 39 height 39
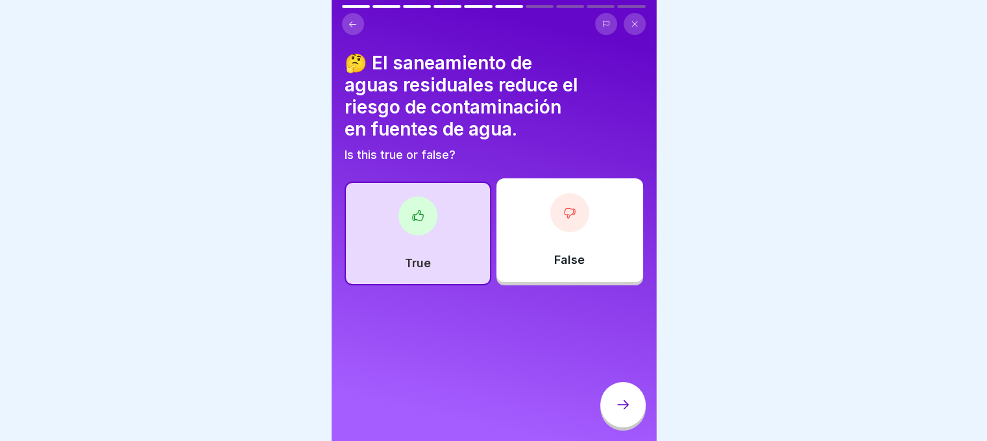
click at [629, 413] on icon at bounding box center [623, 405] width 16 height 16
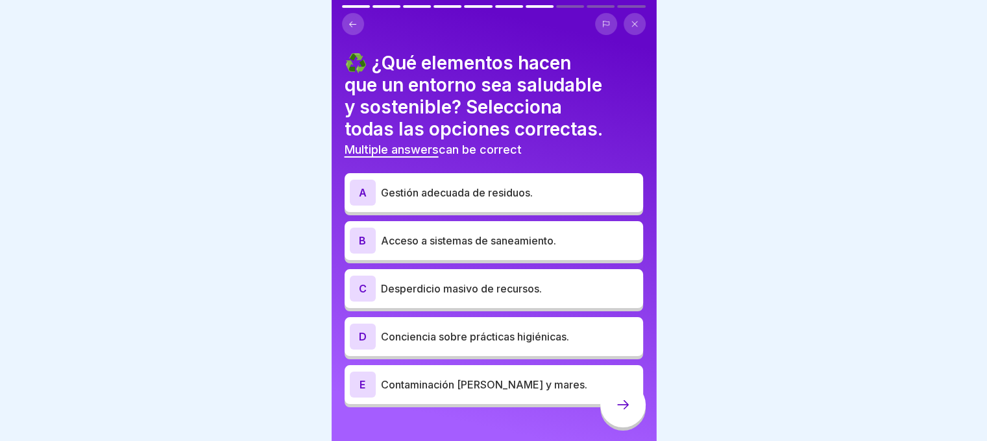
click at [460, 196] on p "Gestión adecuada de residuos." at bounding box center [509, 193] width 257 height 16
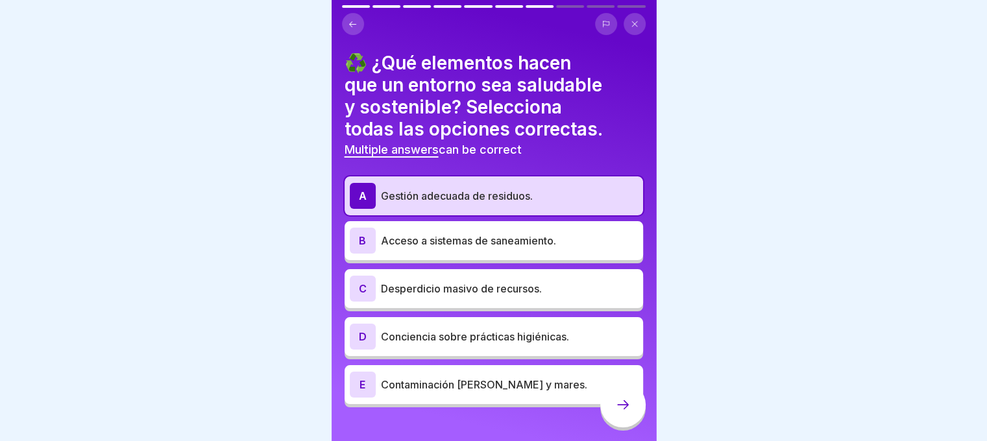
click at [461, 245] on p "Acceso a sistemas de saneamiento." at bounding box center [509, 241] width 257 height 16
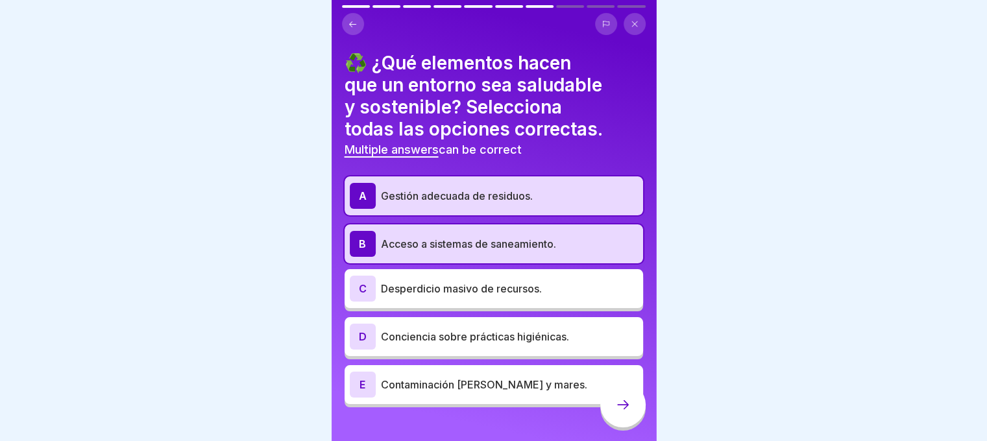
click at [468, 336] on p "Conciencia sobre prácticas higiénicas." at bounding box center [509, 337] width 257 height 16
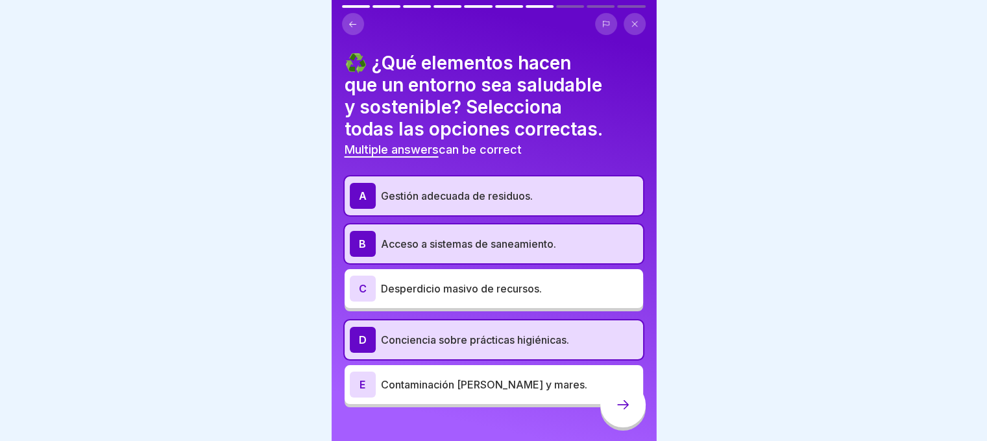
click at [632, 421] on div at bounding box center [622, 404] width 45 height 45
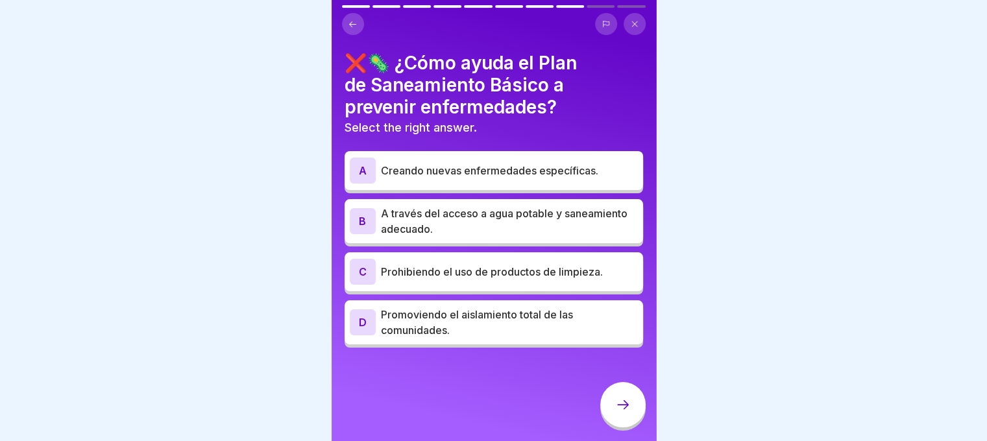
click at [516, 223] on p "A través del acceso a agua potable y saneamiento adecuado." at bounding box center [509, 221] width 257 height 31
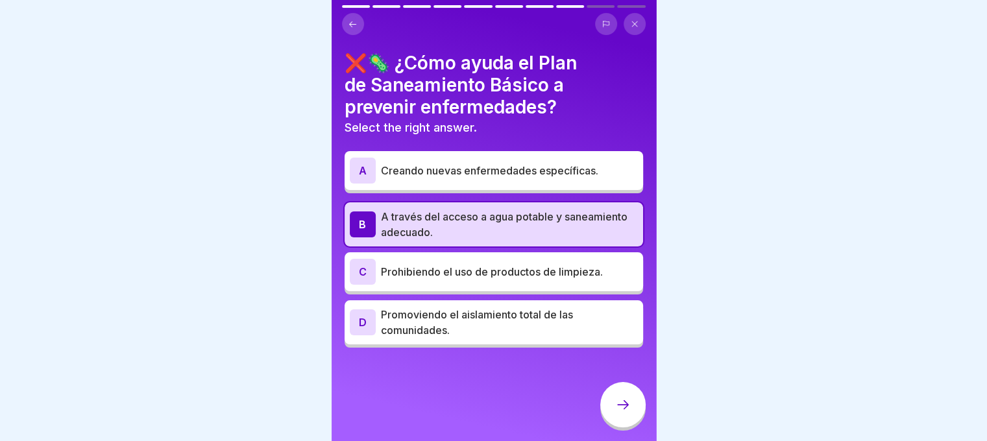
click at [631, 412] on div at bounding box center [622, 404] width 45 height 45
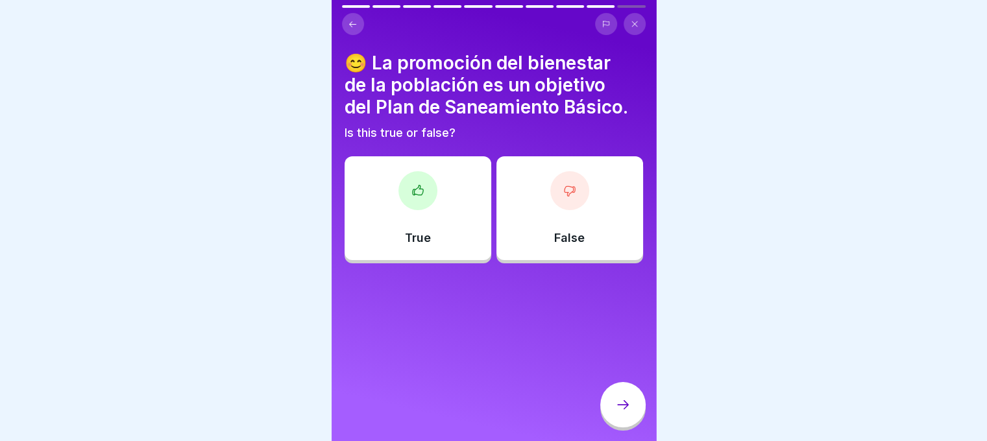
click at [407, 200] on div at bounding box center [417, 190] width 39 height 39
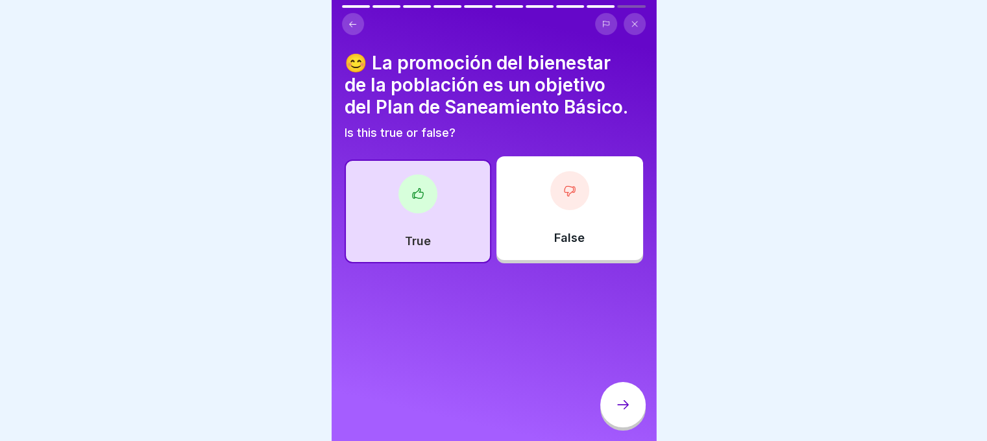
click at [626, 409] on icon at bounding box center [623, 405] width 16 height 16
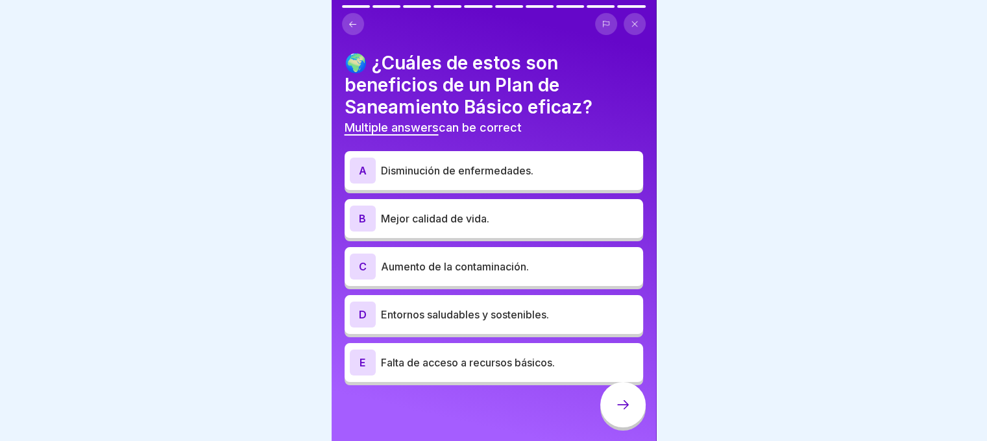
click at [451, 171] on p "Disminución de enfermedades." at bounding box center [509, 171] width 257 height 16
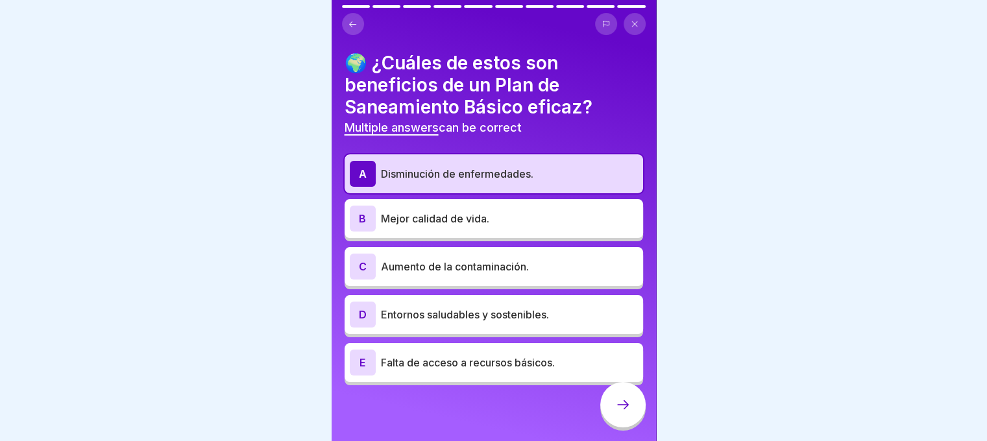
click at [448, 215] on p "Mejor calidad de vida." at bounding box center [509, 219] width 257 height 16
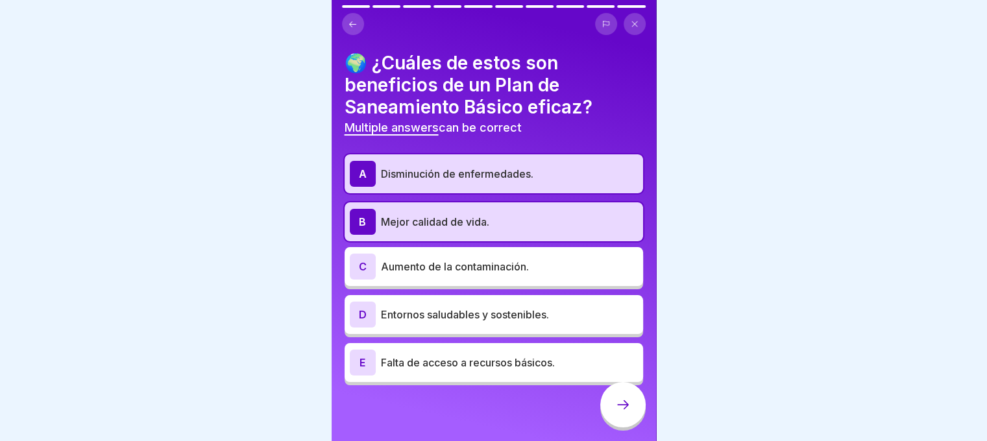
click at [452, 315] on p "Entornos saludables y sostenibles." at bounding box center [509, 315] width 257 height 16
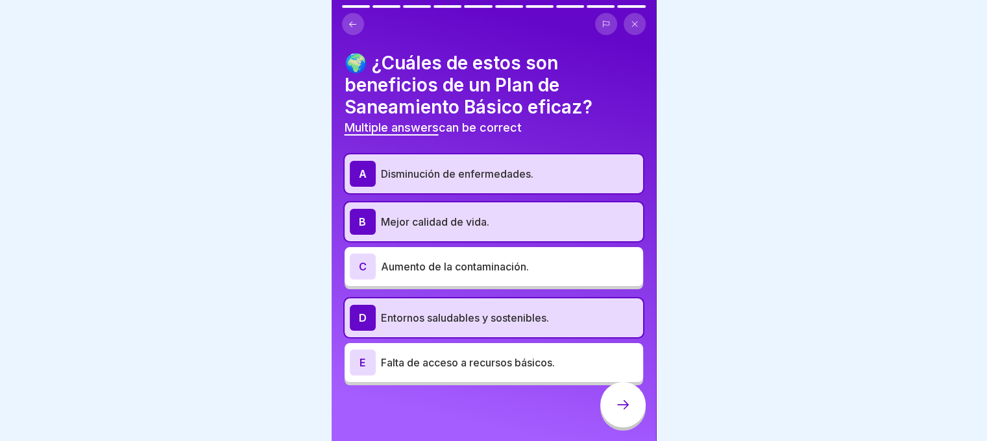
click at [617, 412] on icon at bounding box center [623, 405] width 16 height 16
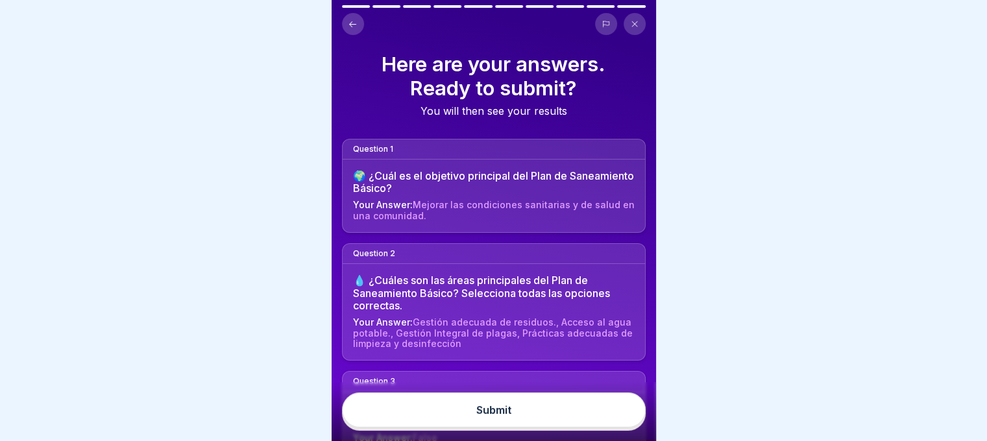
click at [518, 422] on button "Submit" at bounding box center [494, 410] width 304 height 35
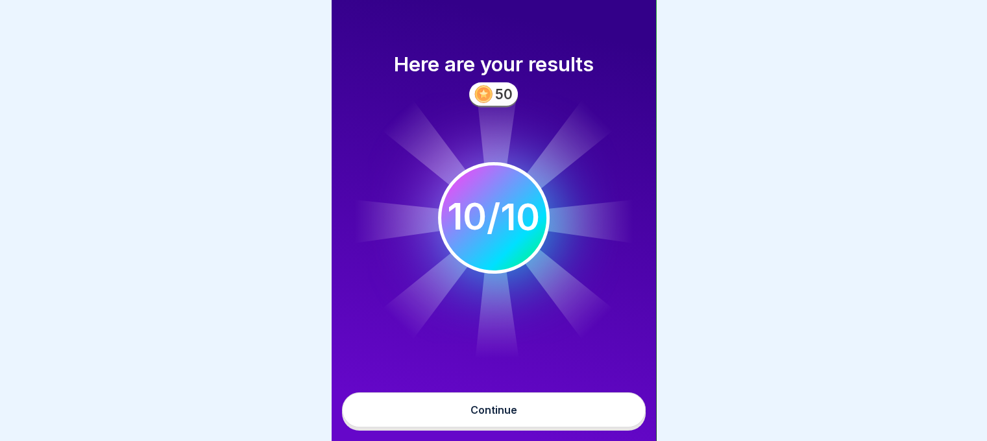
click at [518, 422] on button "Continue" at bounding box center [494, 410] width 304 height 35
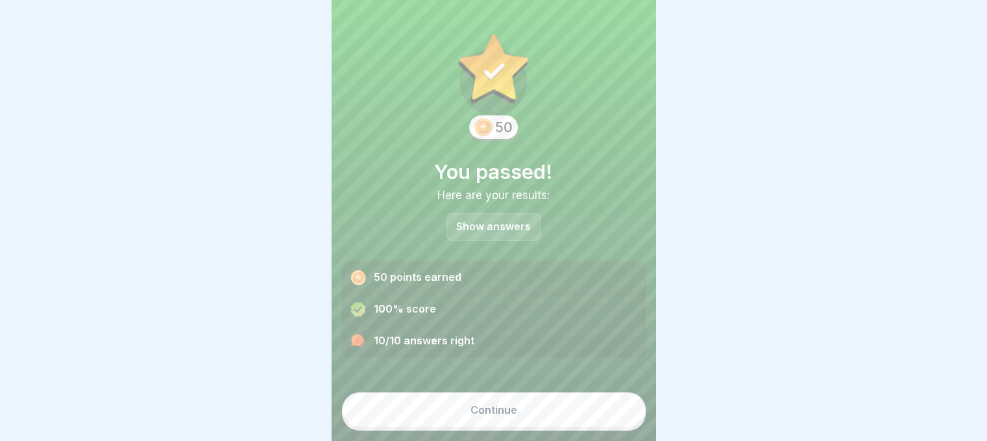
click at [518, 422] on button "Continue" at bounding box center [494, 410] width 304 height 35
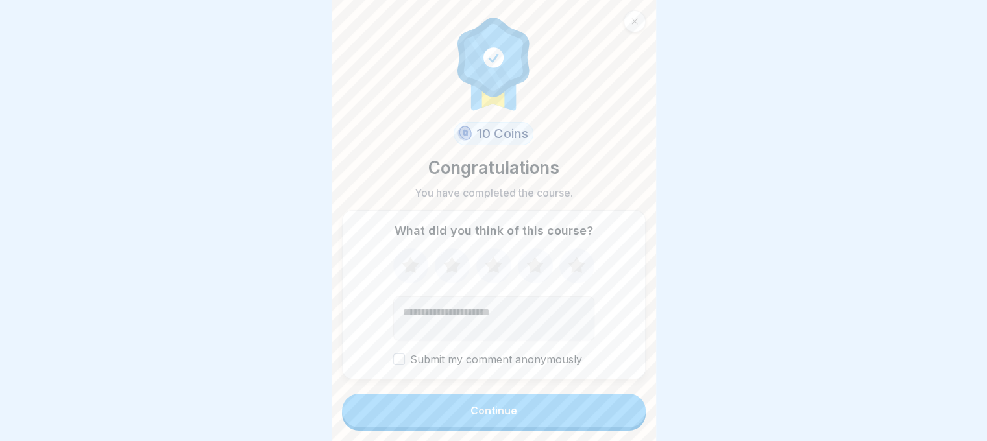
click at [518, 422] on button "Continue" at bounding box center [494, 411] width 304 height 34
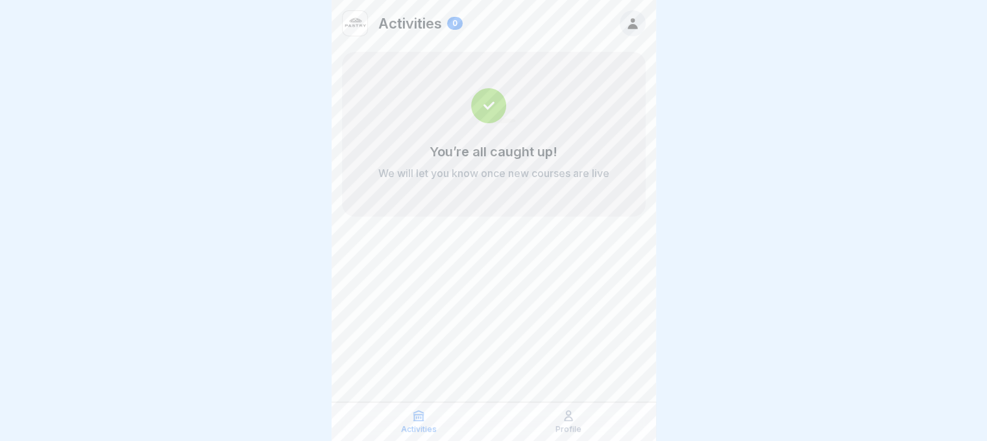
drag, startPoint x: 614, startPoint y: 168, endPoint x: 396, endPoint y: 158, distance: 218.2
click at [396, 158] on div "You’re all caught up! We will let you know once new courses are live" at bounding box center [494, 134] width 304 height 165
click at [418, 420] on icon at bounding box center [418, 415] width 13 height 13
click at [568, 415] on icon at bounding box center [569, 416] width 8 height 10
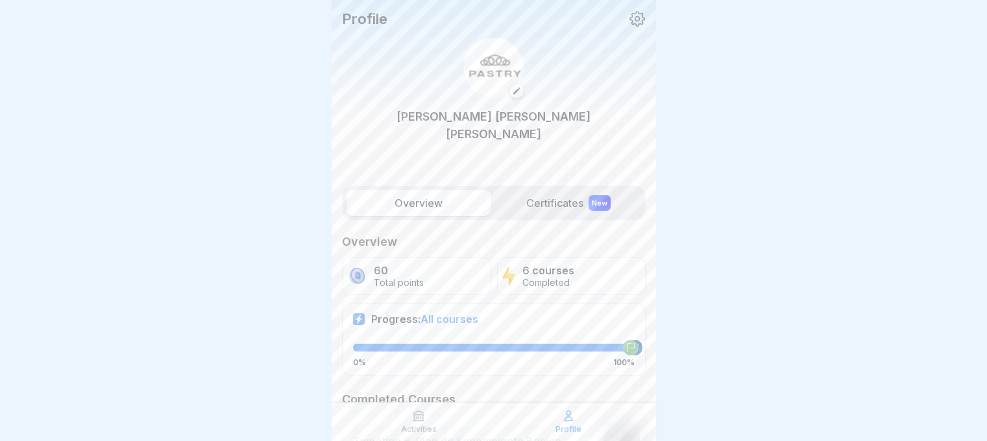
click at [590, 195] on div "New" at bounding box center [600, 203] width 22 height 16
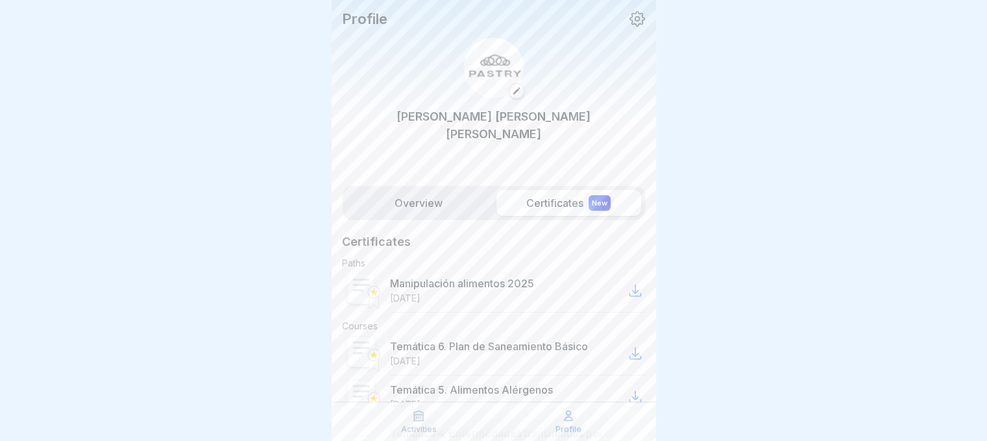
click at [627, 283] on icon at bounding box center [635, 291] width 16 height 16
